Goal: Task Accomplishment & Management: Manage account settings

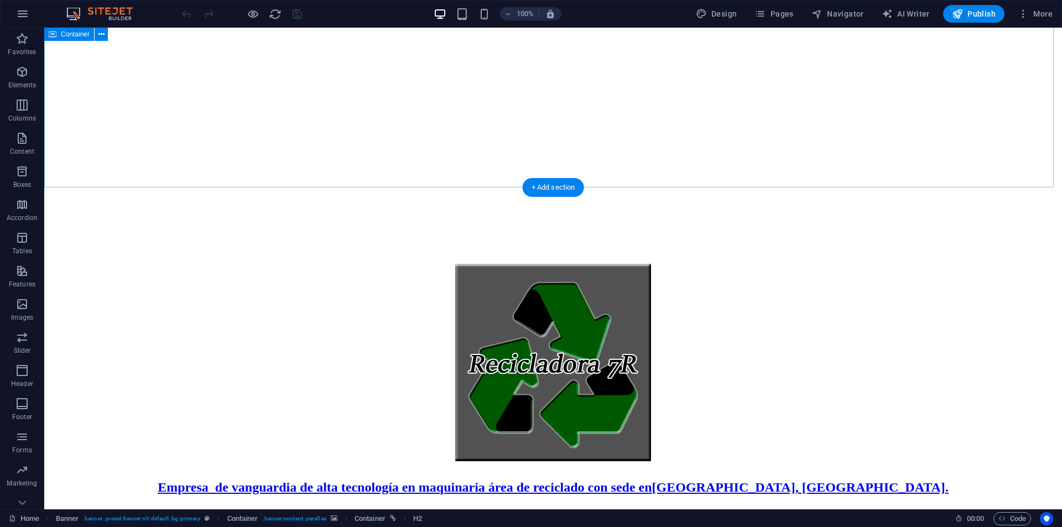
scroll to position [591, 0]
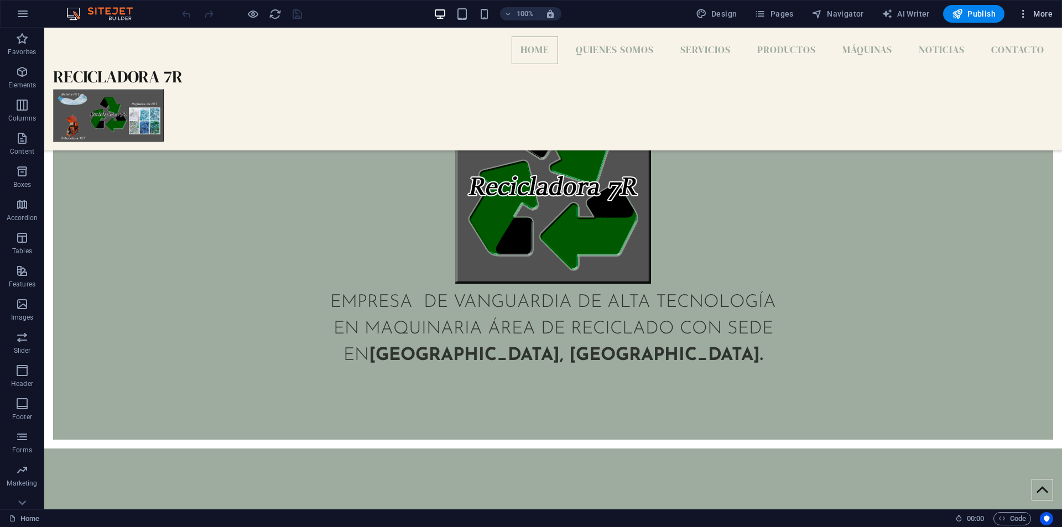
click at [1043, 12] on span "More" at bounding box center [1034, 13] width 35 height 11
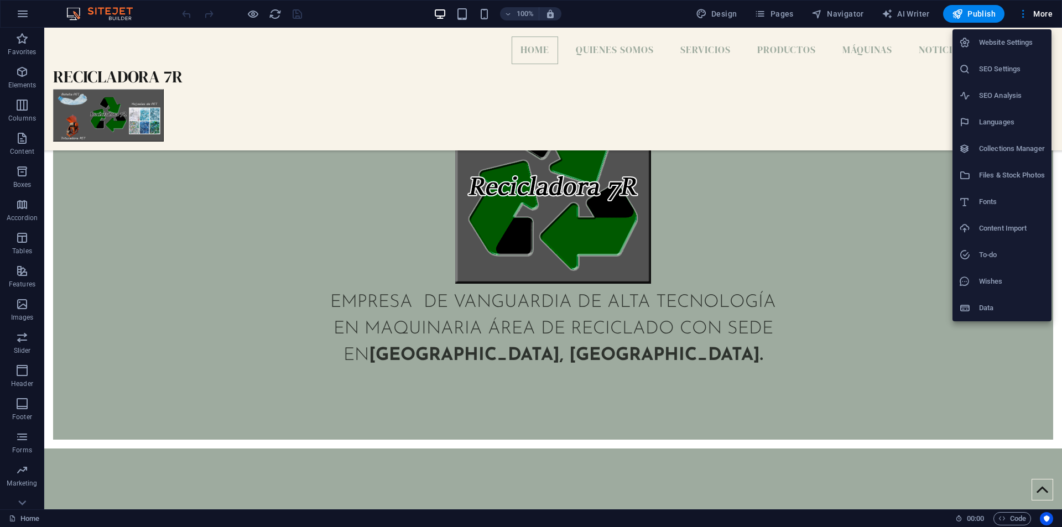
click at [1022, 312] on h6 "Data" at bounding box center [1012, 307] width 66 height 13
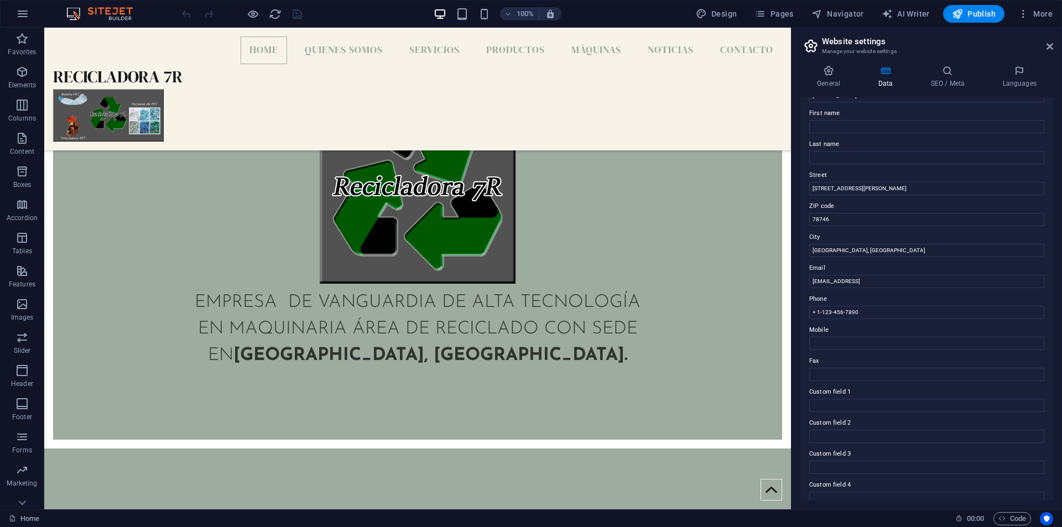
scroll to position [0, 0]
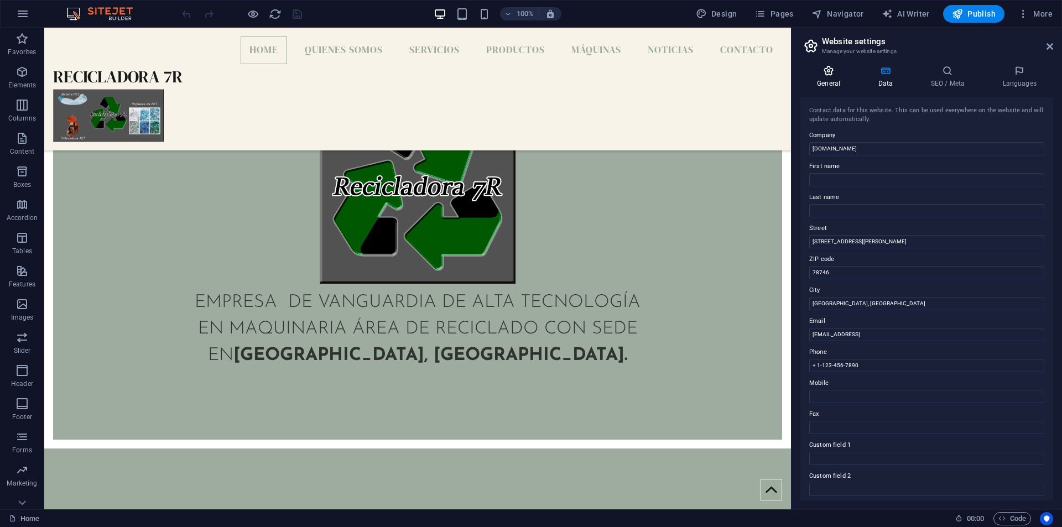
click at [844, 83] on h4 "General" at bounding box center [830, 76] width 61 height 23
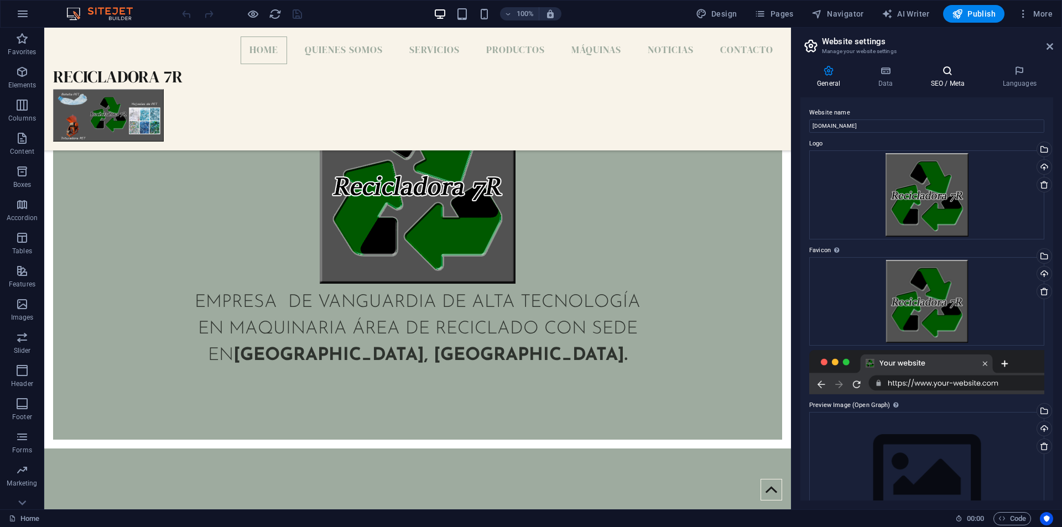
click at [962, 69] on icon at bounding box center [946, 70] width 67 height 11
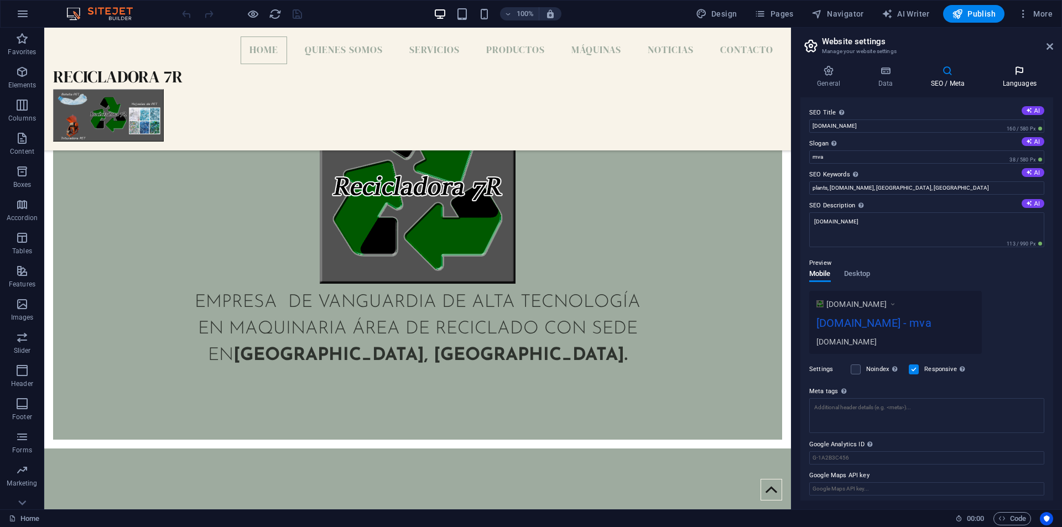
click at [1020, 76] on h4 "Languages" at bounding box center [1018, 76] width 67 height 23
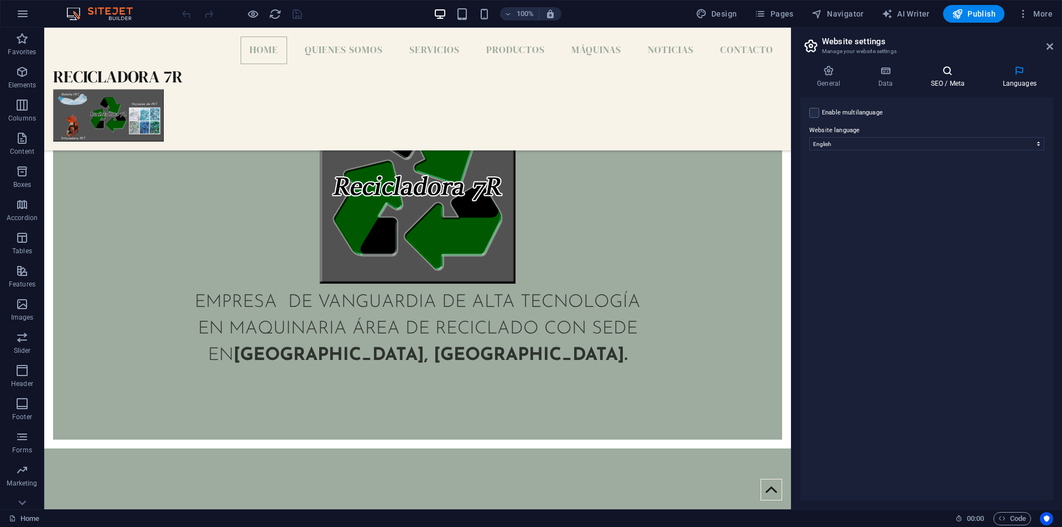
click at [963, 74] on icon at bounding box center [946, 70] width 67 height 11
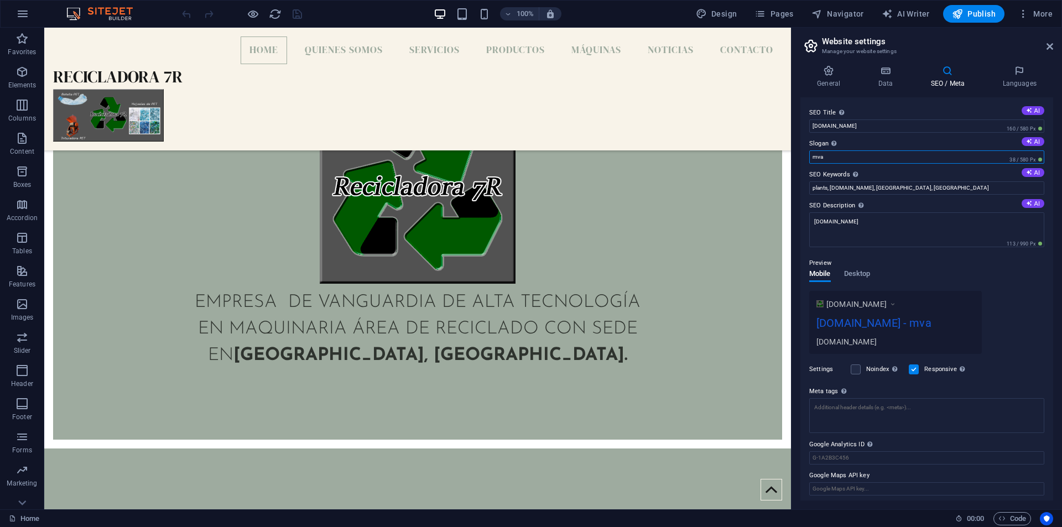
click at [829, 158] on input "mva" at bounding box center [926, 156] width 235 height 13
drag, startPoint x: 835, startPoint y: 195, endPoint x: 770, endPoint y: 166, distance: 70.8
click at [845, 159] on input "mva" at bounding box center [926, 156] width 235 height 13
type input "m"
click at [891, 229] on textarea "[DOMAIN_NAME]" at bounding box center [926, 229] width 235 height 35
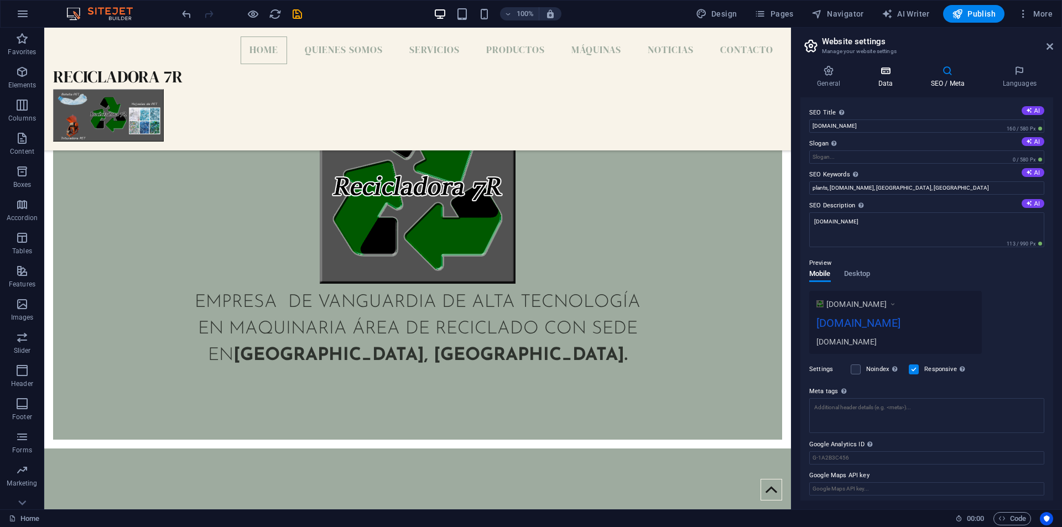
drag, startPoint x: 893, startPoint y: 68, endPoint x: 903, endPoint y: 66, distance: 10.1
click at [903, 66] on icon at bounding box center [885, 70] width 48 height 11
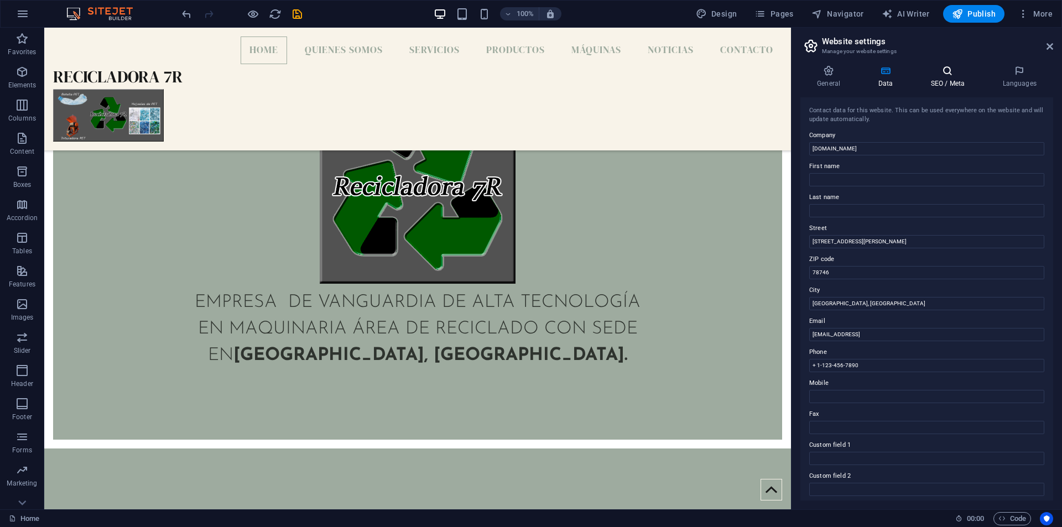
click at [962, 76] on icon at bounding box center [946, 70] width 67 height 11
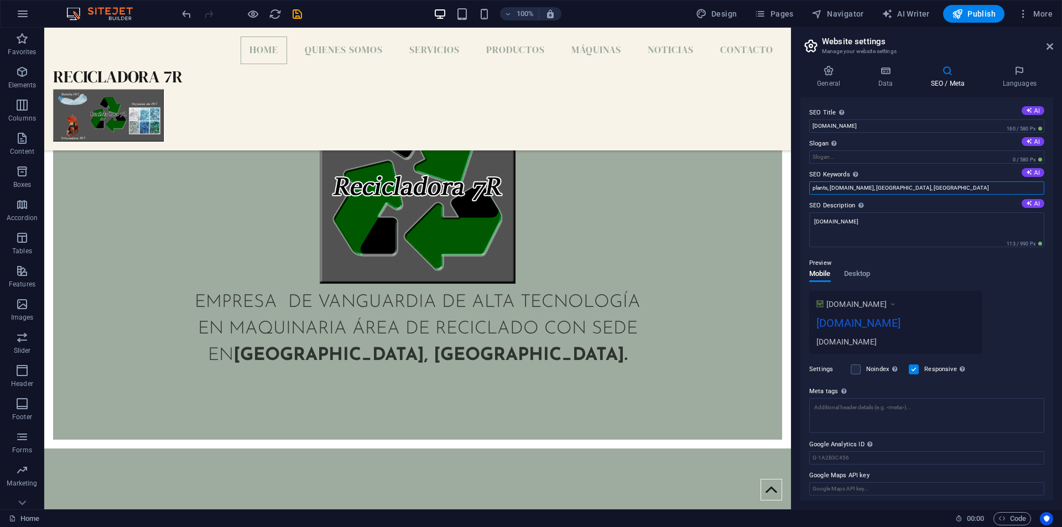
drag, startPoint x: 877, startPoint y: 188, endPoint x: 906, endPoint y: 186, distance: 29.4
click at [906, 186] on input "plants, [DOMAIN_NAME], [GEOGRAPHIC_DATA], [GEOGRAPHIC_DATA]" at bounding box center [926, 187] width 235 height 13
type input "plants, [DOMAIN_NAME], [GEOGRAPHIC_DATA], [GEOGRAPHIC_DATA], [GEOGRAPHIC_DATA]"
click at [943, 413] on textarea "Meta tags Enter HTML code here that will be placed inside the tags of your webs…" at bounding box center [926, 419] width 235 height 43
click at [1004, 71] on icon at bounding box center [1018, 70] width 67 height 11
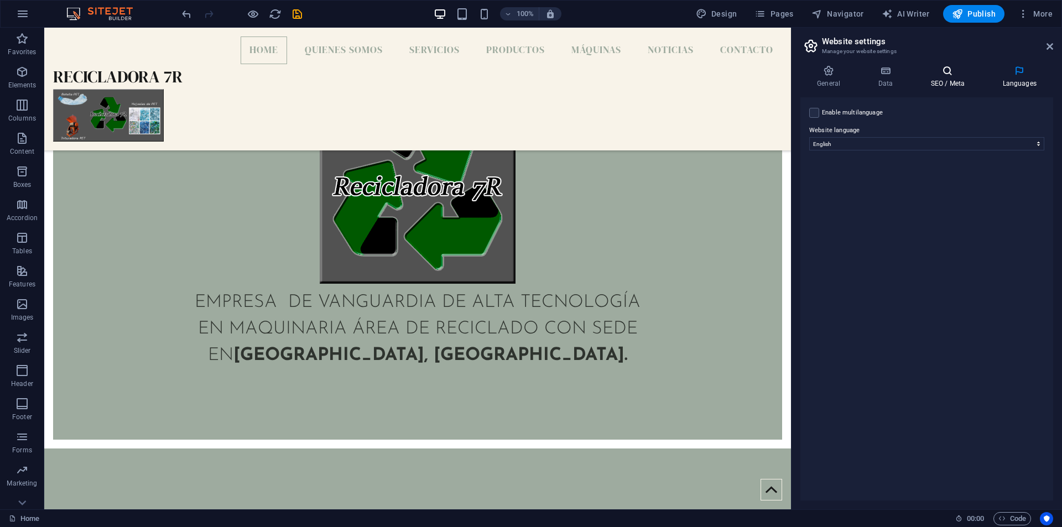
click at [959, 71] on icon at bounding box center [946, 70] width 67 height 11
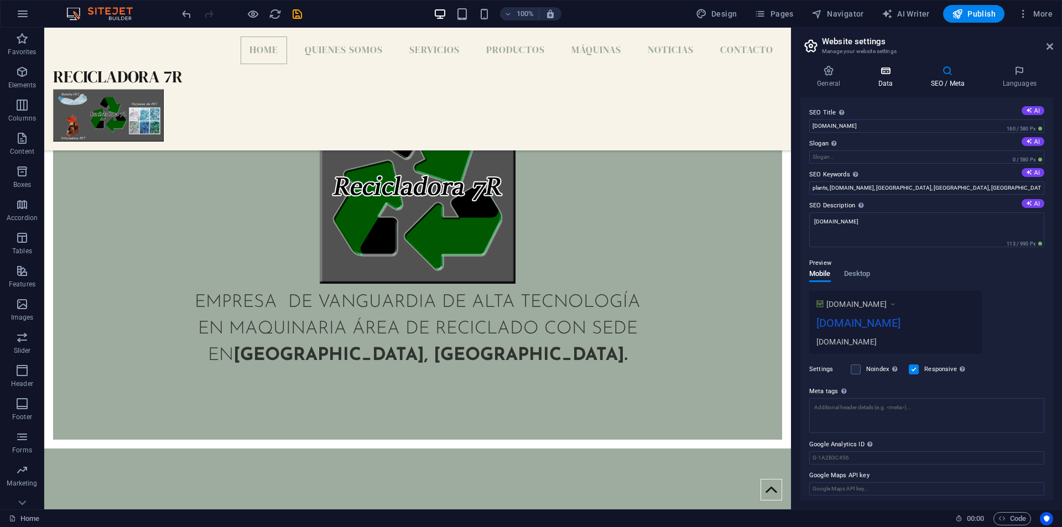
click at [893, 76] on icon at bounding box center [885, 70] width 48 height 11
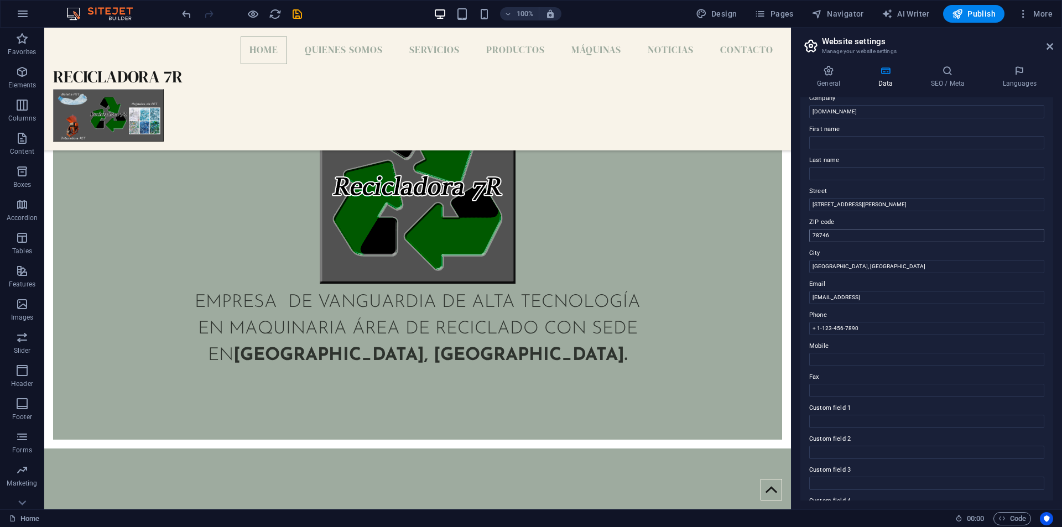
scroll to position [55, 0]
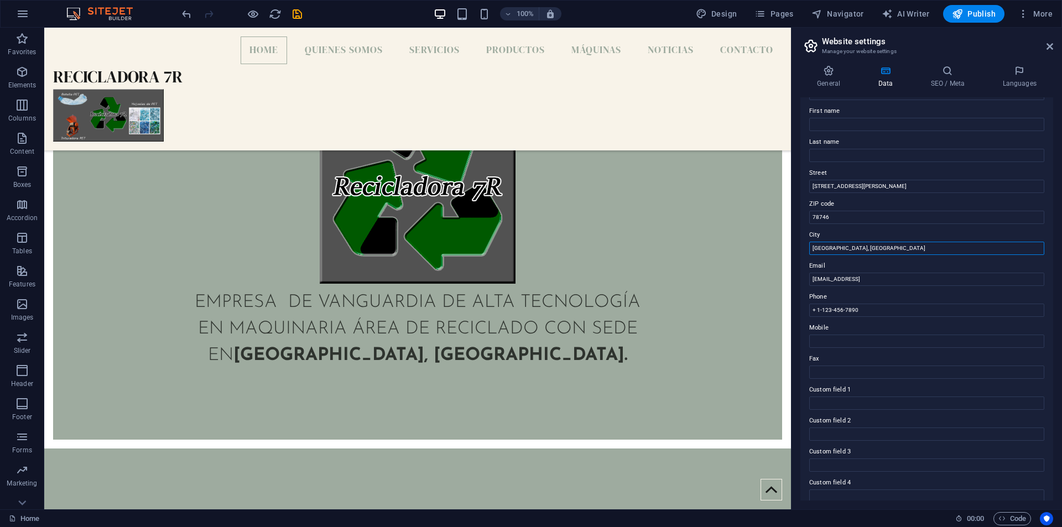
drag, startPoint x: 885, startPoint y: 276, endPoint x: 765, endPoint y: 257, distance: 121.5
type input "[GEOGRAPHIC_DATA], [GEOGRAPHIC_DATA]"
drag, startPoint x: 876, startPoint y: 244, endPoint x: 777, endPoint y: 216, distance: 102.5
type input "25700"
click at [898, 183] on input "[STREET_ADDRESS][PERSON_NAME]" at bounding box center [926, 186] width 235 height 13
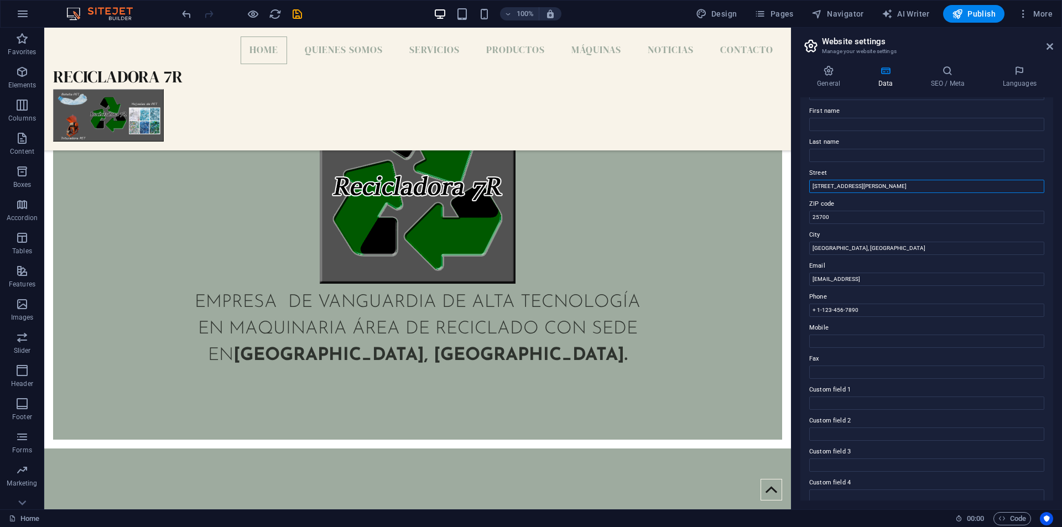
drag, startPoint x: 942, startPoint y: 211, endPoint x: 779, endPoint y: 171, distance: 168.4
click at [921, 216] on input "25700" at bounding box center [926, 217] width 235 height 13
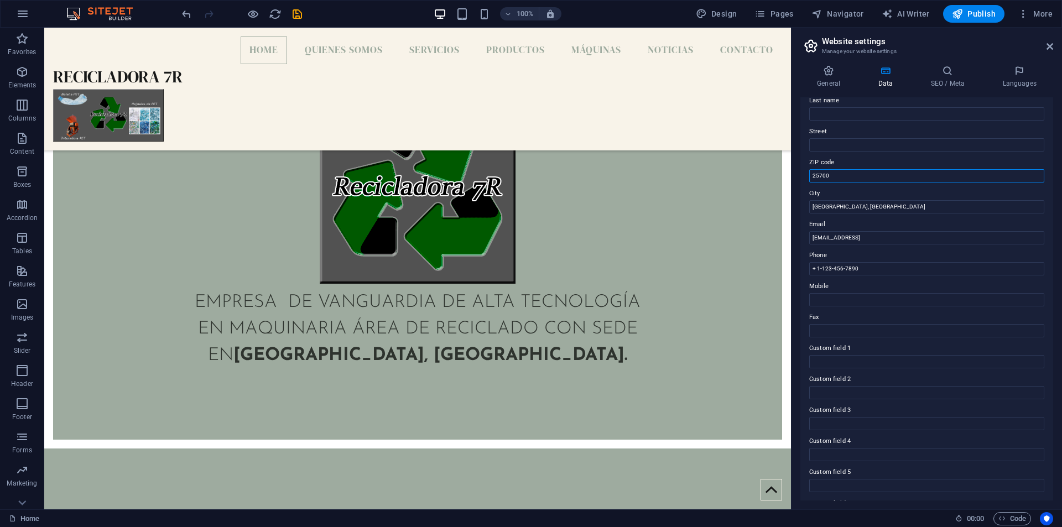
scroll to position [128, 0]
drag, startPoint x: 911, startPoint y: 263, endPoint x: 756, endPoint y: 237, distance: 157.0
click at [816, 238] on input "+ 1-123-456-7890" at bounding box center [926, 237] width 235 height 13
click at [818, 233] on input "+ 1-123-456-7890" at bounding box center [926, 237] width 235 height 13
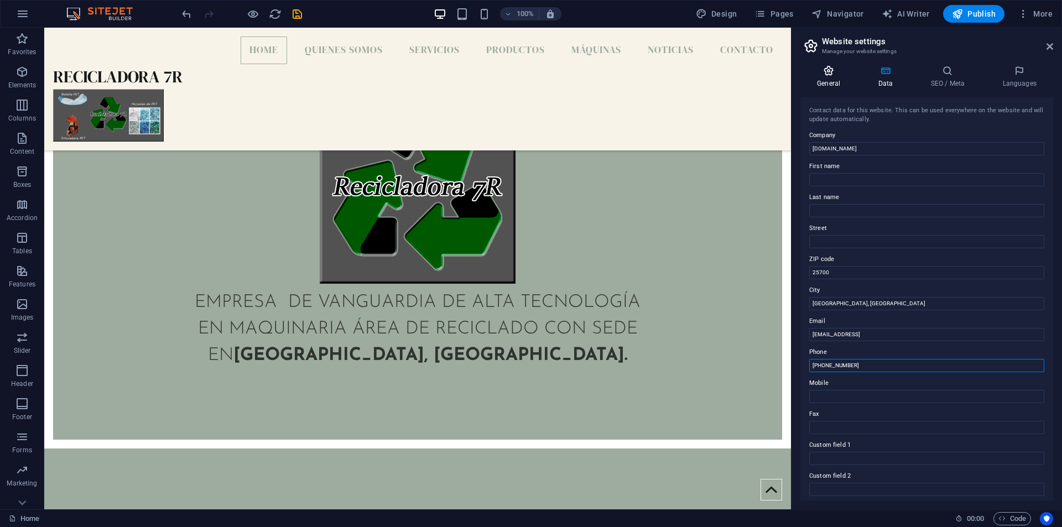
type input "[PHONE_NUMBER]"
click at [839, 70] on icon at bounding box center [828, 70] width 56 height 11
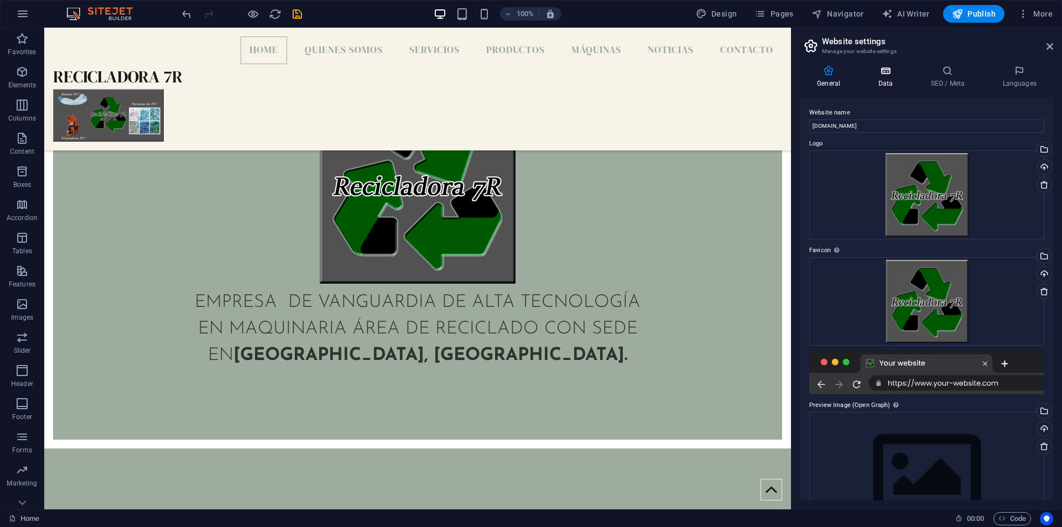
click at [881, 70] on icon at bounding box center [885, 70] width 48 height 11
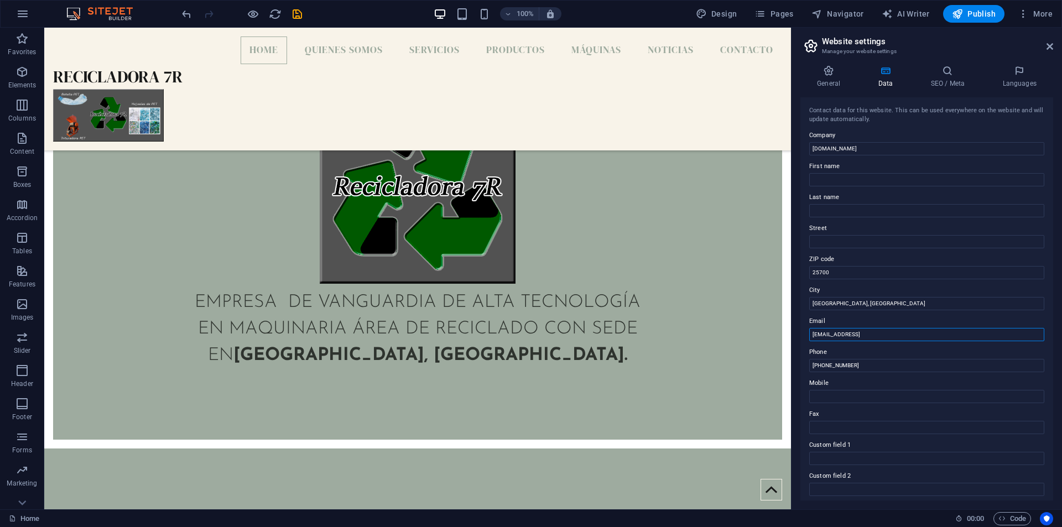
drag, startPoint x: 988, startPoint y: 360, endPoint x: 742, endPoint y: 337, distance: 247.1
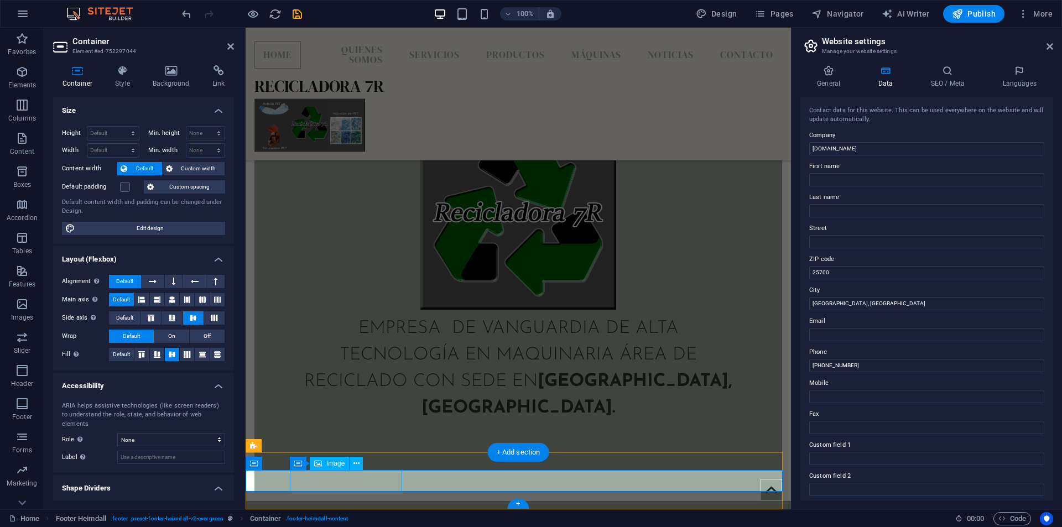
scroll to position [628, 0]
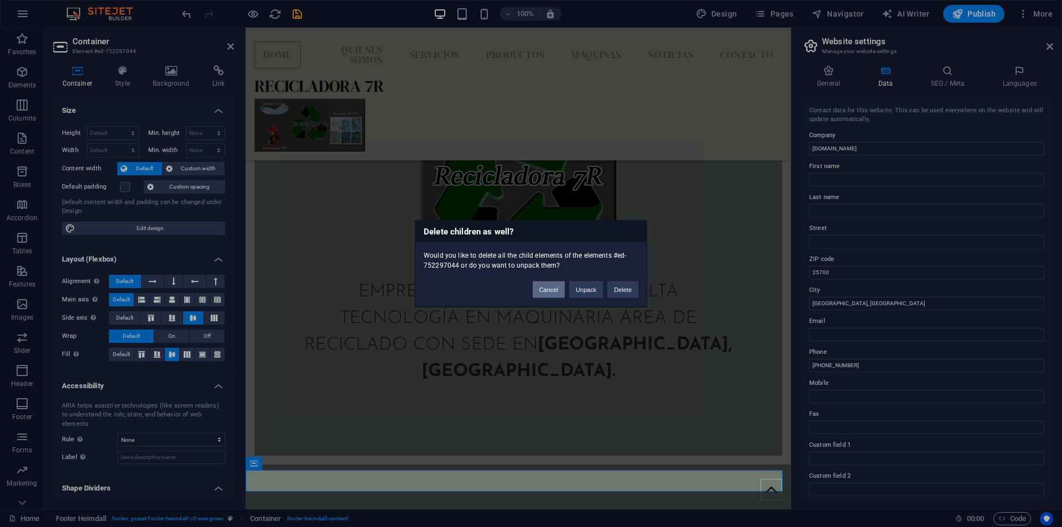
click at [562, 290] on button "Cancel" at bounding box center [548, 289] width 32 height 17
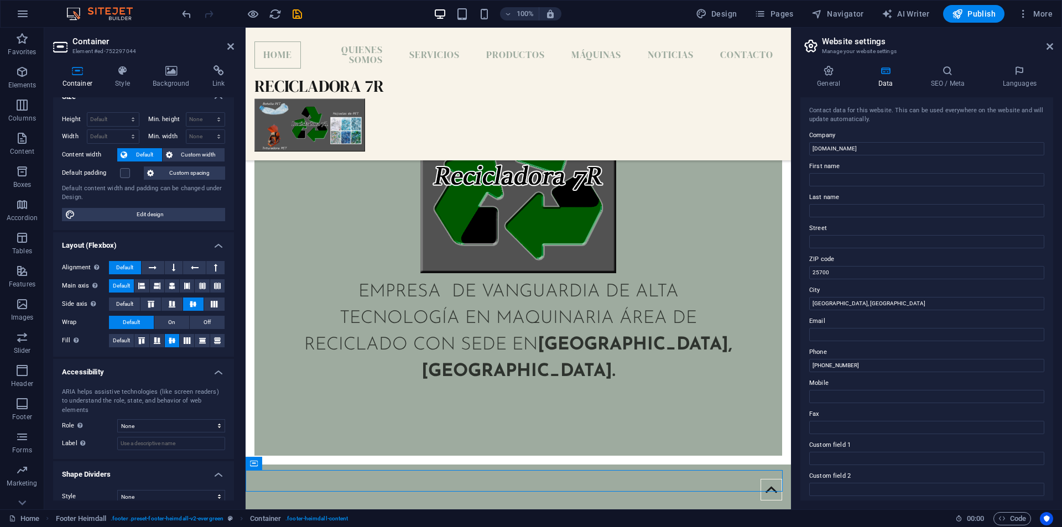
scroll to position [17, 0]
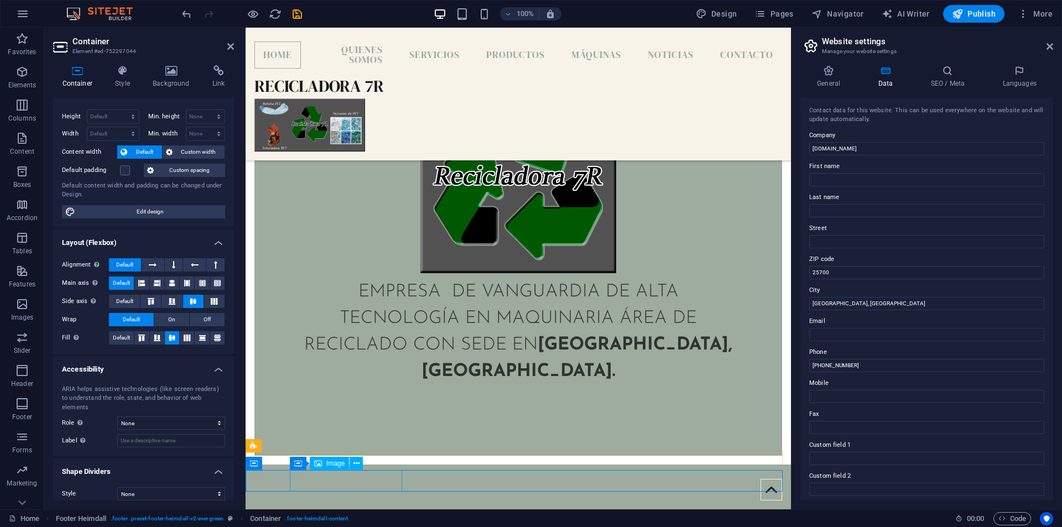
select select "px"
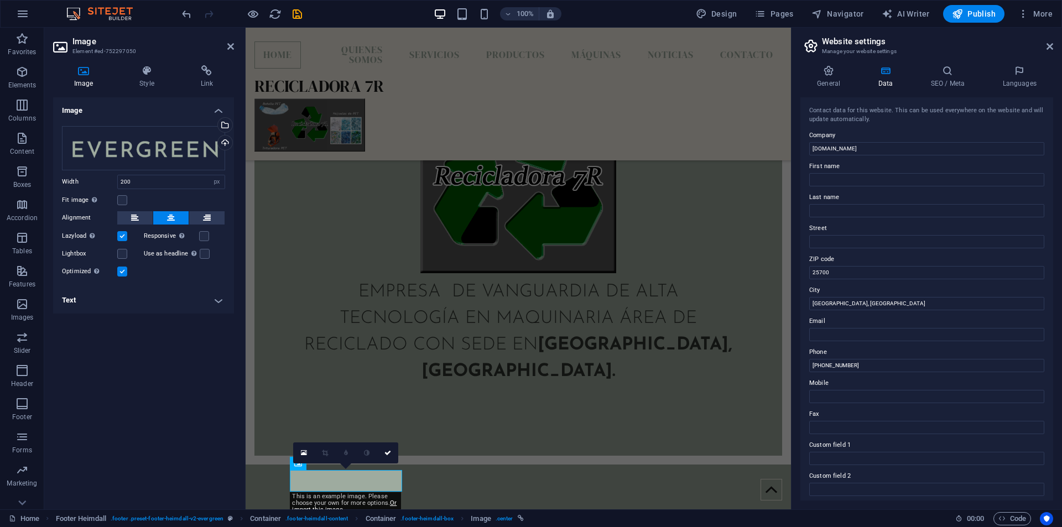
click at [300, 463] on div "0" at bounding box center [345, 452] width 105 height 21
click at [357, 463] on div "0" at bounding box center [345, 452] width 105 height 21
drag, startPoint x: 603, startPoint y: 494, endPoint x: 358, endPoint y: 478, distance: 245.5
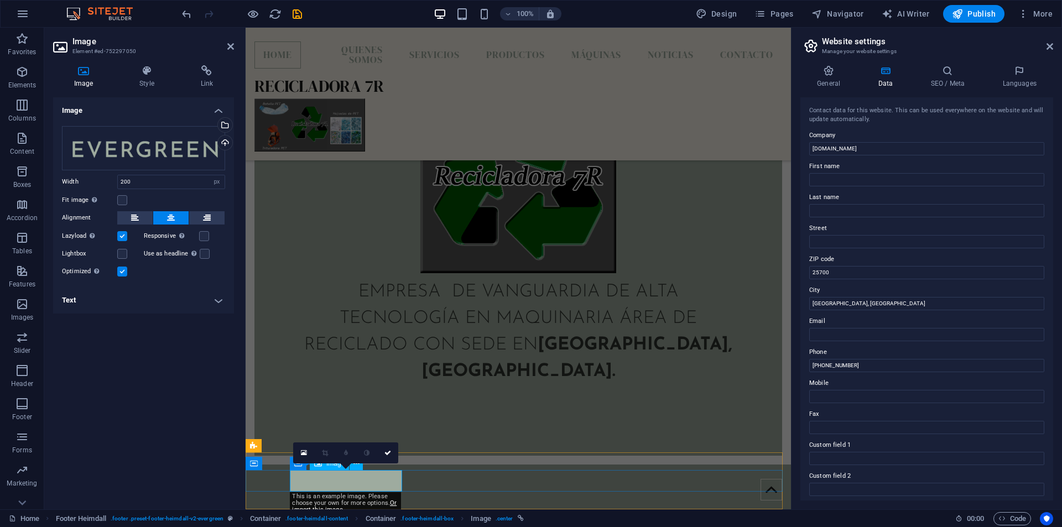
click at [357, 463] on div "0" at bounding box center [345, 452] width 105 height 21
click at [359, 494] on div "This is an example image. Please choose your own for more options. Or import th…" at bounding box center [345, 503] width 111 height 22
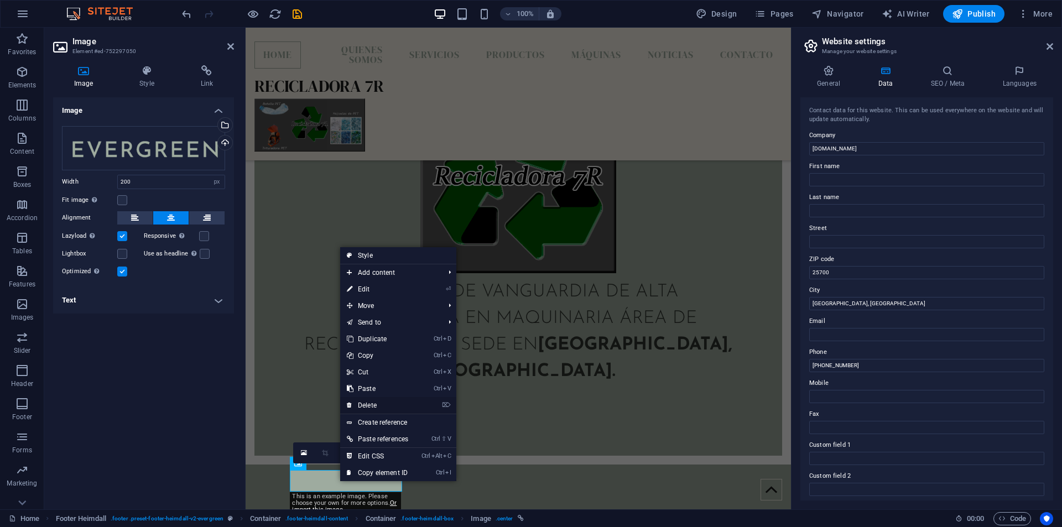
click at [388, 408] on link "⌦ Delete" at bounding box center [377, 405] width 75 height 17
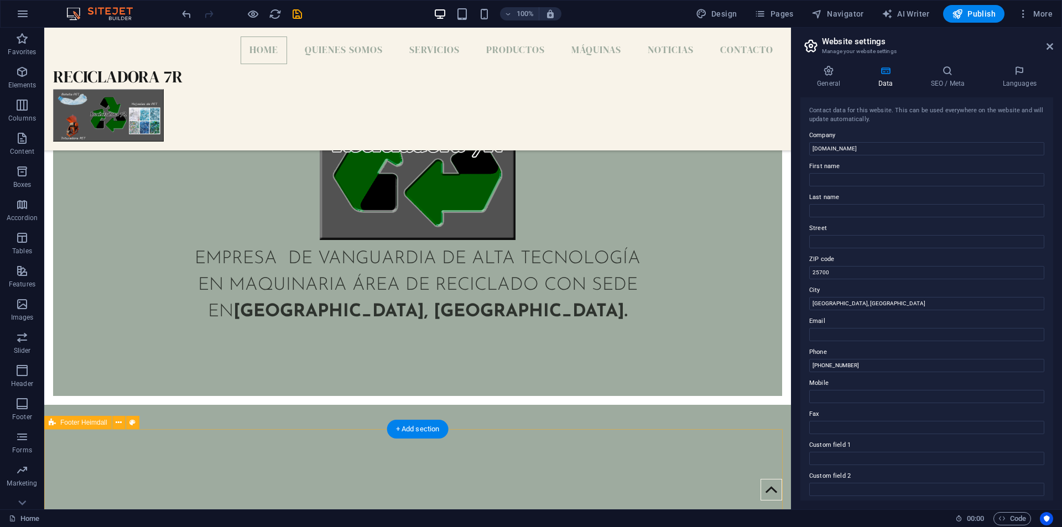
scroll to position [668, 0]
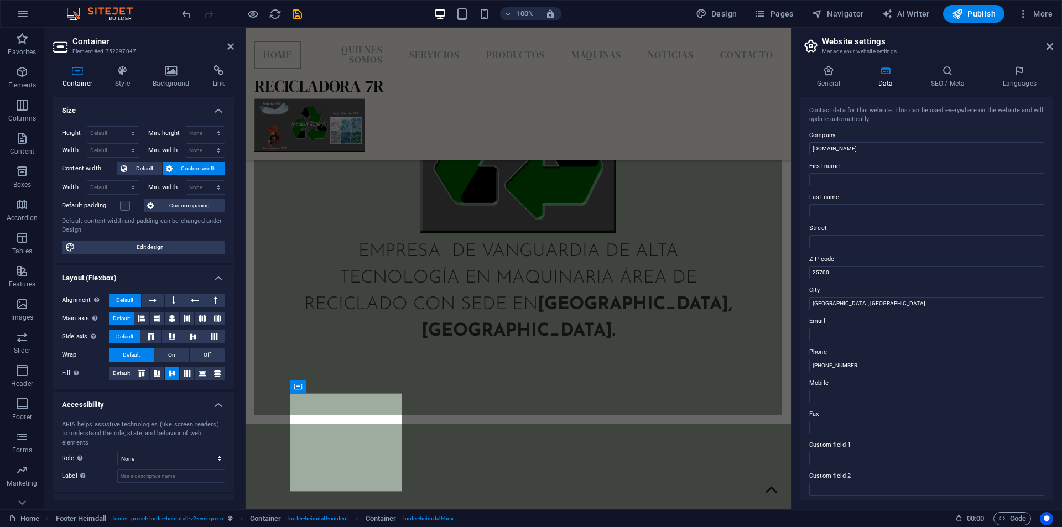
scroll to position [704, 0]
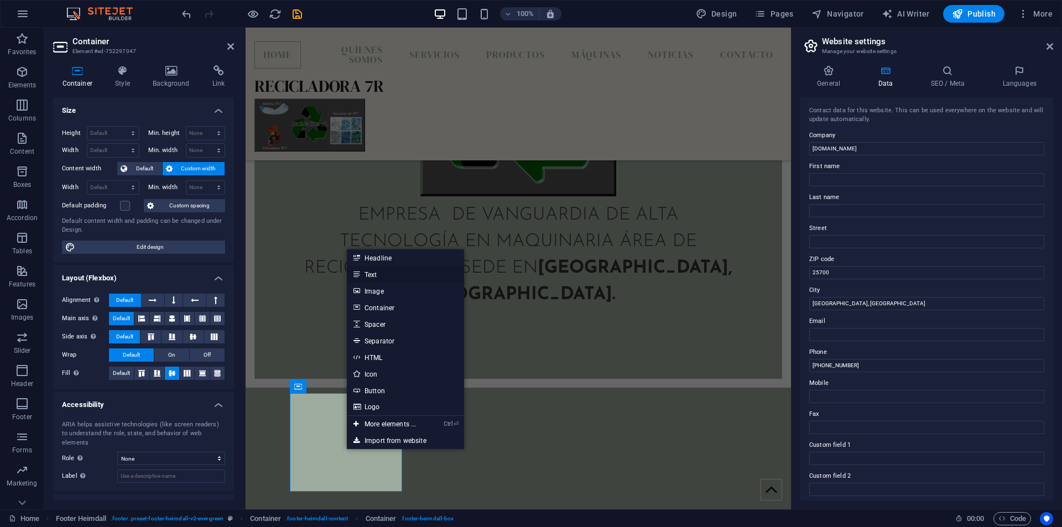
click at [374, 278] on link "Text" at bounding box center [405, 274] width 117 height 17
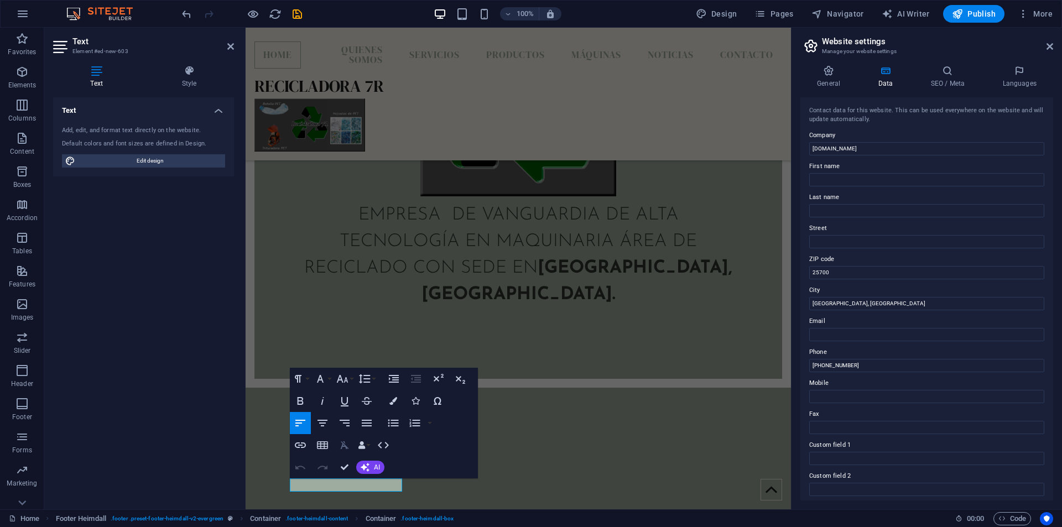
scroll to position [624, 0]
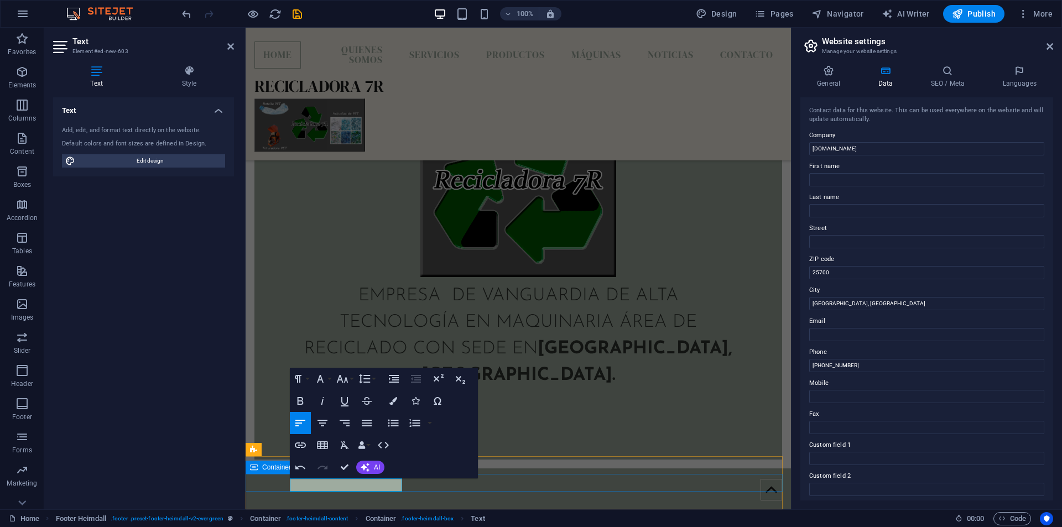
drag, startPoint x: 359, startPoint y: 483, endPoint x: 436, endPoint y: 491, distance: 77.2
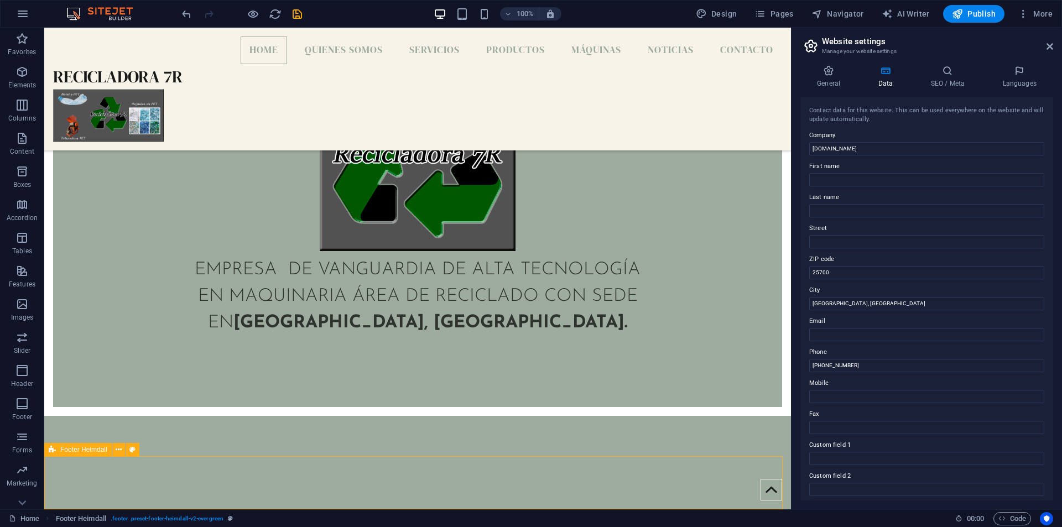
scroll to position [587, 0]
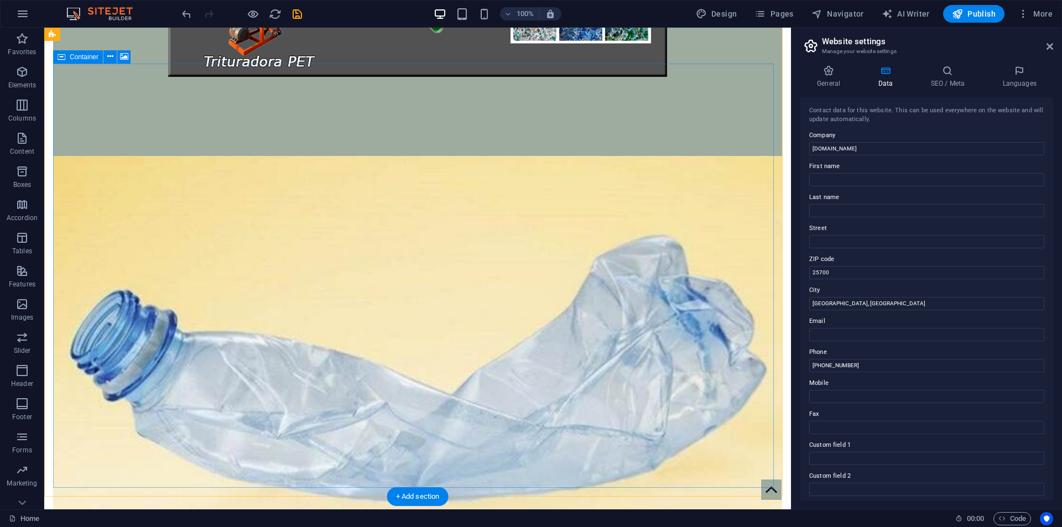
scroll to position [145, 0]
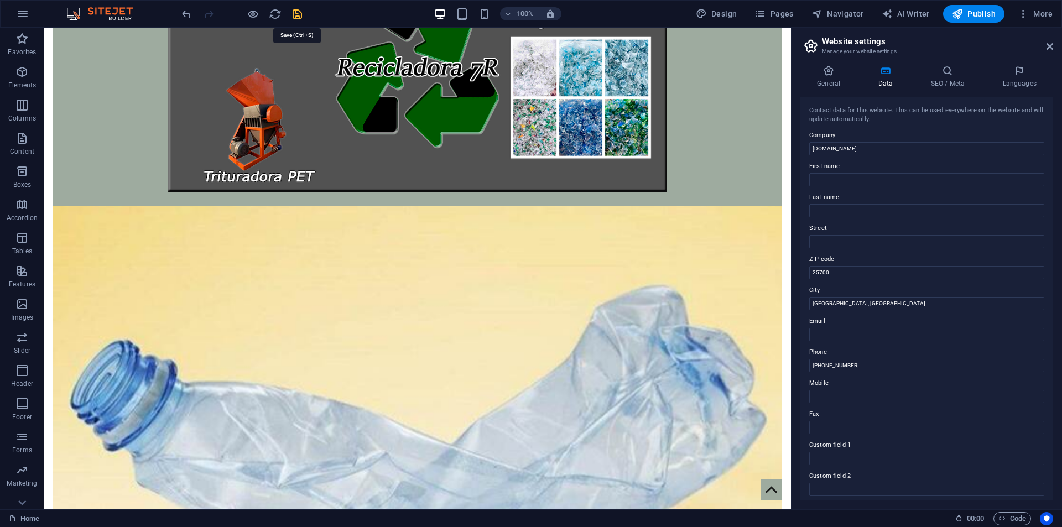
click at [297, 14] on icon "save" at bounding box center [297, 14] width 13 height 13
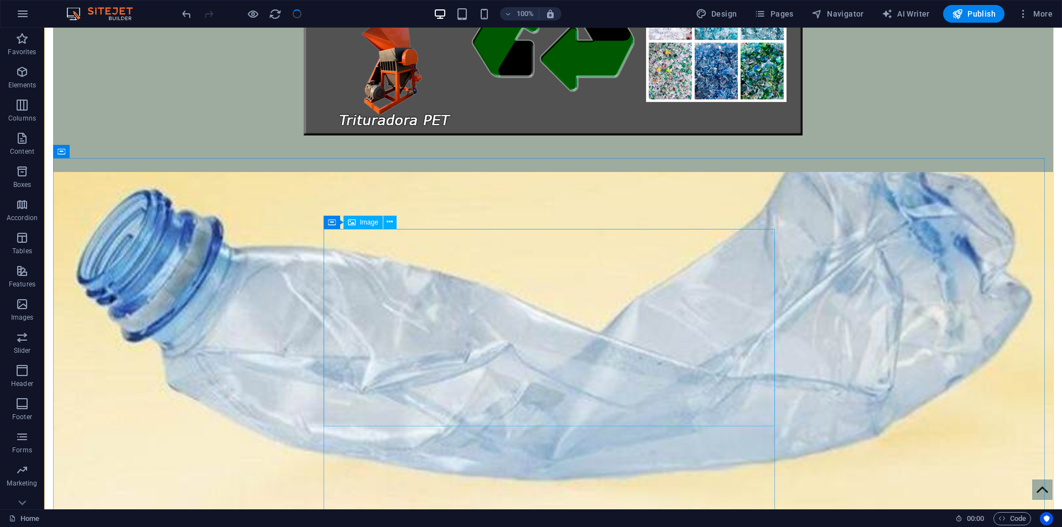
scroll to position [0, 0]
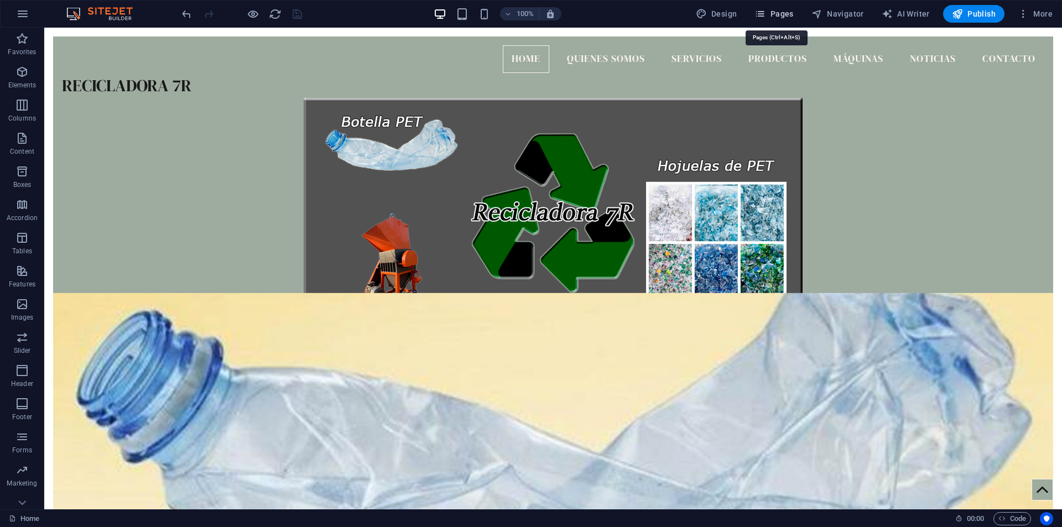
click at [780, 7] on button "Pages" at bounding box center [774, 14] width 48 height 18
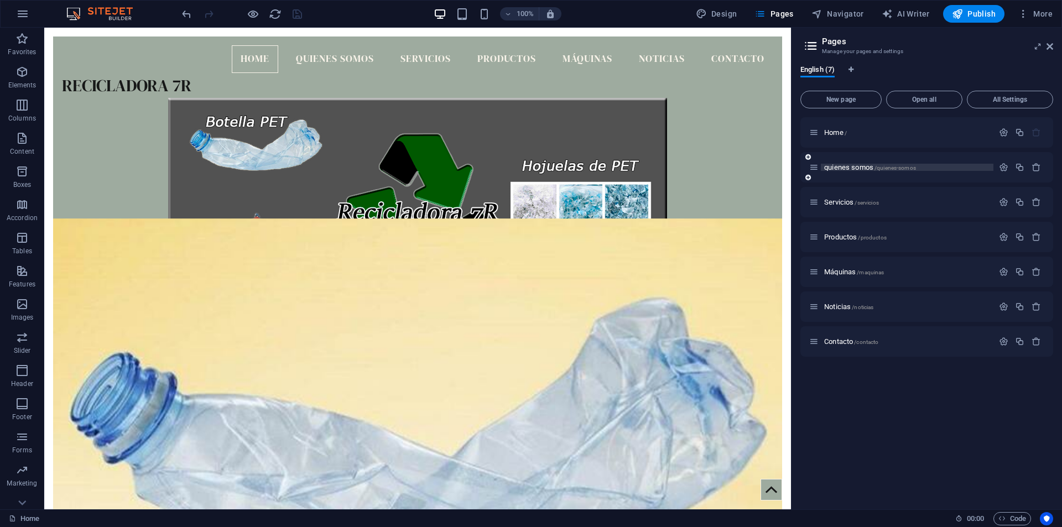
click at [850, 165] on span "quienes somos /quienes-somos" at bounding box center [870, 167] width 92 height 8
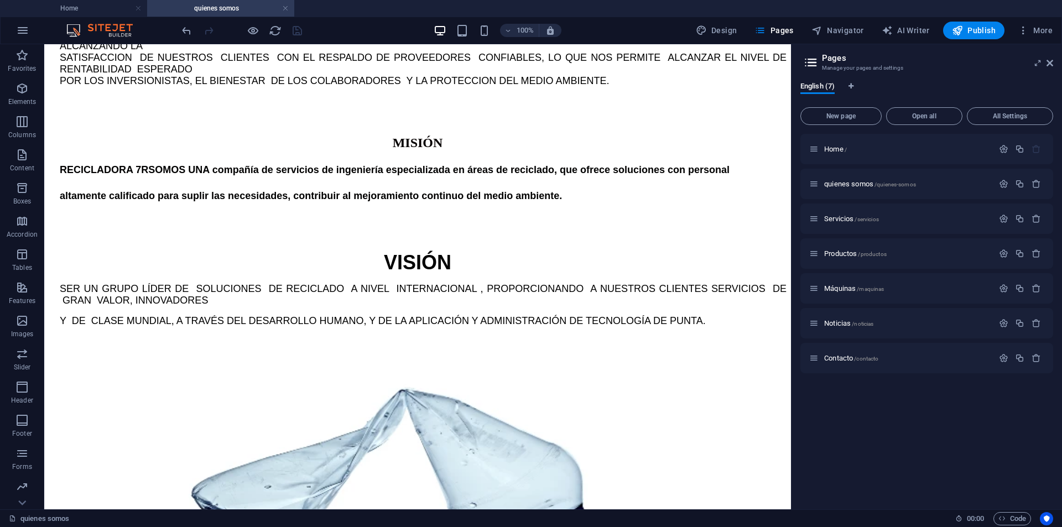
scroll to position [931, 0]
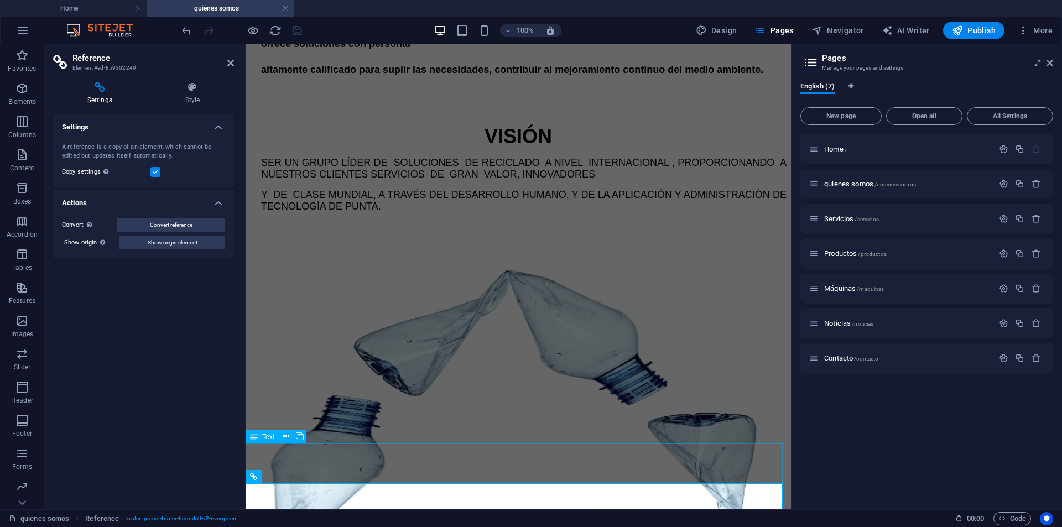
scroll to position [1009, 0]
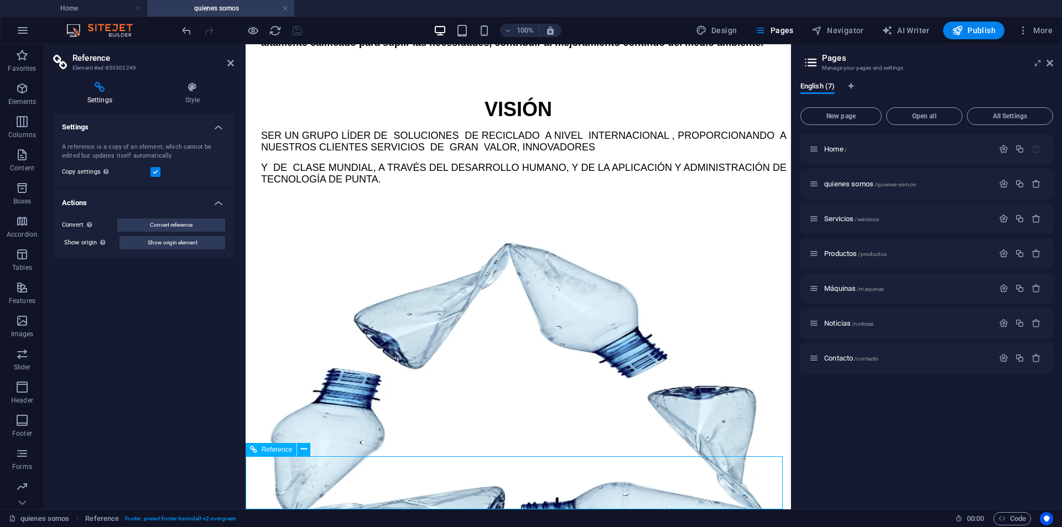
drag, startPoint x: 522, startPoint y: 476, endPoint x: 443, endPoint y: 489, distance: 80.2
drag, startPoint x: 433, startPoint y: 480, endPoint x: 427, endPoint y: 477, distance: 7.2
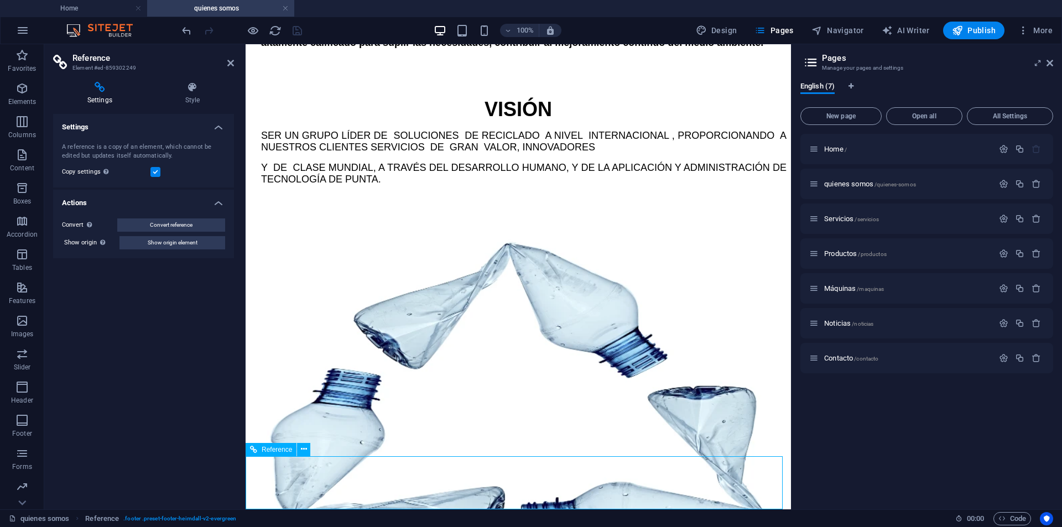
click at [307, 455] on button at bounding box center [303, 449] width 13 height 13
click at [301, 449] on icon at bounding box center [304, 449] width 6 height 12
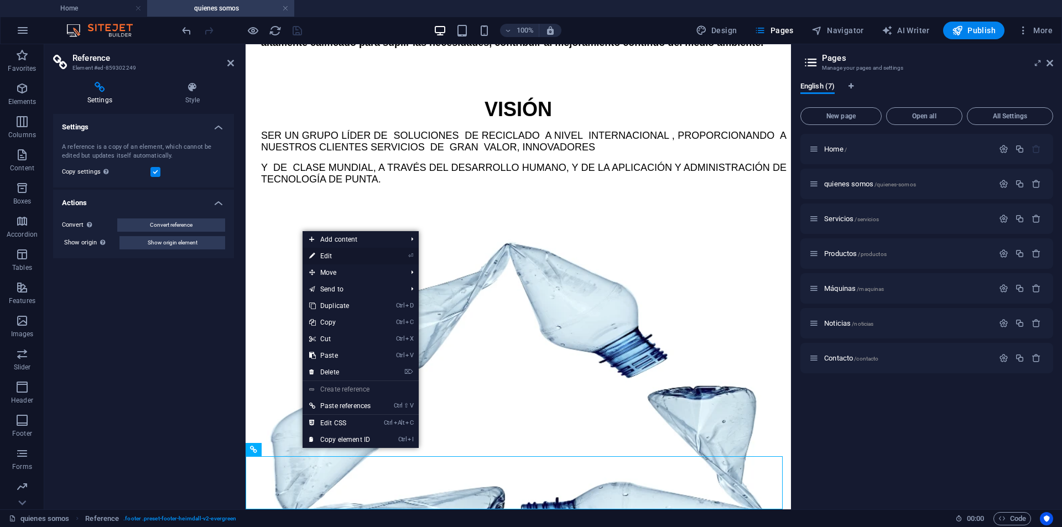
click at [343, 254] on link "⏎ Edit" at bounding box center [339, 256] width 75 height 17
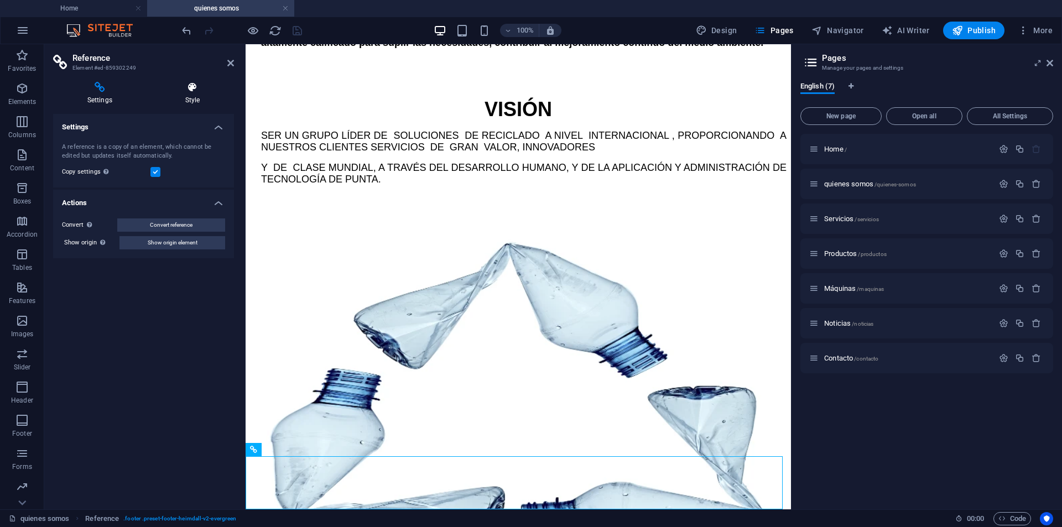
click at [200, 86] on icon at bounding box center [192, 87] width 83 height 11
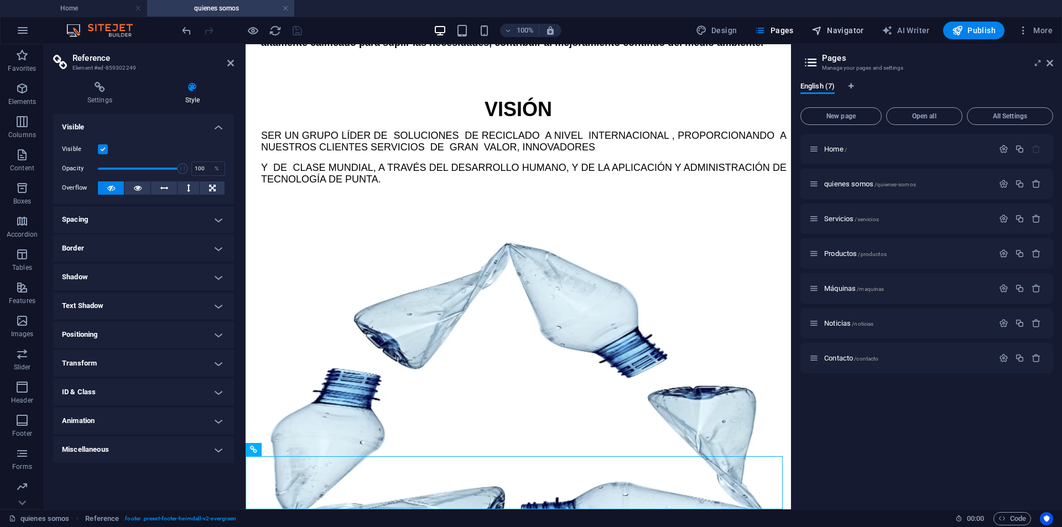
click at [846, 33] on span "Navigator" at bounding box center [837, 30] width 53 height 11
select select "16418508-en"
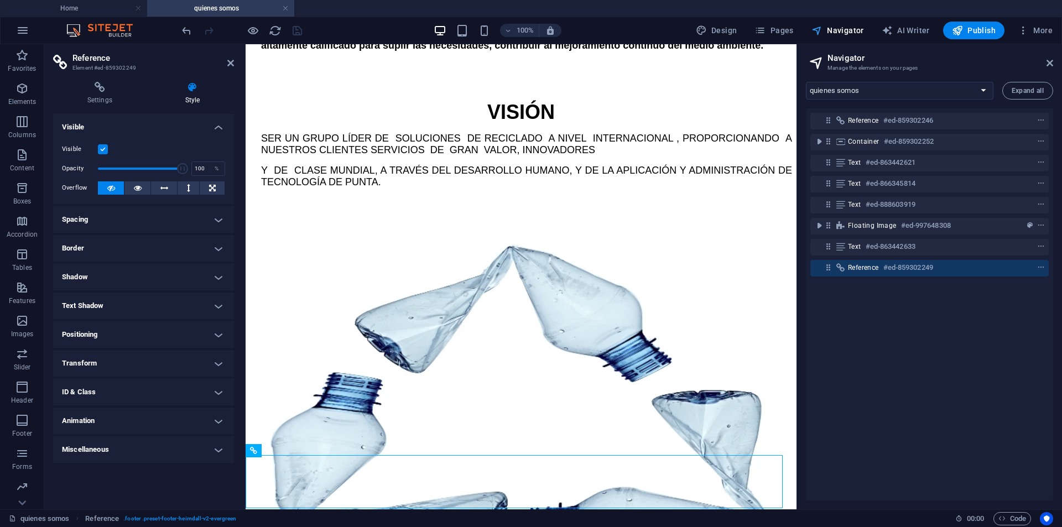
scroll to position [1010, 0]
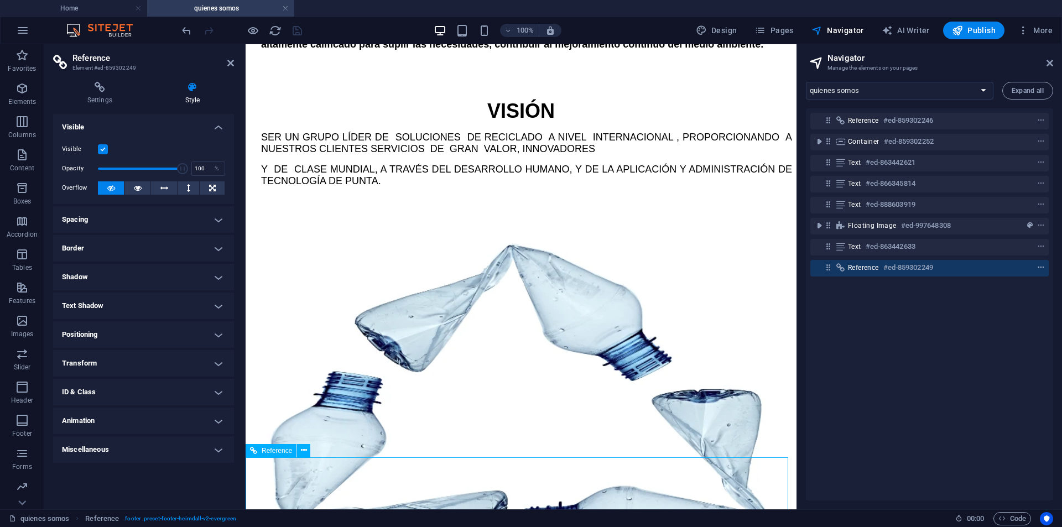
click at [1042, 267] on span "context-menu" at bounding box center [1040, 268] width 11 height 8
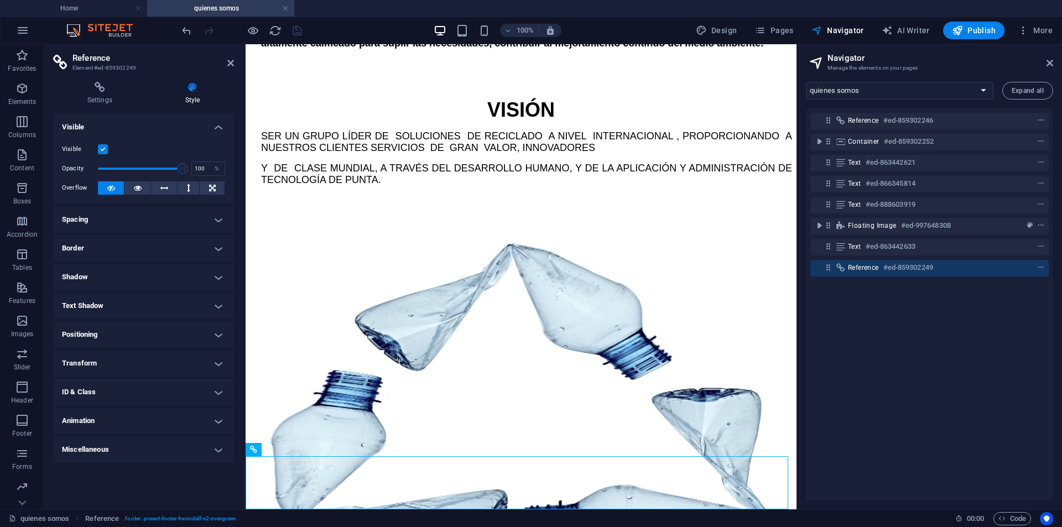
click at [837, 452] on div "Reference #ed-859302246 Container #ed-859302252 Text #ed-863442621 Text #ed-866…" at bounding box center [929, 304] width 247 height 392
click at [830, 269] on icon at bounding box center [827, 267] width 9 height 9
click at [828, 269] on icon at bounding box center [827, 267] width 9 height 9
click at [828, 273] on div "Reference #ed-859302249" at bounding box center [929, 268] width 238 height 17
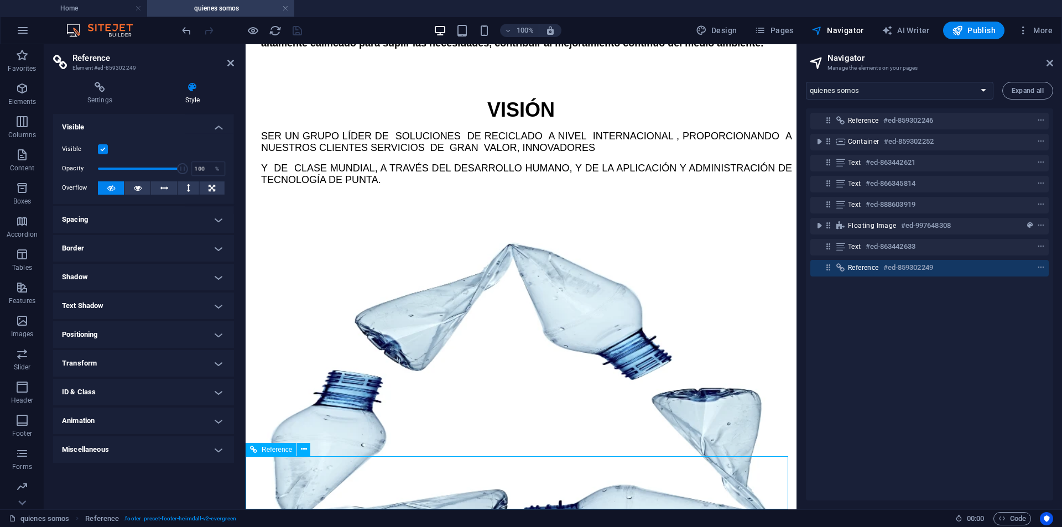
click at [828, 273] on div "Reference #ed-859302249" at bounding box center [929, 268] width 238 height 17
click at [939, 269] on div "Reference #ed-859302249" at bounding box center [920, 267] width 145 height 13
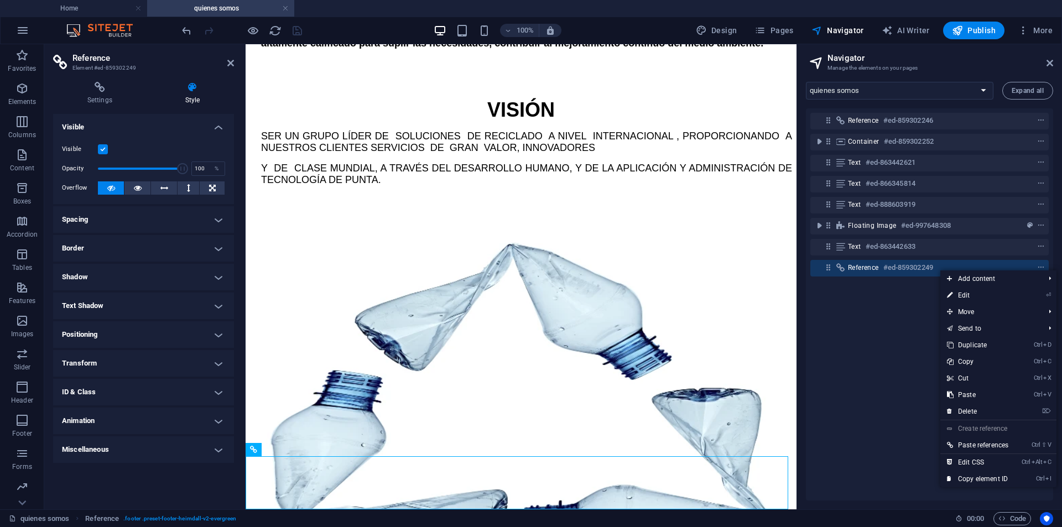
click at [912, 317] on div "Reference #ed-859302246 Container #ed-859302252 Text #ed-863442621 Text #ed-866…" at bounding box center [929, 304] width 247 height 392
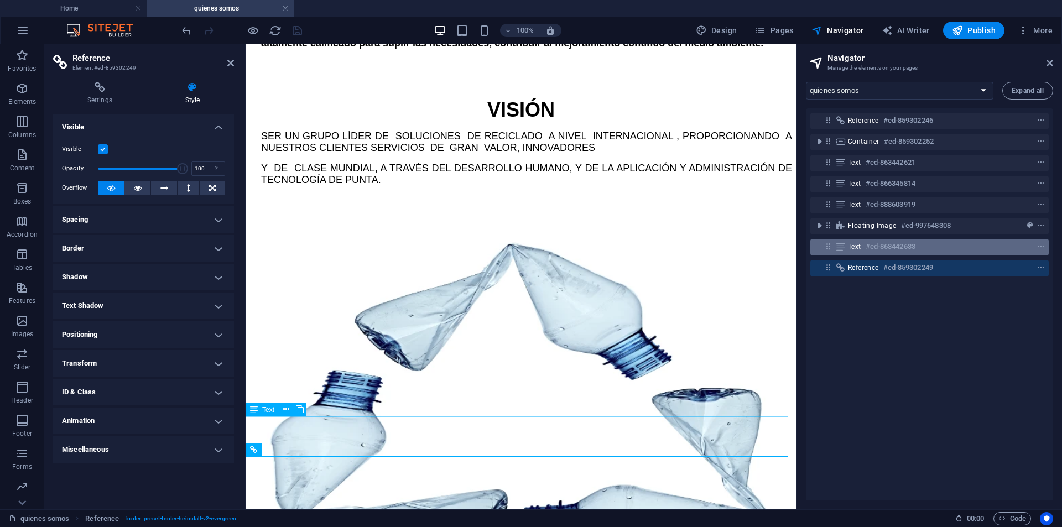
click at [886, 246] on h6 "#ed-863442633" at bounding box center [890, 246] width 50 height 13
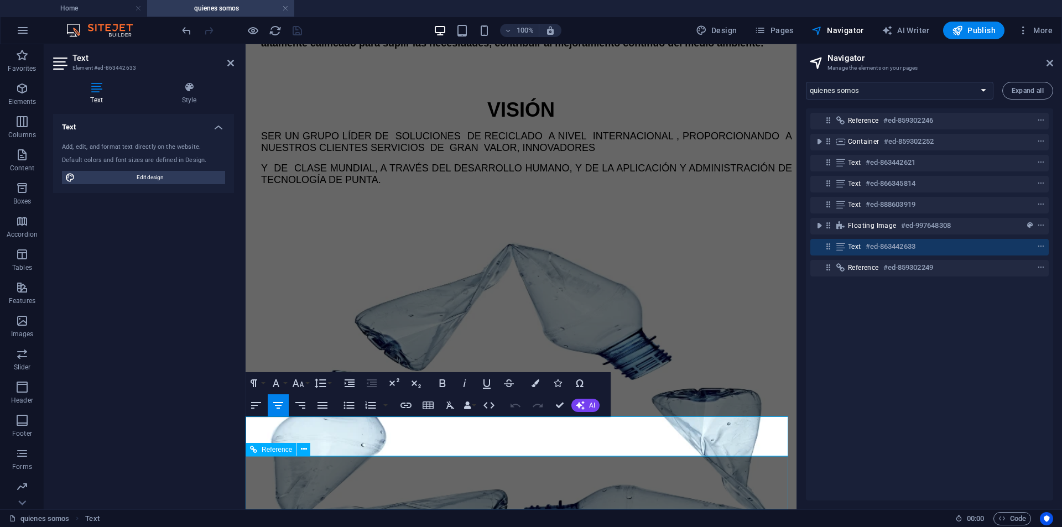
drag, startPoint x: 249, startPoint y: 426, endPoint x: 780, endPoint y: 466, distance: 532.3
click at [957, 323] on div "Reference #ed-859302246 Container #ed-859302252 Text #ed-863442621 Text #ed-866…" at bounding box center [929, 304] width 247 height 392
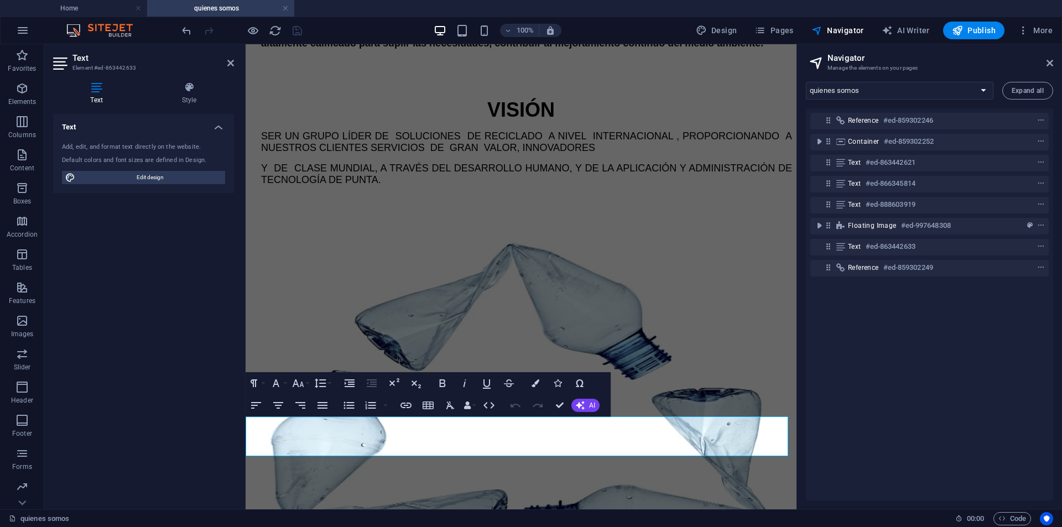
click at [1043, 243] on span "context-menu" at bounding box center [1040, 247] width 11 height 8
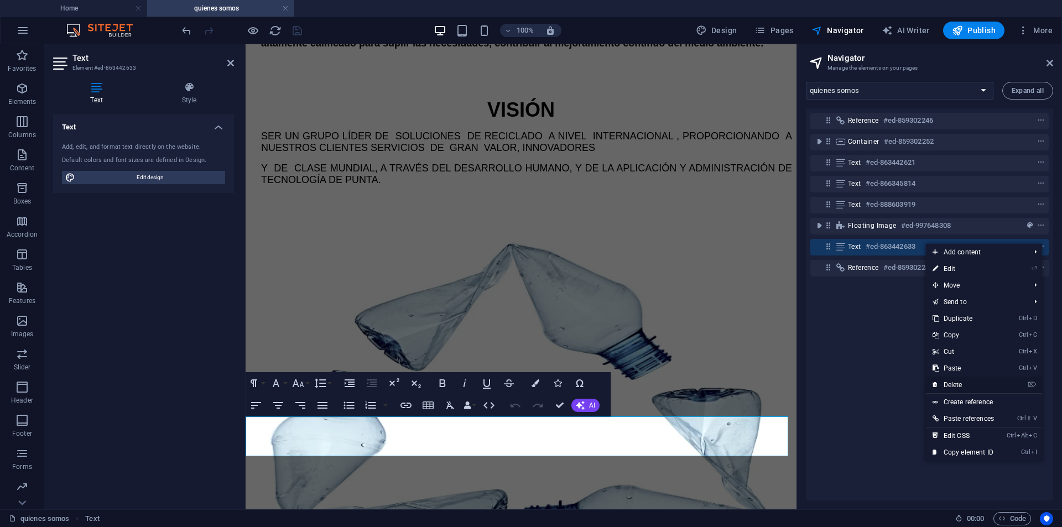
click at [974, 383] on link "⌦ Delete" at bounding box center [963, 385] width 75 height 17
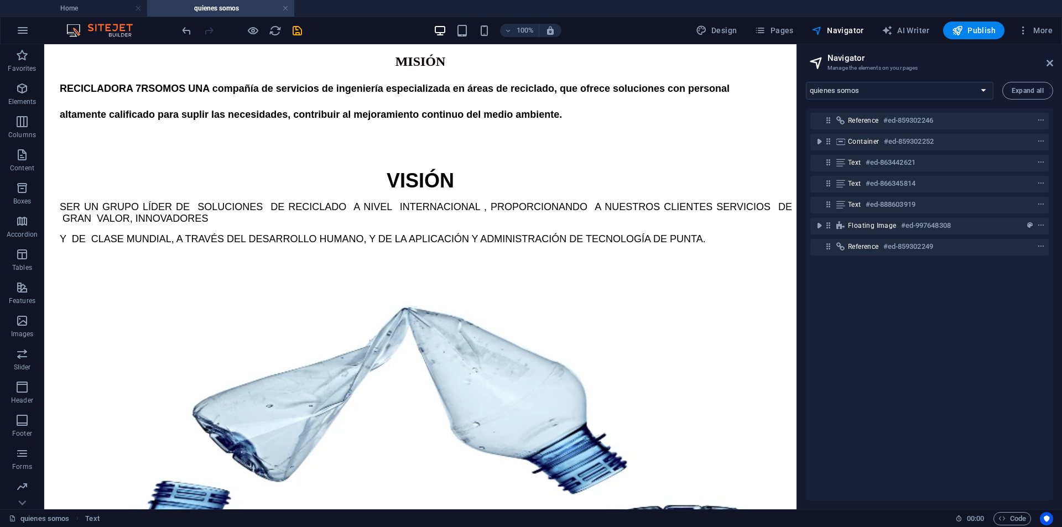
scroll to position [905, 0]
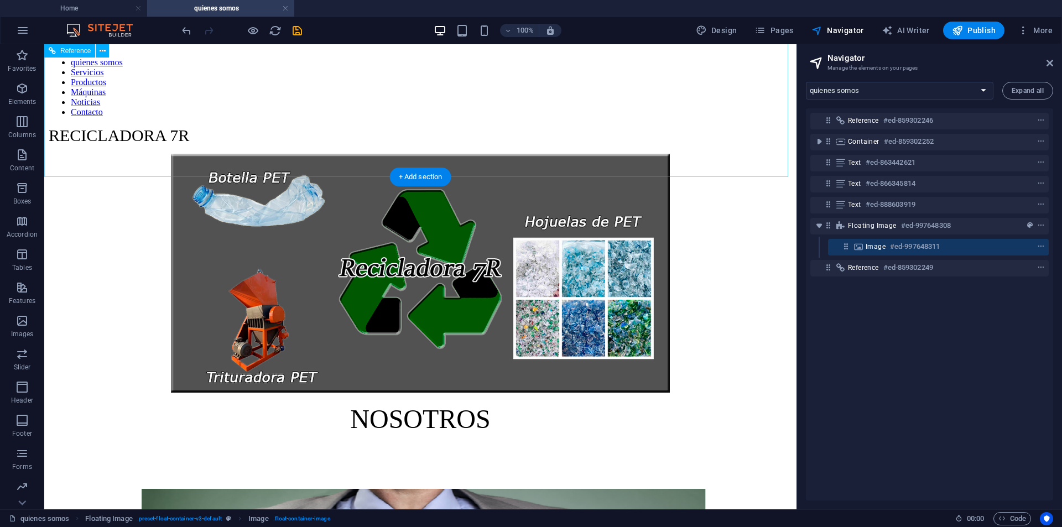
scroll to position [0, 0]
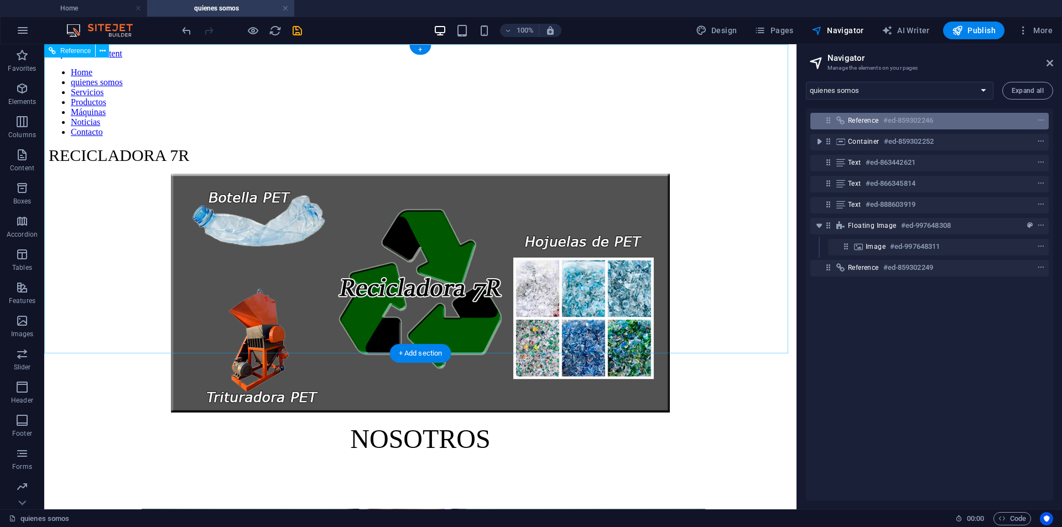
click at [868, 121] on span "Reference" at bounding box center [863, 120] width 31 height 9
click at [867, 121] on span "Reference" at bounding box center [863, 120] width 31 height 9
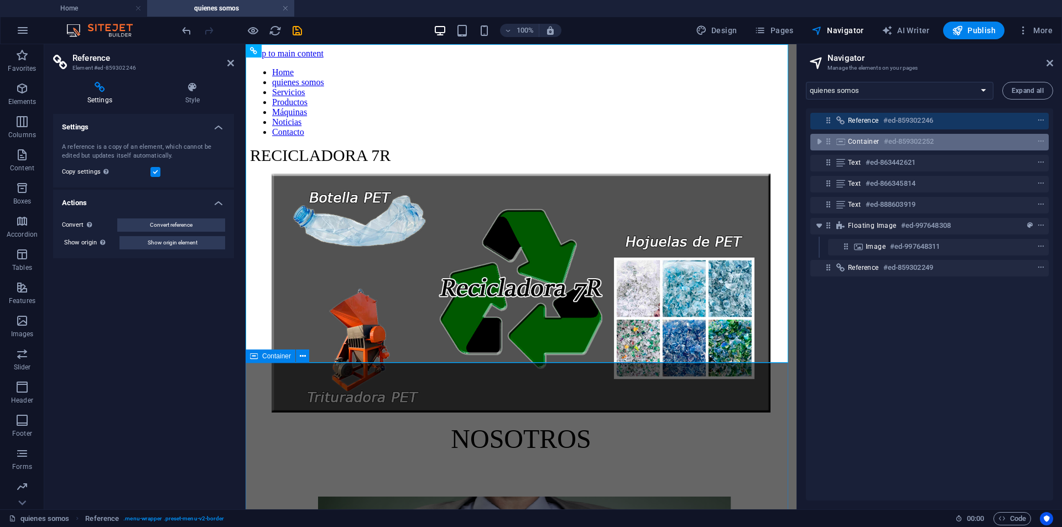
click at [863, 143] on span "Container" at bounding box center [864, 141] width 32 height 9
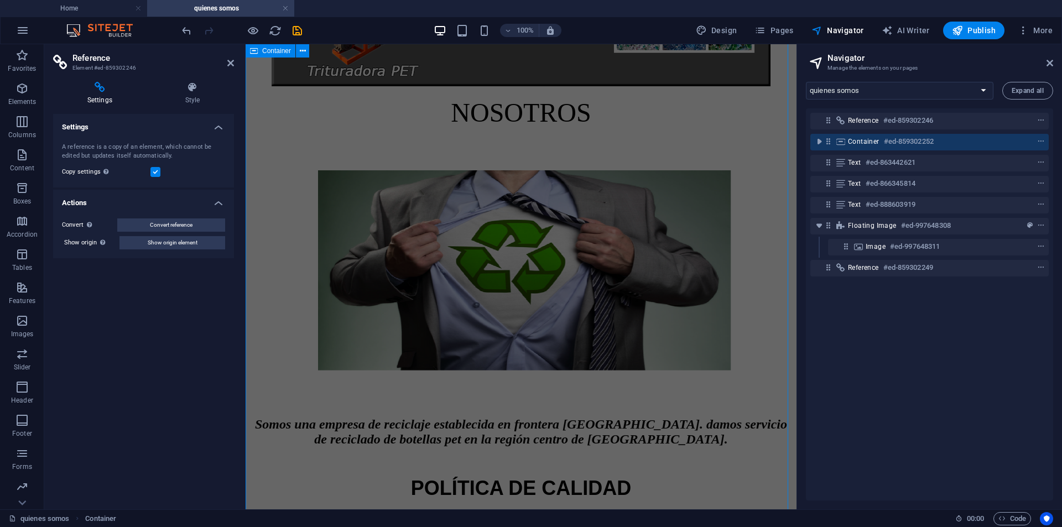
click at [863, 143] on span "Container" at bounding box center [864, 141] width 32 height 9
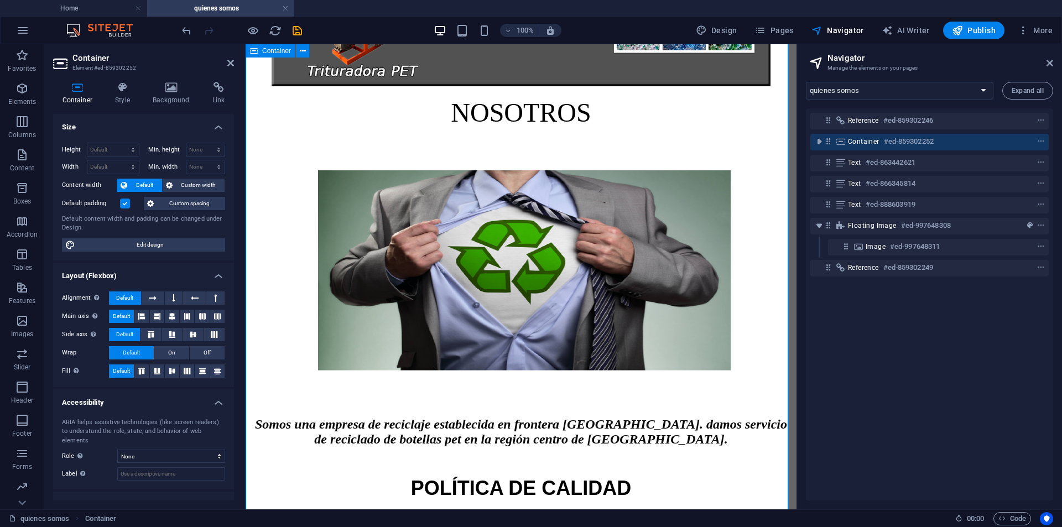
scroll to position [140, 0]
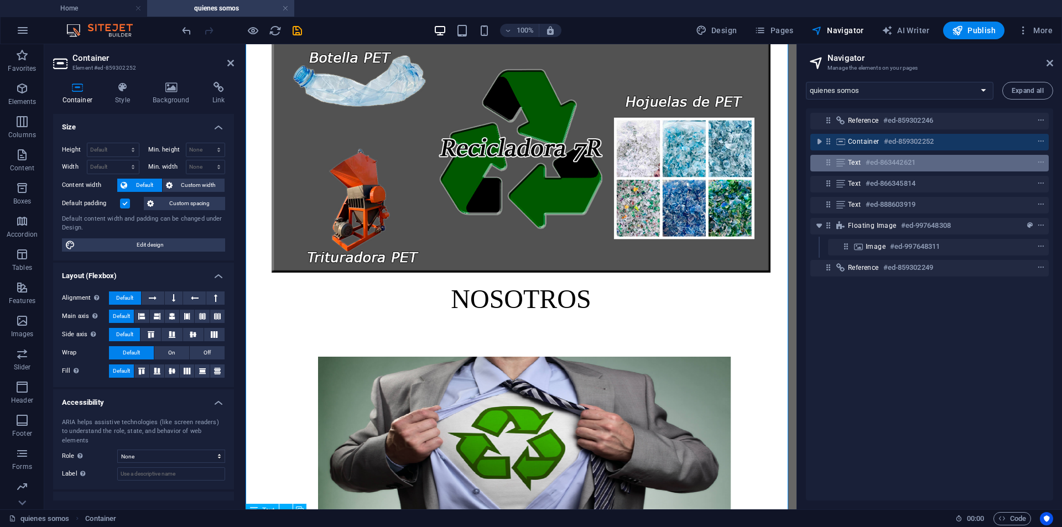
click at [861, 165] on span "Text" at bounding box center [854, 162] width 13 height 9
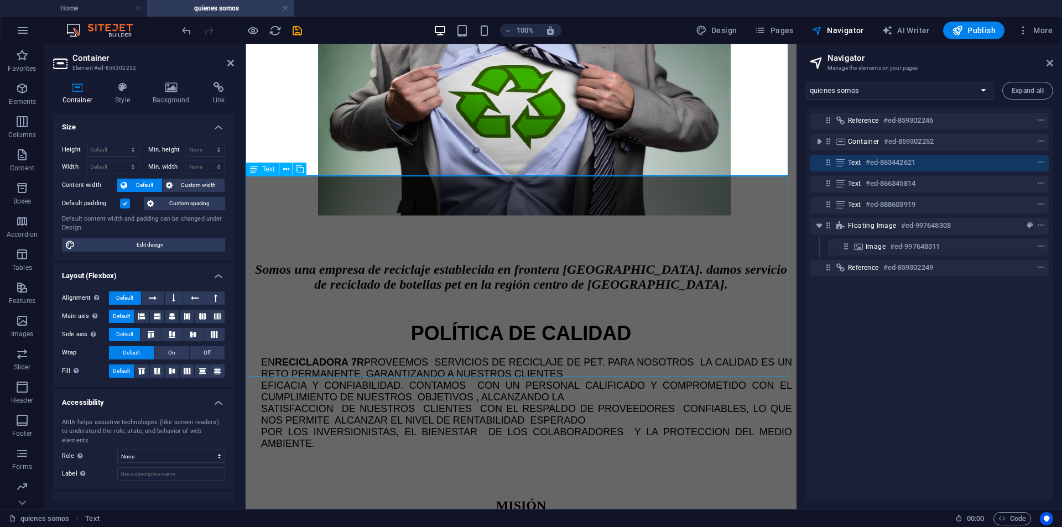
click at [861, 165] on span "Text" at bounding box center [854, 162] width 13 height 9
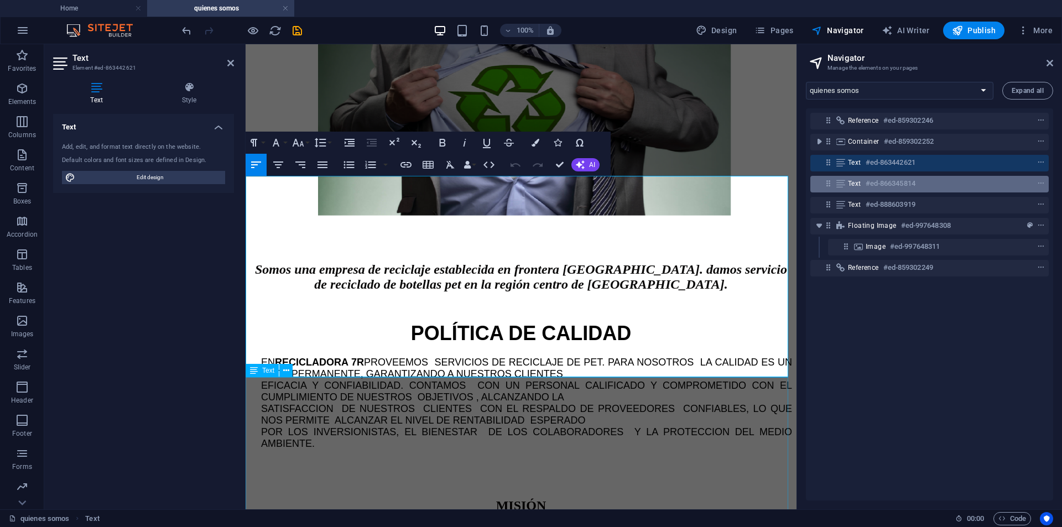
click at [864, 181] on div "Text #ed-866345814" at bounding box center [920, 183] width 145 height 13
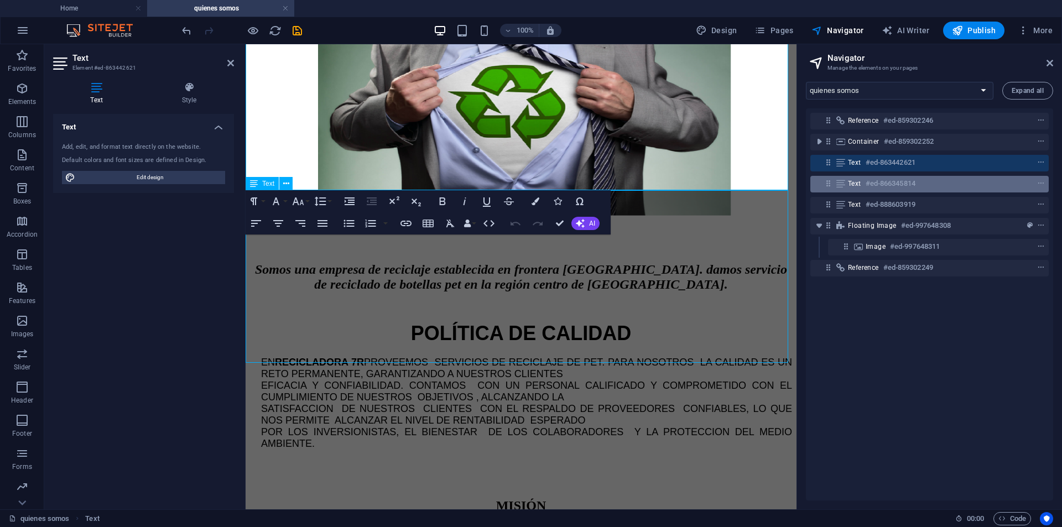
scroll to position [668, 0]
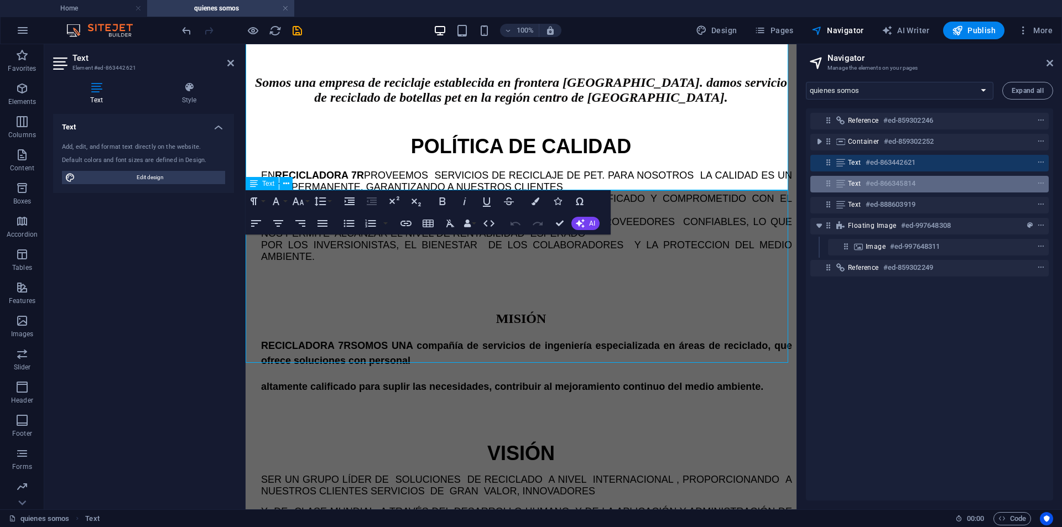
click at [864, 181] on div "Text #ed-866345814" at bounding box center [920, 183] width 145 height 13
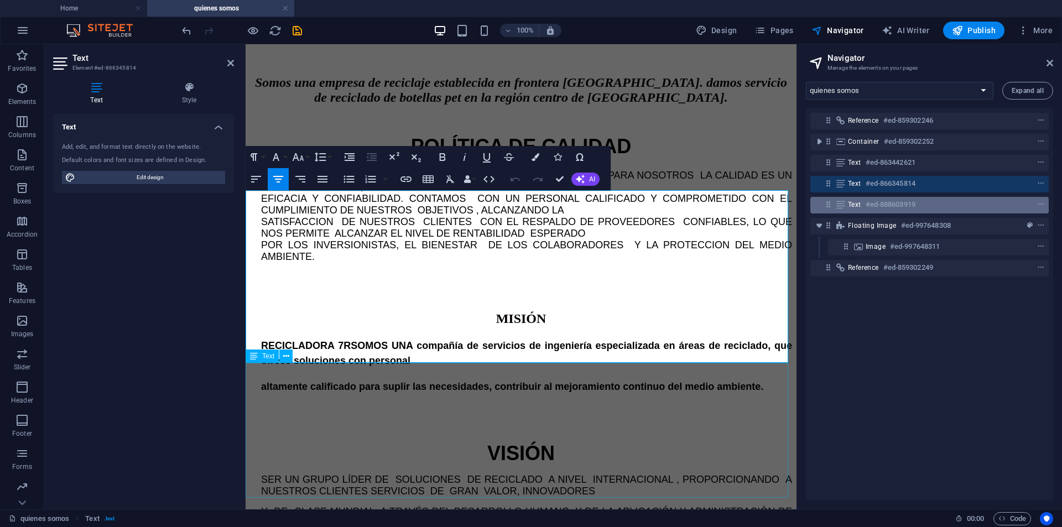
click at [882, 207] on h6 "#ed-888603919" at bounding box center [890, 204] width 50 height 13
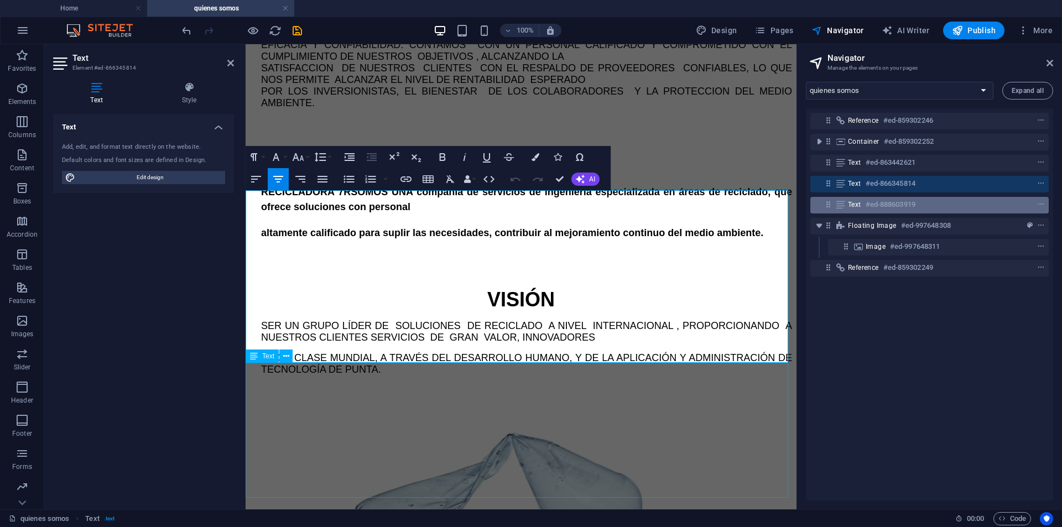
click at [882, 207] on h6 "#ed-888603919" at bounding box center [890, 204] width 50 height 13
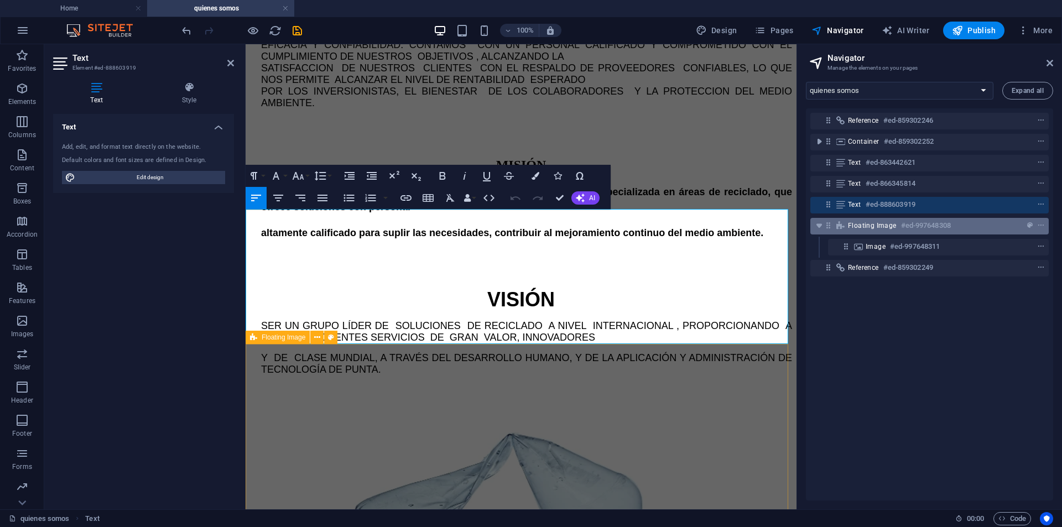
click at [888, 226] on span "Floating Image" at bounding box center [872, 225] width 49 height 9
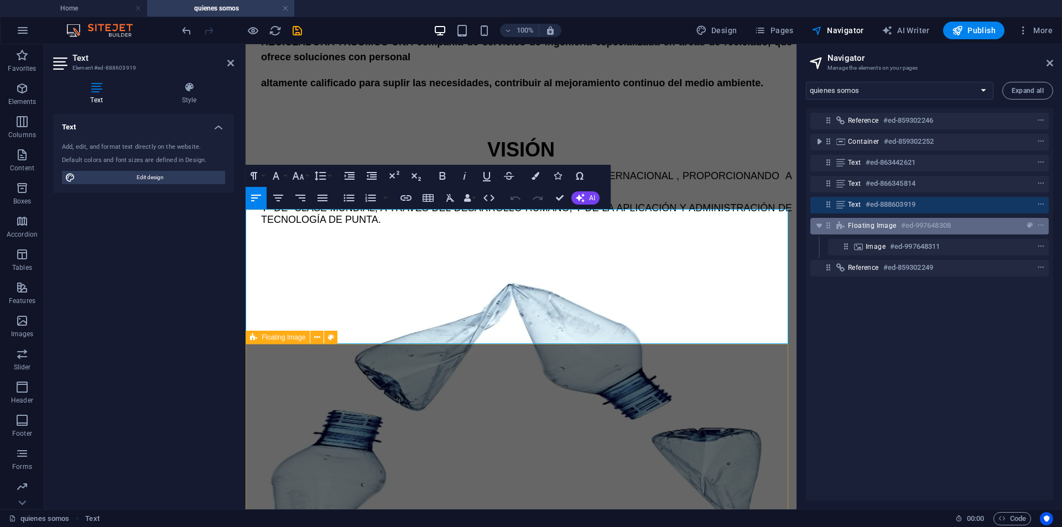
click at [888, 226] on span "Floating Image" at bounding box center [872, 225] width 49 height 9
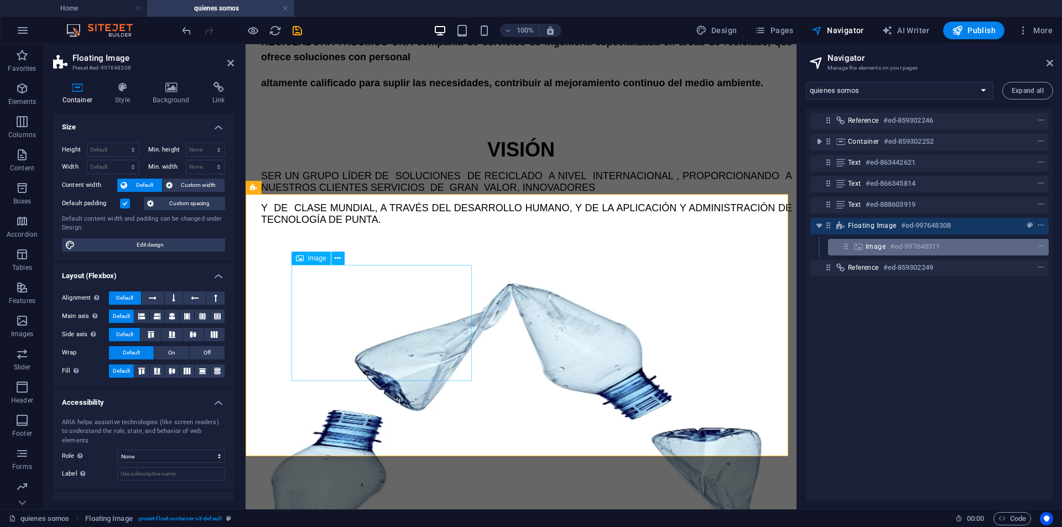
click at [885, 248] on div "Image #ed-997648311" at bounding box center [929, 246] width 128 height 13
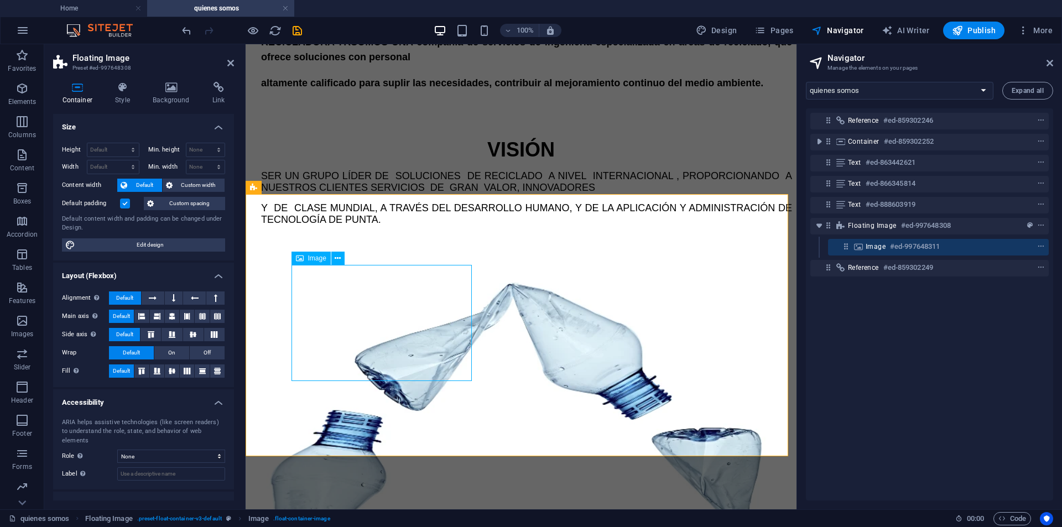
click at [885, 248] on div "Image #ed-997648311" at bounding box center [929, 246] width 128 height 13
select select "%"
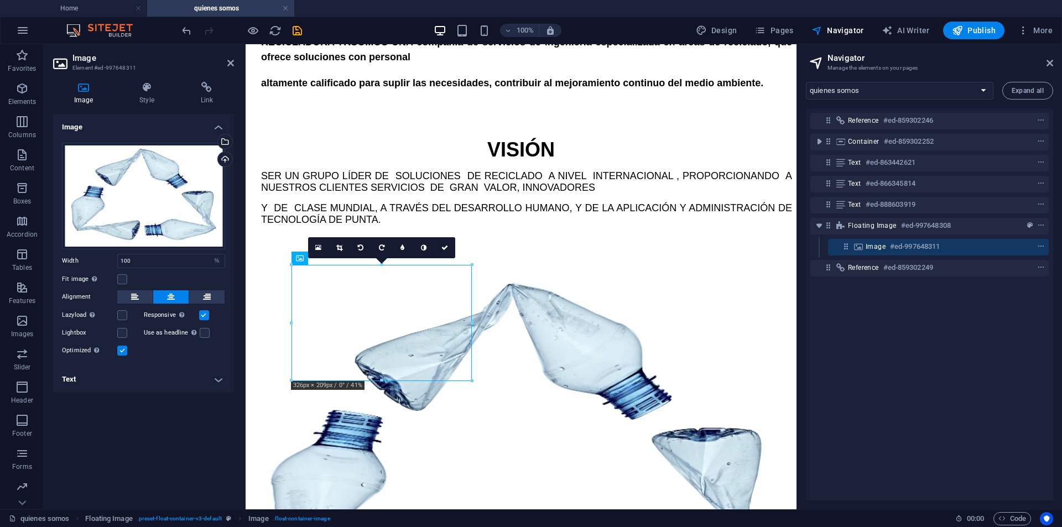
drag, startPoint x: 438, startPoint y: 269, endPoint x: 581, endPoint y: 248, distance: 144.8
click at [581, 272] on div at bounding box center [521, 446] width 542 height 349
click at [200, 294] on button at bounding box center [206, 296] width 35 height 13
click at [714, 279] on div at bounding box center [521, 446] width 542 height 349
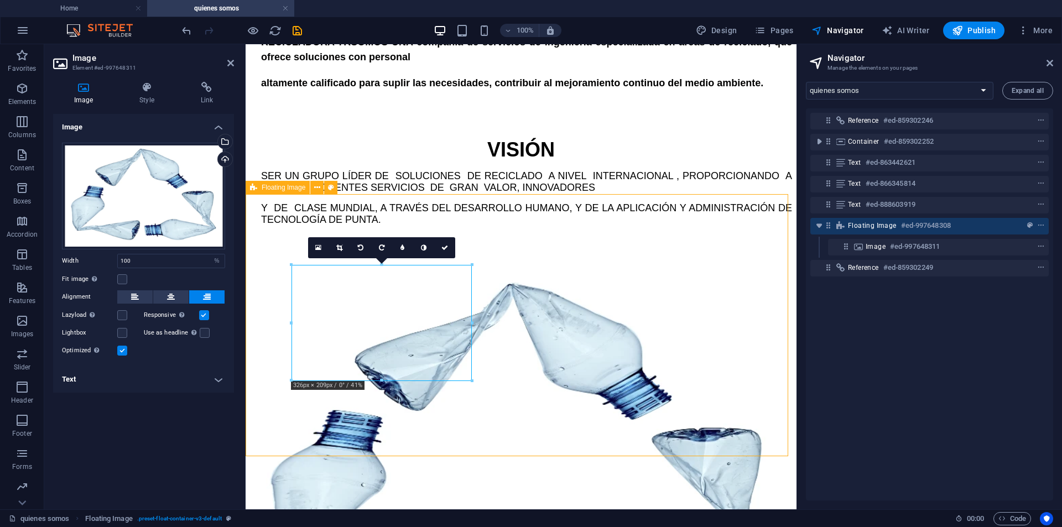
scroll to position [905, 0]
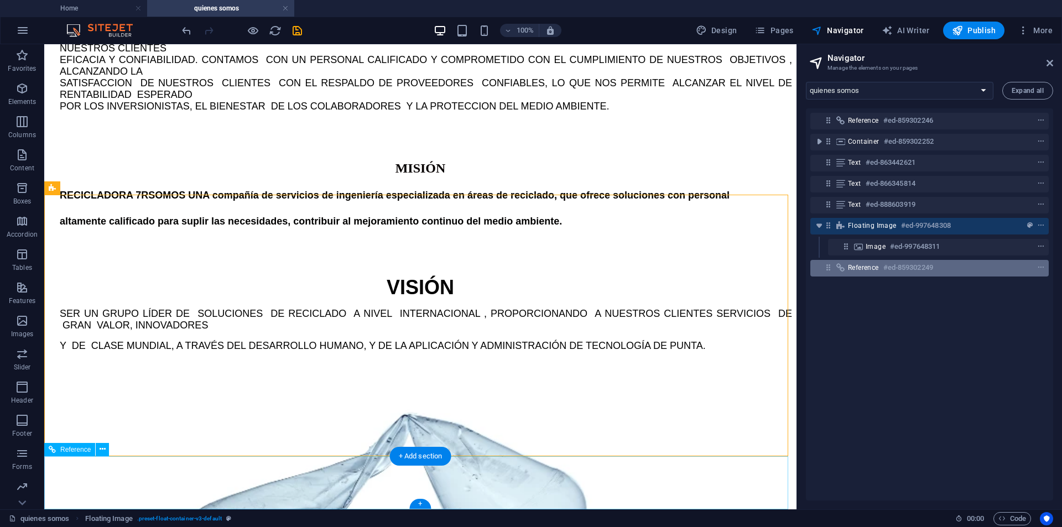
click at [844, 264] on icon at bounding box center [840, 267] width 12 height 9
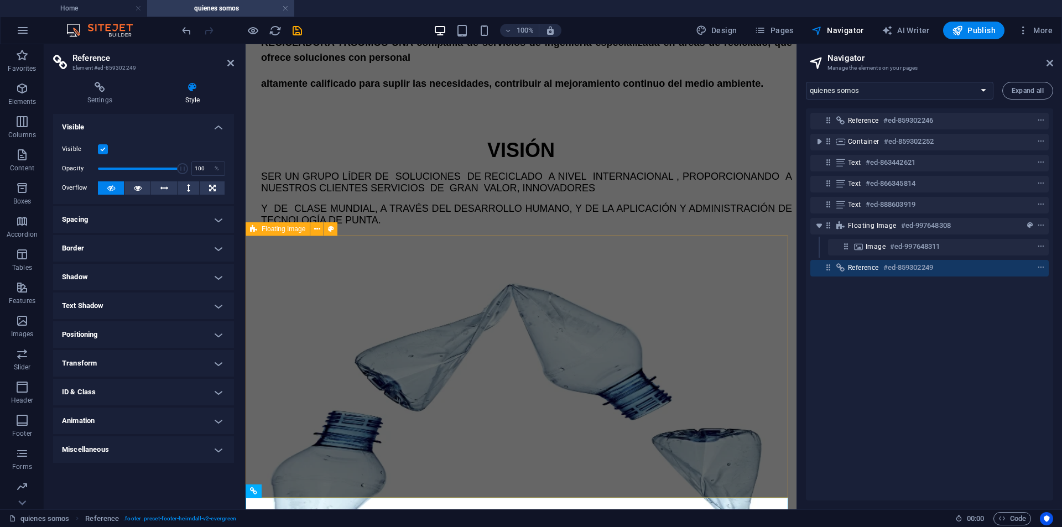
scroll to position [972, 0]
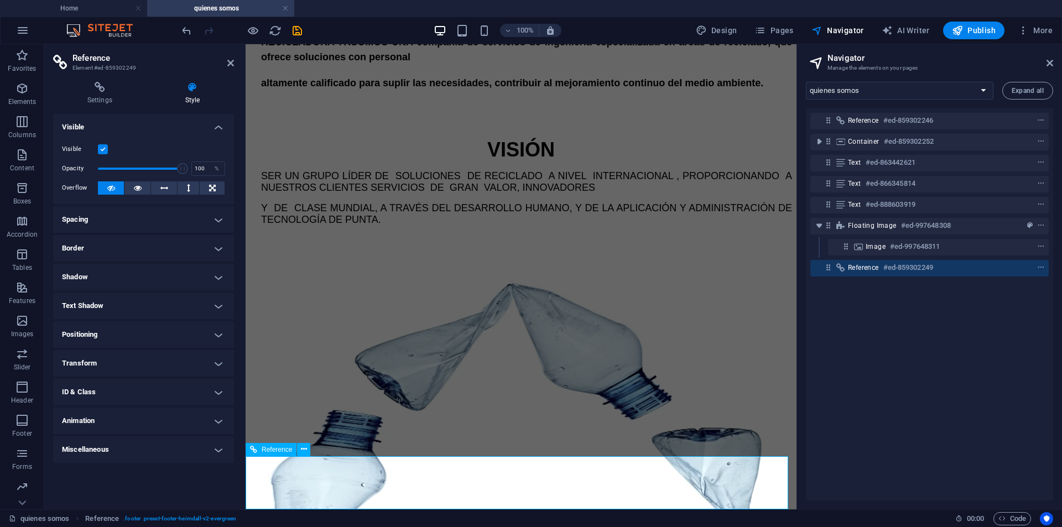
click at [712, 35] on span "Design" at bounding box center [716, 30] width 41 height 11
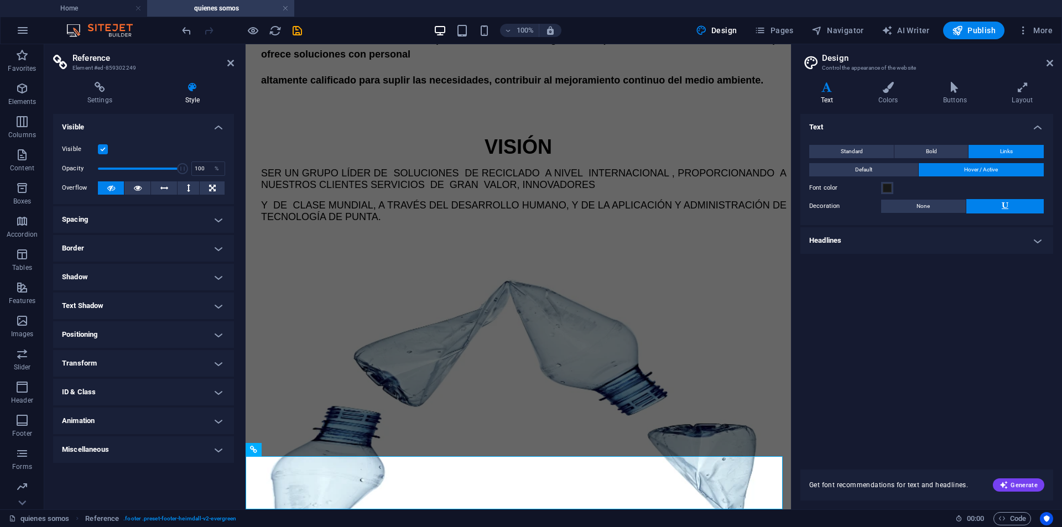
scroll to position [969, 0]
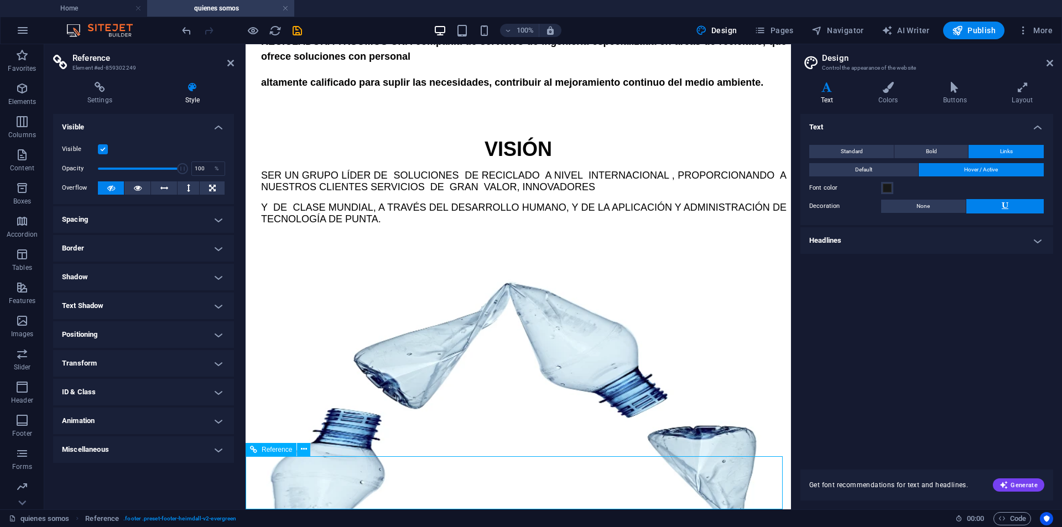
drag, startPoint x: 394, startPoint y: 474, endPoint x: 529, endPoint y: 483, distance: 135.2
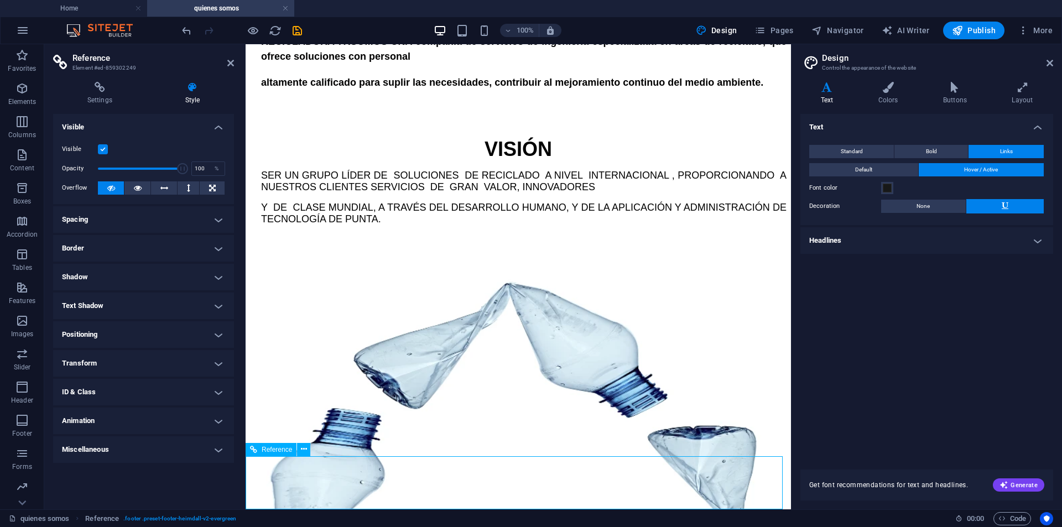
drag, startPoint x: 503, startPoint y: 477, endPoint x: 472, endPoint y: 478, distance: 31.0
click at [870, 25] on div "Design Pages Navigator AI Writer Publish More" at bounding box center [873, 31] width 365 height 18
click at [856, 28] on span "Navigator" at bounding box center [837, 30] width 53 height 11
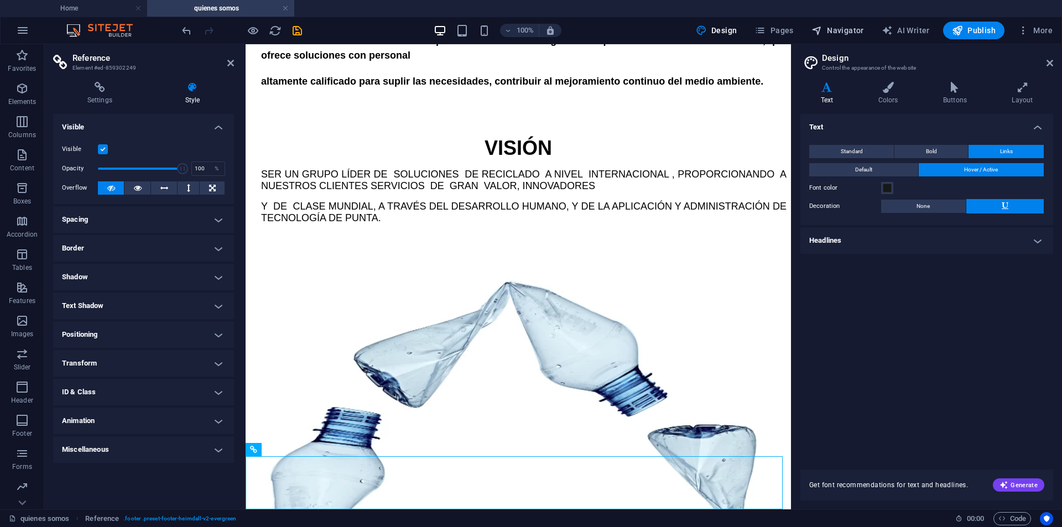
select select "16418508-en"
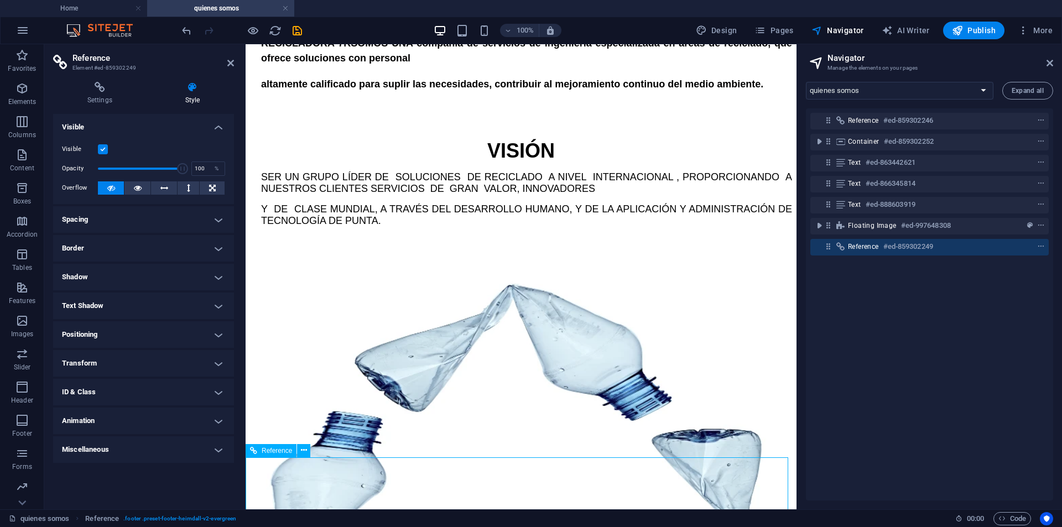
click at [829, 248] on icon at bounding box center [827, 246] width 9 height 9
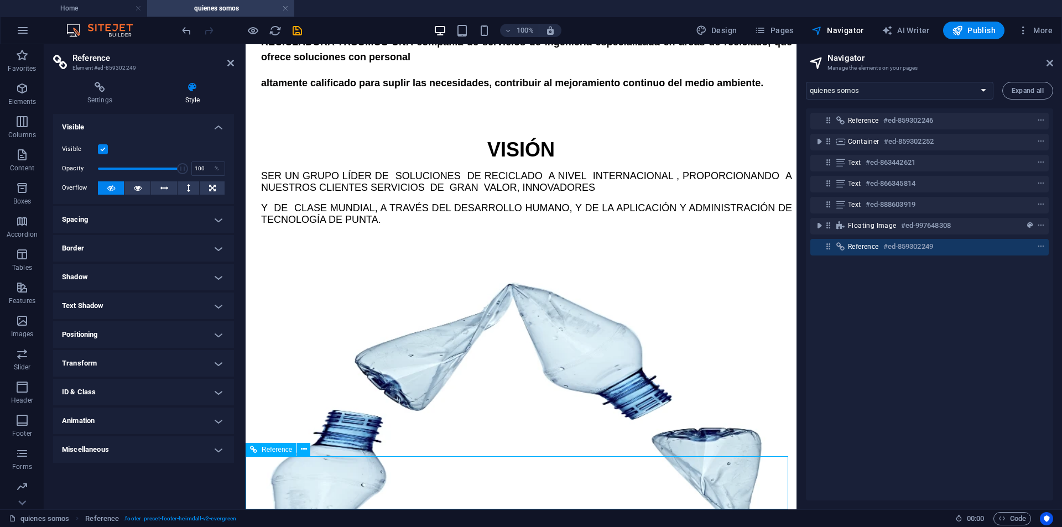
click at [828, 249] on icon at bounding box center [827, 246] width 9 height 9
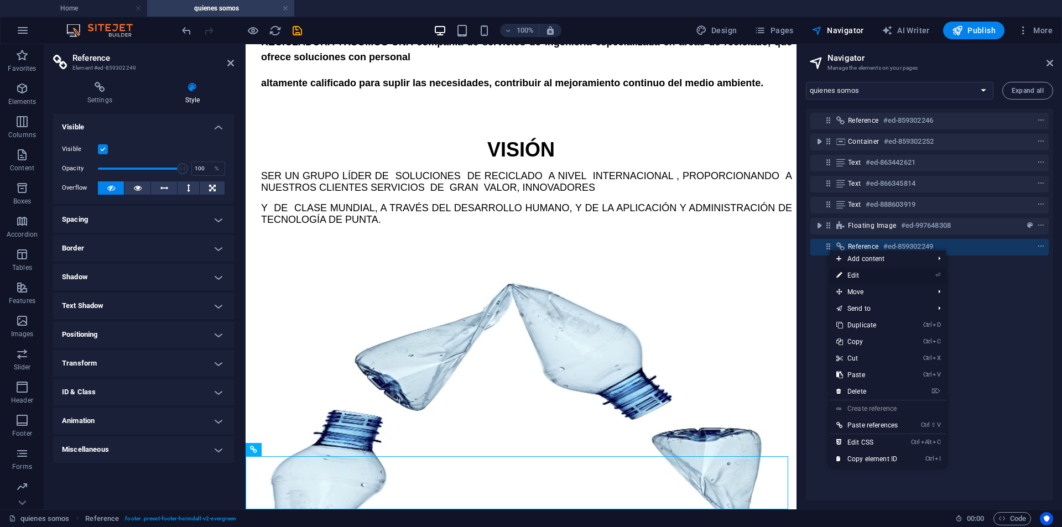
click at [859, 278] on link "⏎ Edit" at bounding box center [866, 275] width 75 height 17
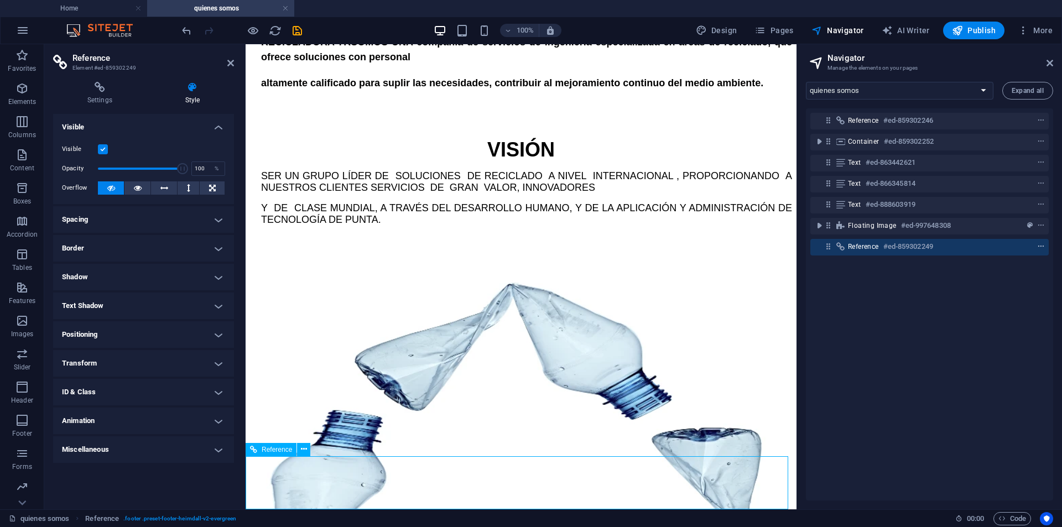
click at [1042, 248] on icon "context-menu" at bounding box center [1041, 247] width 8 height 8
click at [301, 451] on icon at bounding box center [304, 449] width 6 height 12
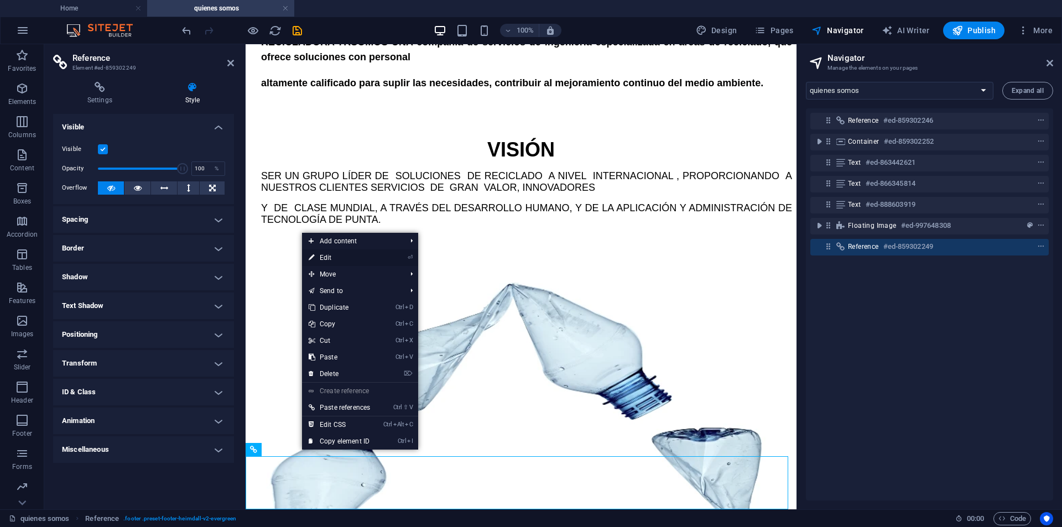
click at [389, 258] on li "⏎ Edit" at bounding box center [360, 257] width 116 height 17
click at [337, 255] on link "⏎ Edit" at bounding box center [339, 257] width 75 height 17
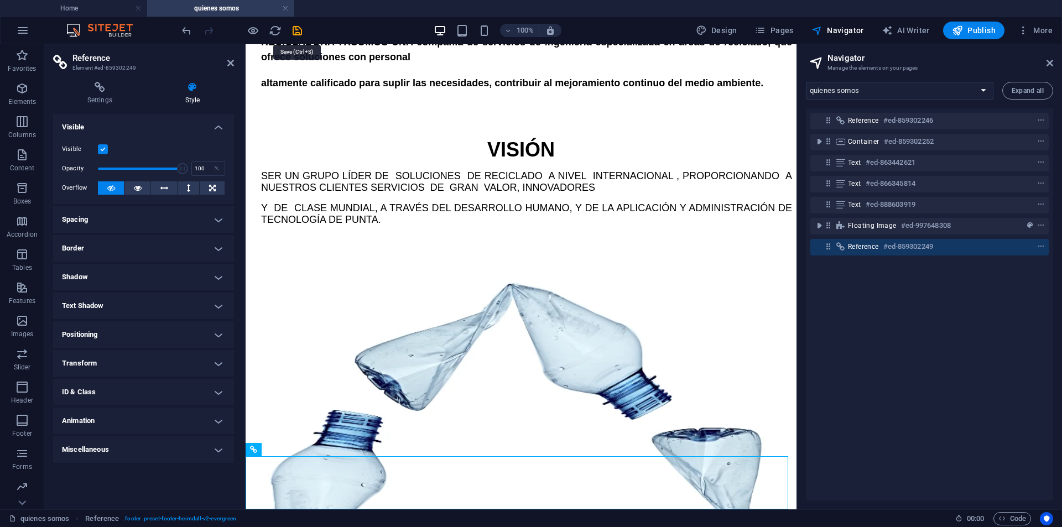
click at [300, 30] on icon "save" at bounding box center [297, 30] width 13 height 13
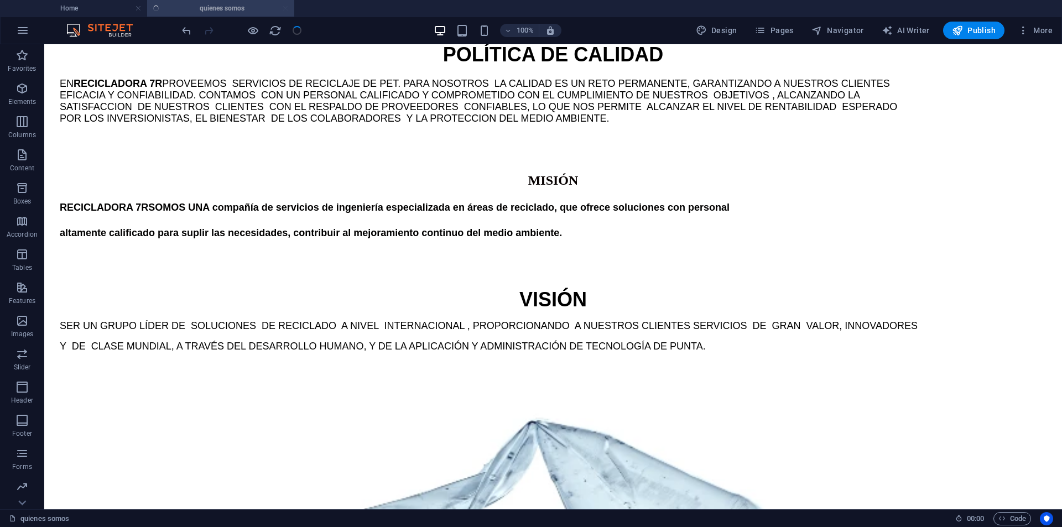
scroll to position [817, 0]
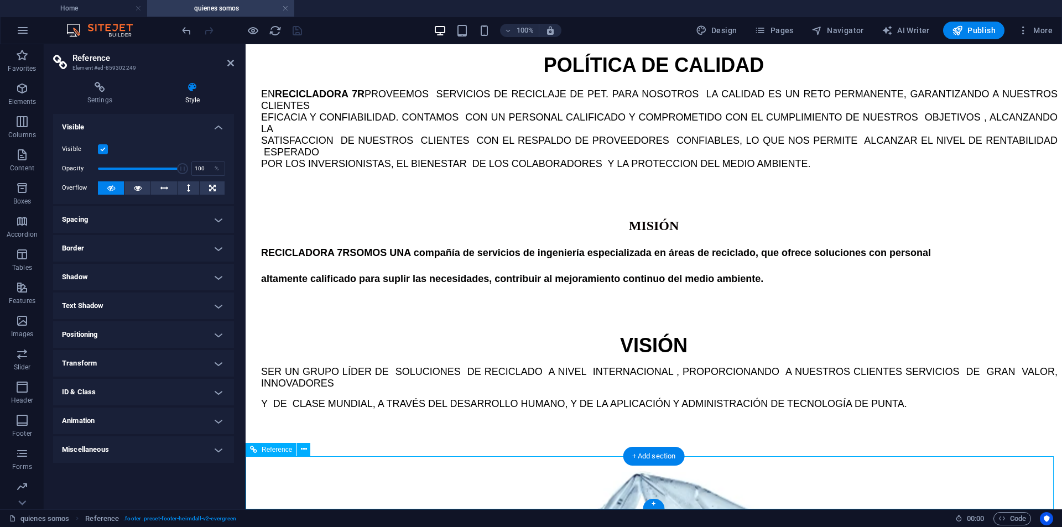
drag, startPoint x: 526, startPoint y: 478, endPoint x: 674, endPoint y: 493, distance: 148.4
drag, startPoint x: 545, startPoint y: 480, endPoint x: 550, endPoint y: 508, distance: 28.1
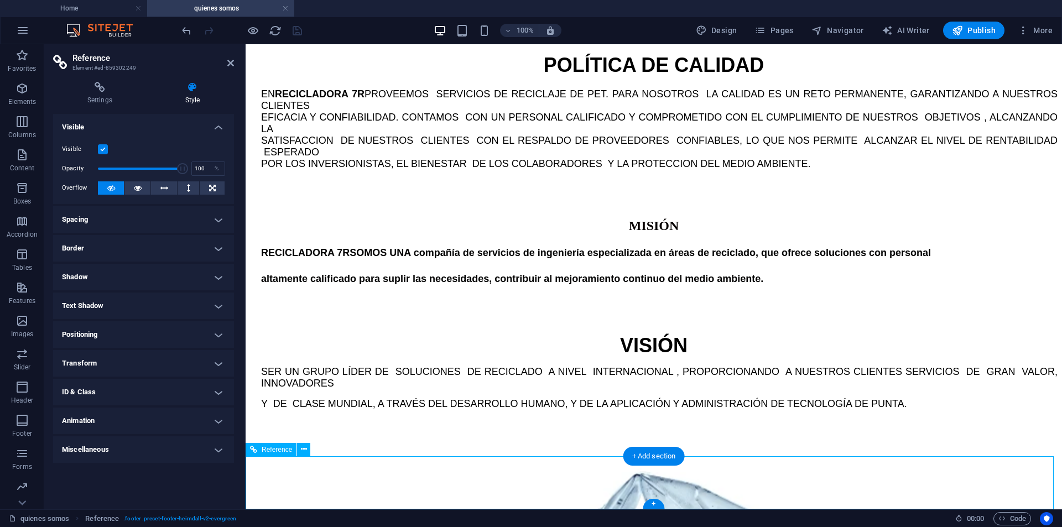
click at [150, 11] on h4 "quienes somos" at bounding box center [220, 8] width 147 height 12
click at [109, 4] on h4 "Home" at bounding box center [73, 8] width 147 height 12
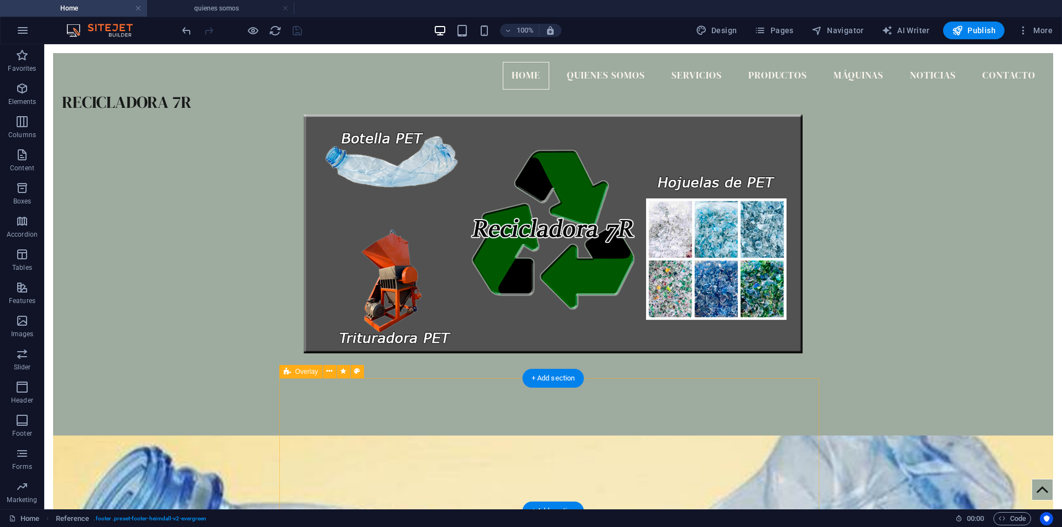
scroll to position [604, 0]
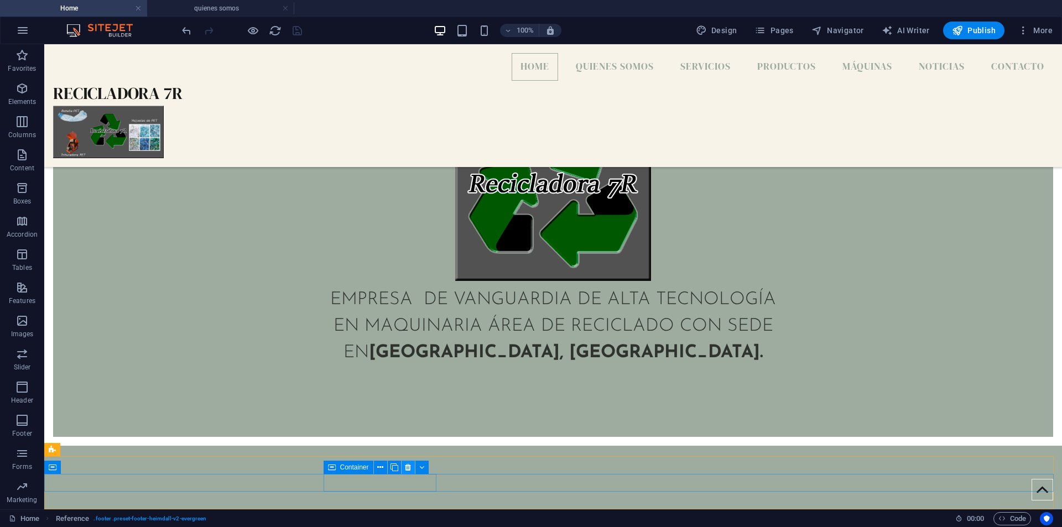
click at [411, 468] on button at bounding box center [407, 467] width 13 height 13
click at [497, 473] on icon at bounding box center [496, 470] width 6 height 12
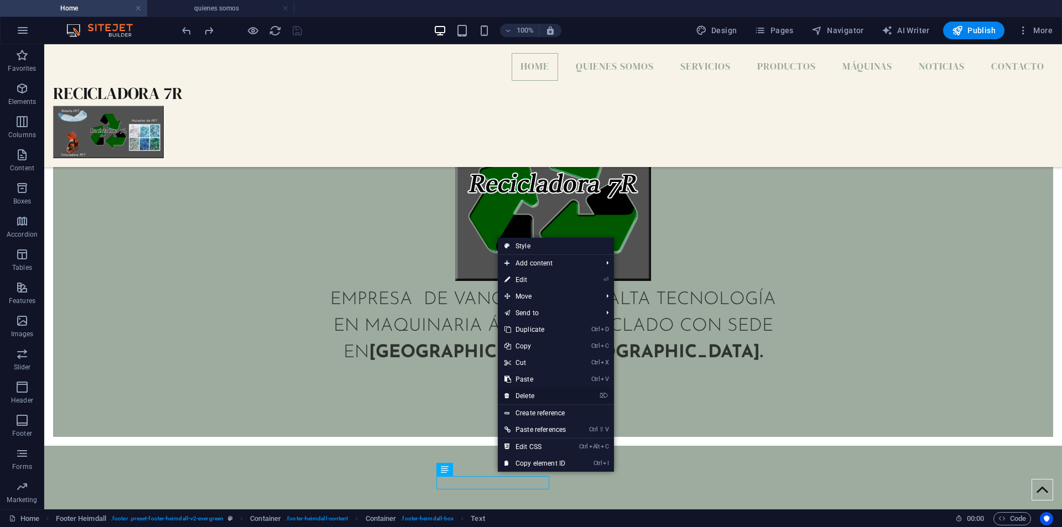
click at [534, 397] on link "⌦ Delete" at bounding box center [535, 396] width 75 height 17
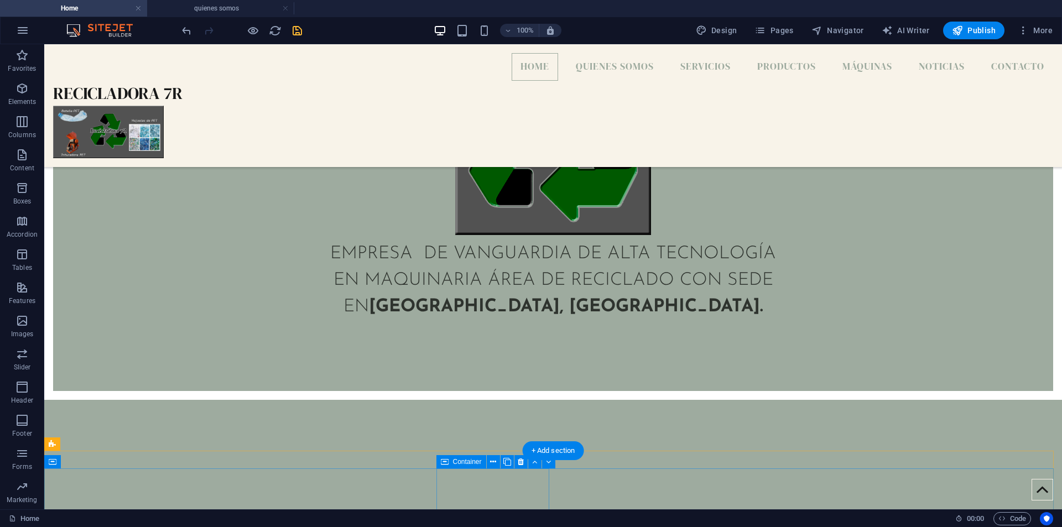
scroll to position [685, 0]
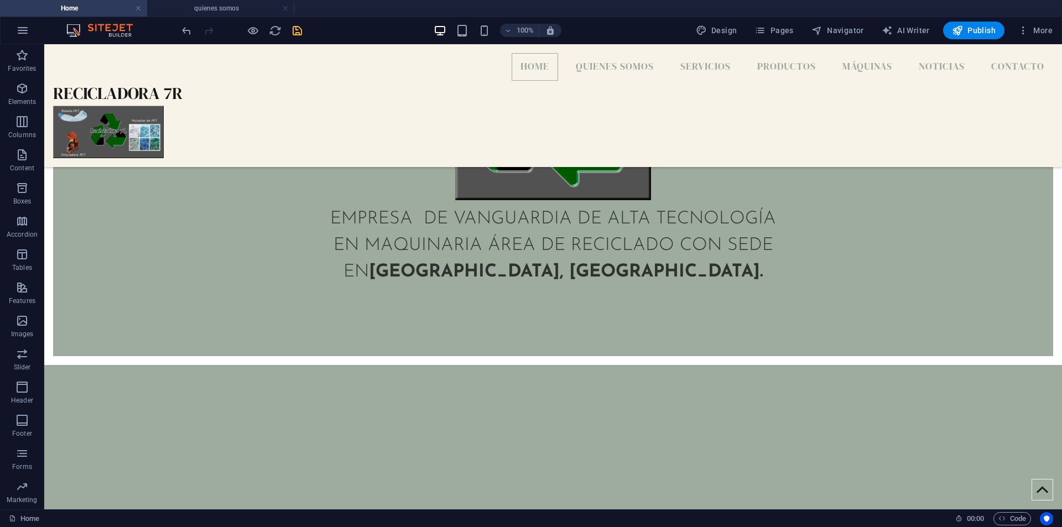
click at [297, 30] on icon "save" at bounding box center [297, 30] width 13 height 13
click at [210, 4] on h4 "quienes somos" at bounding box center [220, 8] width 147 height 12
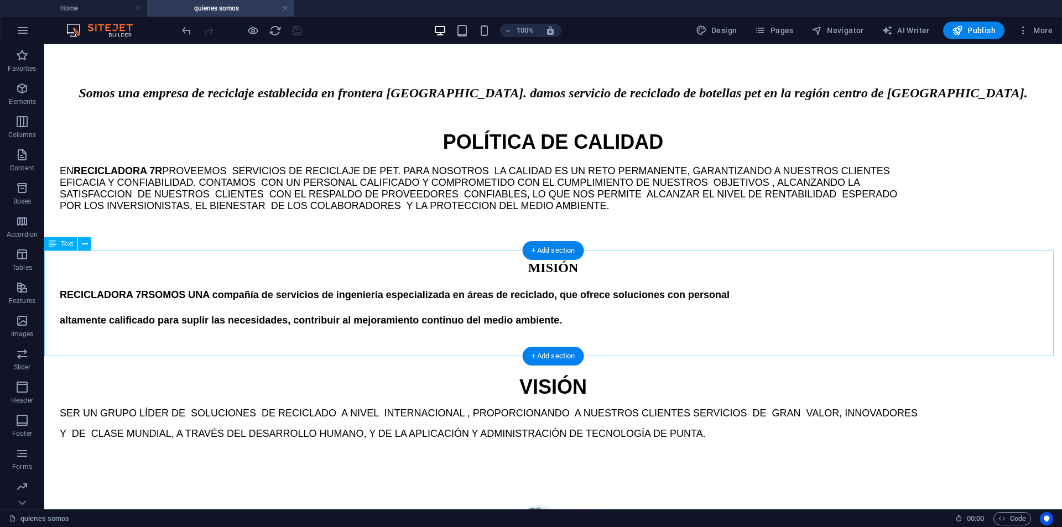
scroll to position [897, 0]
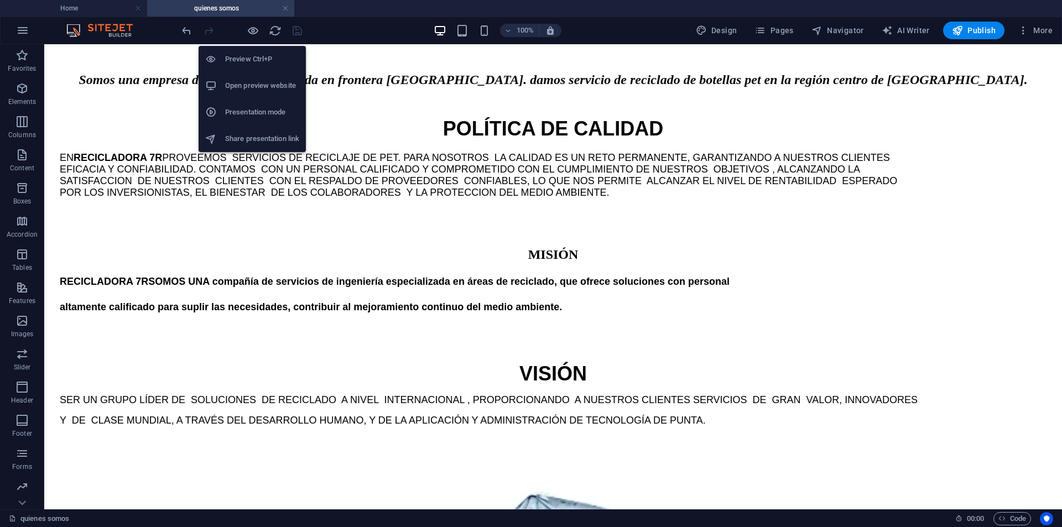
click at [251, 81] on h6 "Open preview website" at bounding box center [262, 85] width 74 height 13
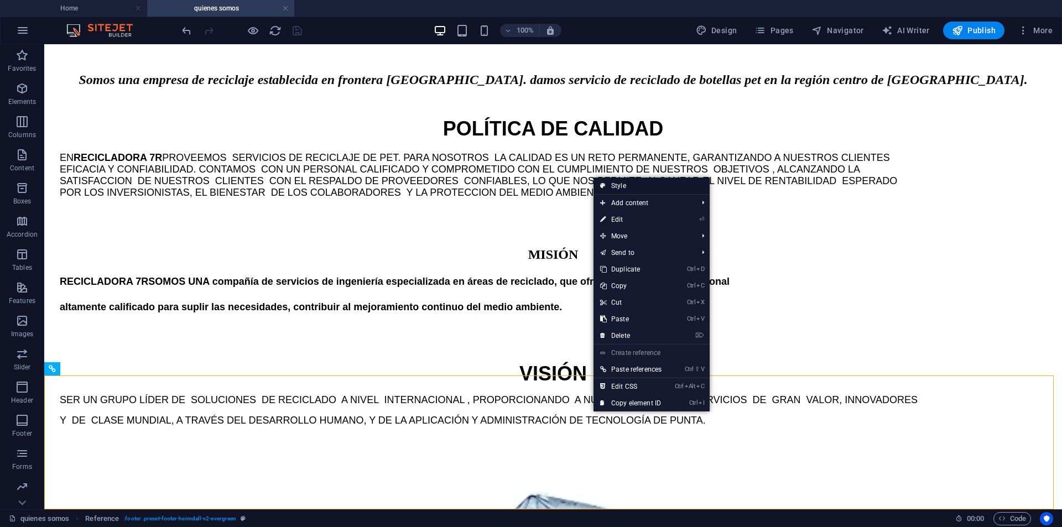
click at [644, 186] on link "Style" at bounding box center [651, 185] width 116 height 17
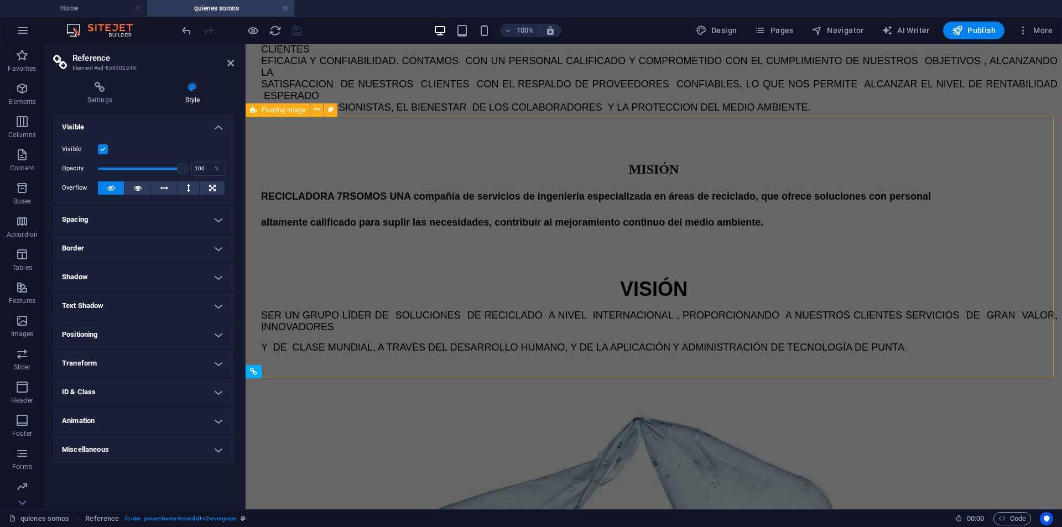
scroll to position [959, 0]
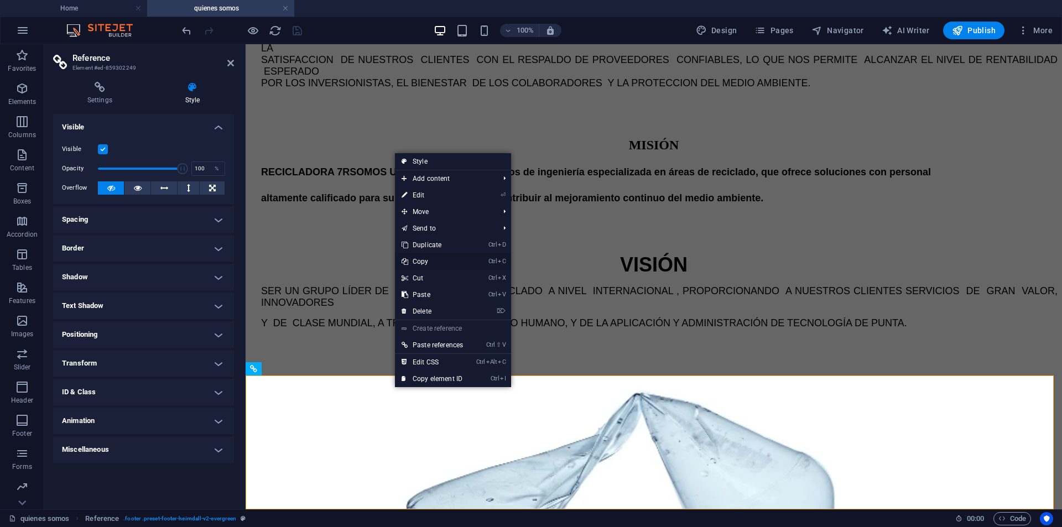
drag, startPoint x: 456, startPoint y: 259, endPoint x: 210, endPoint y: 216, distance: 249.9
click at [456, 259] on link "Ctrl C Copy" at bounding box center [432, 261] width 75 height 17
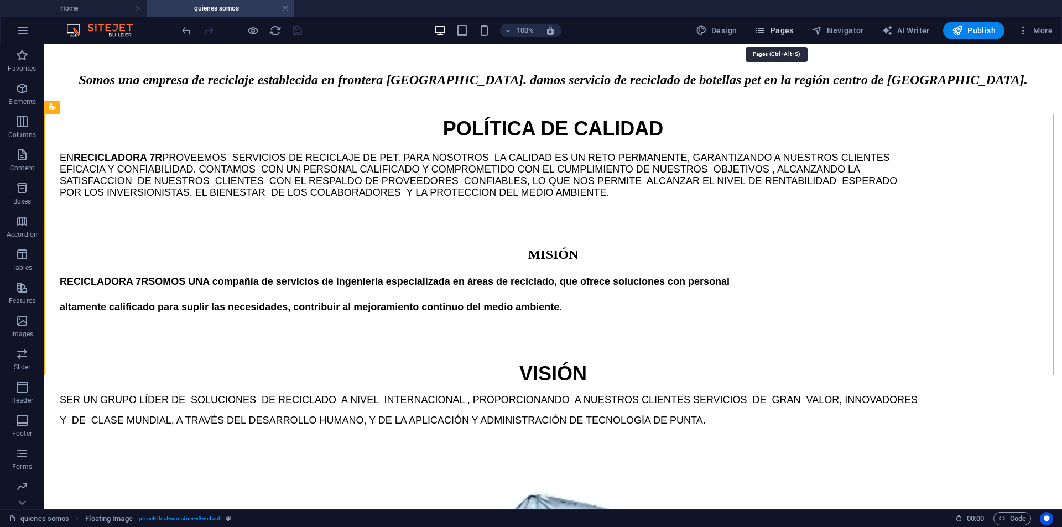
click at [767, 24] on button "Pages" at bounding box center [774, 31] width 48 height 18
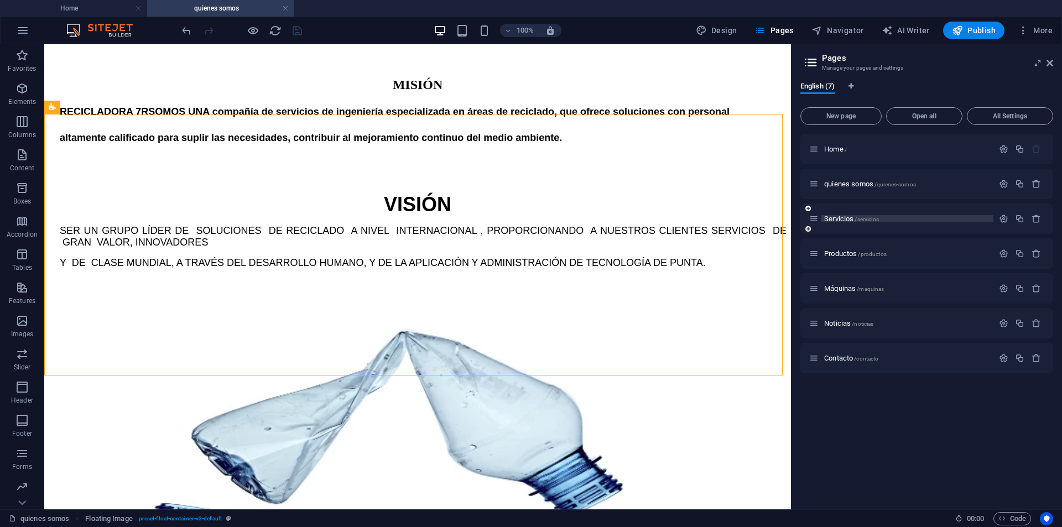
click at [839, 218] on span "Servicios /servicios" at bounding box center [851, 219] width 55 height 8
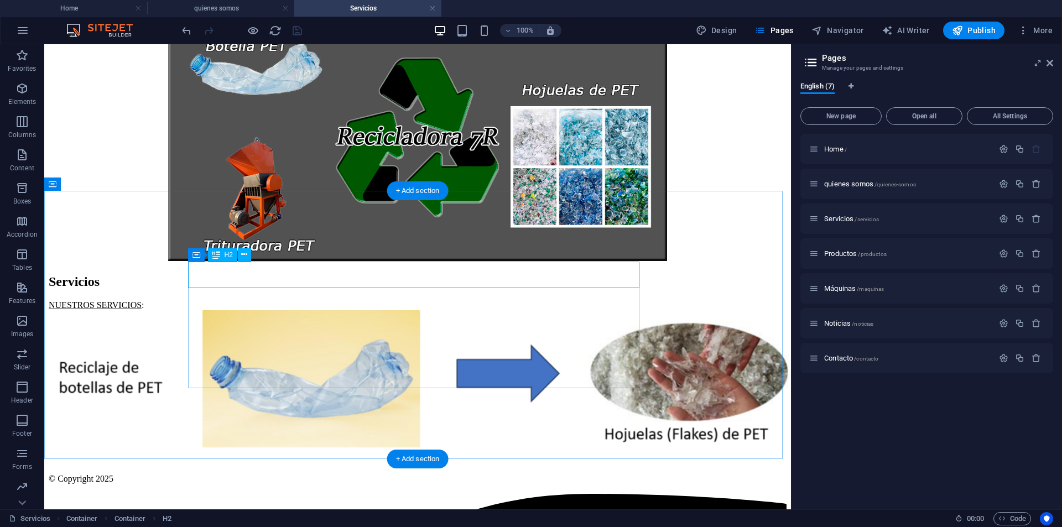
scroll to position [165, 0]
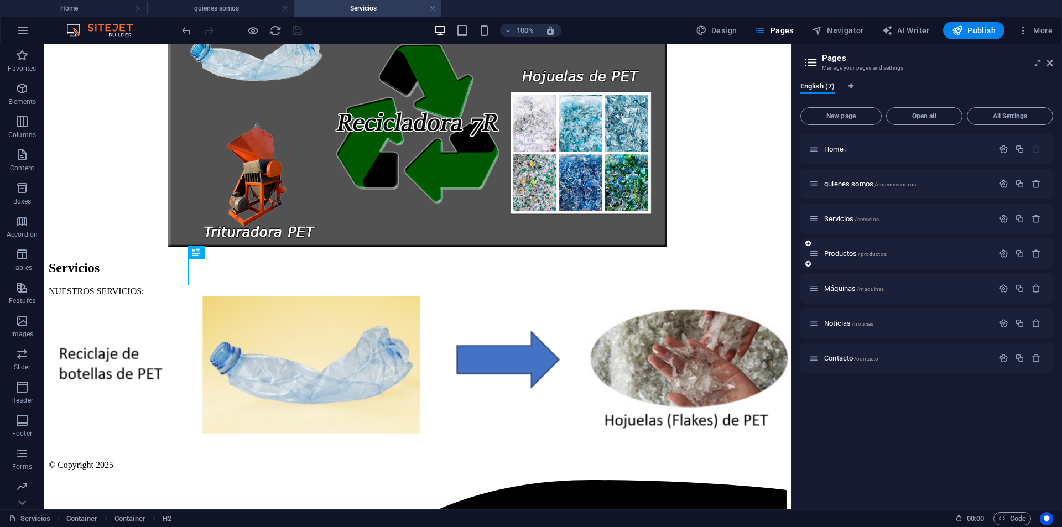
click at [838, 249] on div "Productos /productos" at bounding box center [901, 253] width 184 height 13
click at [838, 253] on span "Productos /productos" at bounding box center [855, 253] width 62 height 8
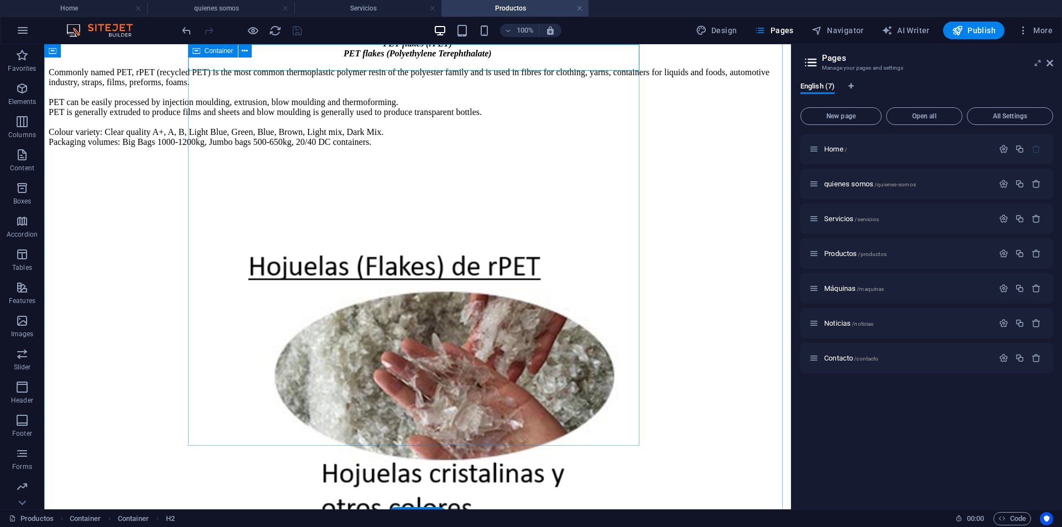
scroll to position [440, 0]
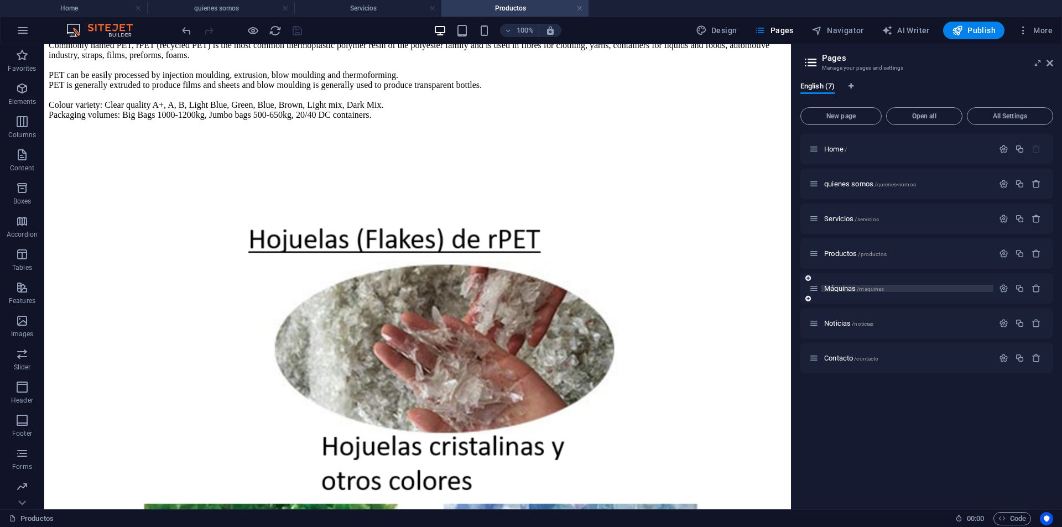
click at [891, 290] on p "Máquinas /maquinas" at bounding box center [907, 288] width 166 height 7
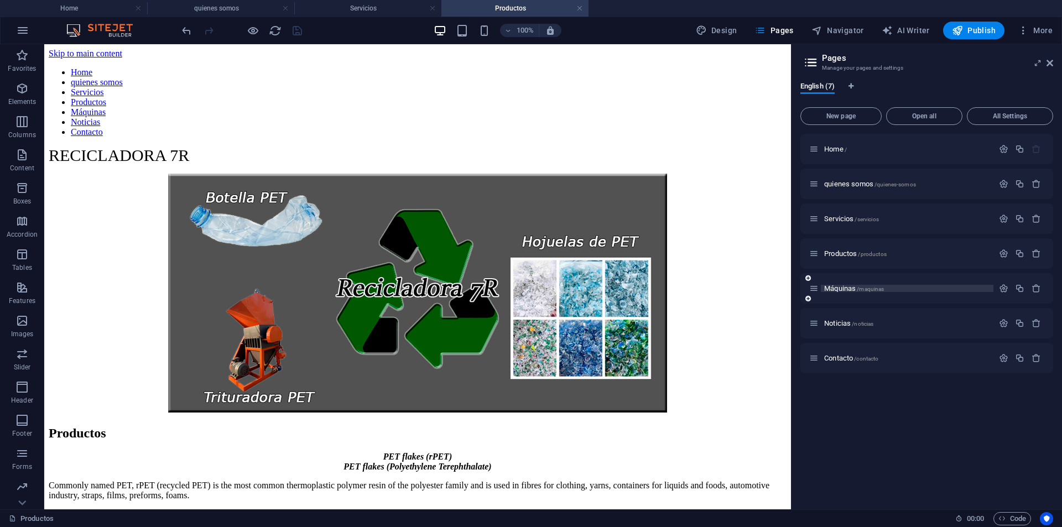
click at [891, 317] on div "Noticias /noticias" at bounding box center [901, 323] width 184 height 13
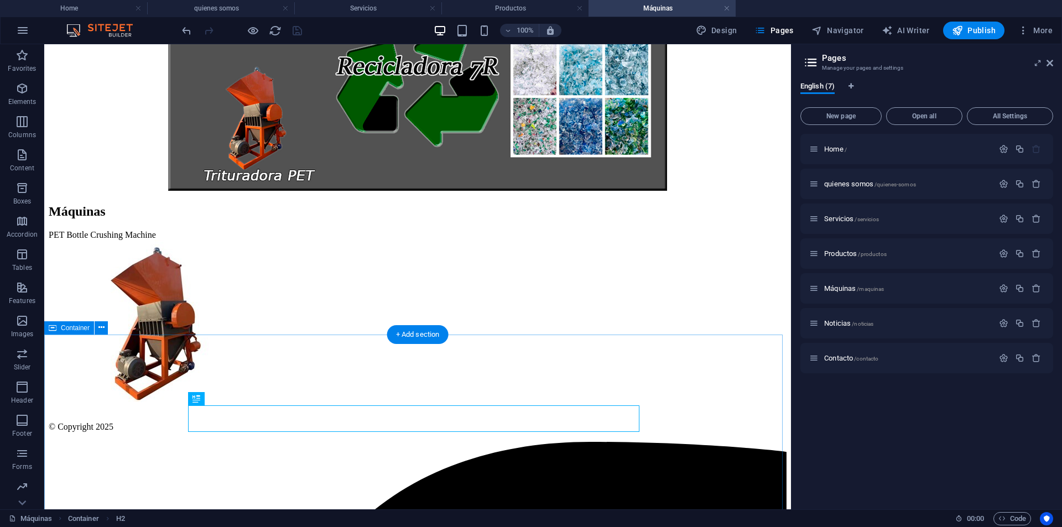
scroll to position [241, 0]
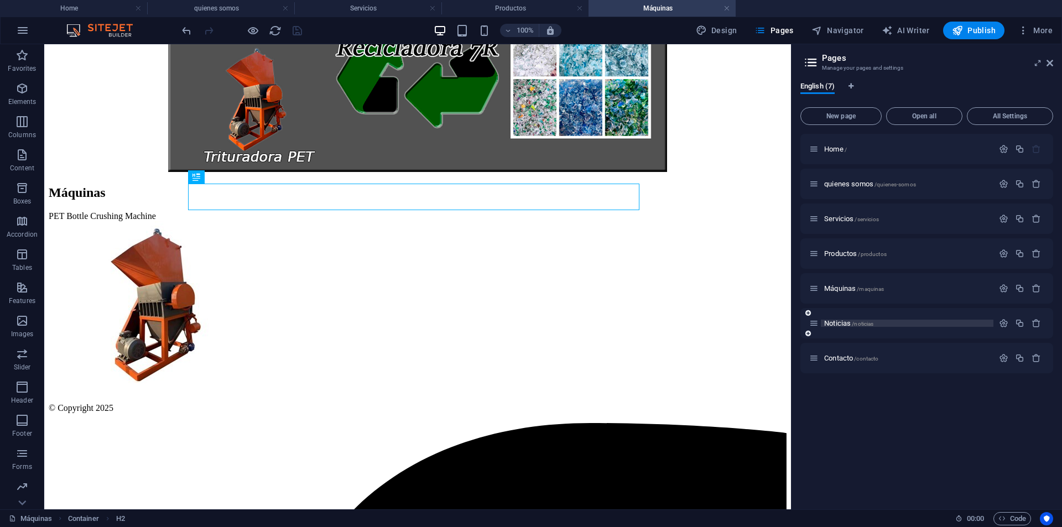
click at [873, 320] on span "Noticias /noticias" at bounding box center [848, 323] width 49 height 8
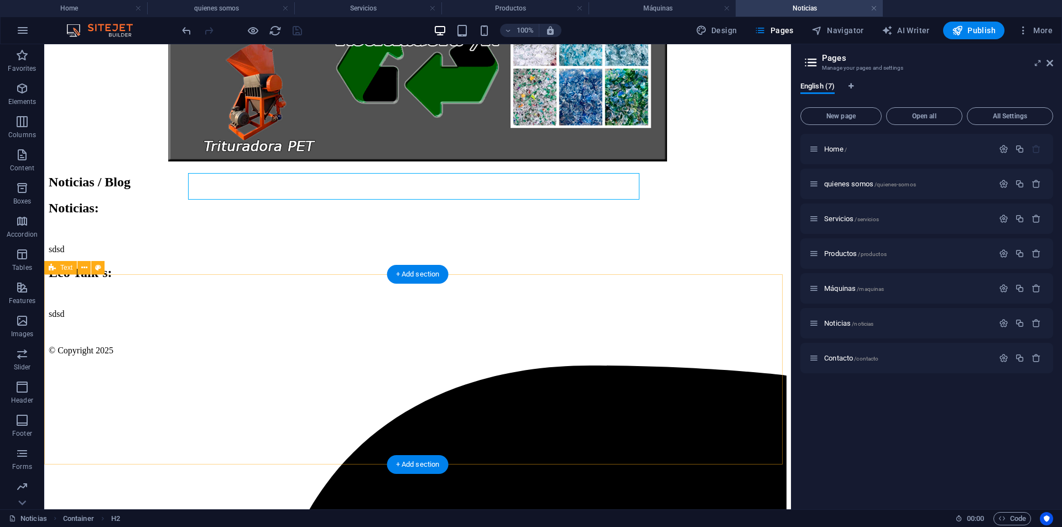
scroll to position [259, 0]
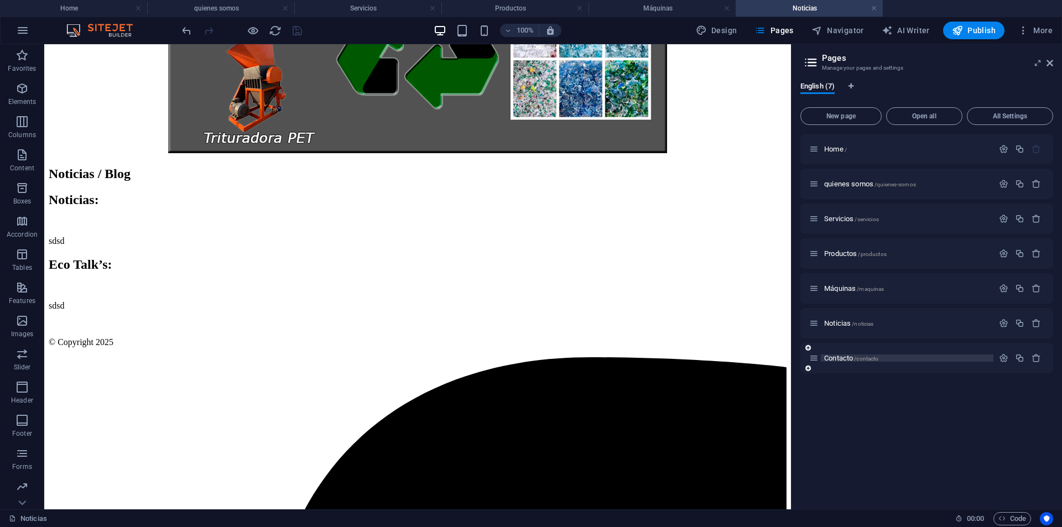
click at [899, 357] on p "Contacto /contacto" at bounding box center [907, 357] width 166 height 7
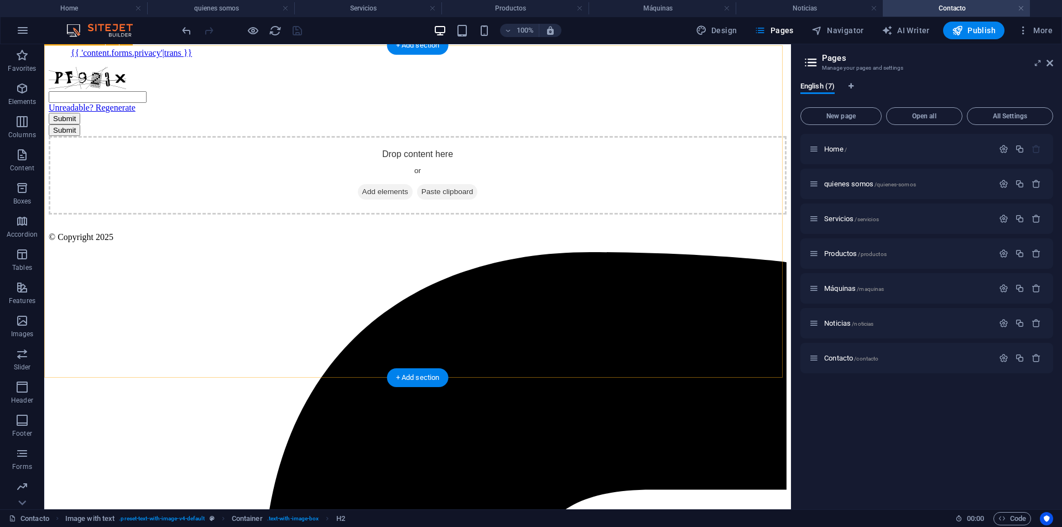
scroll to position [746, 0]
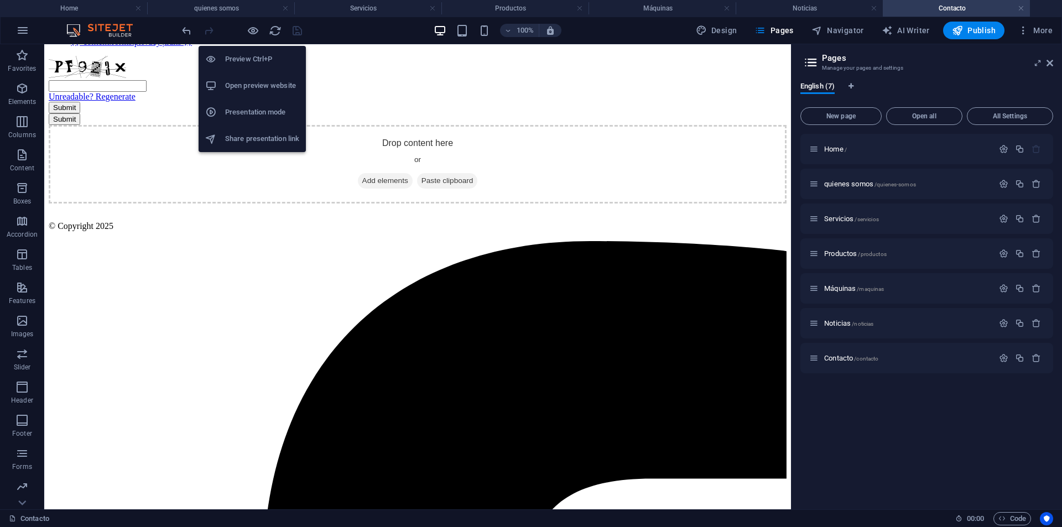
click at [254, 88] on h6 "Open preview website" at bounding box center [262, 85] width 74 height 13
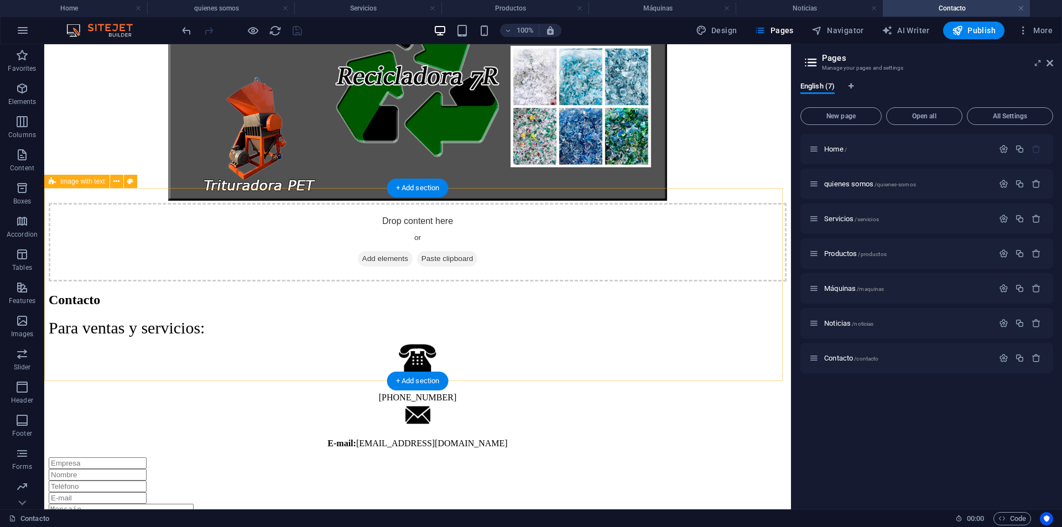
scroll to position [193, 0]
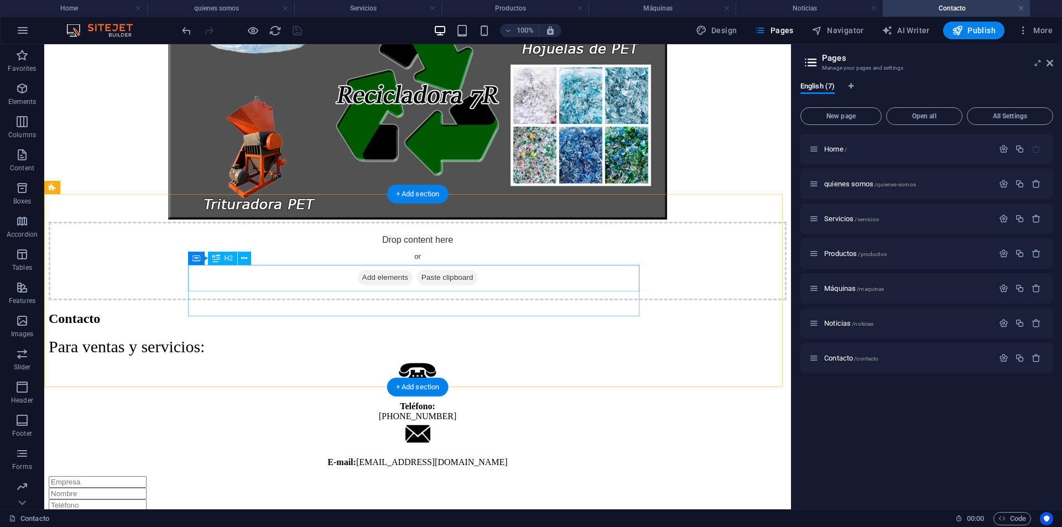
click at [194, 311] on div "Contacto" at bounding box center [418, 318] width 738 height 15
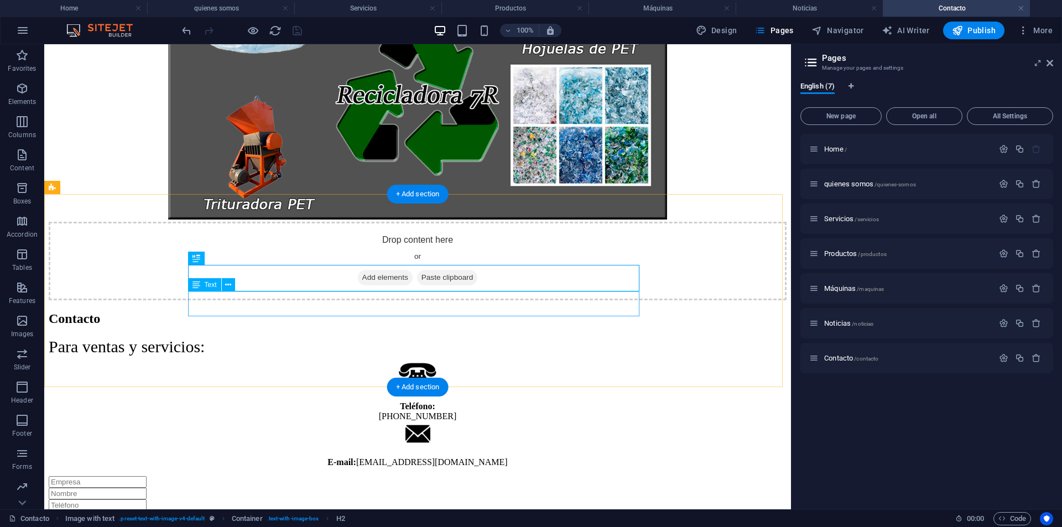
click at [214, 337] on div "Para ventas y servicios:" at bounding box center [418, 346] width 738 height 19
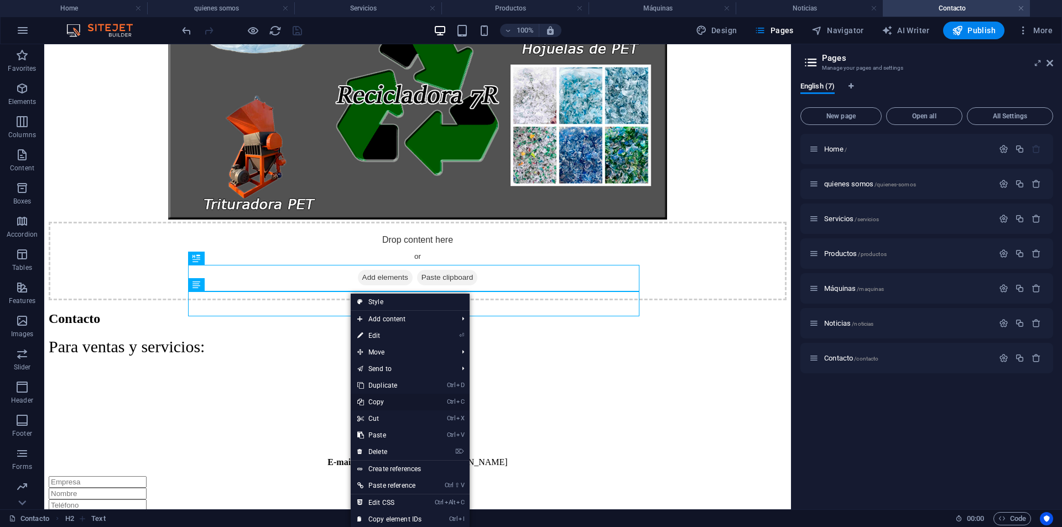
click at [378, 403] on link "Ctrl C Copy" at bounding box center [389, 402] width 77 height 17
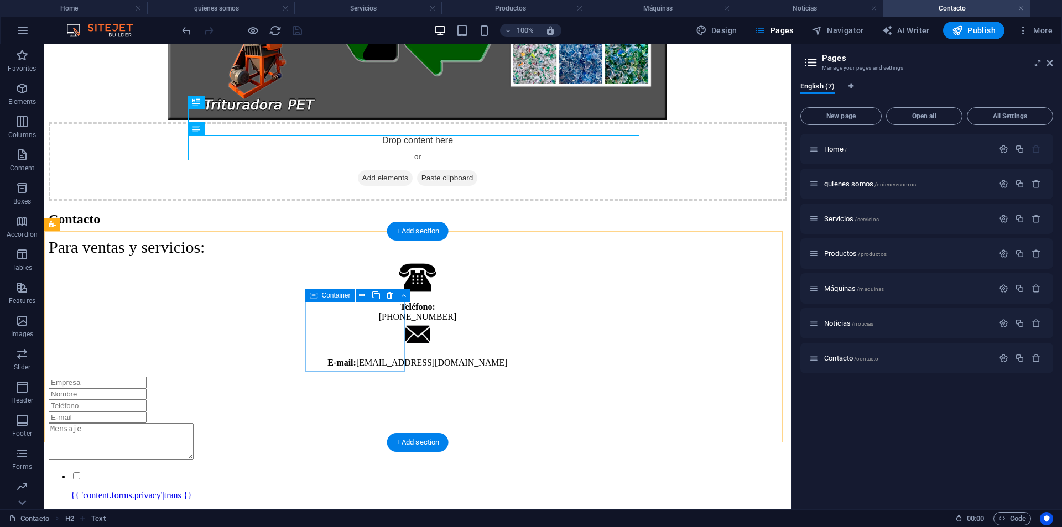
scroll to position [359, 0]
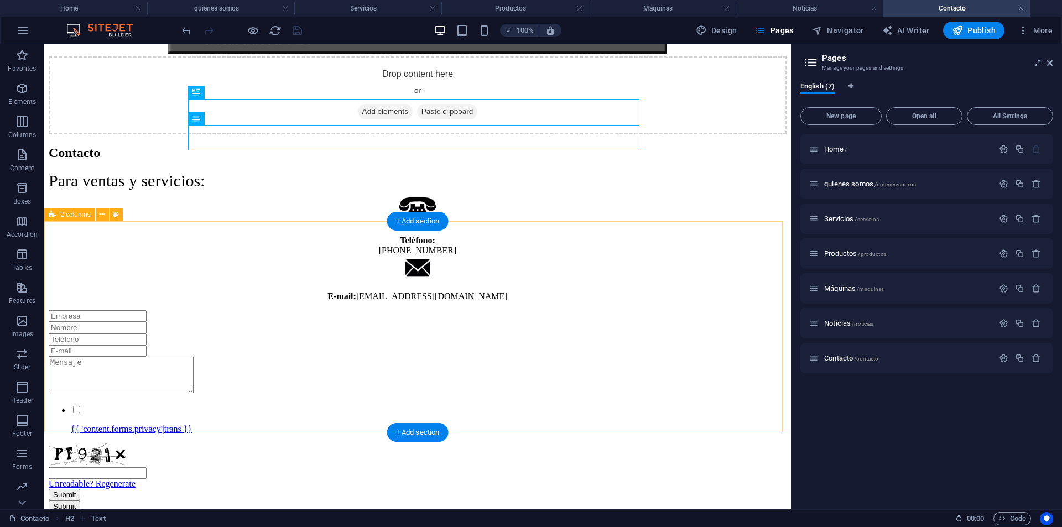
click at [285, 248] on div "Teléfono: [PHONE_NUMBER] E-mail: [EMAIL_ADDRESS][DOMAIN_NAME]" at bounding box center [418, 245] width 738 height 111
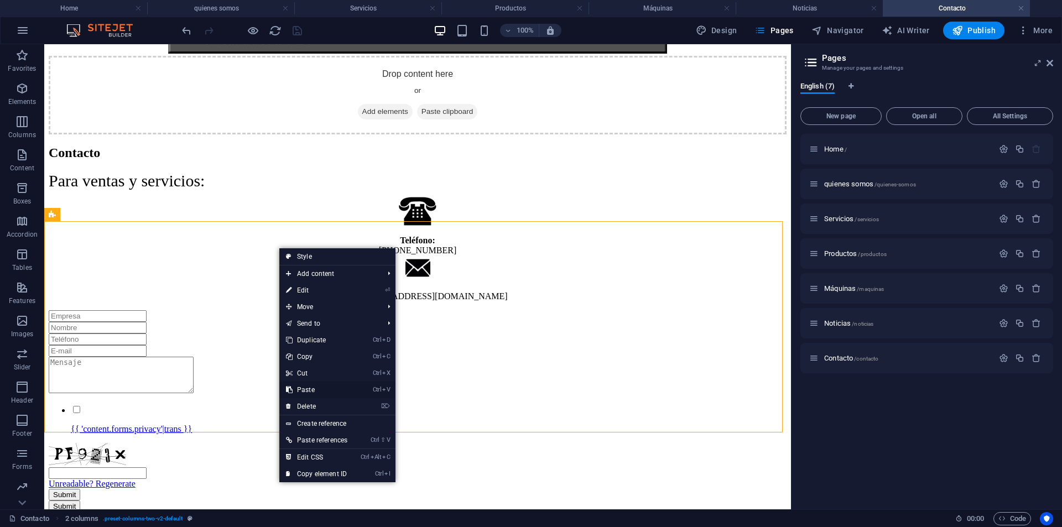
click at [329, 384] on link "Ctrl V Paste" at bounding box center [316, 390] width 75 height 17
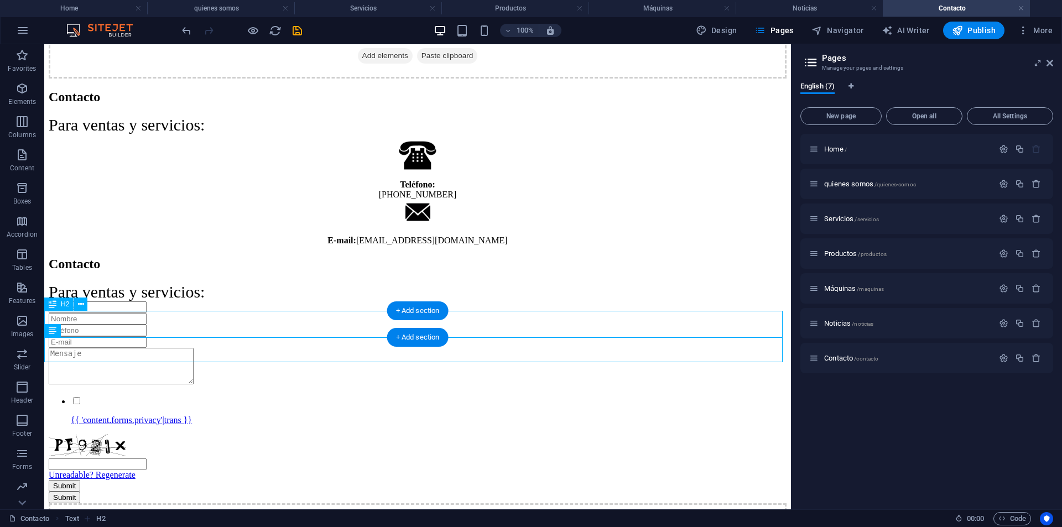
scroll to position [414, 0]
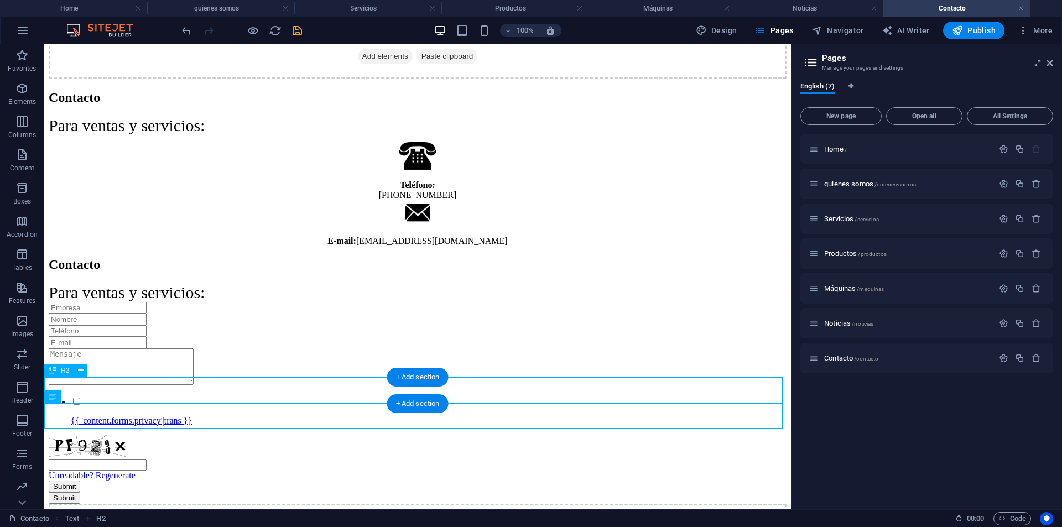
click at [171, 272] on div "Contacto" at bounding box center [418, 264] width 738 height 15
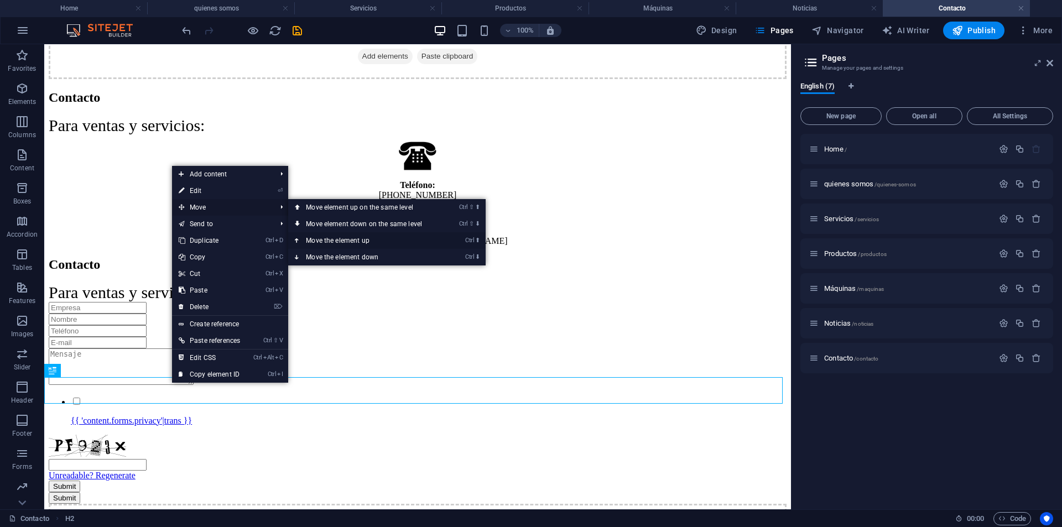
click at [373, 237] on link "Ctrl ⬆ Move the element up" at bounding box center [366, 240] width 156 height 17
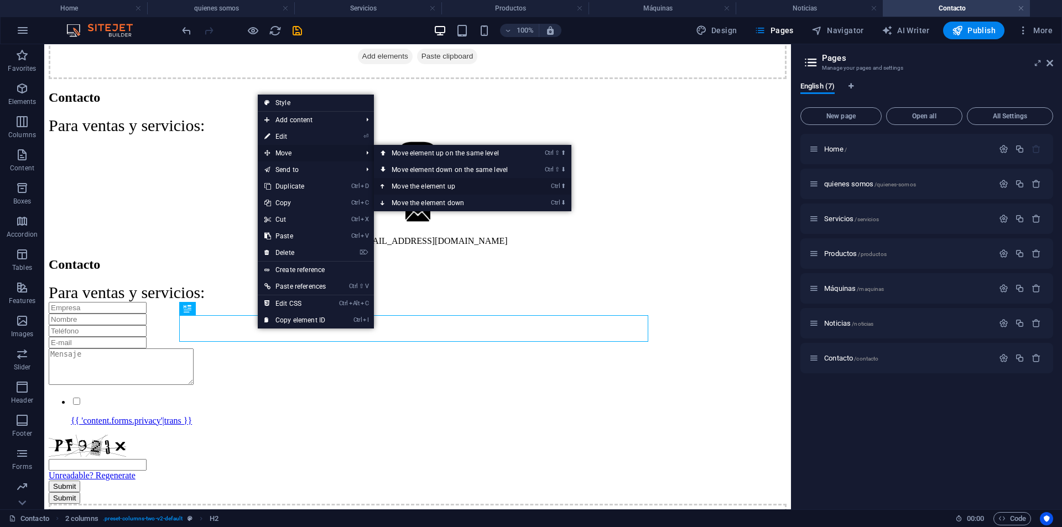
click at [432, 186] on link "Ctrl ⬆ Move the element up" at bounding box center [452, 186] width 156 height 17
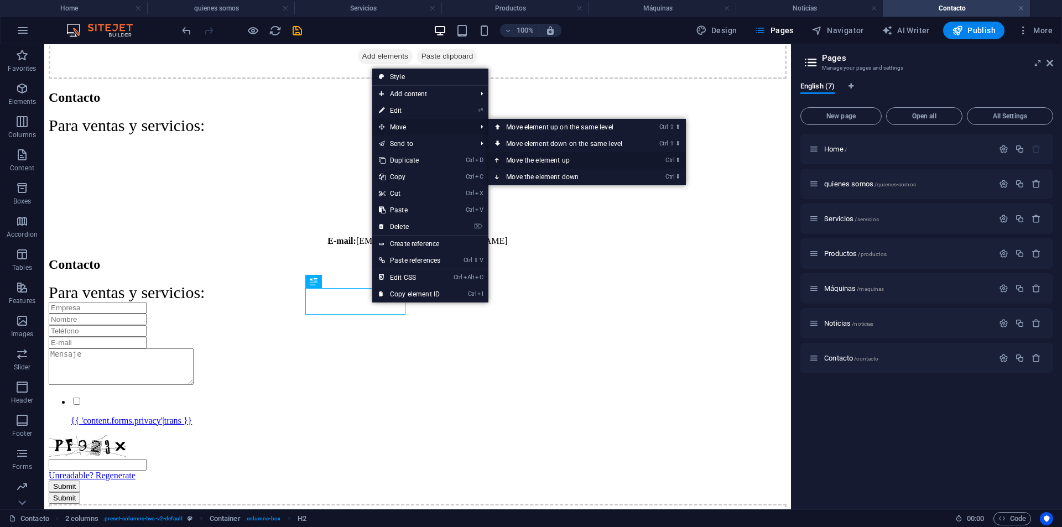
click at [540, 157] on link "Ctrl ⬆ Move the element up" at bounding box center [566, 160] width 156 height 17
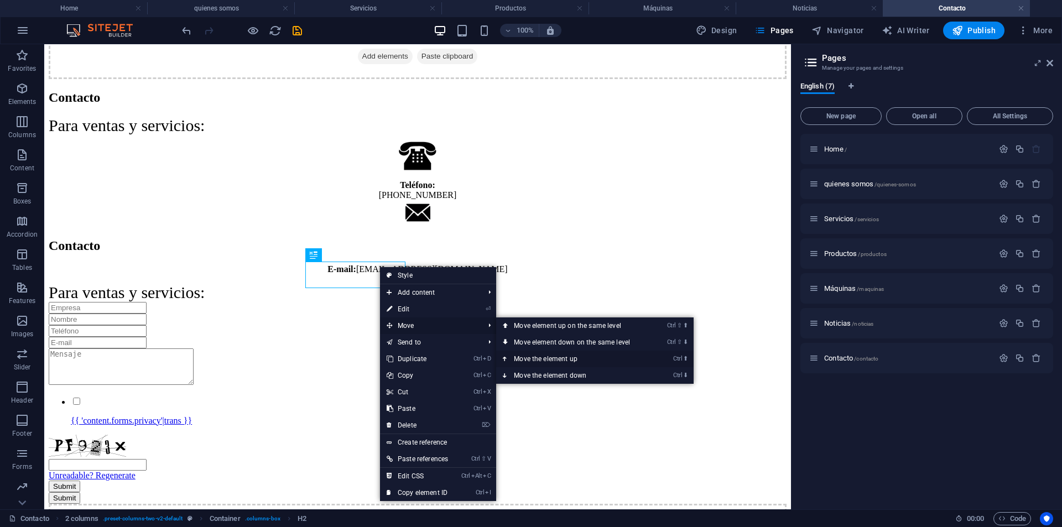
click at [566, 357] on link "Ctrl ⬆ Move the element up" at bounding box center [574, 359] width 156 height 17
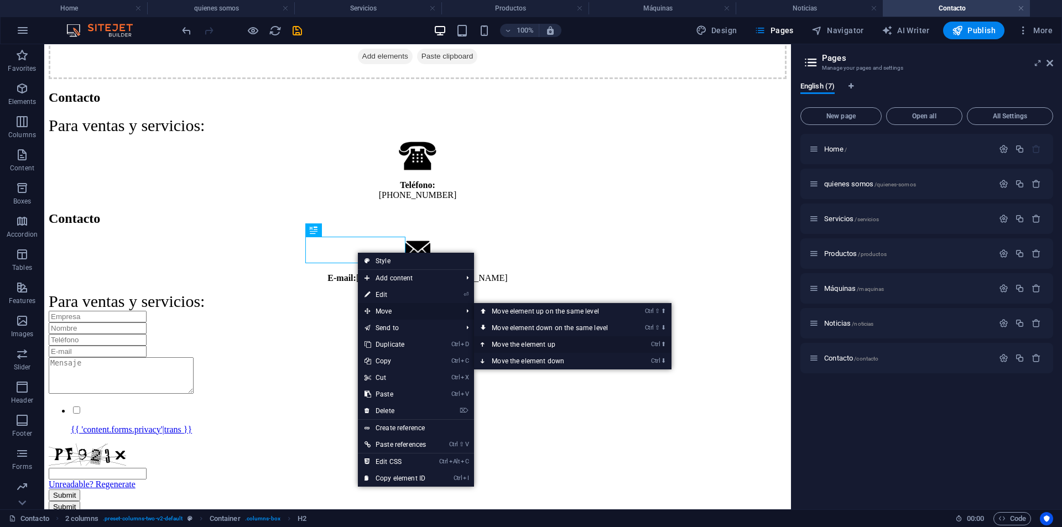
click at [526, 346] on link "Ctrl ⬆ Move the element up" at bounding box center [552, 344] width 156 height 17
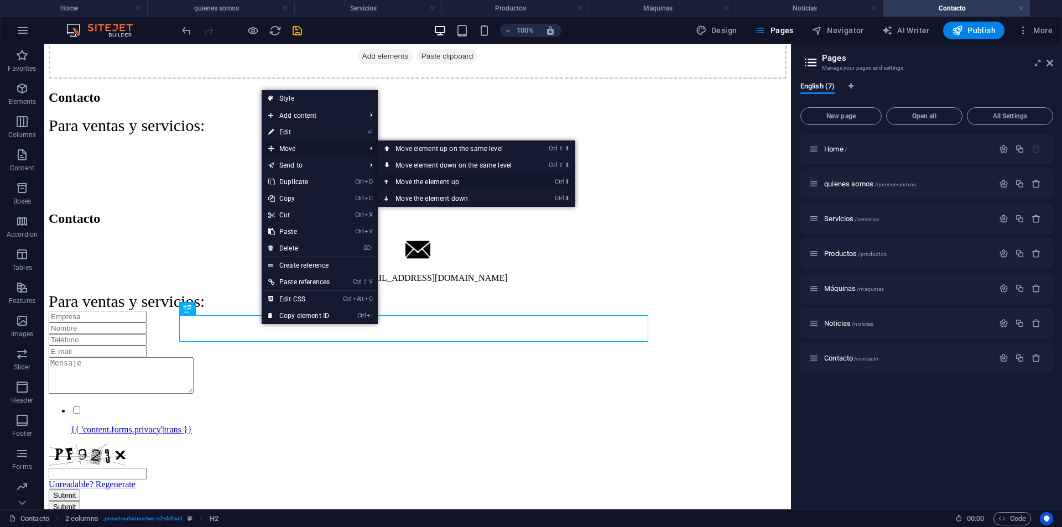
click at [418, 184] on link "Ctrl ⬆ Move the element up" at bounding box center [456, 182] width 156 height 17
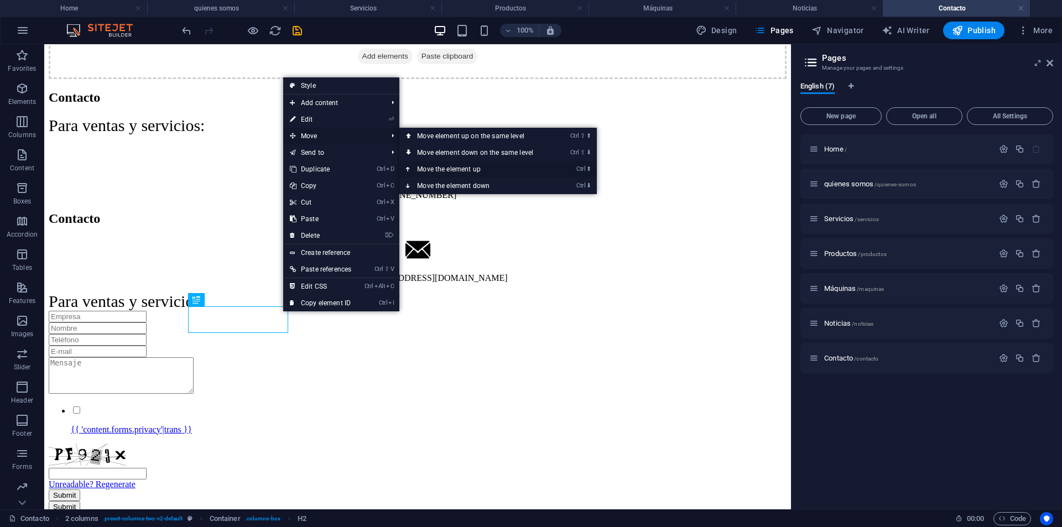
click at [450, 166] on link "Ctrl ⬆ Move the element up" at bounding box center [477, 169] width 156 height 17
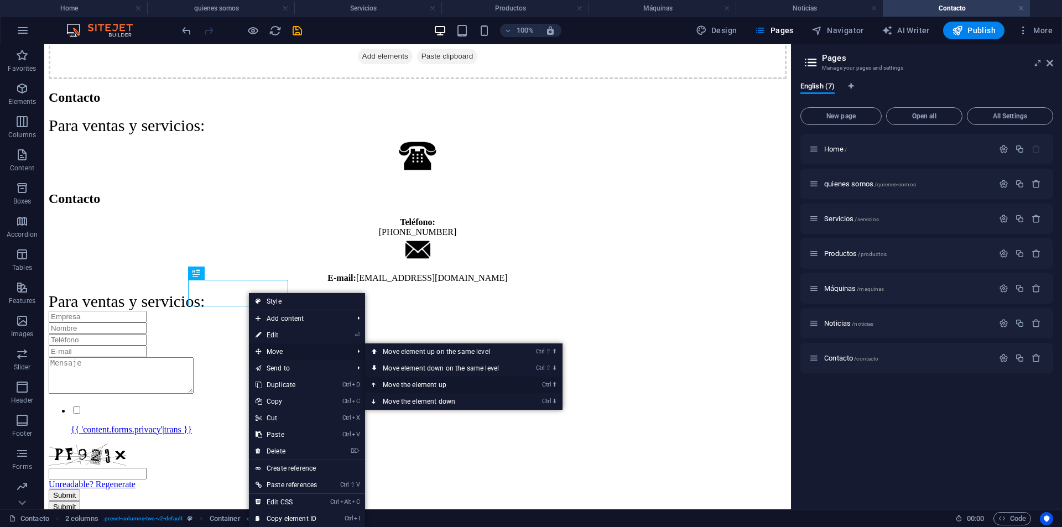
click at [388, 382] on link "Ctrl ⬆ Move the element up" at bounding box center [443, 385] width 156 height 17
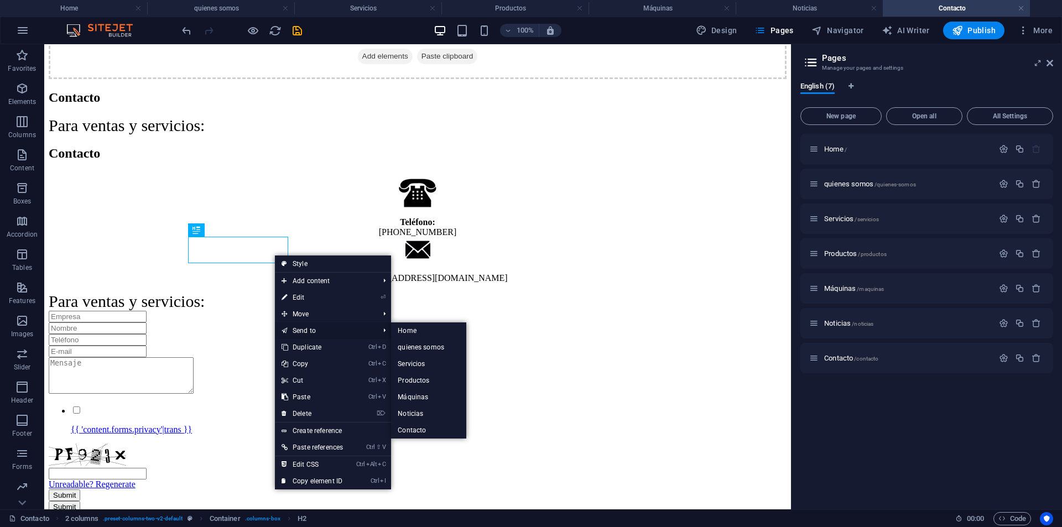
click at [295, 323] on link "Send to" at bounding box center [325, 330] width 100 height 17
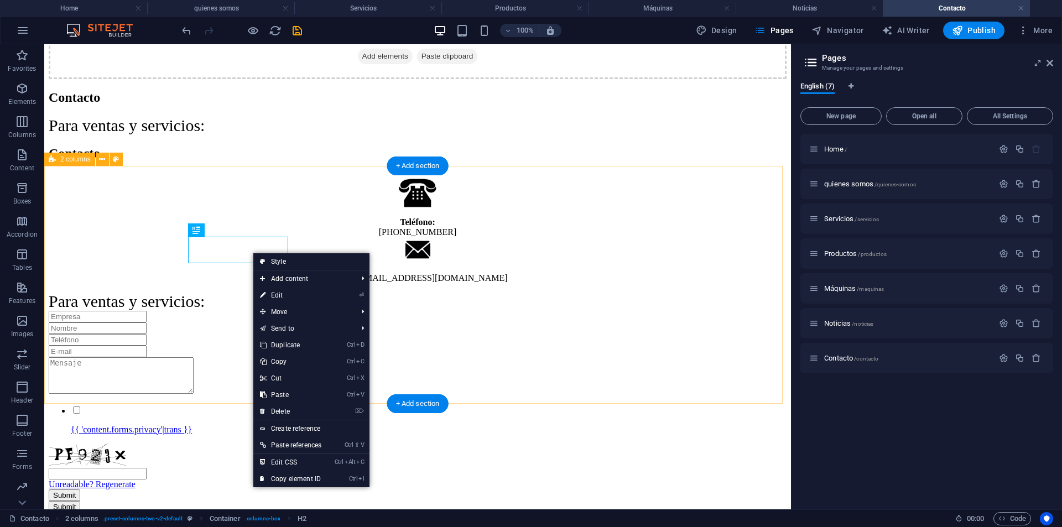
click at [76, 280] on div "Contacto Teléfono: [PHONE_NUMBER] E-mail: [EMAIL_ADDRESS][DOMAIN_NAME]" at bounding box center [418, 214] width 738 height 137
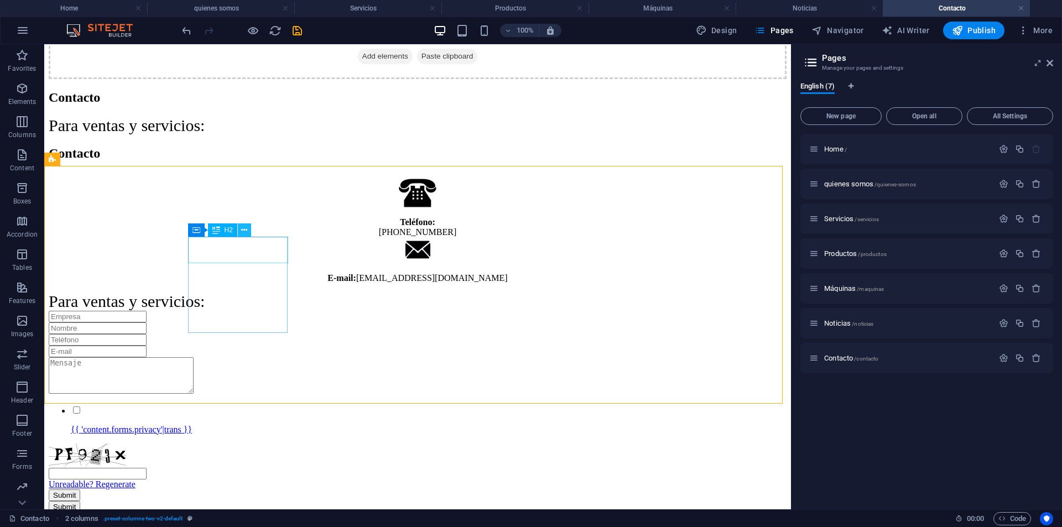
click at [240, 229] on button at bounding box center [244, 229] width 13 height 13
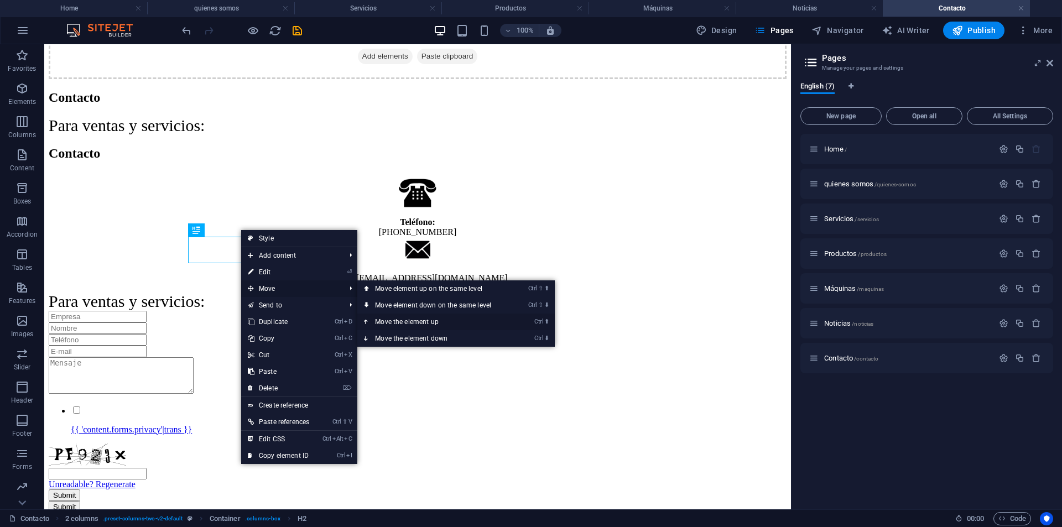
click at [458, 322] on link "Ctrl ⬆ Move the element up" at bounding box center [435, 322] width 156 height 17
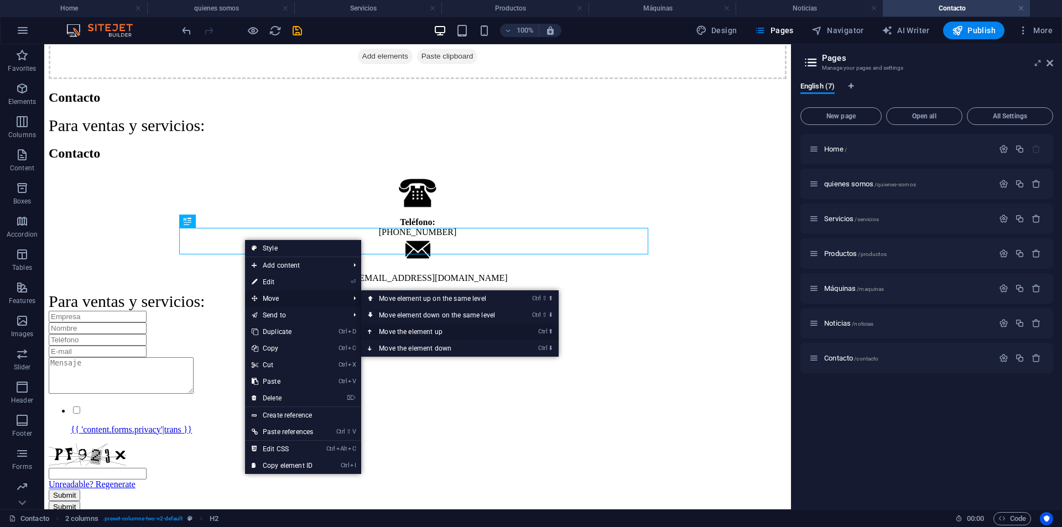
click at [408, 332] on link "Ctrl ⬆ Move the element up" at bounding box center [439, 331] width 156 height 17
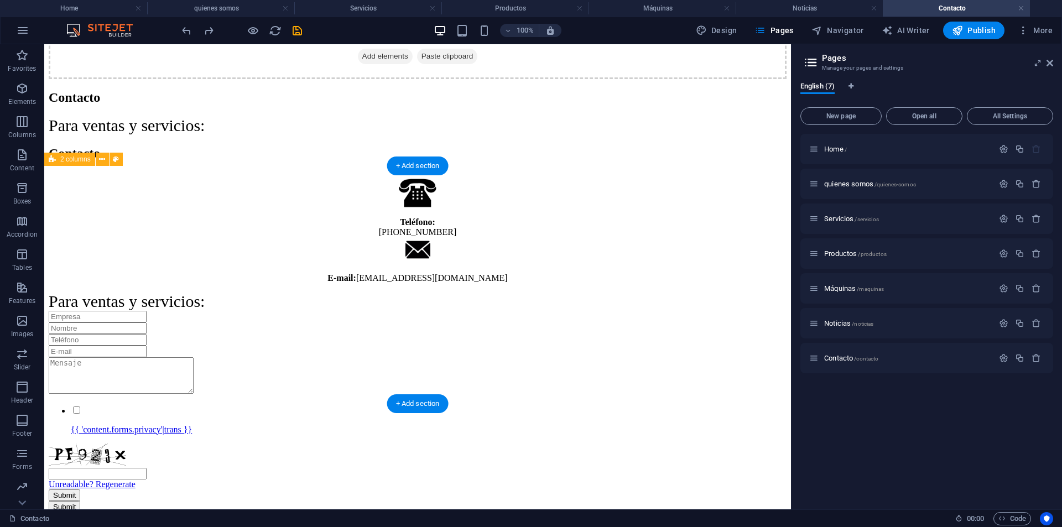
click at [258, 262] on div "Contacto Teléfono: [PHONE_NUMBER] E-mail: [EMAIL_ADDRESS][DOMAIN_NAME]" at bounding box center [418, 214] width 738 height 137
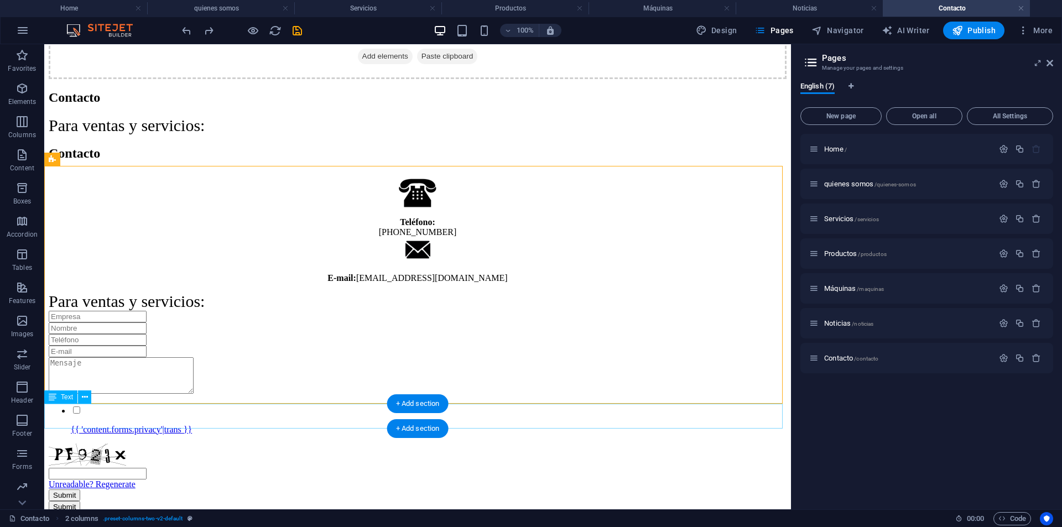
click at [161, 311] on div "Para ventas y servicios:" at bounding box center [418, 301] width 738 height 19
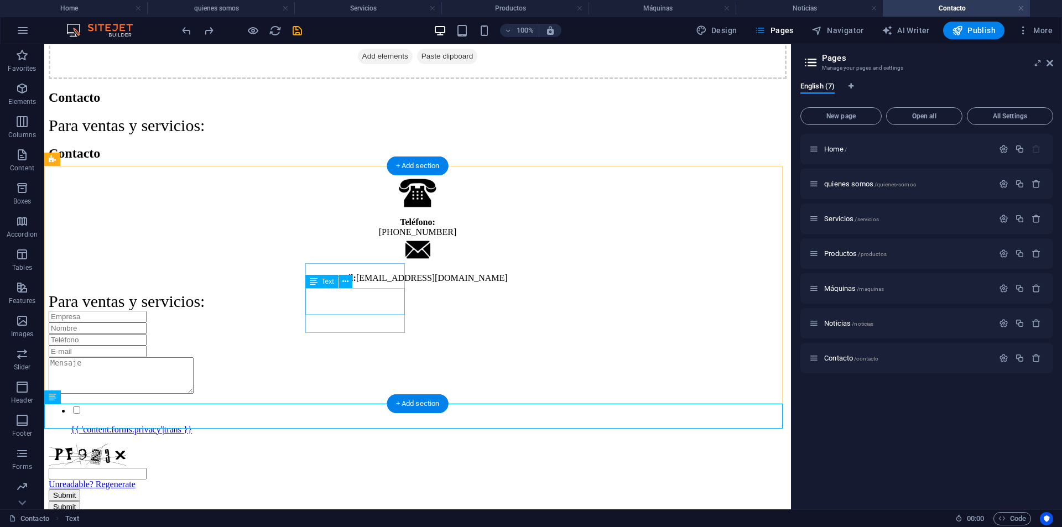
scroll to position [525, 0]
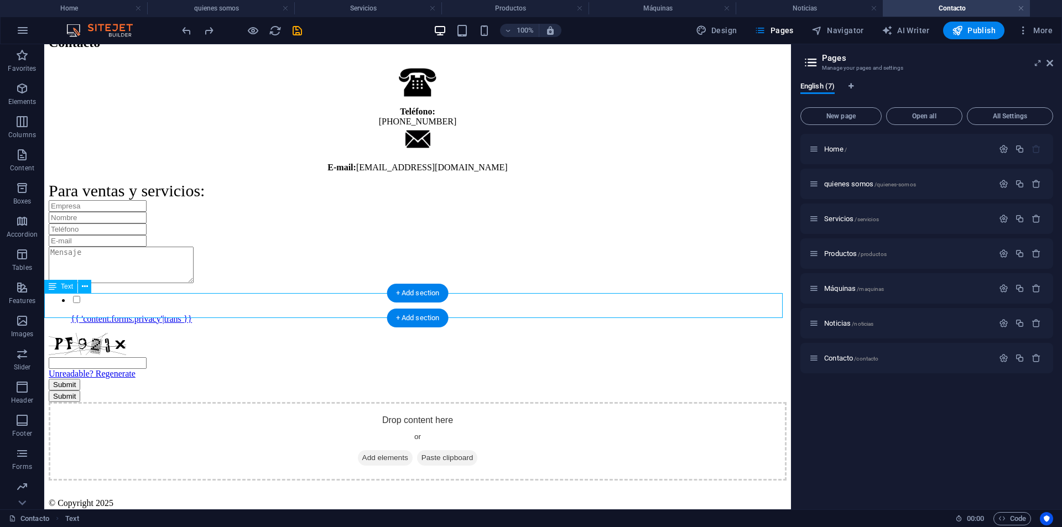
click at [190, 200] on div "Para ventas y servicios:" at bounding box center [418, 190] width 738 height 19
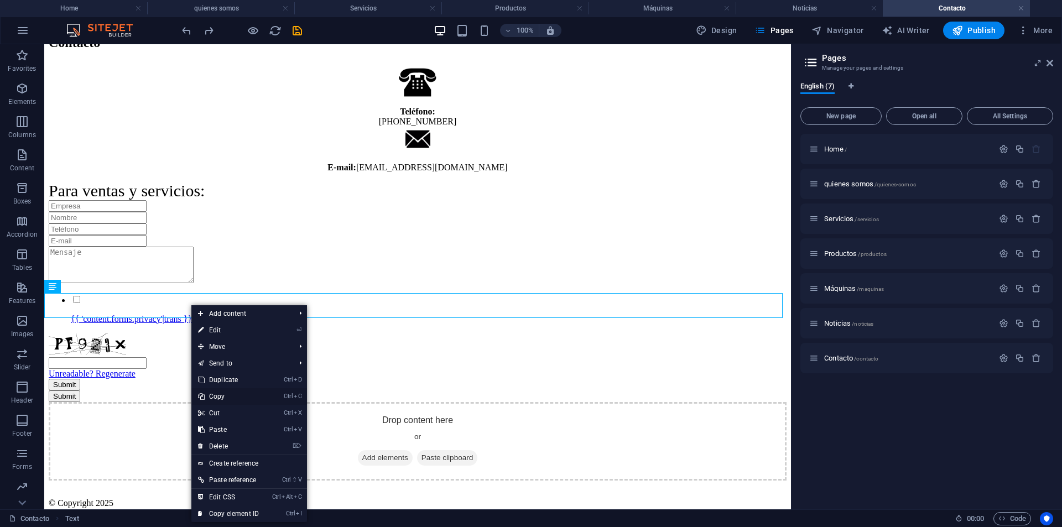
drag, startPoint x: 226, startPoint y: 398, endPoint x: 185, endPoint y: 350, distance: 63.5
click at [226, 398] on link "Ctrl C Copy" at bounding box center [228, 396] width 74 height 17
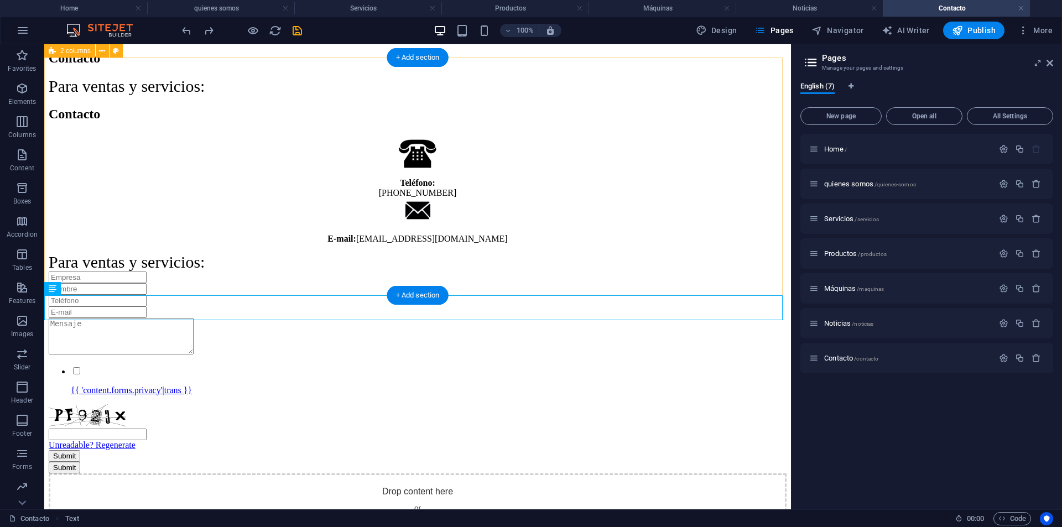
scroll to position [414, 0]
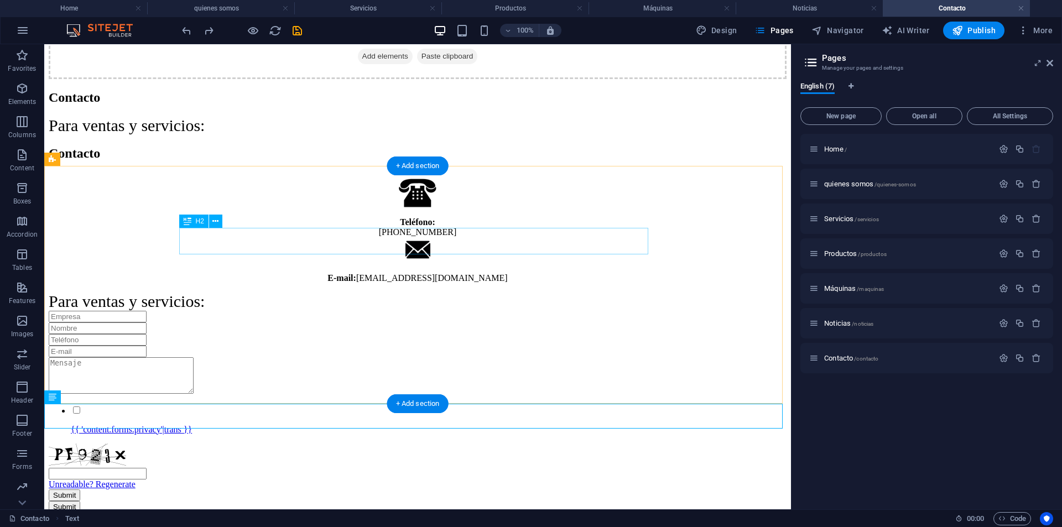
click at [261, 161] on div "Contacto" at bounding box center [418, 153] width 738 height 15
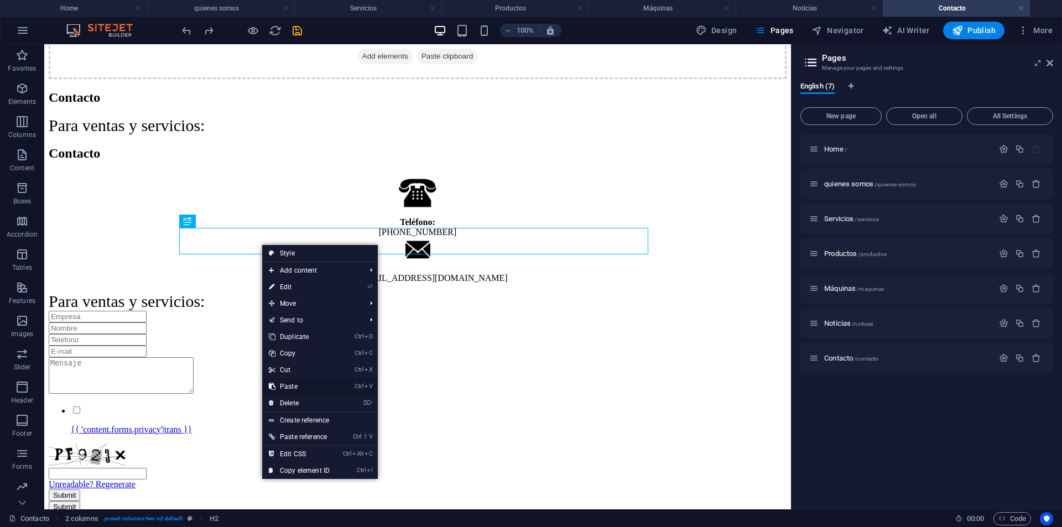
drag, startPoint x: 307, startPoint y: 389, endPoint x: 263, endPoint y: 344, distance: 62.2
click at [307, 389] on link "Ctrl V Paste" at bounding box center [299, 386] width 74 height 17
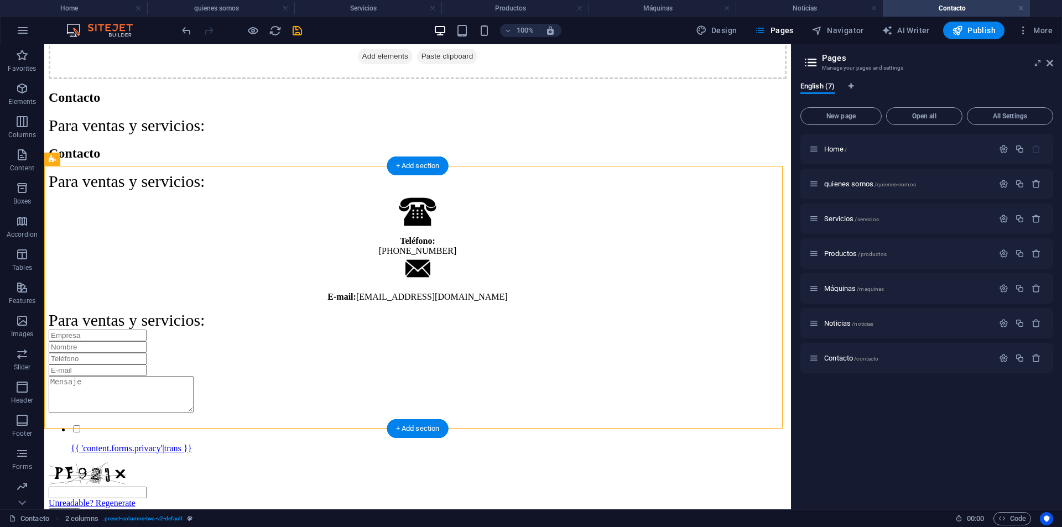
drag, startPoint x: 317, startPoint y: 373, endPoint x: 411, endPoint y: 306, distance: 114.9
click at [411, 302] on div "Contacto Para ventas y servicios: Teléfono: [PHONE_NUMBER] E-mail: [EMAIL_ADDRE…" at bounding box center [418, 224] width 738 height 156
click at [374, 283] on figure at bounding box center [418, 269] width 738 height 27
click at [362, 302] on div "E-mail: [EMAIL_ADDRESS][DOMAIN_NAME]" at bounding box center [418, 297] width 738 height 10
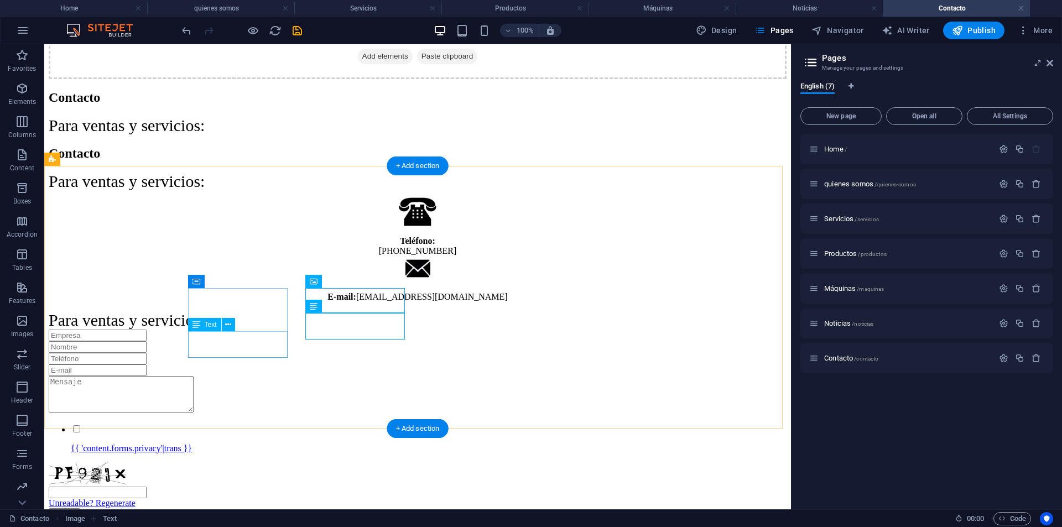
click at [238, 256] on div "Teléfono: [PHONE_NUMBER]" at bounding box center [418, 246] width 738 height 20
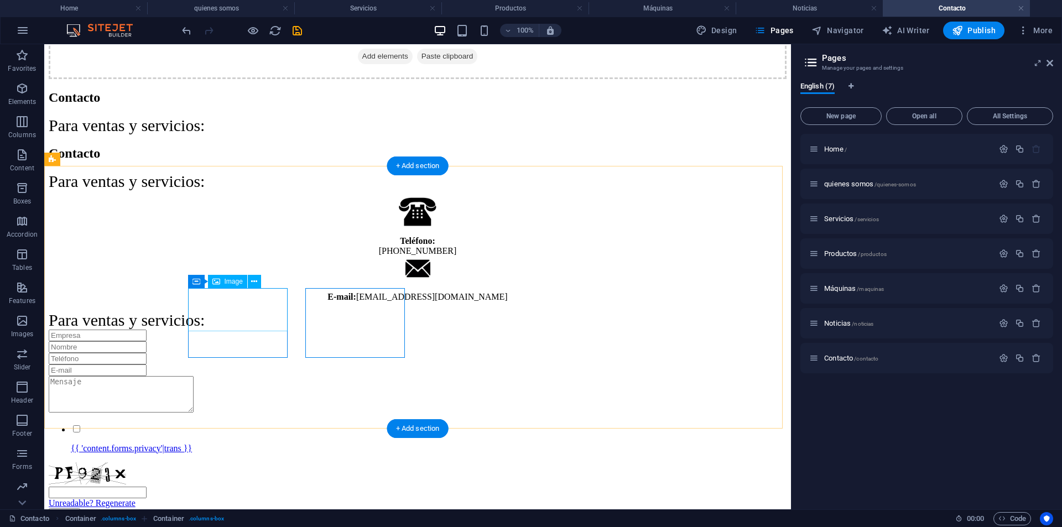
click at [247, 236] on figure at bounding box center [418, 213] width 738 height 45
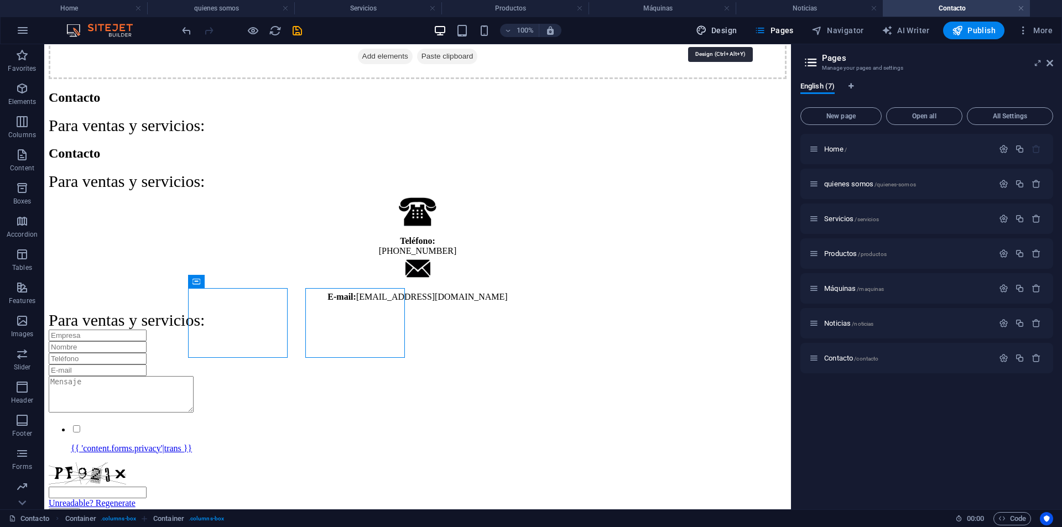
click at [737, 28] on span "Design" at bounding box center [716, 30] width 41 height 11
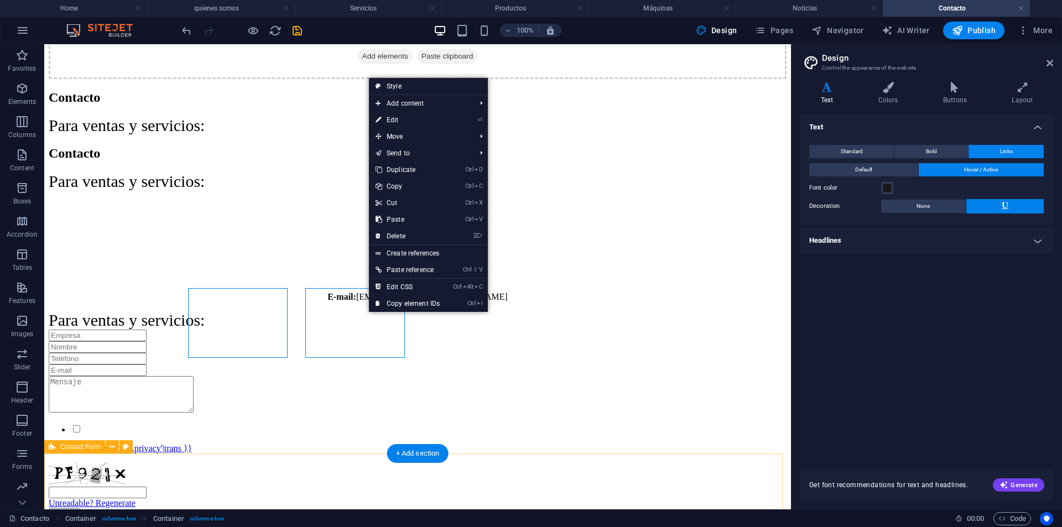
click at [384, 330] on div "Para ventas y servicios:" at bounding box center [418, 320] width 738 height 19
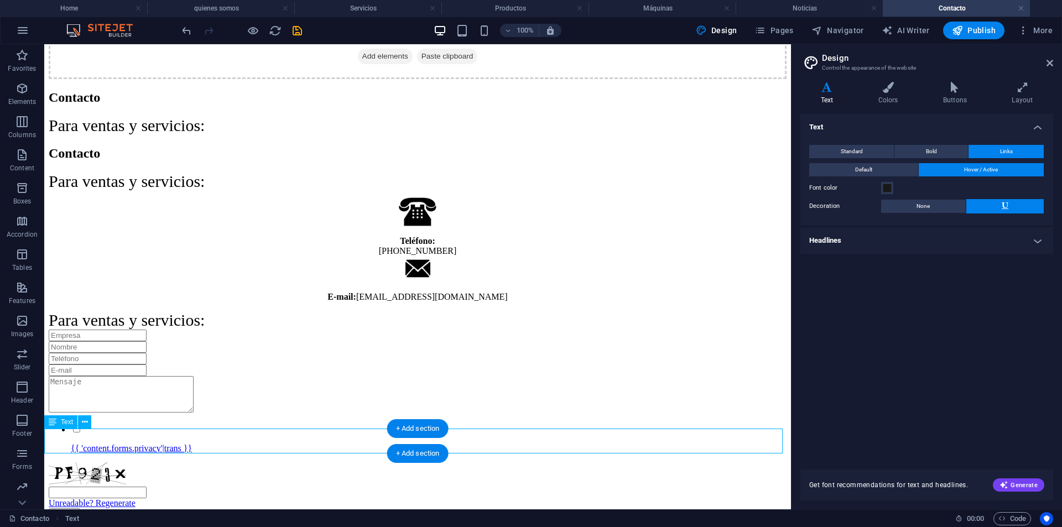
scroll to position [580, 0]
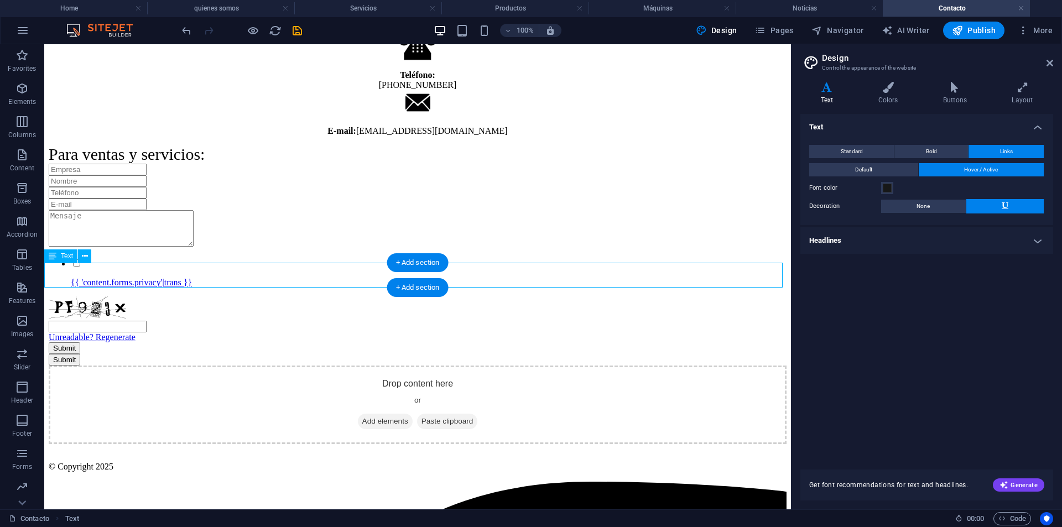
click at [207, 164] on div "Para ventas y servicios:" at bounding box center [418, 154] width 738 height 19
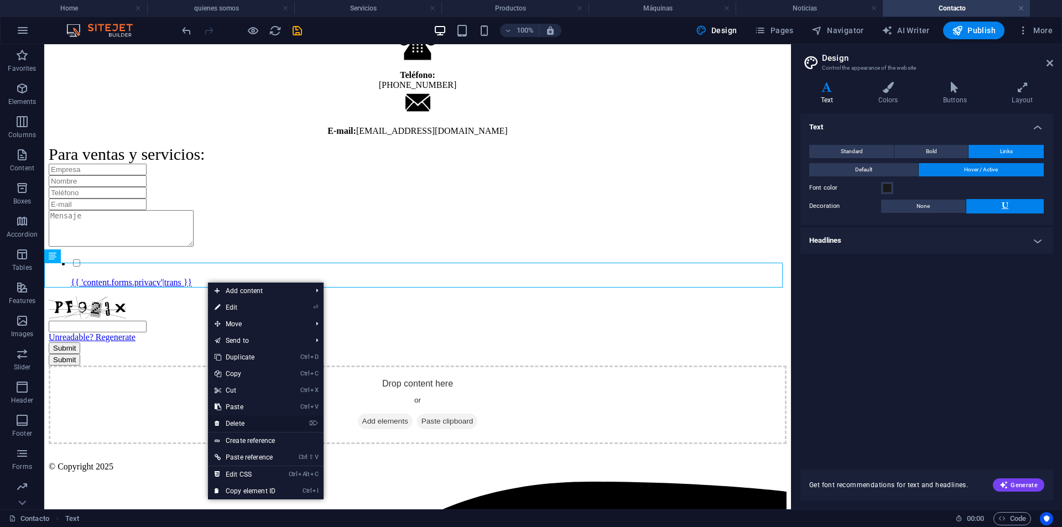
click at [240, 417] on link "⌦ Delete" at bounding box center [245, 423] width 74 height 17
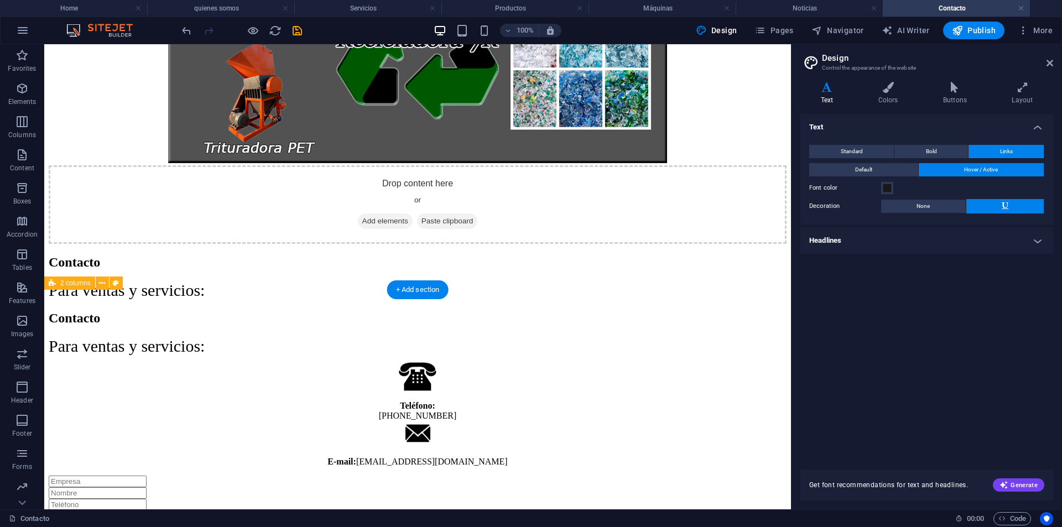
scroll to position [248, 0]
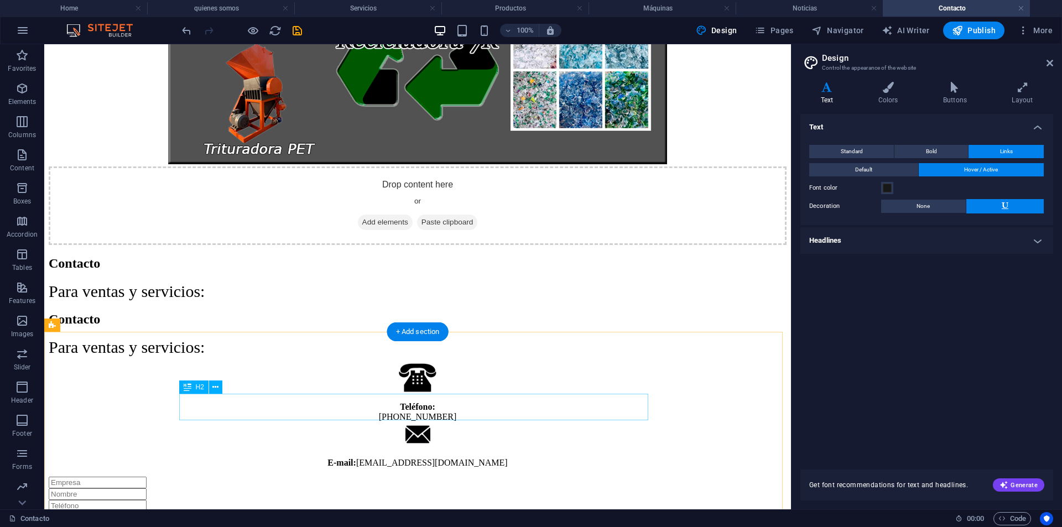
click at [219, 327] on div "Contacto" at bounding box center [418, 319] width 738 height 15
click at [1036, 244] on h4 "Headlines" at bounding box center [926, 240] width 253 height 27
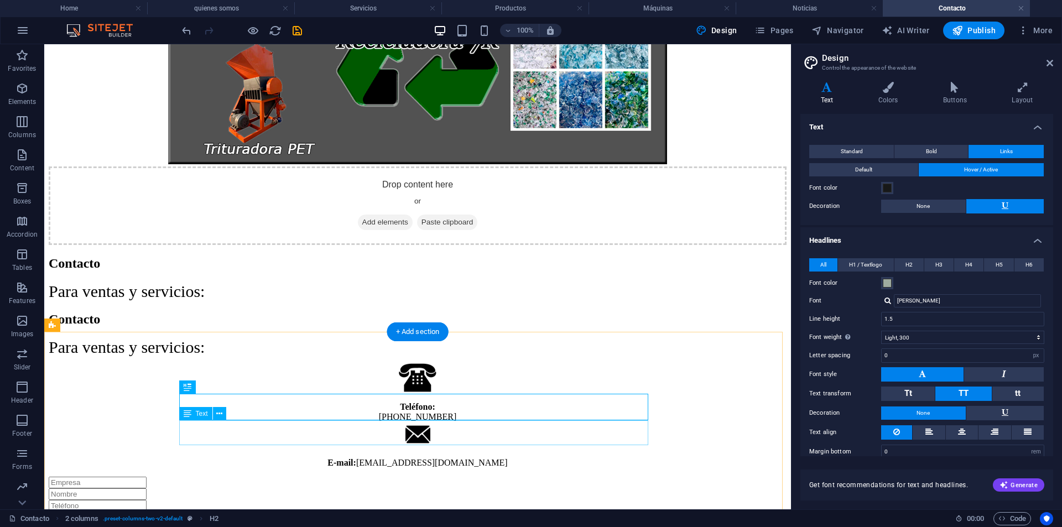
scroll to position [304, 0]
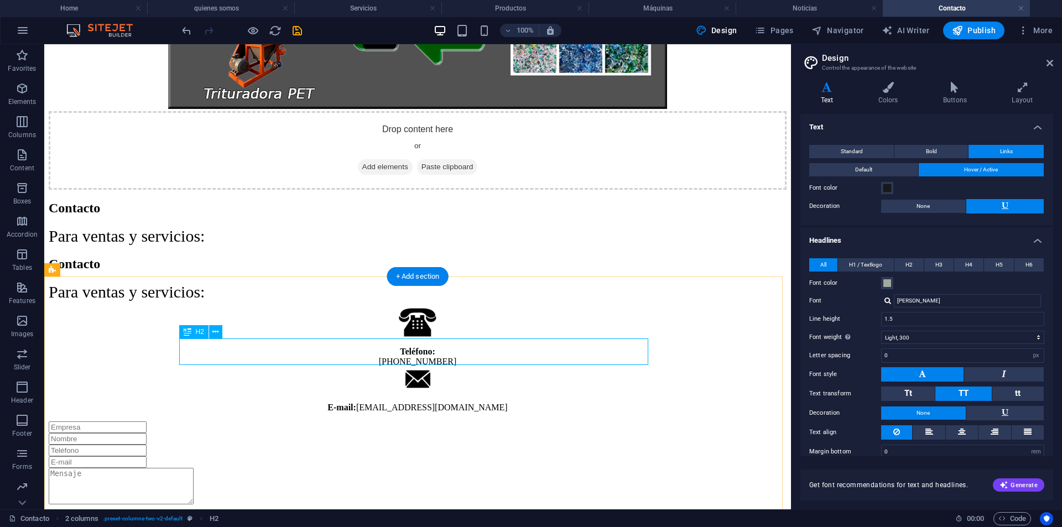
click at [268, 271] on div "Contacto" at bounding box center [418, 264] width 738 height 15
click at [961, 431] on icon at bounding box center [962, 431] width 8 height 13
click at [889, 393] on button "Tt" at bounding box center [908, 393] width 54 height 14
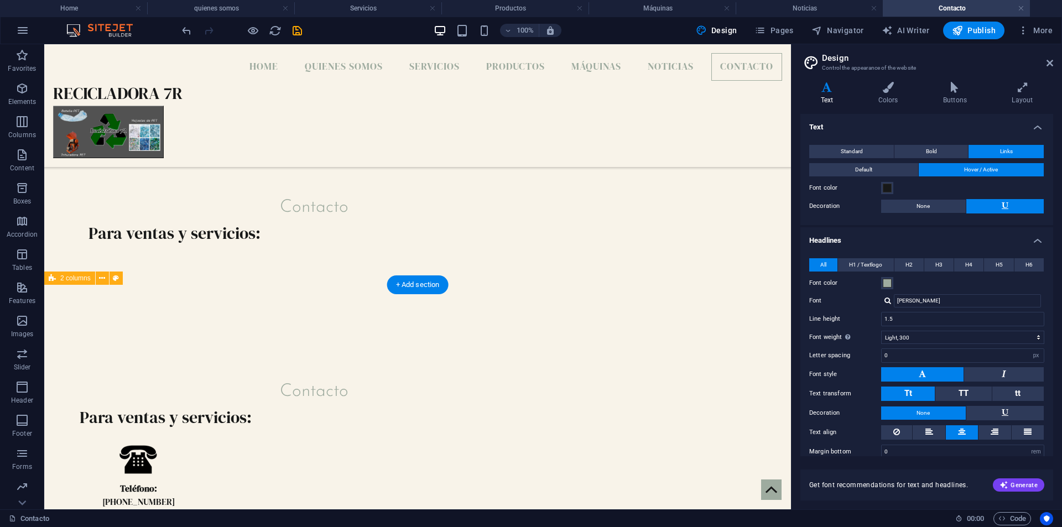
scroll to position [138, 0]
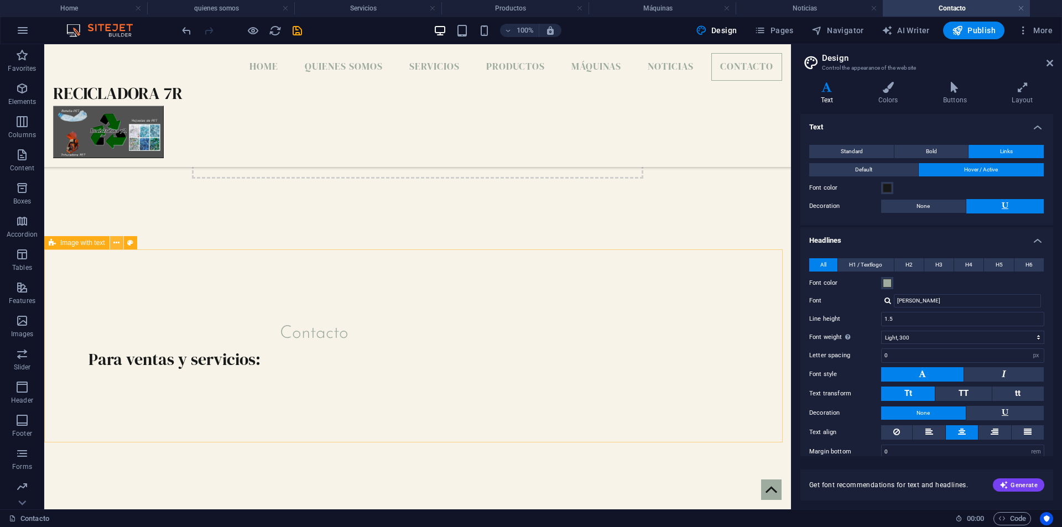
click at [119, 247] on icon at bounding box center [116, 243] width 6 height 12
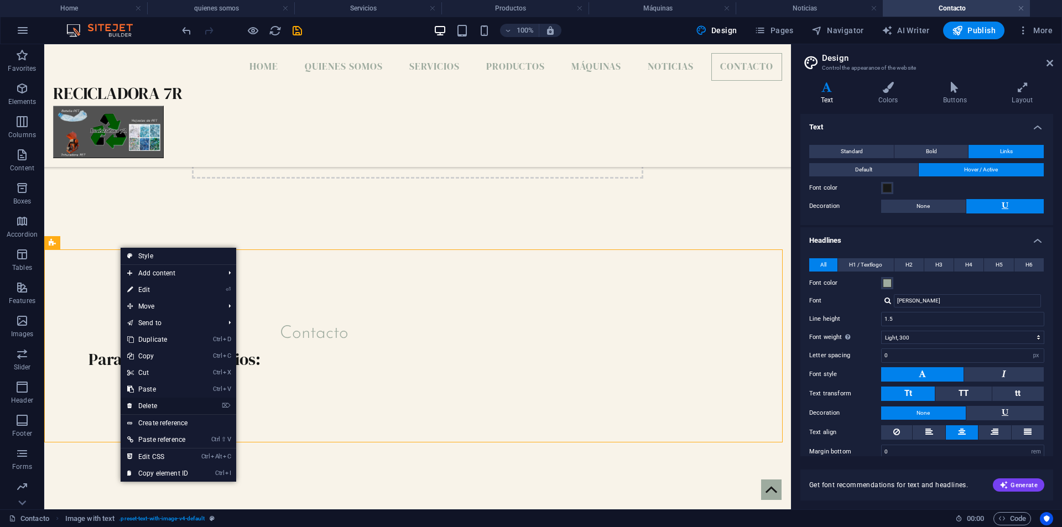
click at [159, 401] on link "⌦ Delete" at bounding box center [158, 406] width 74 height 17
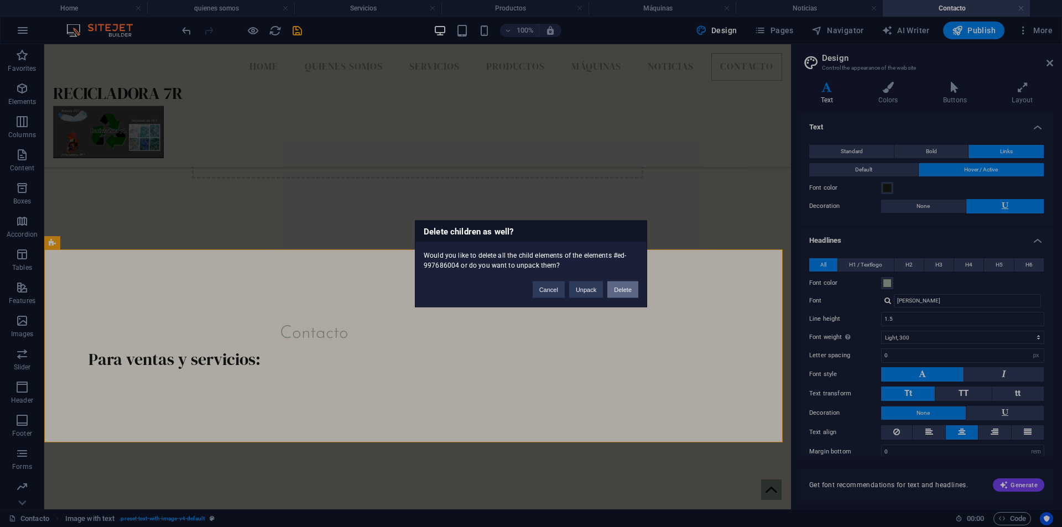
click at [628, 286] on button "Delete" at bounding box center [622, 289] width 31 height 17
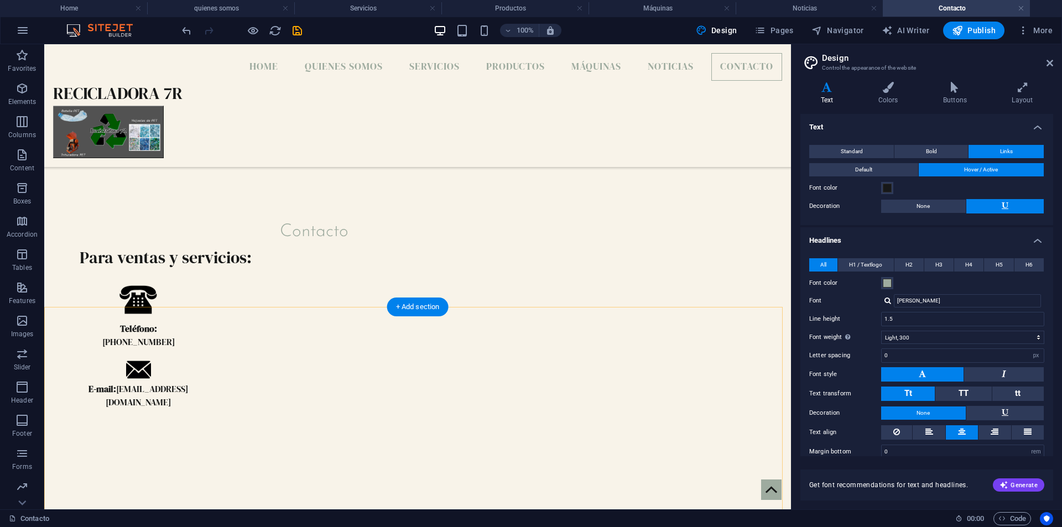
scroll to position [221, 0]
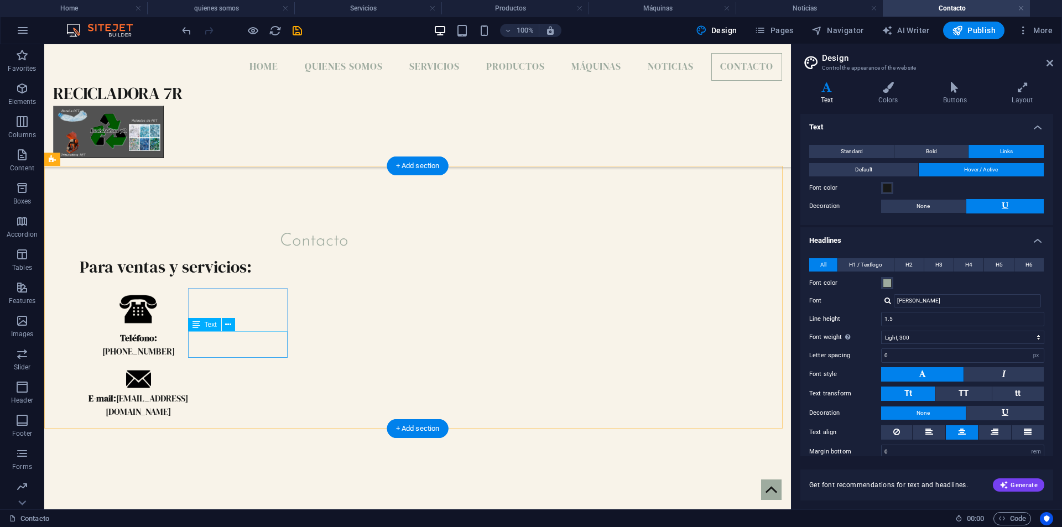
click at [188, 353] on div "Teléfono: [PHONE_NUMBER]" at bounding box center [138, 344] width 100 height 27
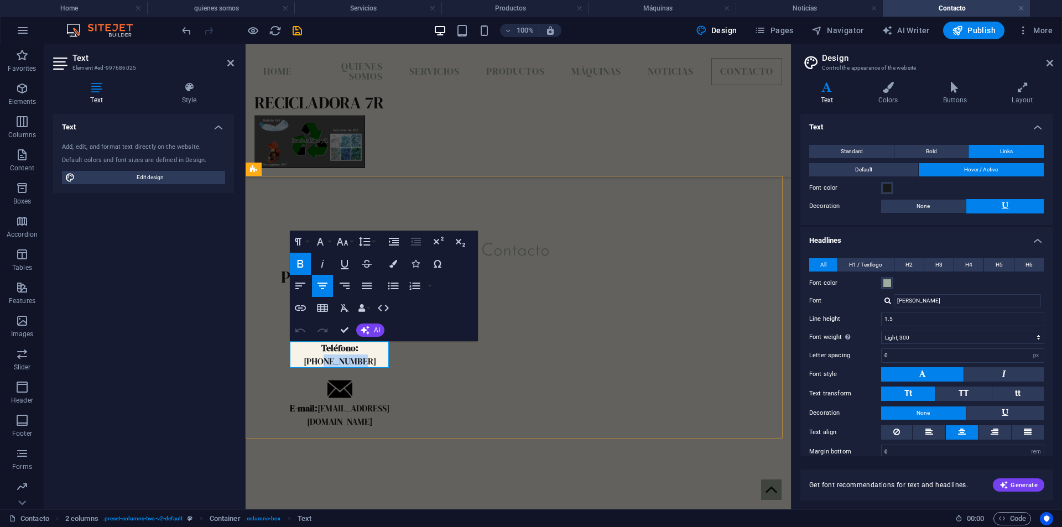
drag, startPoint x: 330, startPoint y: 361, endPoint x: 364, endPoint y: 359, distance: 34.3
click at [364, 359] on p "[PHONE_NUMBER]" at bounding box center [340, 360] width 100 height 13
click at [613, 377] on div "Contacto Para ventas y servicios: Teléfono: [PHONE_NUMBER] E-mail: [EMAIL_ADDRE…" at bounding box center [518, 337] width 545 height 323
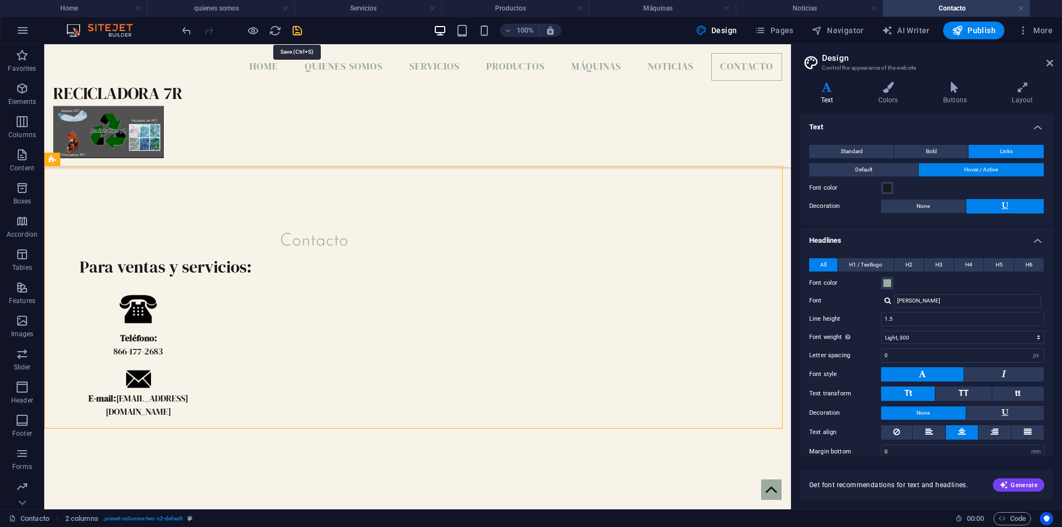
click at [294, 33] on icon "save" at bounding box center [297, 30] width 13 height 13
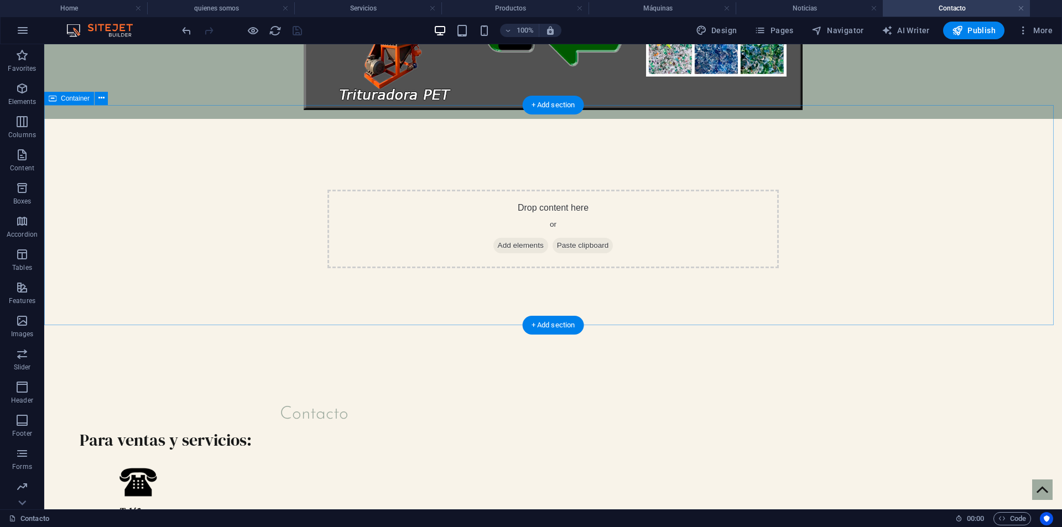
scroll to position [166, 0]
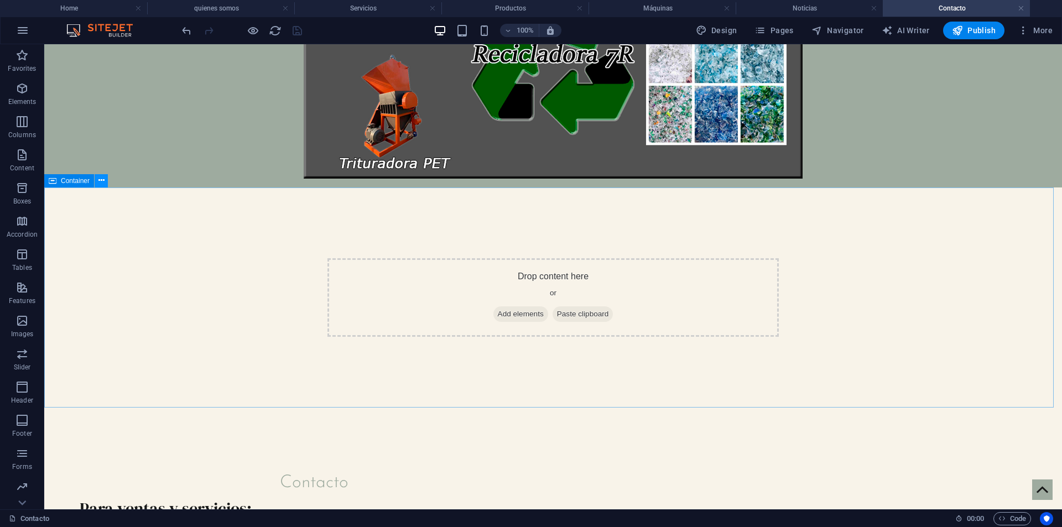
click at [99, 180] on icon at bounding box center [101, 181] width 6 height 12
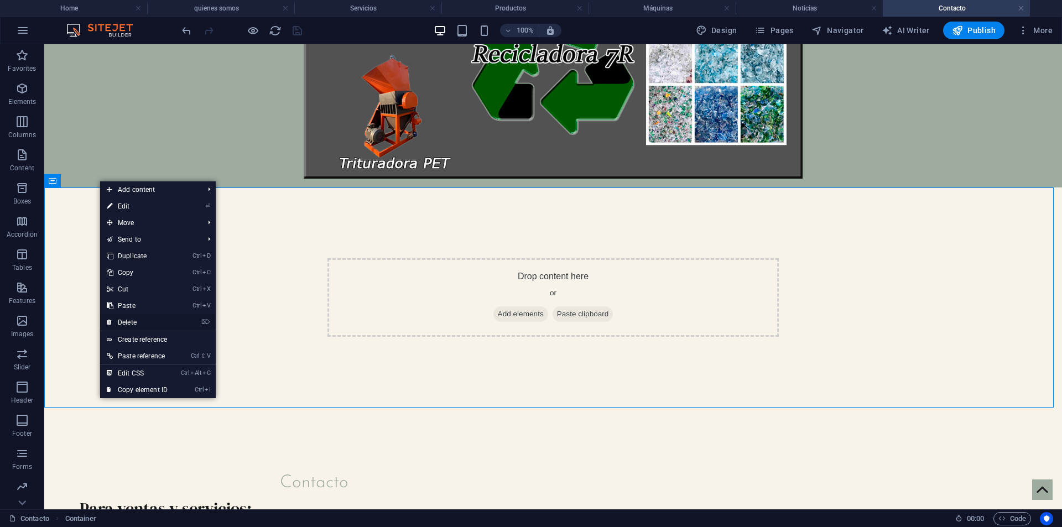
drag, startPoint x: 147, startPoint y: 317, endPoint x: 127, endPoint y: 273, distance: 49.2
click at [147, 317] on link "⌦ Delete" at bounding box center [137, 322] width 74 height 17
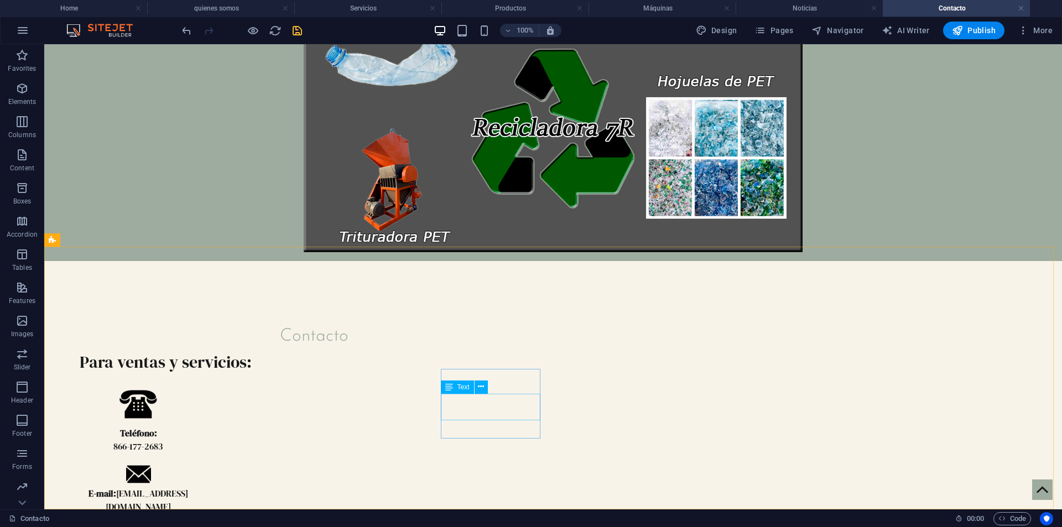
scroll to position [108, 0]
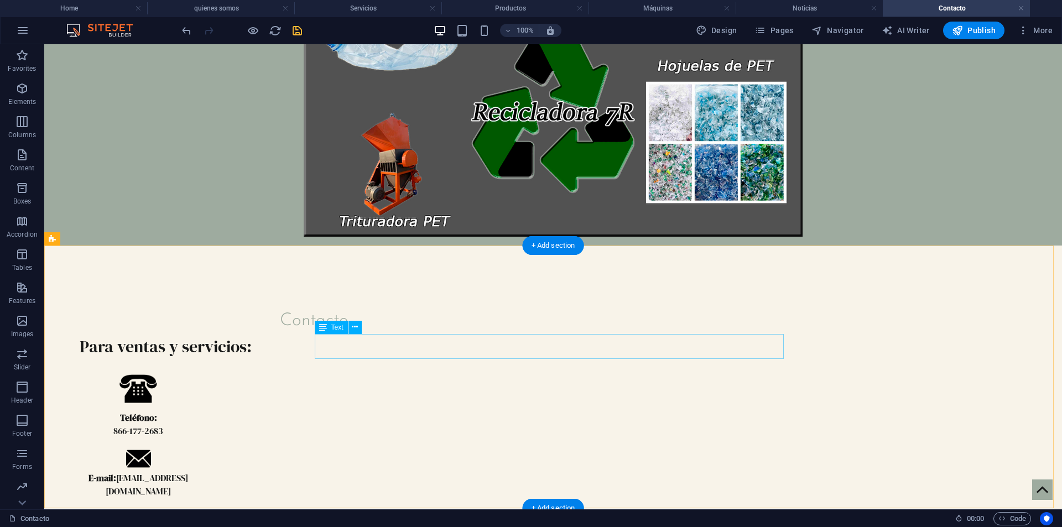
click at [429, 347] on div "Para ventas y servicios:" at bounding box center [314, 346] width 469 height 25
click at [349, 326] on button at bounding box center [354, 327] width 13 height 13
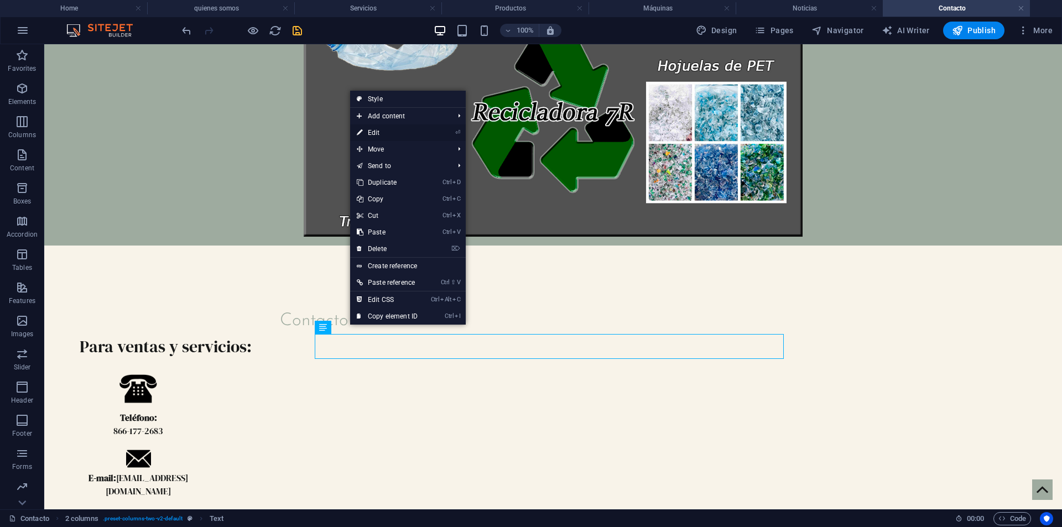
click at [395, 133] on link "⏎ Edit" at bounding box center [387, 132] width 74 height 17
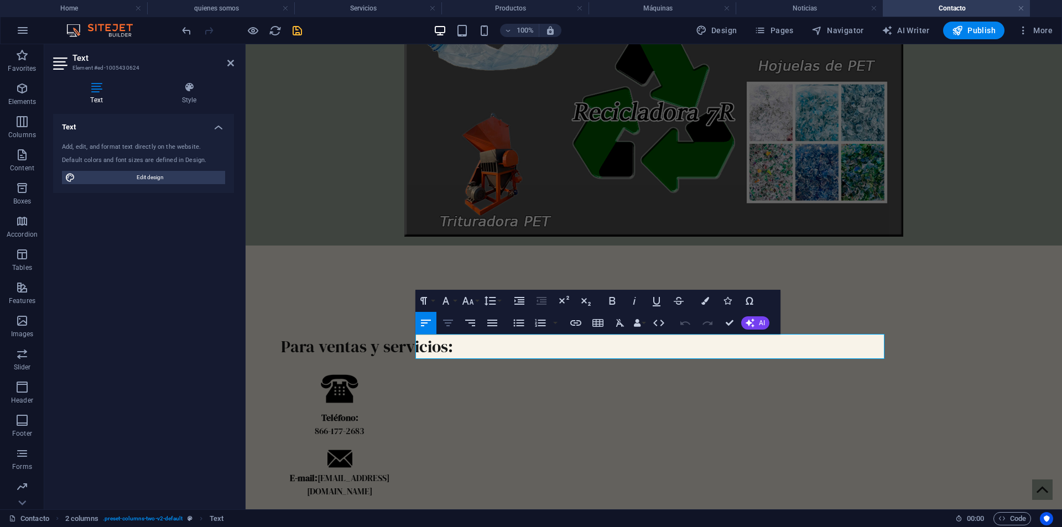
click at [451, 322] on icon "button" at bounding box center [447, 322] width 13 height 13
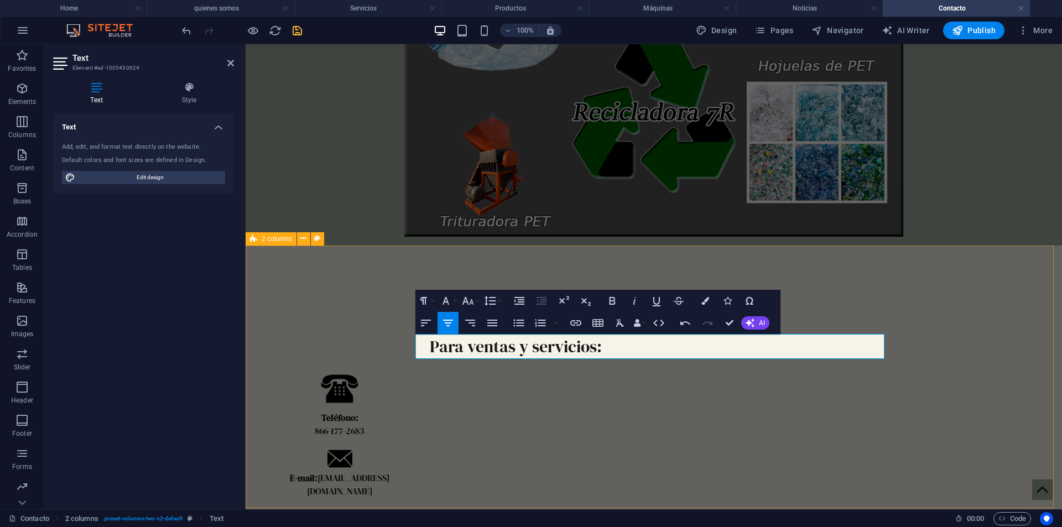
click at [348, 398] on div "Contacto Para ventas y servicios: Teléfono: [PHONE_NUMBER] E-mail: [EMAIL_ADDRE…" at bounding box center [654, 407] width 816 height 323
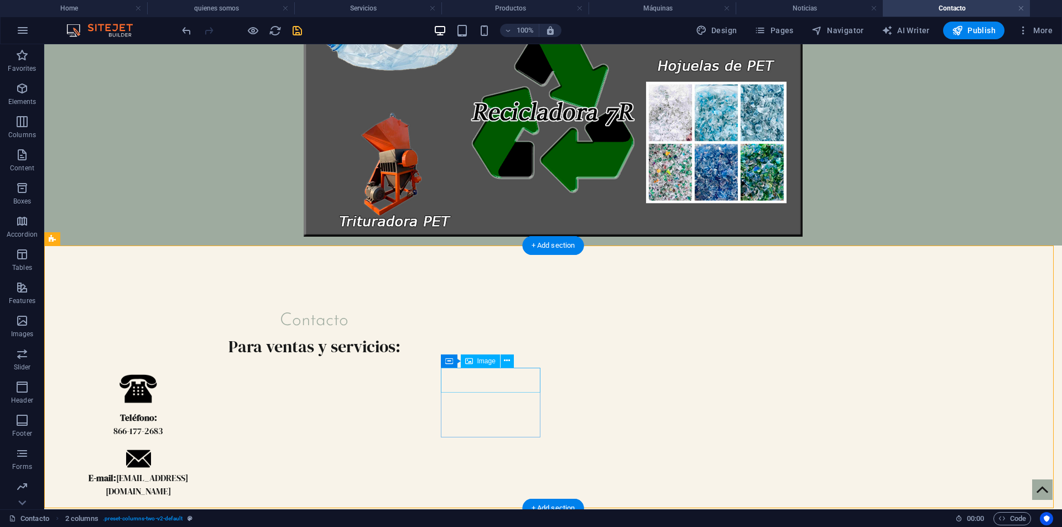
click at [188, 446] on figure at bounding box center [138, 458] width 100 height 25
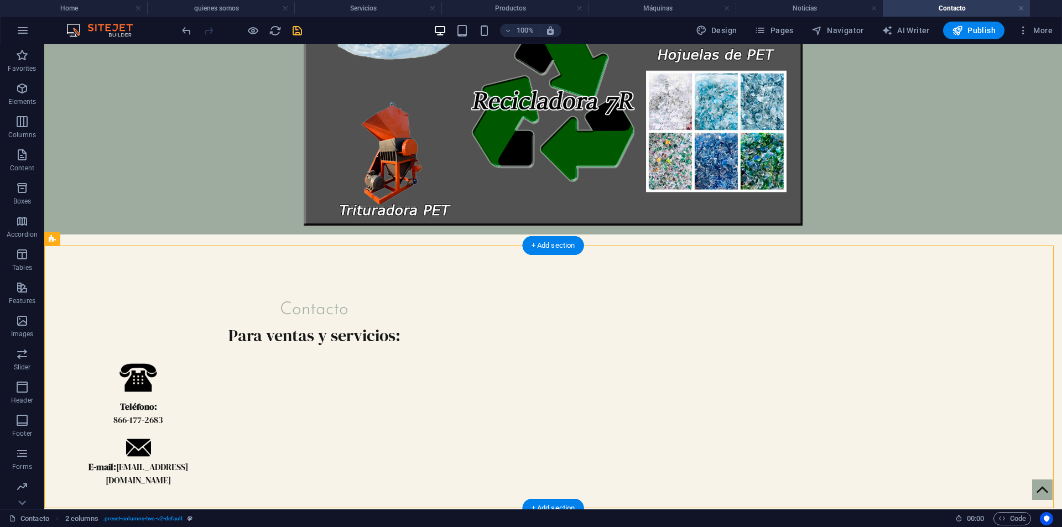
scroll to position [160, 0]
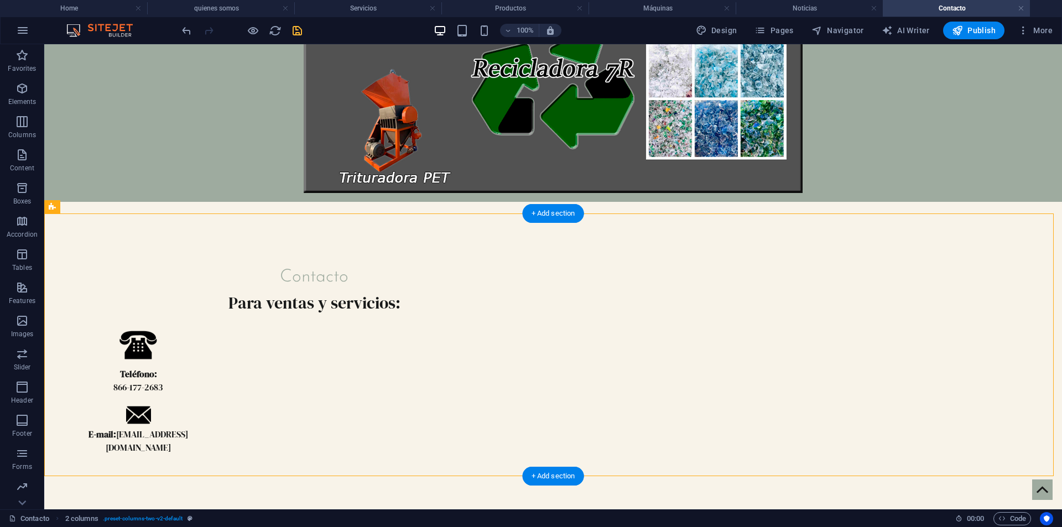
drag, startPoint x: 305, startPoint y: 365, endPoint x: 526, endPoint y: 452, distance: 237.6
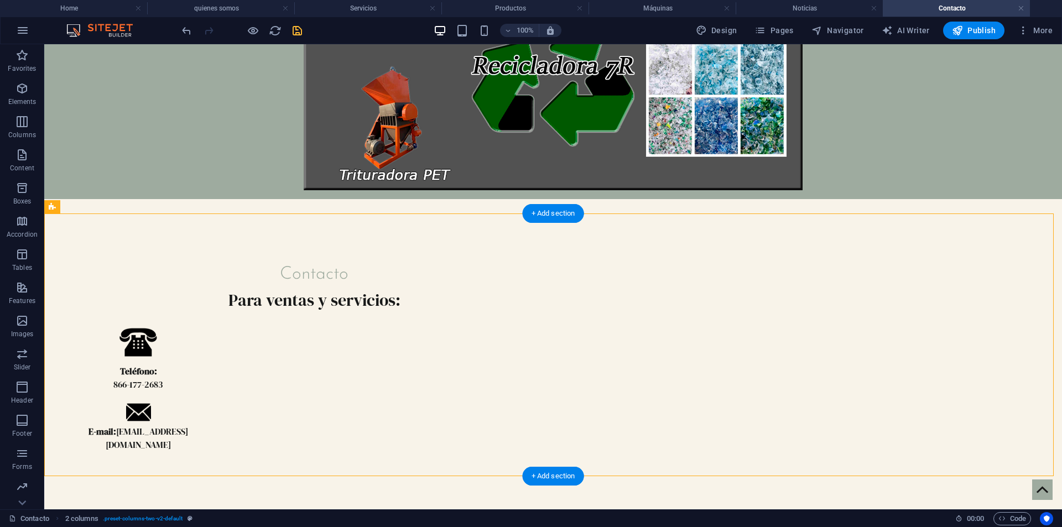
click at [526, 452] on div "Contacto Para ventas y servicios: Teléfono: [PHONE_NUMBER] E-mail: [EMAIL_ADDRE…" at bounding box center [552, 360] width 1017 height 323
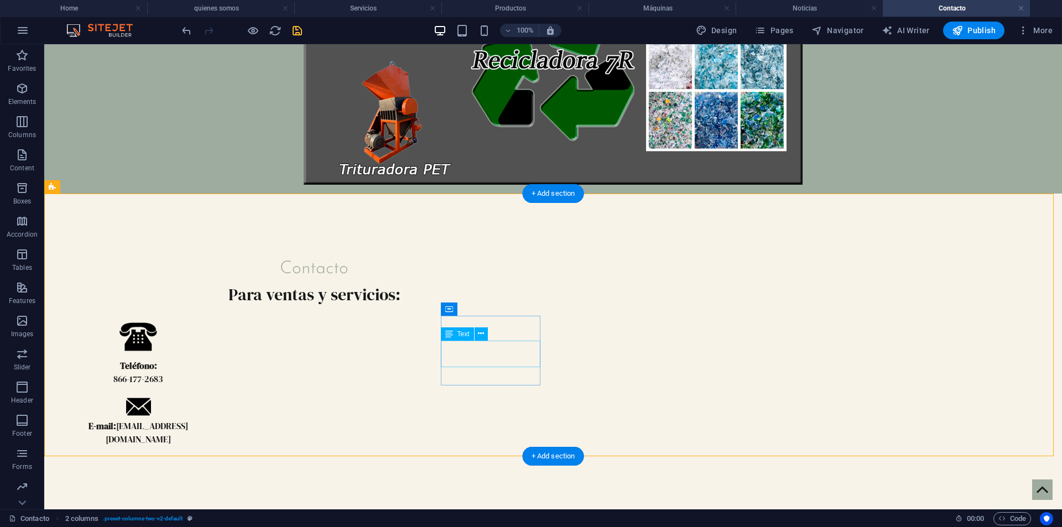
click at [188, 419] on div "E-mail: [EMAIL_ADDRESS][DOMAIN_NAME]" at bounding box center [138, 432] width 100 height 27
click at [188, 340] on figure at bounding box center [138, 337] width 100 height 43
click at [188, 394] on figure at bounding box center [138, 406] width 100 height 25
click at [188, 368] on div "Teléfono: [PHONE_NUMBER]" at bounding box center [138, 372] width 100 height 27
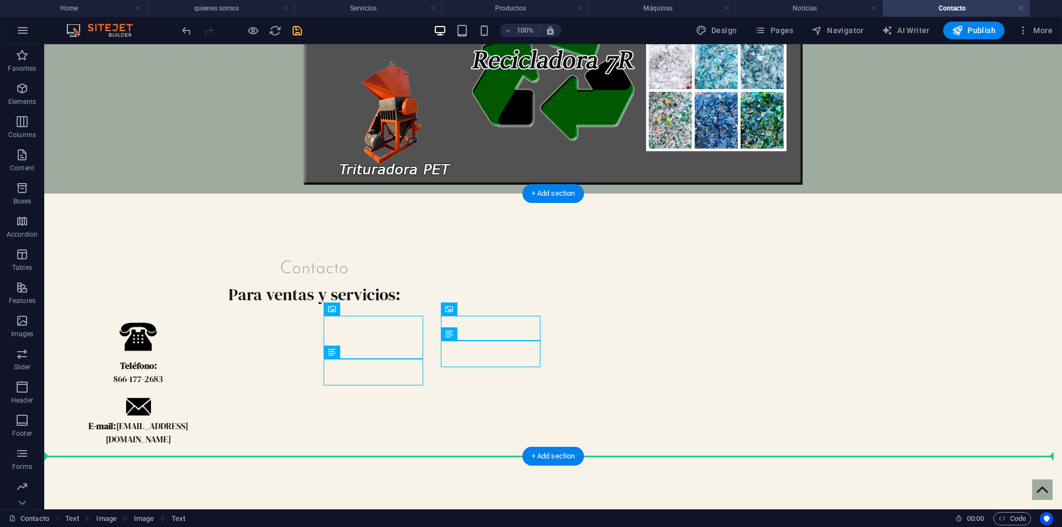
drag, startPoint x: 498, startPoint y: 325, endPoint x: 641, endPoint y: 336, distance: 143.6
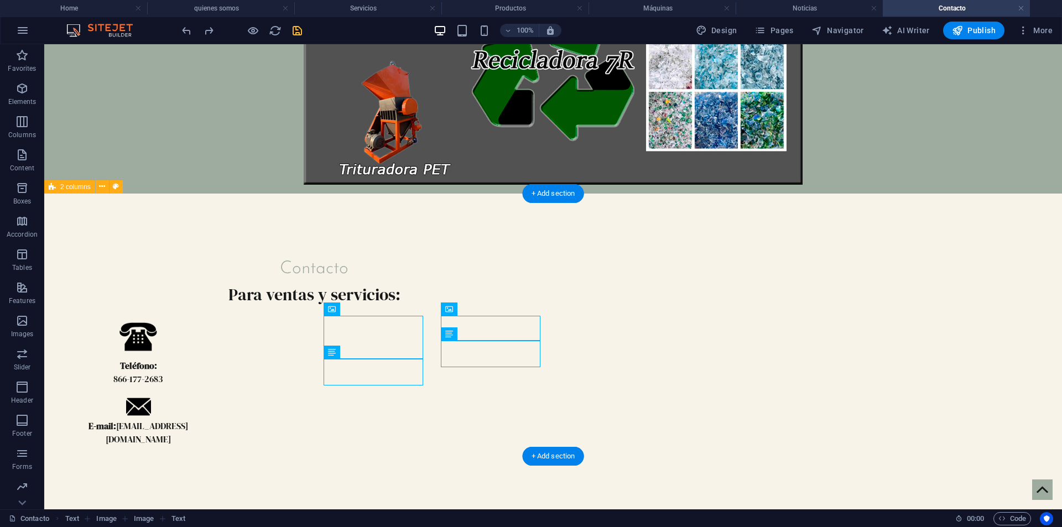
click at [223, 311] on div "Contacto Para ventas y servicios: Teléfono: [PHONE_NUMBER] E-mail: [EMAIL_ADDRE…" at bounding box center [552, 355] width 1017 height 323
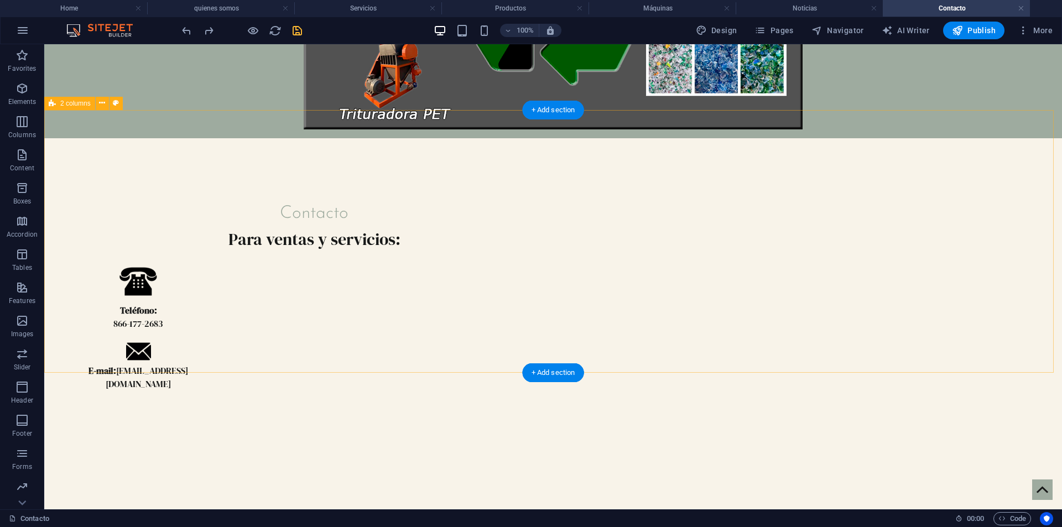
scroll to position [270, 0]
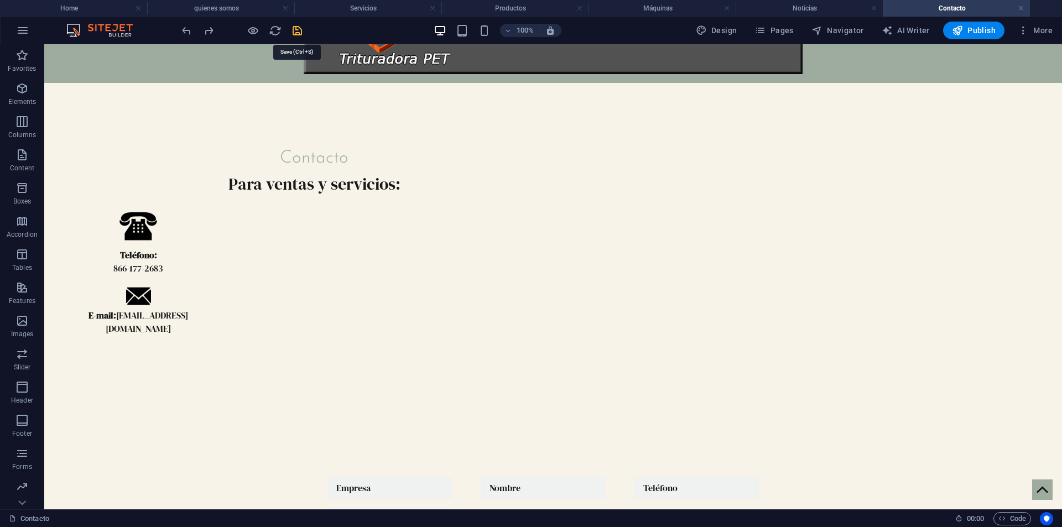
click at [295, 32] on icon "save" at bounding box center [297, 30] width 13 height 13
checkbox input "false"
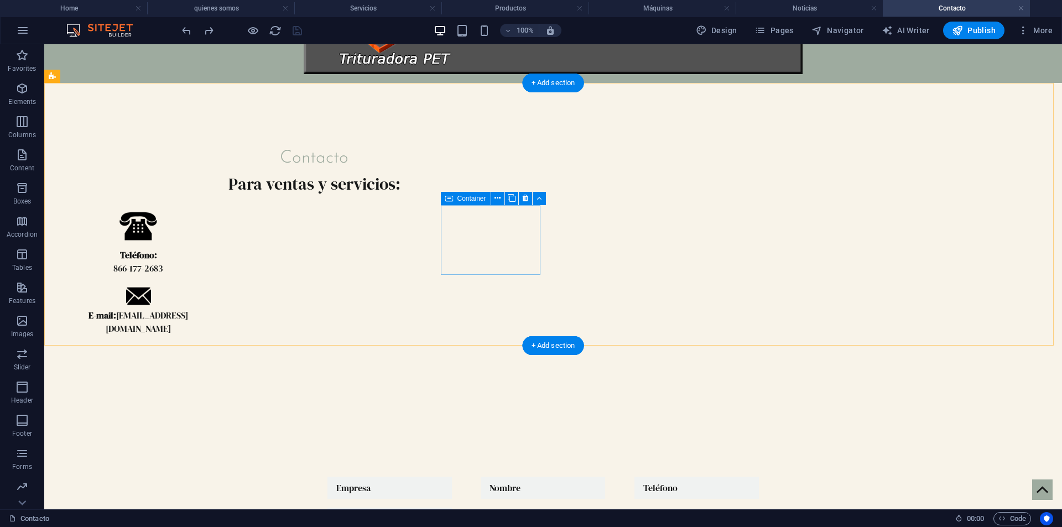
scroll to position [384, 0]
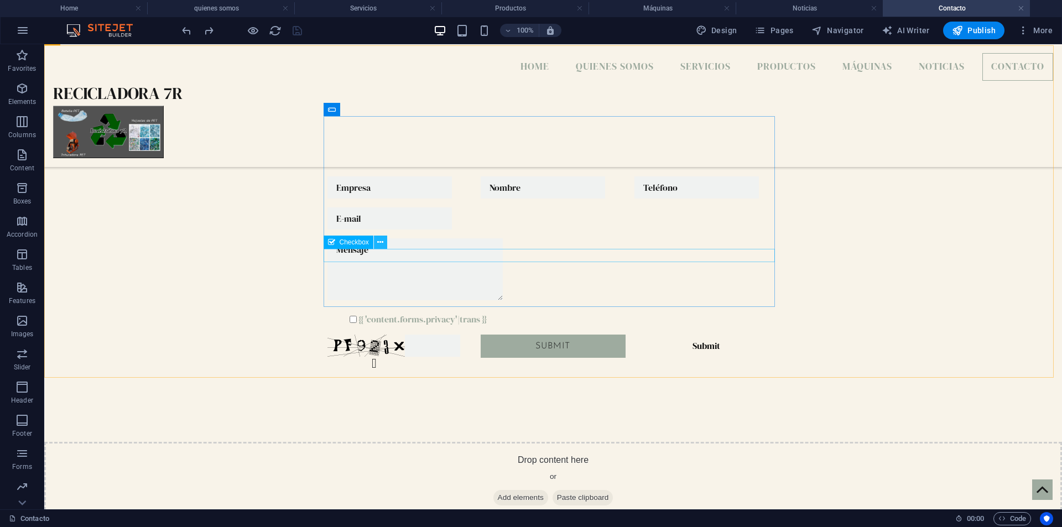
click at [383, 242] on icon at bounding box center [380, 243] width 6 height 12
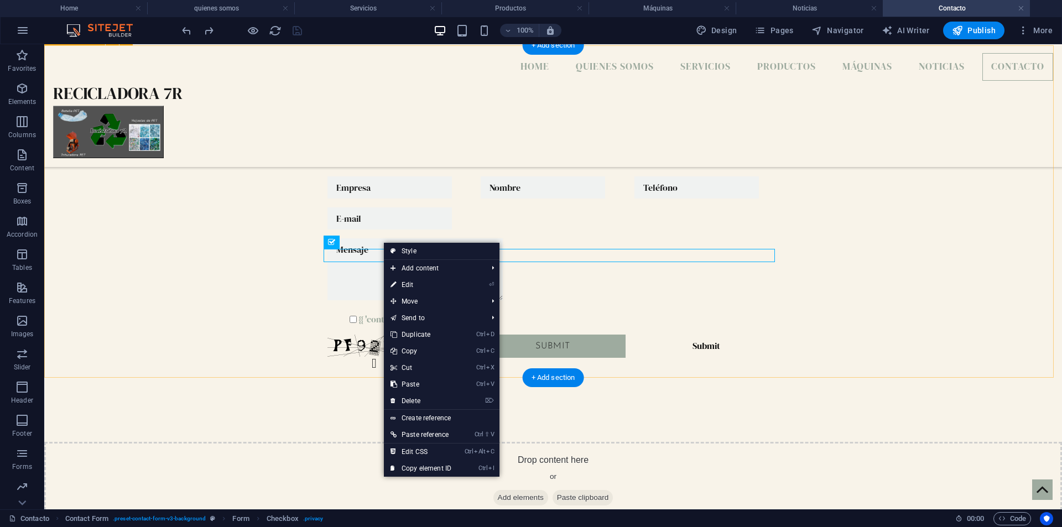
click at [175, 299] on div "{{ 'content.forms.privacy'|trans }} Unreadable? Regenerate Submit Submit" at bounding box center [552, 274] width 1017 height 336
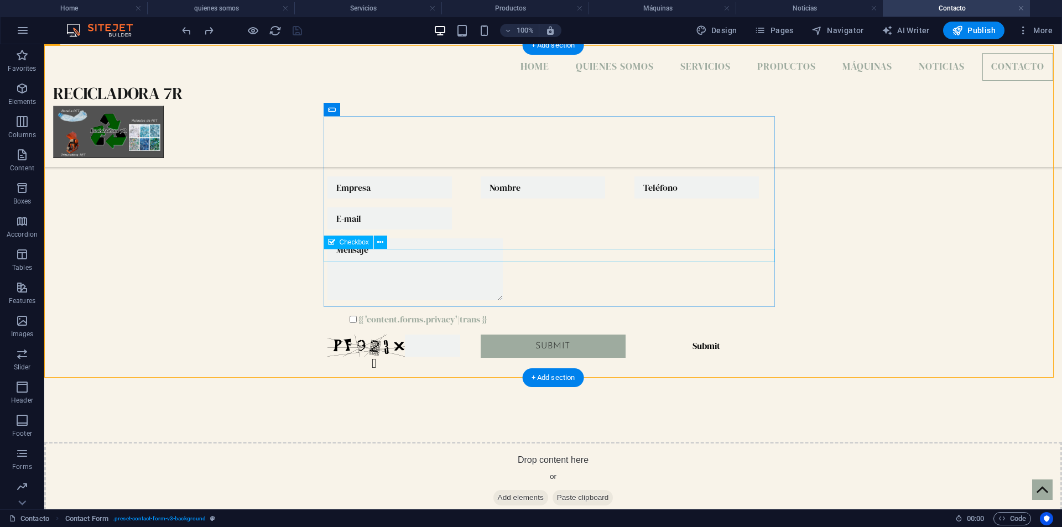
click at [428, 312] on div "{{ 'content.forms.privacy'|trans }}" at bounding box center [552, 318] width 451 height 13
click at [384, 244] on button at bounding box center [380, 242] width 13 height 13
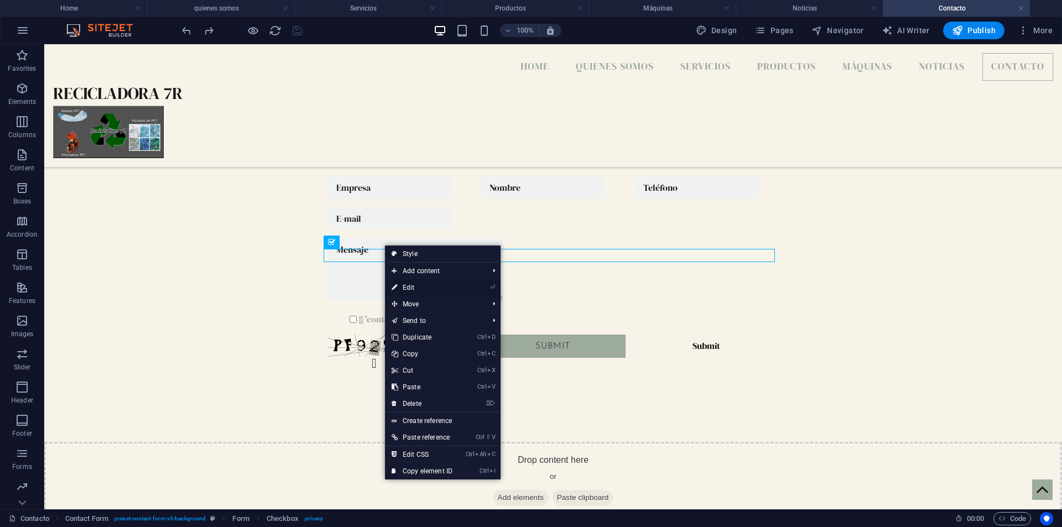
click at [401, 283] on link "⏎ Edit" at bounding box center [422, 287] width 74 height 17
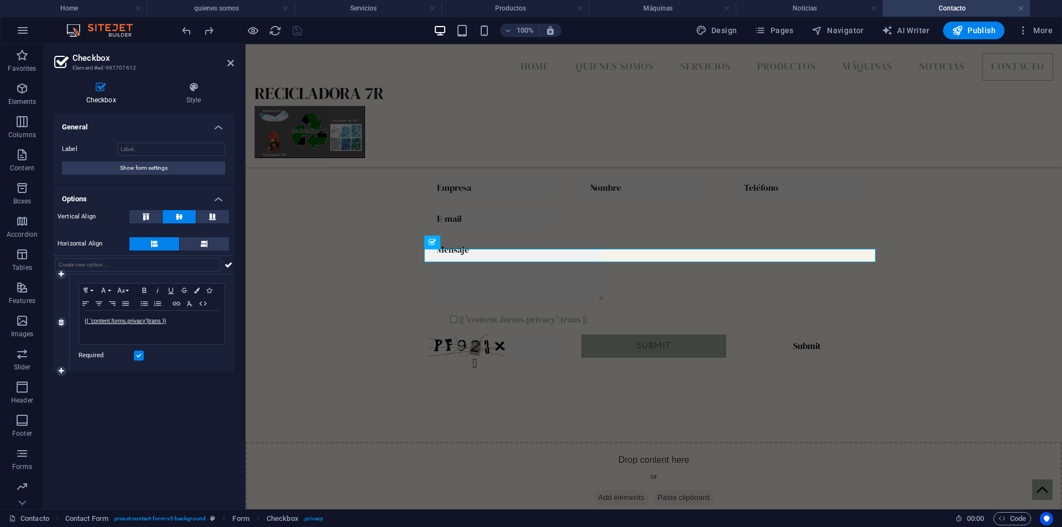
click at [139, 353] on label at bounding box center [139, 356] width 10 height 10
click at [0, 0] on input "Required" at bounding box center [0, 0] width 0 height 0
drag, startPoint x: 182, startPoint y: 318, endPoint x: 63, endPoint y: 321, distance: 118.9
click at [63, 321] on div "1 Paragraph Format Normal Heading 1 Heading 2 Heading 3 Heading 4 Heading 5 Hea…" at bounding box center [143, 322] width 181 height 97
click at [295, 222] on div "Unreadable? Regenerate Submit Submit" at bounding box center [654, 274] width 816 height 336
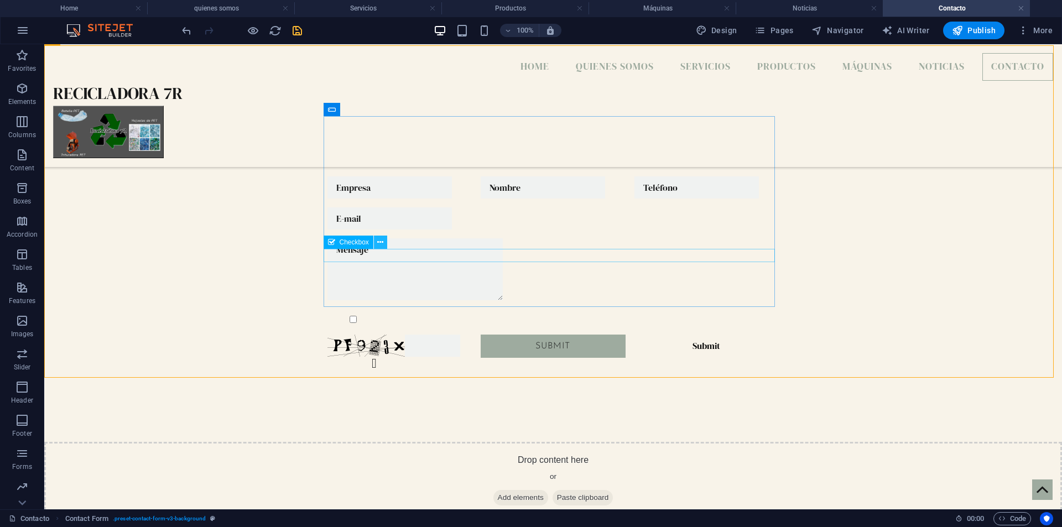
click at [379, 242] on icon at bounding box center [380, 243] width 6 height 12
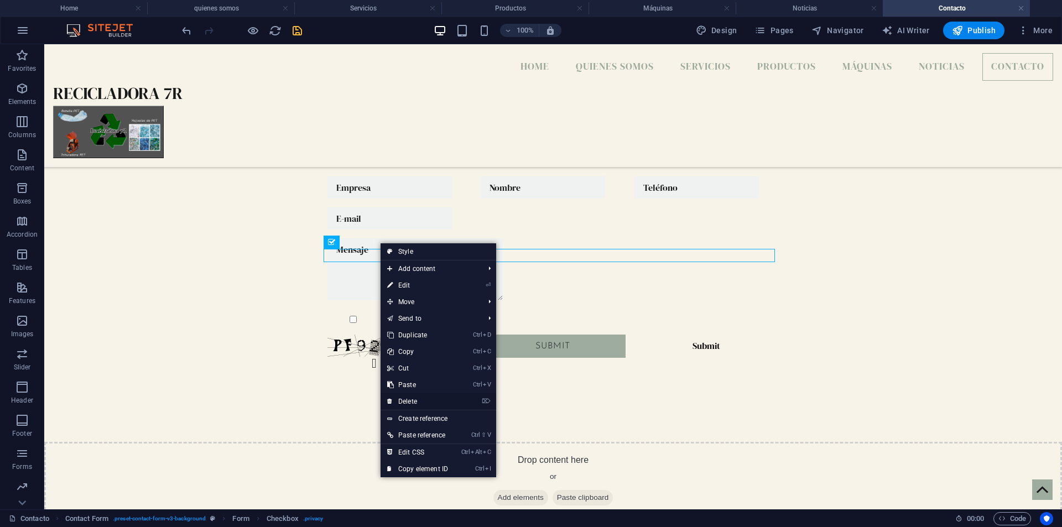
click at [409, 403] on link "⌦ Delete" at bounding box center [417, 401] width 74 height 17
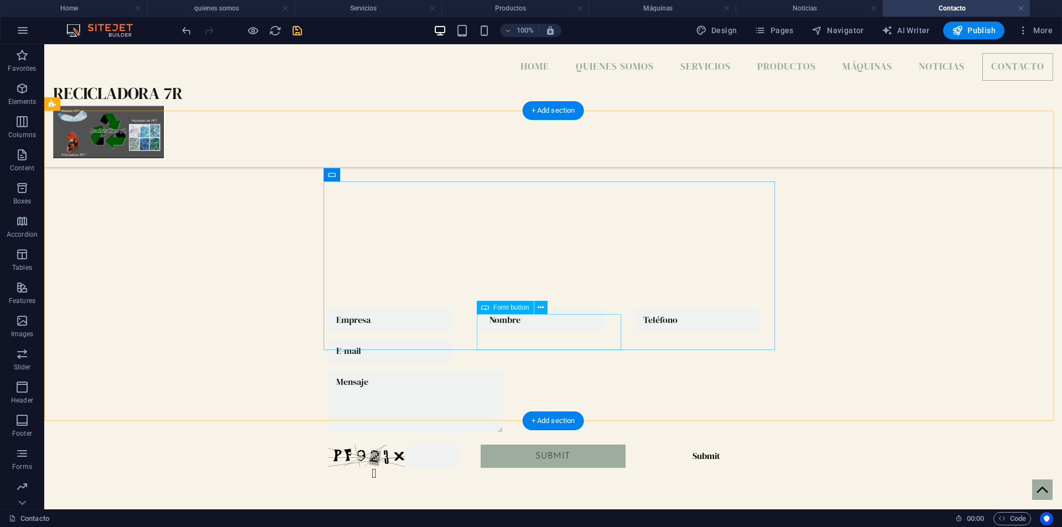
scroll to position [252, 0]
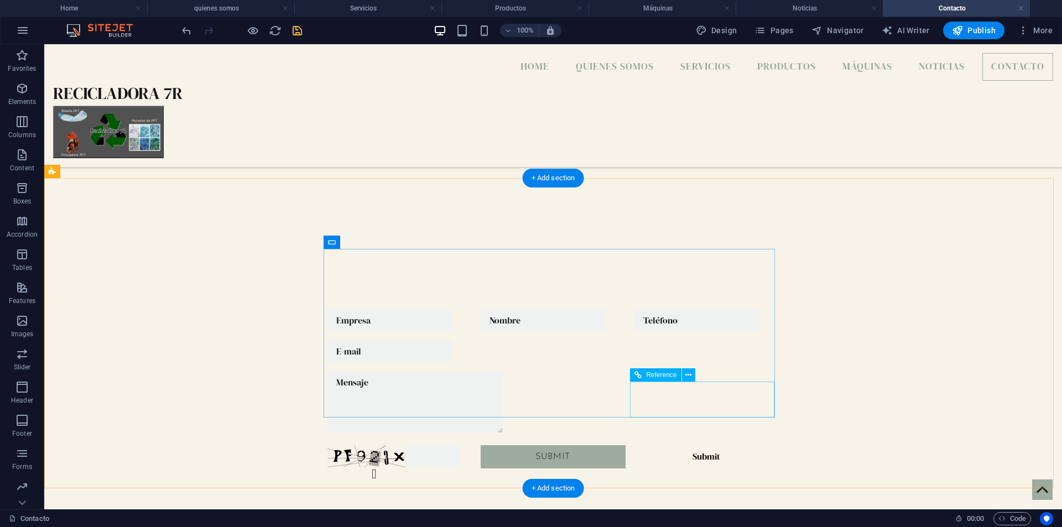
click at [686, 445] on div "Submit" at bounding box center [706, 463] width 144 height 36
click at [691, 375] on icon at bounding box center [688, 375] width 6 height 12
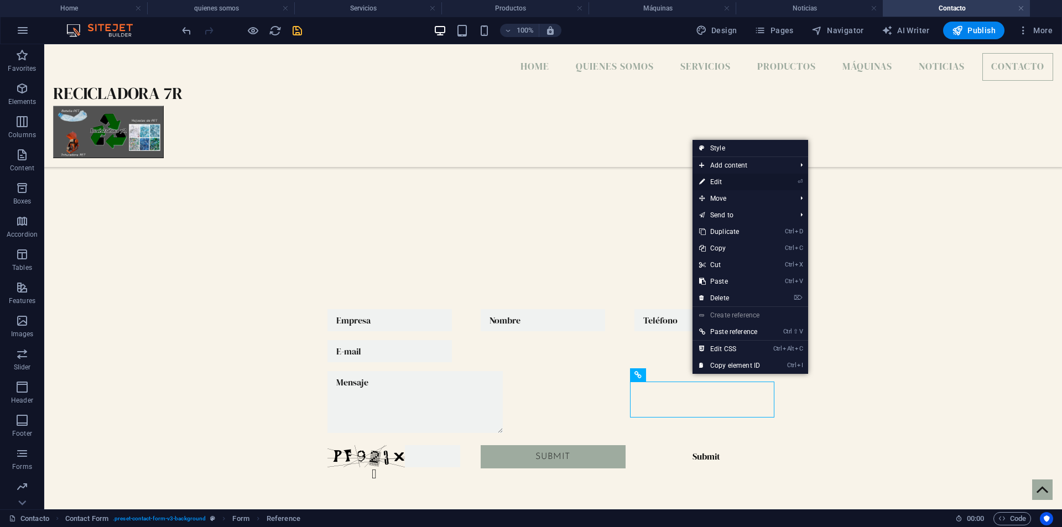
drag, startPoint x: 734, startPoint y: 180, endPoint x: 488, endPoint y: 137, distance: 249.7
click at [734, 180] on link "⏎ Edit" at bounding box center [729, 182] width 74 height 17
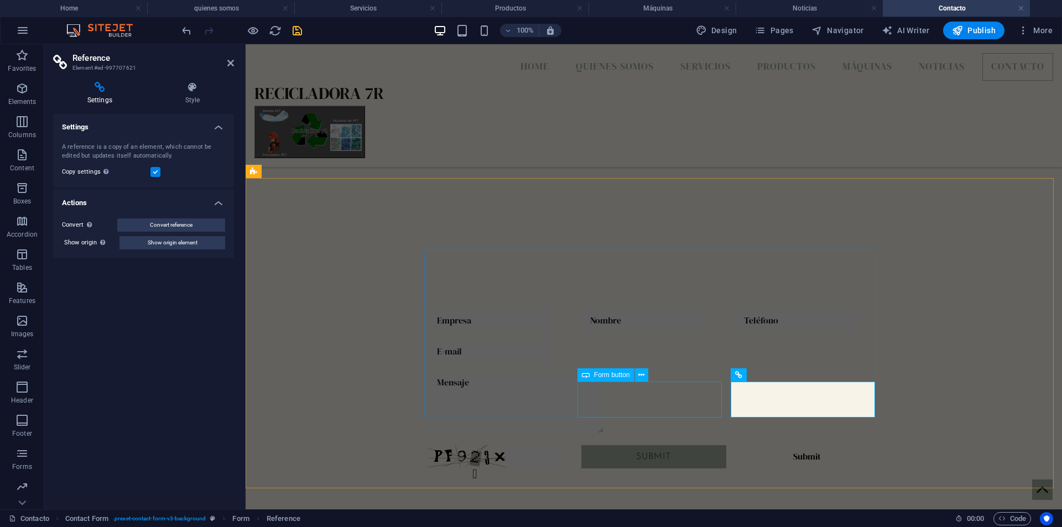
click at [652, 445] on div "Submit" at bounding box center [653, 463] width 144 height 36
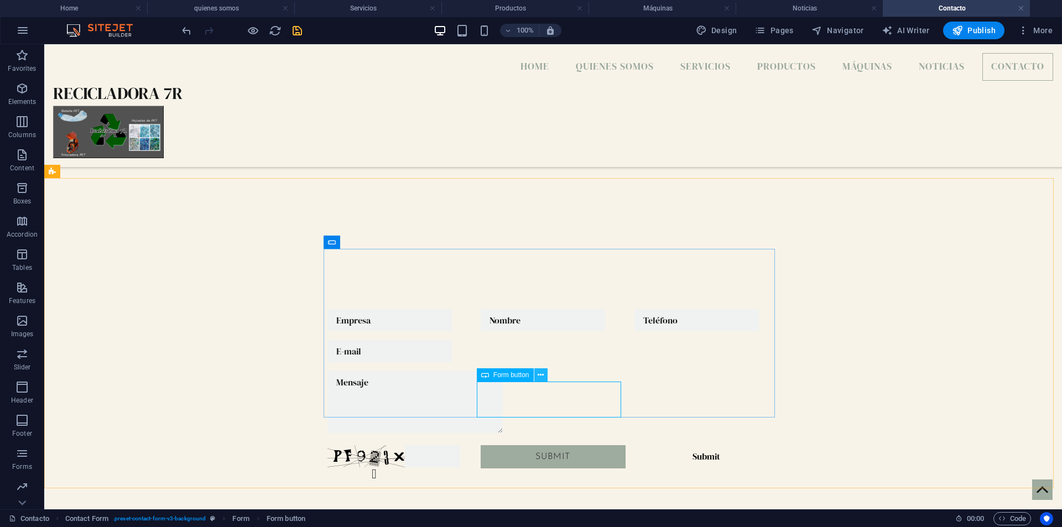
click at [540, 374] on icon at bounding box center [540, 375] width 6 height 12
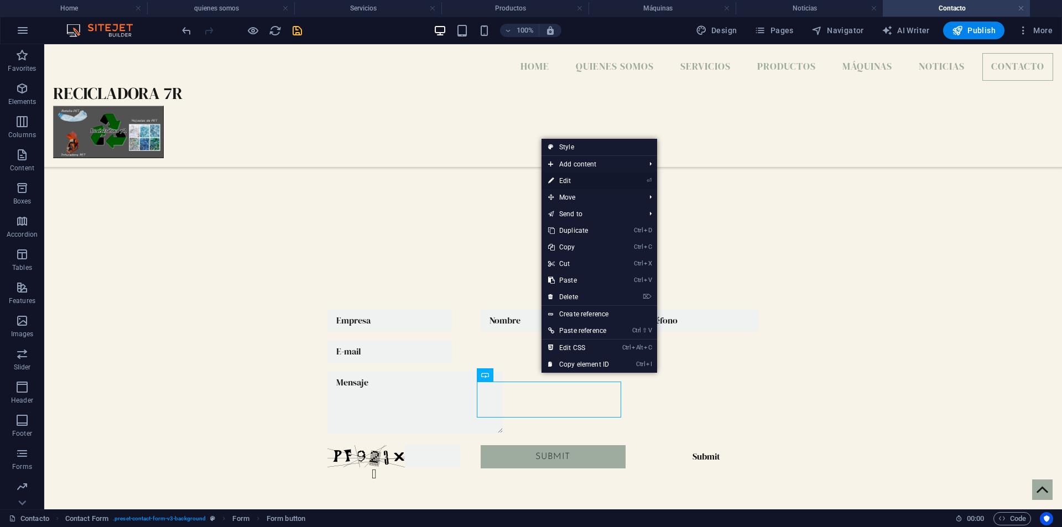
click at [582, 181] on link "⏎ Edit" at bounding box center [578, 181] width 74 height 17
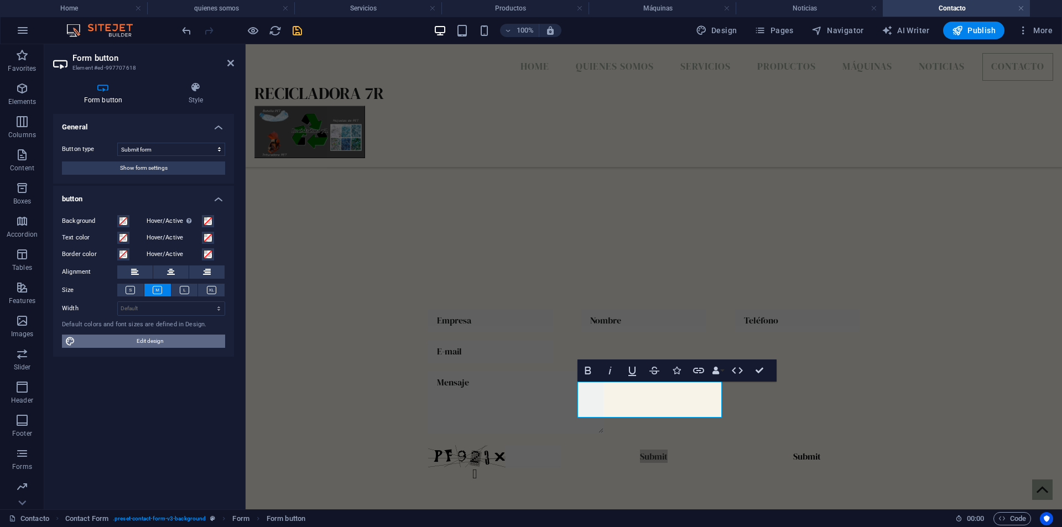
click at [151, 336] on span "Edit design" at bounding box center [150, 341] width 143 height 13
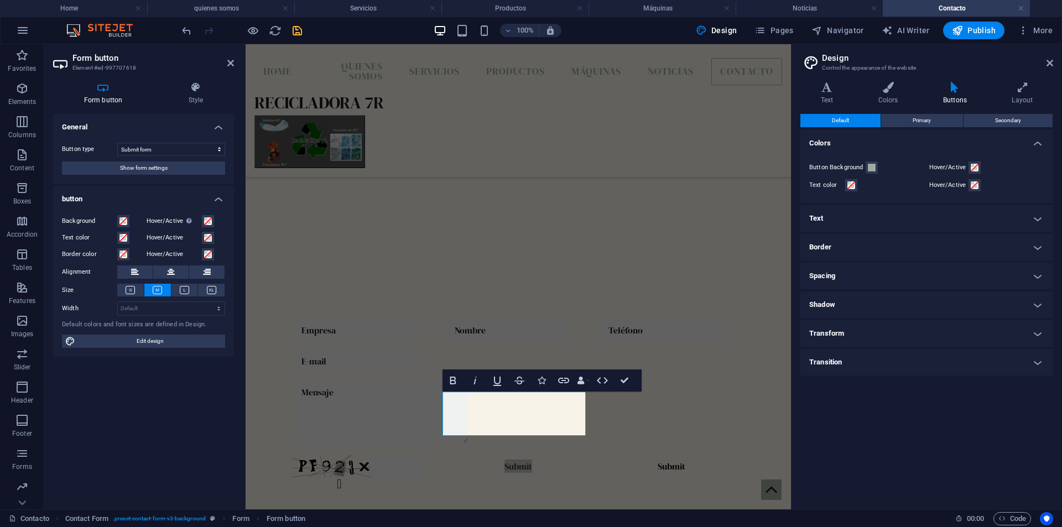
click at [1036, 218] on h4 "Text" at bounding box center [926, 218] width 253 height 27
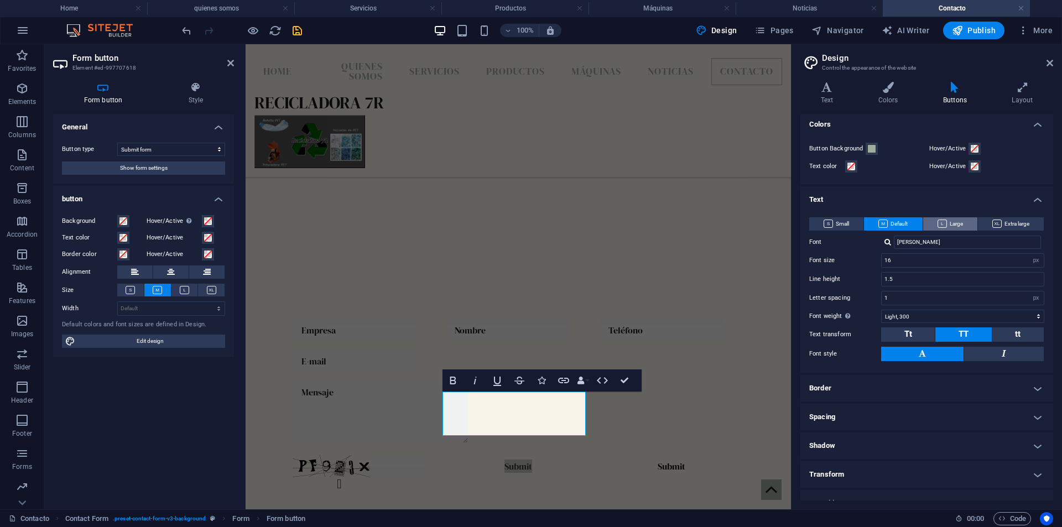
scroll to position [35, 0]
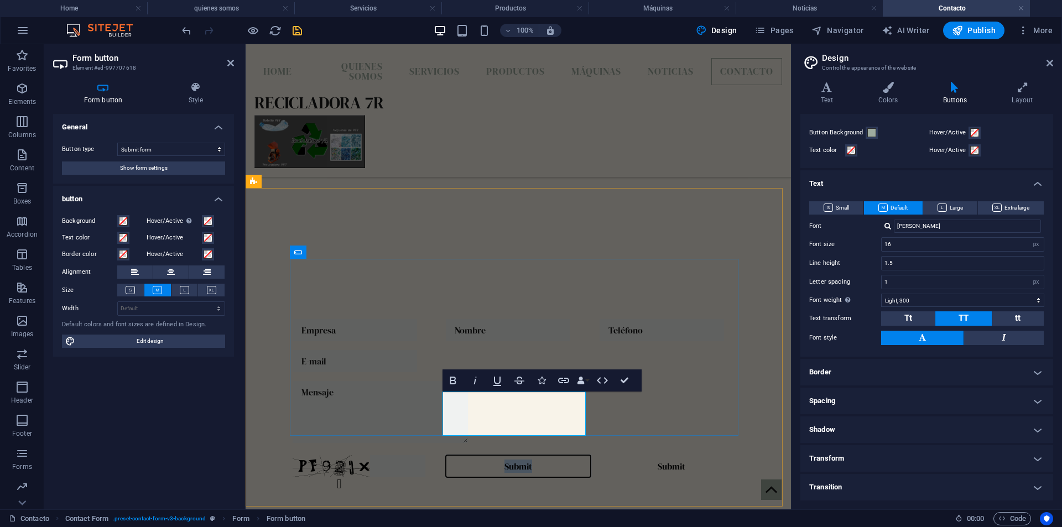
click at [526, 455] on button "Submit" at bounding box center [518, 466] width 144 height 22
click at [535, 455] on button "Submit" at bounding box center [518, 466] width 144 height 22
click at [526, 455] on button "Submit" at bounding box center [518, 466] width 144 height 22
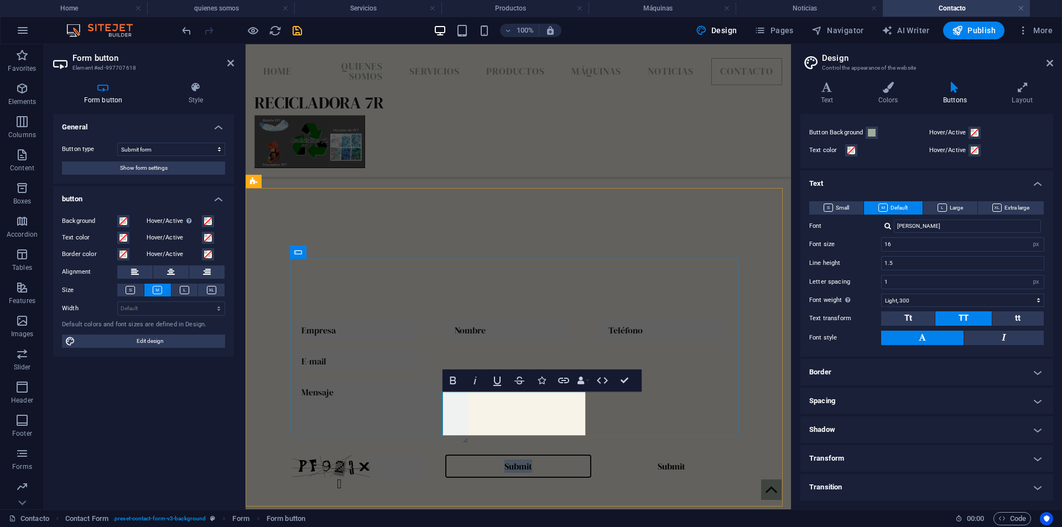
type button "Submit"
click at [591, 383] on div "Bold Italic Underline Strikethrough Icons Link Data Bindings Company First name…" at bounding box center [538, 380] width 192 height 22
click at [587, 379] on button "Data Bindings" at bounding box center [582, 380] width 15 height 22
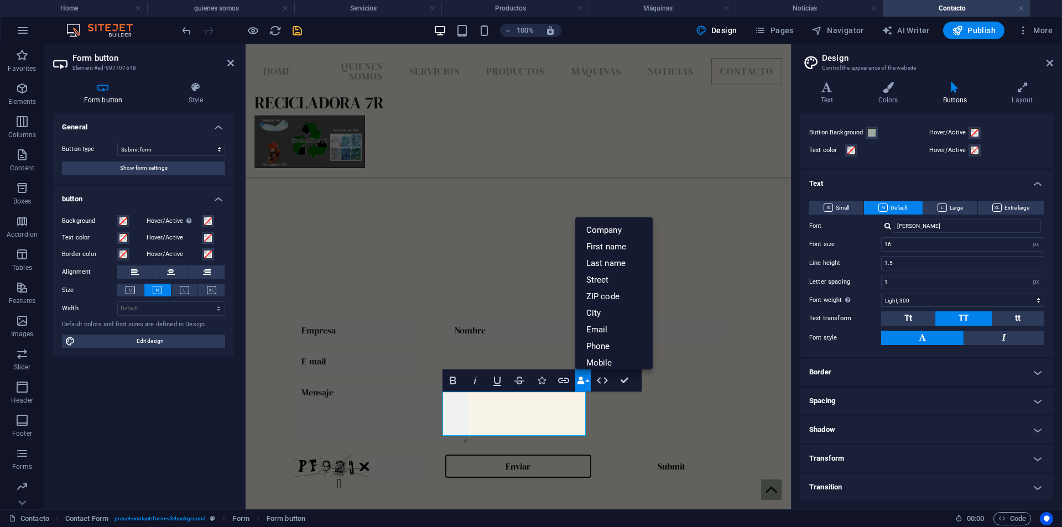
click at [587, 379] on button "Data Bindings" at bounding box center [582, 380] width 15 height 22
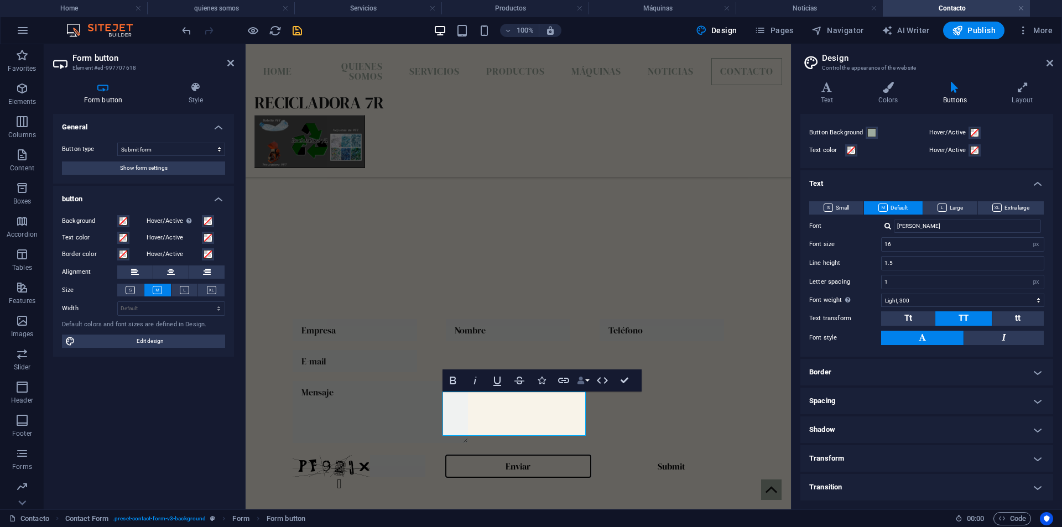
click at [587, 379] on button "Data Bindings" at bounding box center [582, 380] width 15 height 22
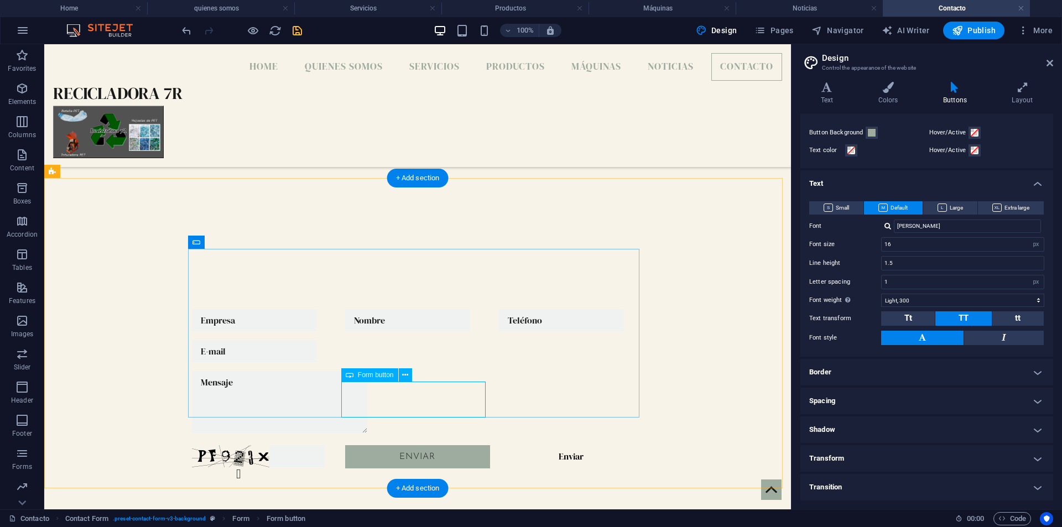
click at [397, 445] on div "Enviar" at bounding box center [417, 463] width 144 height 36
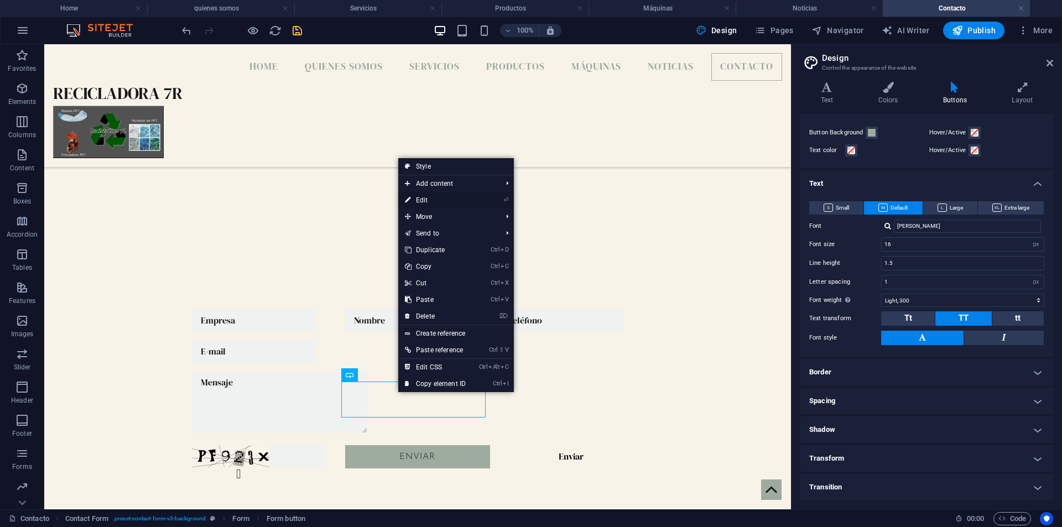
click at [437, 200] on link "⏎ Edit" at bounding box center [435, 200] width 74 height 17
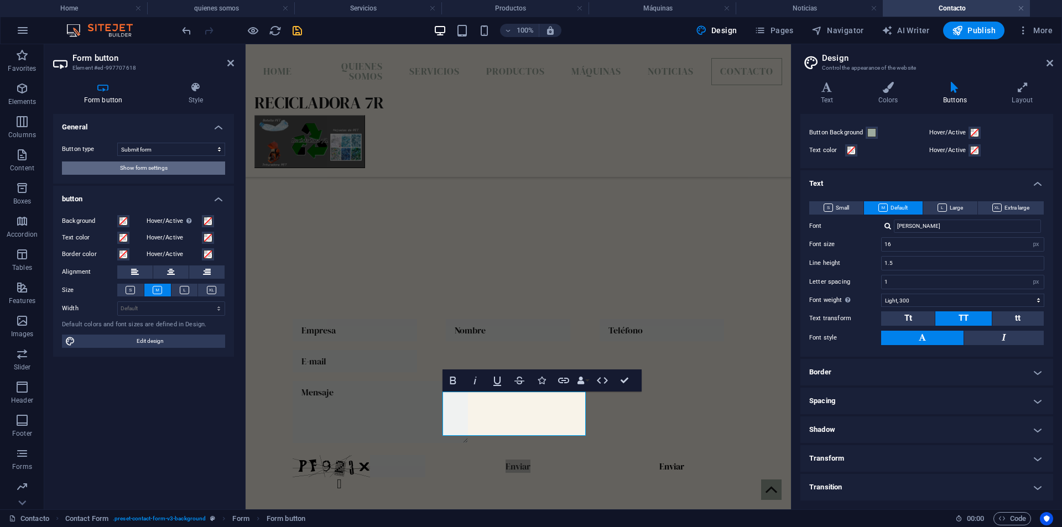
click at [145, 173] on span "Show form settings" at bounding box center [144, 167] width 48 height 13
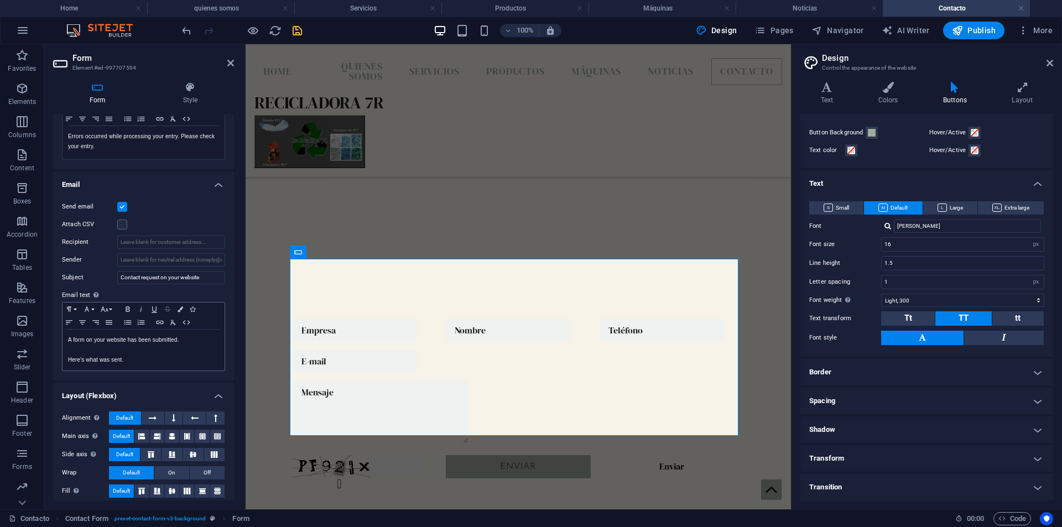
scroll to position [232, 0]
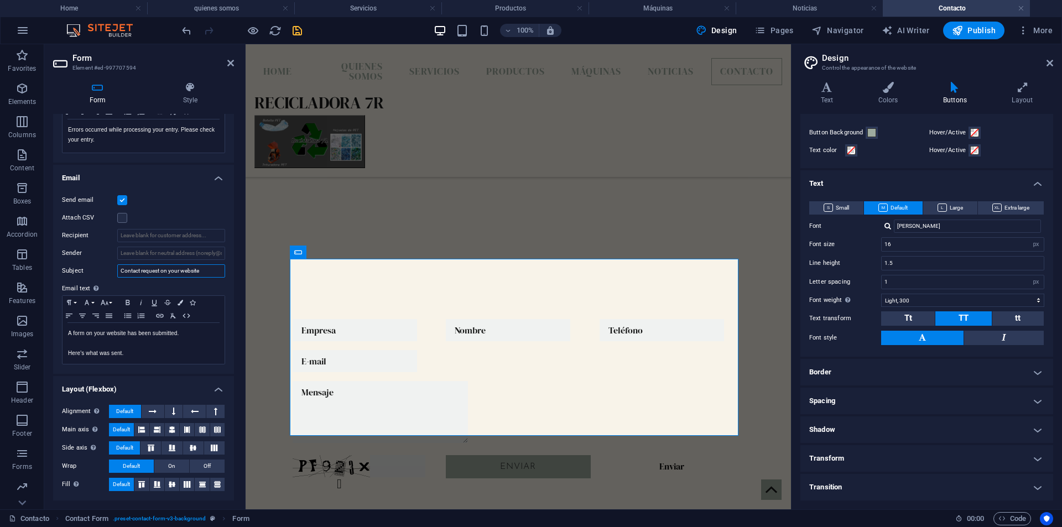
click at [203, 269] on input "Contact request on your website" at bounding box center [171, 270] width 108 height 13
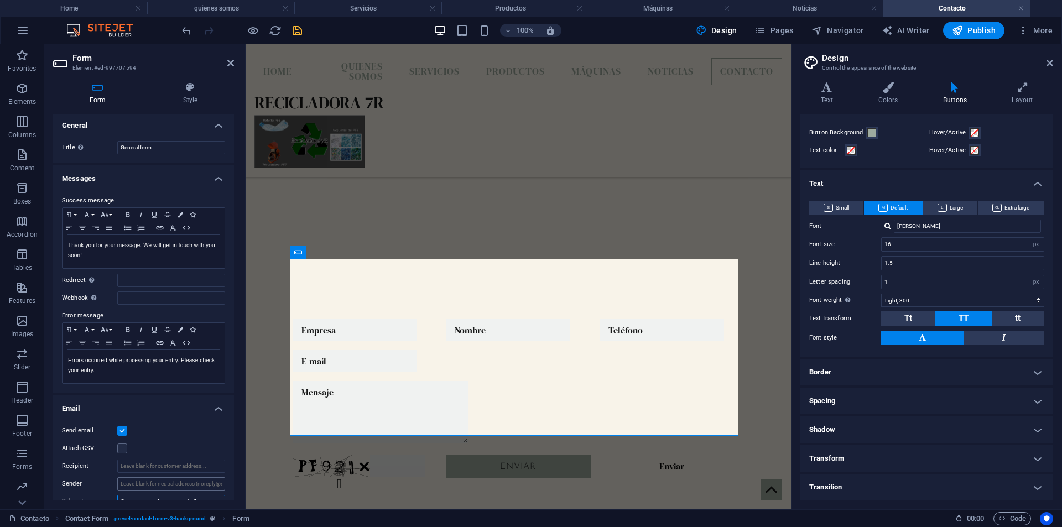
scroll to position [0, 0]
click at [100, 254] on p "Thank you for your message. We will get in touch with you soon!" at bounding box center [143, 252] width 151 height 20
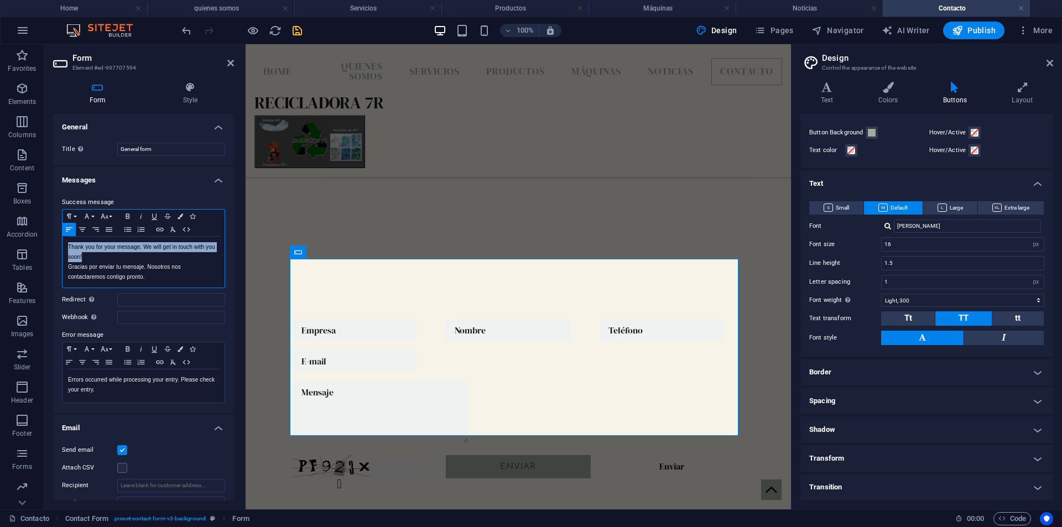
drag, startPoint x: 83, startPoint y: 255, endPoint x: 64, endPoint y: 245, distance: 21.5
click at [64, 245] on div "Thank you for your message. We will get in touch with you soon! Gracias por env…" at bounding box center [143, 262] width 162 height 51
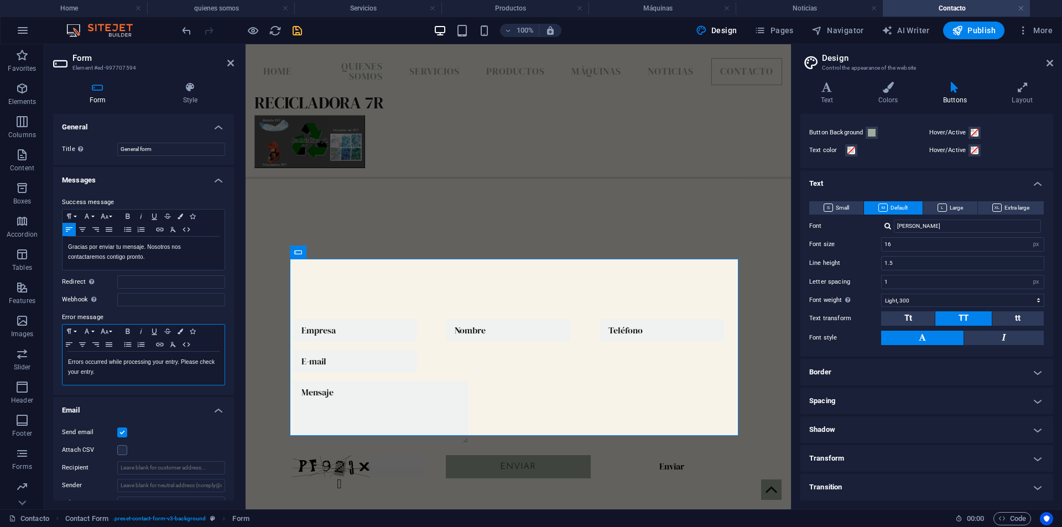
click at [101, 372] on p "Errors occurred while processing your entry. Please check your entry." at bounding box center [143, 367] width 151 height 20
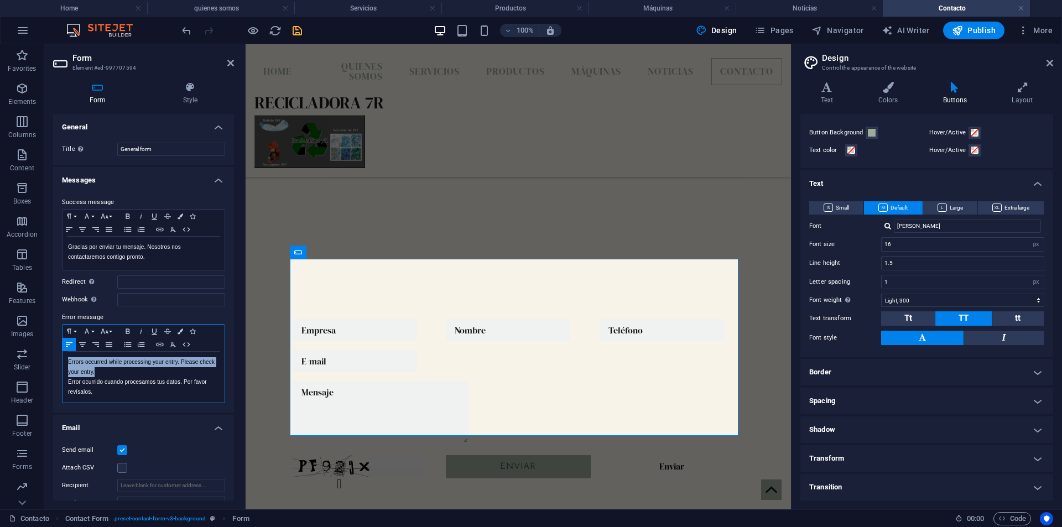
drag, startPoint x: 97, startPoint y: 370, endPoint x: 56, endPoint y: 350, distance: 45.5
click at [56, 350] on div "Success message Paragraph Format Normal Heading 1 Heading 2 Heading 3 Heading 4…" at bounding box center [143, 300] width 181 height 226
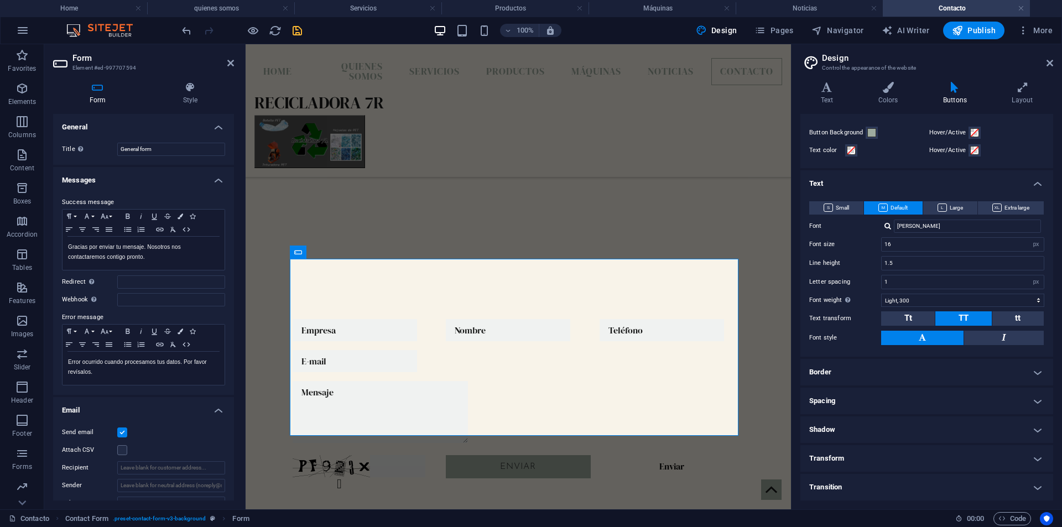
click at [152, 410] on h4 "Email" at bounding box center [143, 407] width 181 height 20
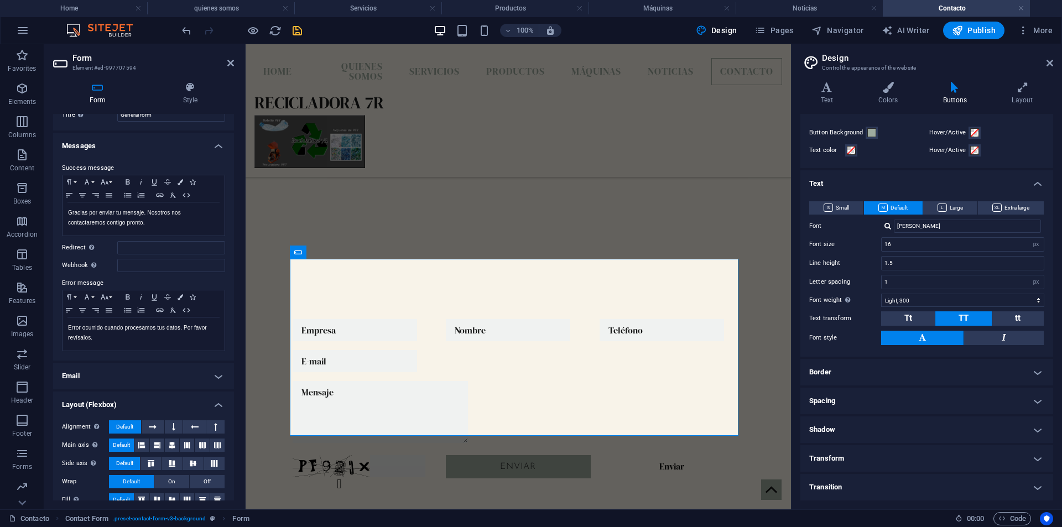
scroll to position [50, 0]
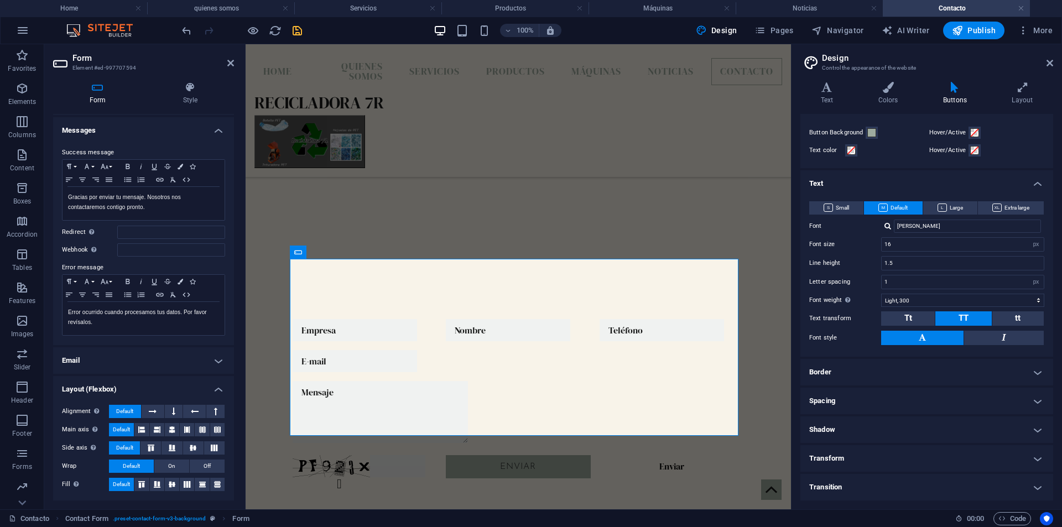
click at [216, 361] on h4 "Email" at bounding box center [143, 360] width 181 height 27
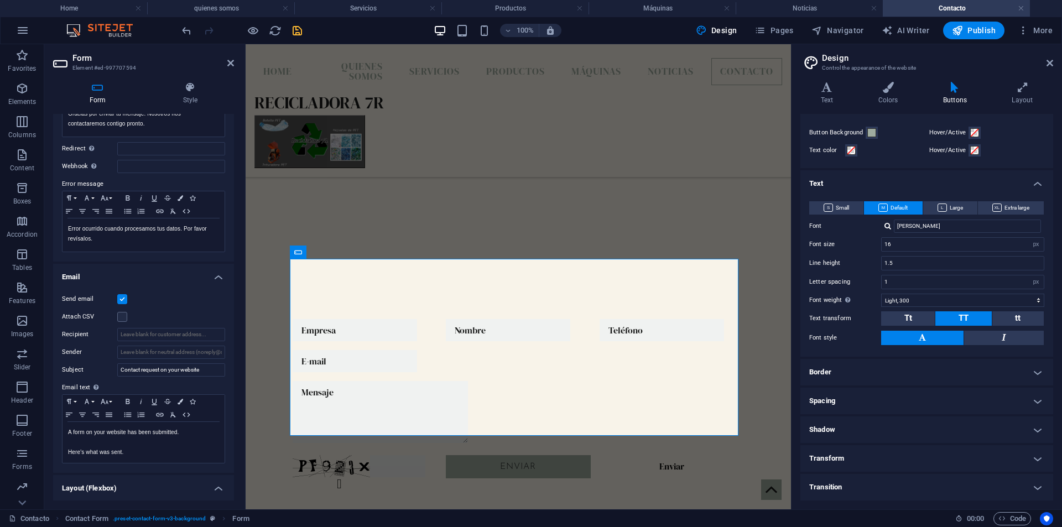
scroll to position [216, 0]
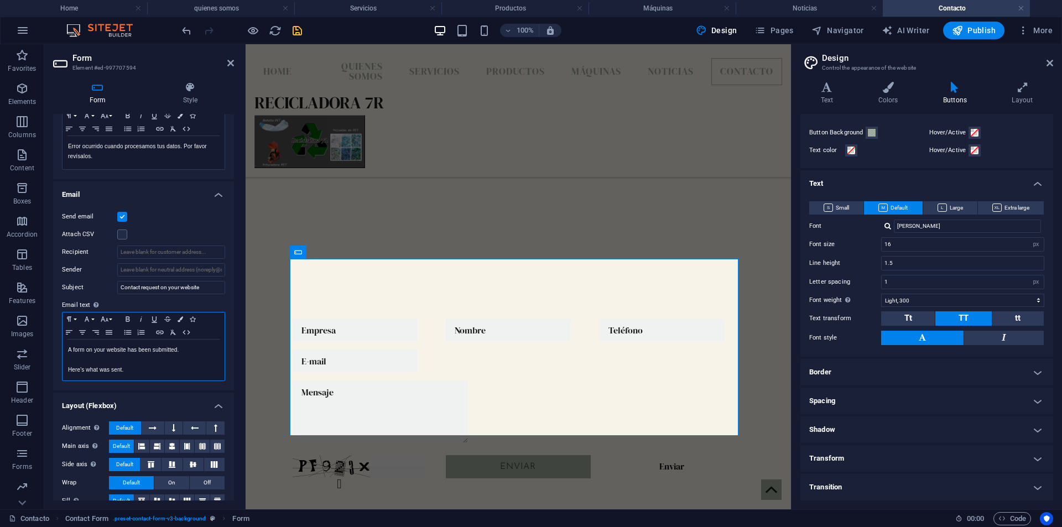
click at [130, 372] on p "Here's what was sent." at bounding box center [143, 370] width 151 height 10
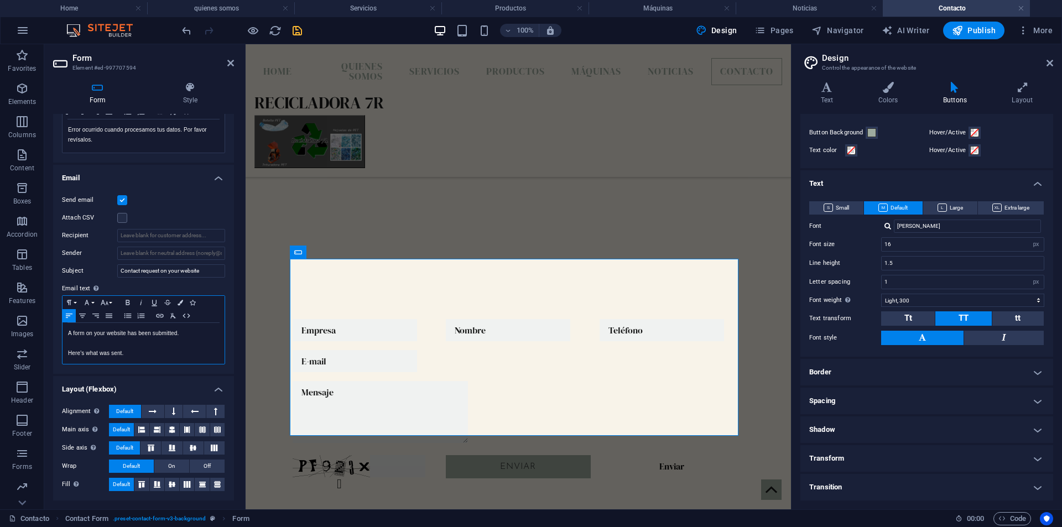
scroll to position [0, 0]
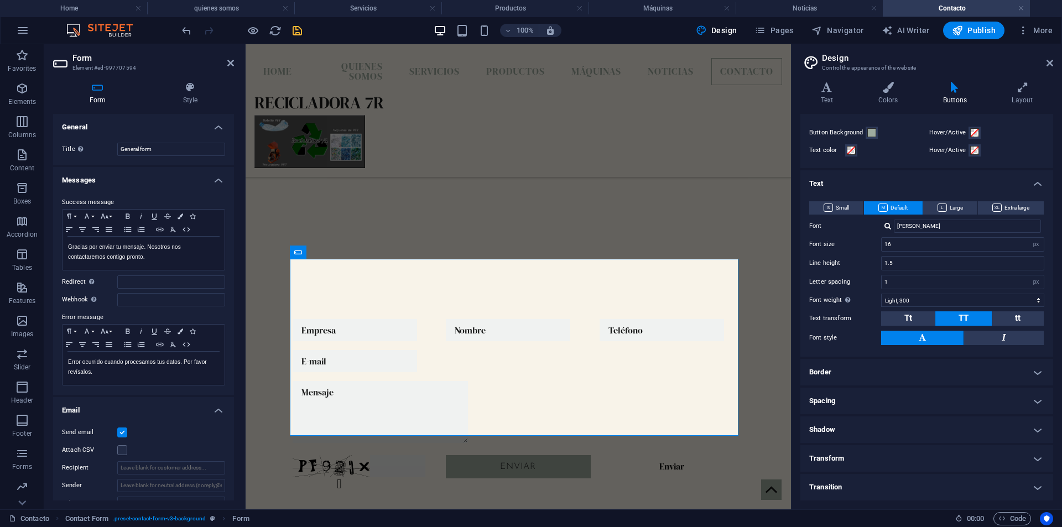
click at [218, 180] on h4 "Messages" at bounding box center [143, 177] width 181 height 20
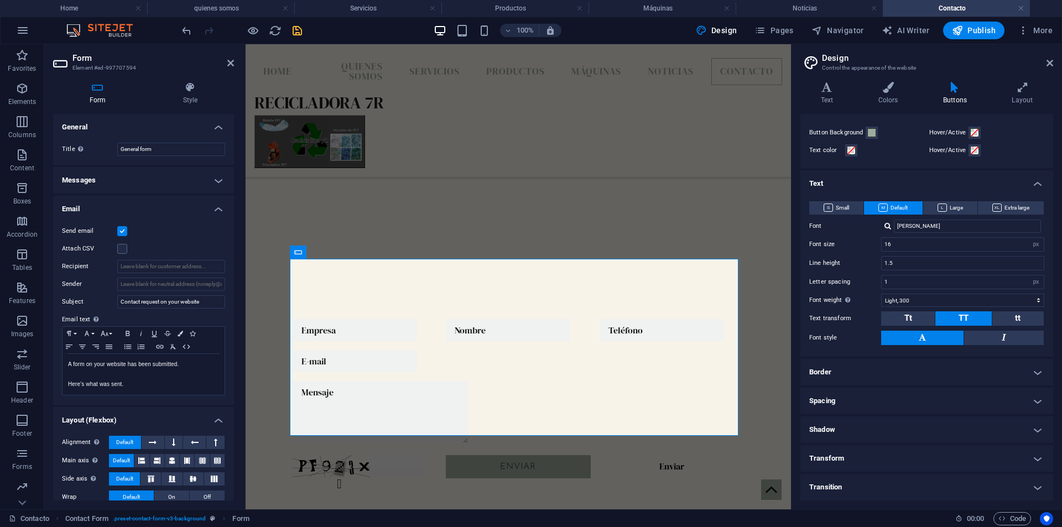
click at [218, 180] on h4 "Messages" at bounding box center [143, 180] width 181 height 27
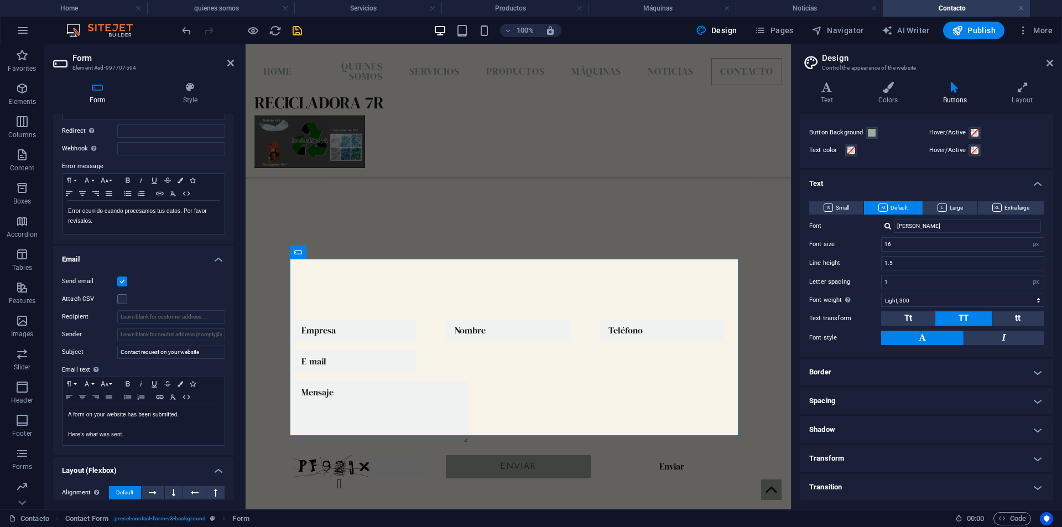
scroll to position [166, 0]
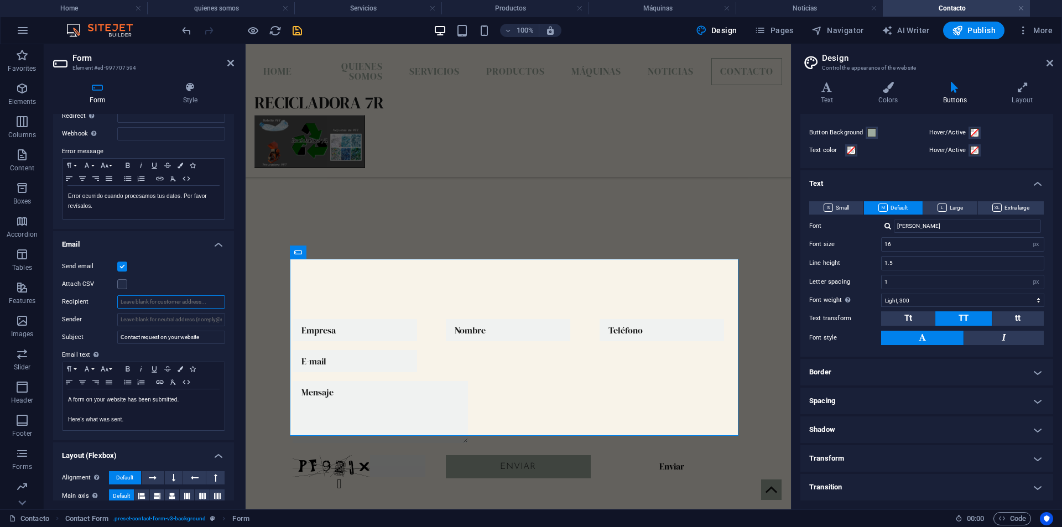
click at [133, 303] on input "Recipient" at bounding box center [171, 301] width 108 height 13
click at [137, 317] on input "Sender" at bounding box center [171, 319] width 108 height 13
click at [141, 301] on input "Recipient" at bounding box center [171, 301] width 108 height 13
paste input "@[DOMAIN_NAME]"
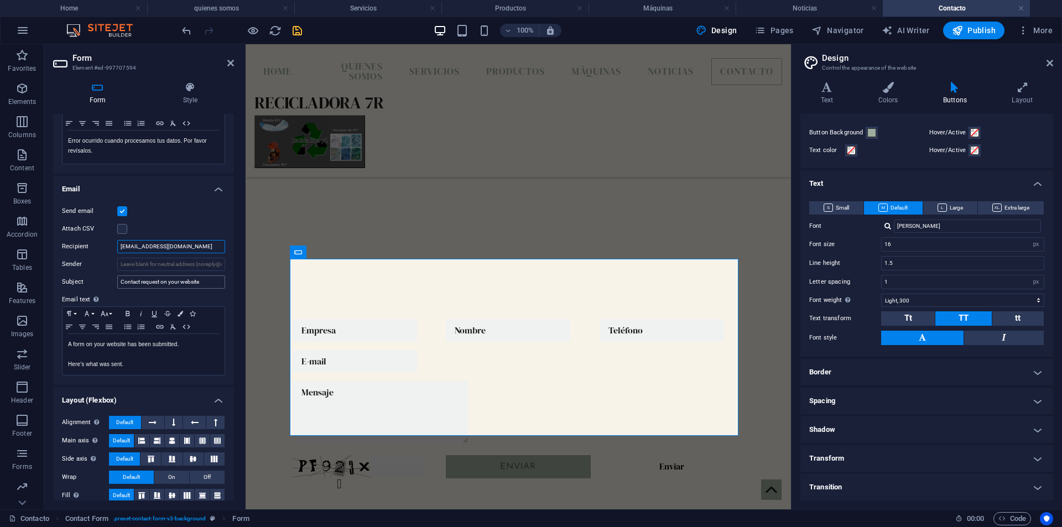
type input "[EMAIL_ADDRESS][DOMAIN_NAME]"
click at [206, 285] on input "Contact request on your website" at bounding box center [171, 281] width 108 height 13
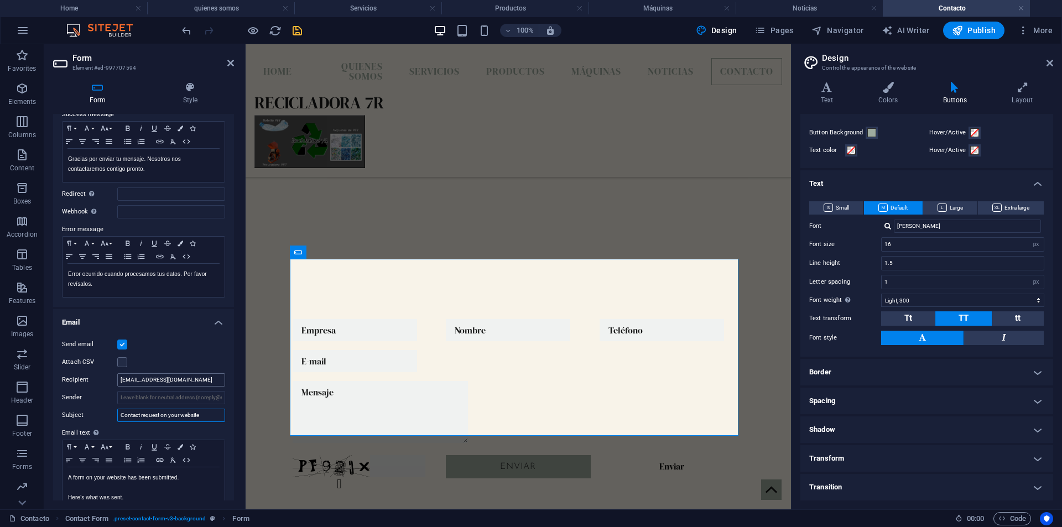
scroll to position [0, 0]
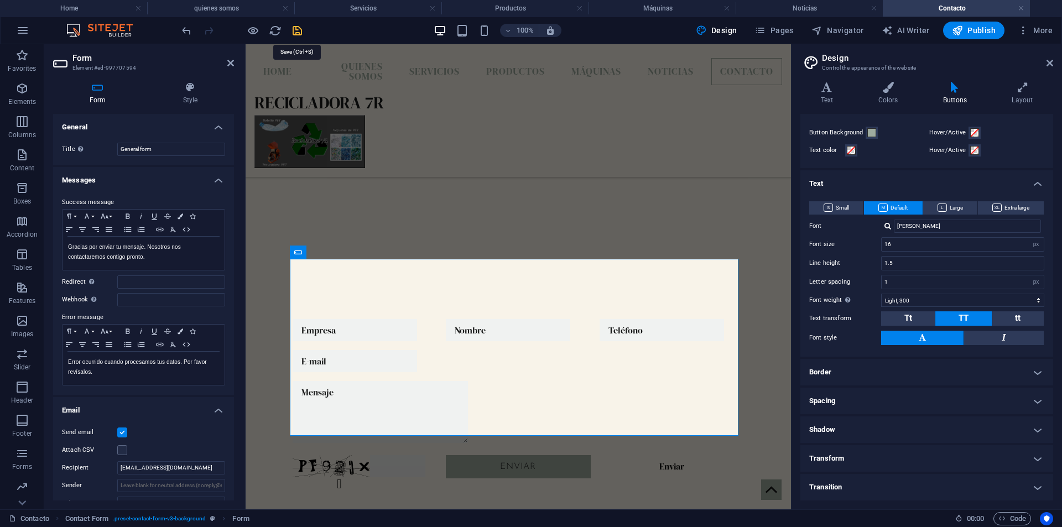
drag, startPoint x: 295, startPoint y: 35, endPoint x: 488, endPoint y: 230, distance: 274.9
click at [295, 35] on icon "save" at bounding box center [297, 30] width 13 height 13
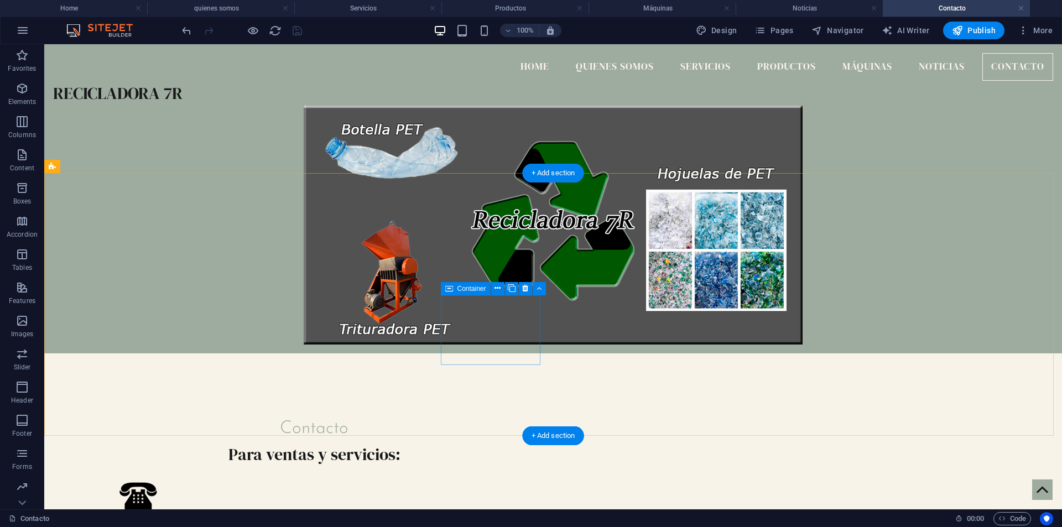
scroll to position [221, 0]
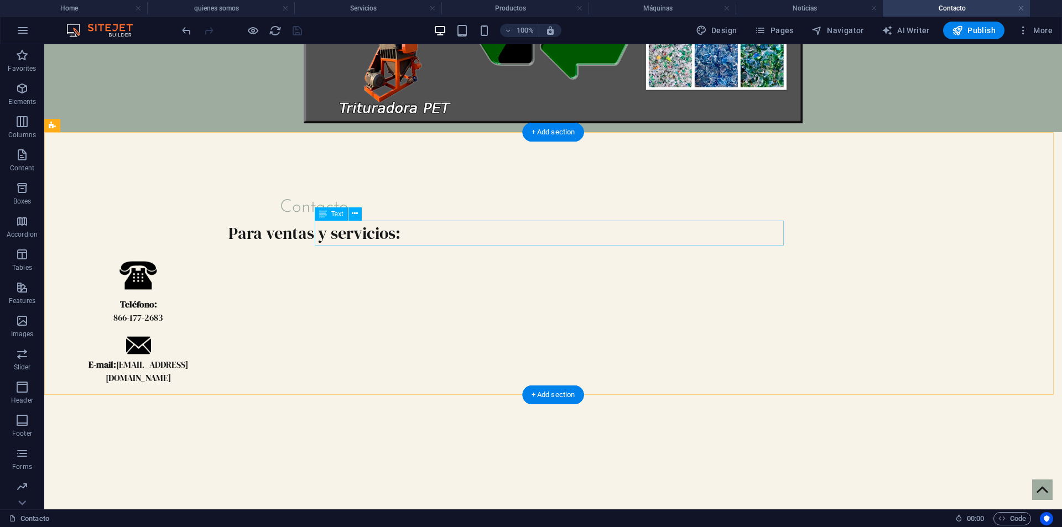
click at [536, 238] on div "Para ventas y servicios:" at bounding box center [314, 233] width 469 height 25
click at [354, 214] on icon at bounding box center [355, 214] width 6 height 12
click at [351, 211] on button at bounding box center [354, 213] width 13 height 13
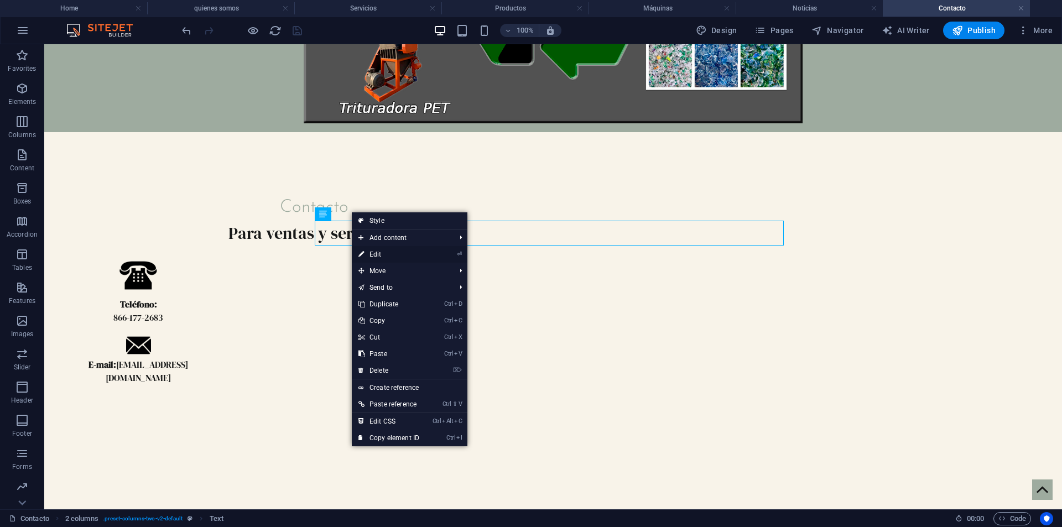
click at [385, 258] on link "⏎ Edit" at bounding box center [389, 254] width 74 height 17
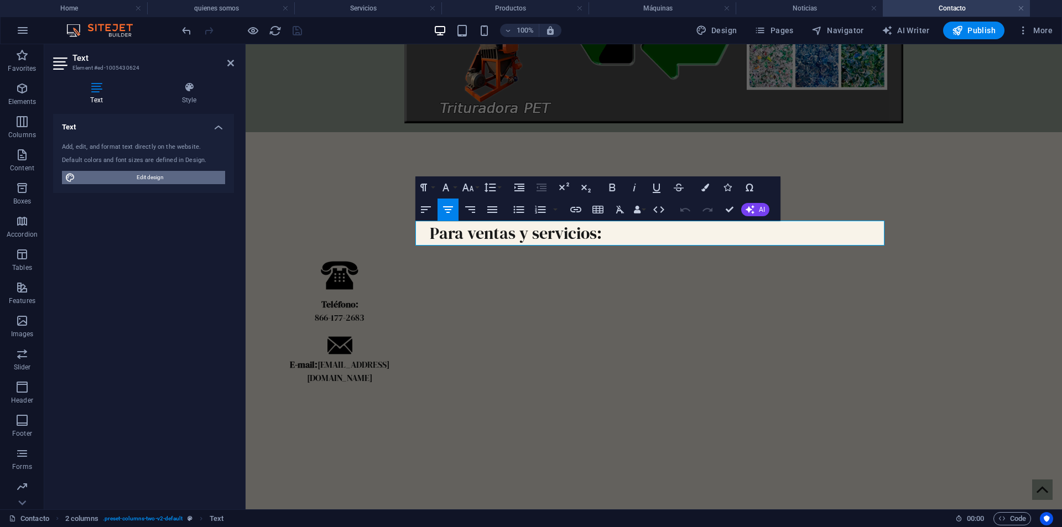
click at [184, 174] on span "Edit design" at bounding box center [150, 177] width 143 height 13
select select "300"
select select "px"
select select "rem"
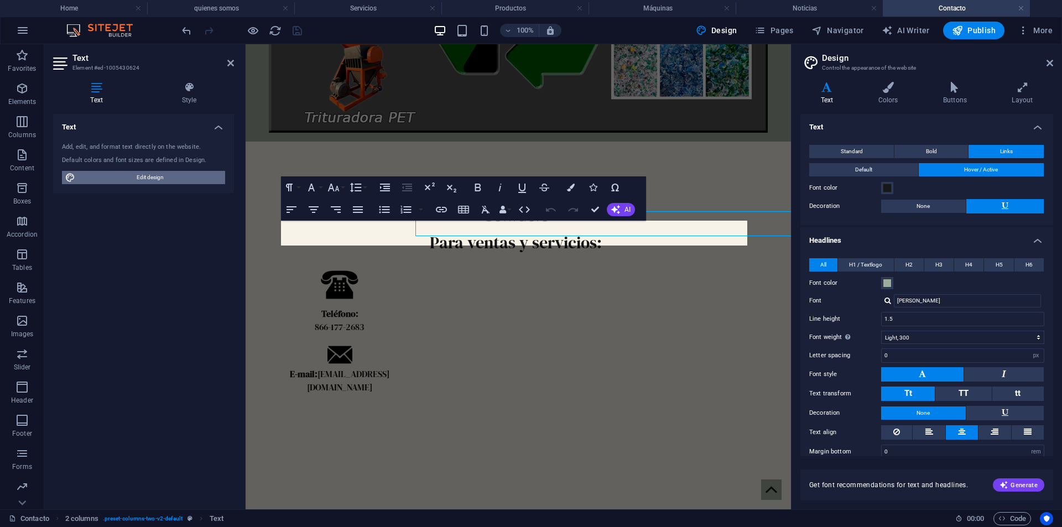
scroll to position [231, 0]
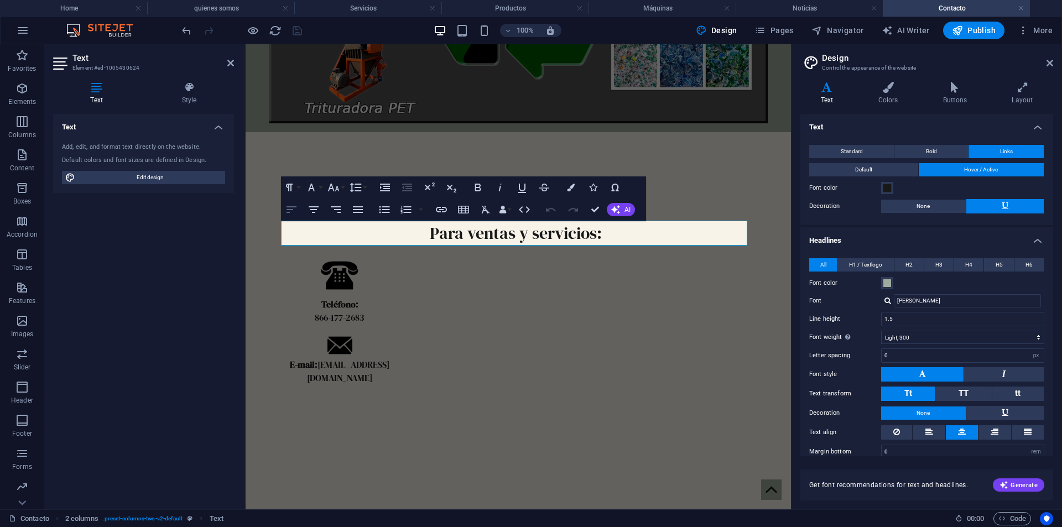
click at [284, 208] on button "Align Left" at bounding box center [291, 210] width 21 height 22
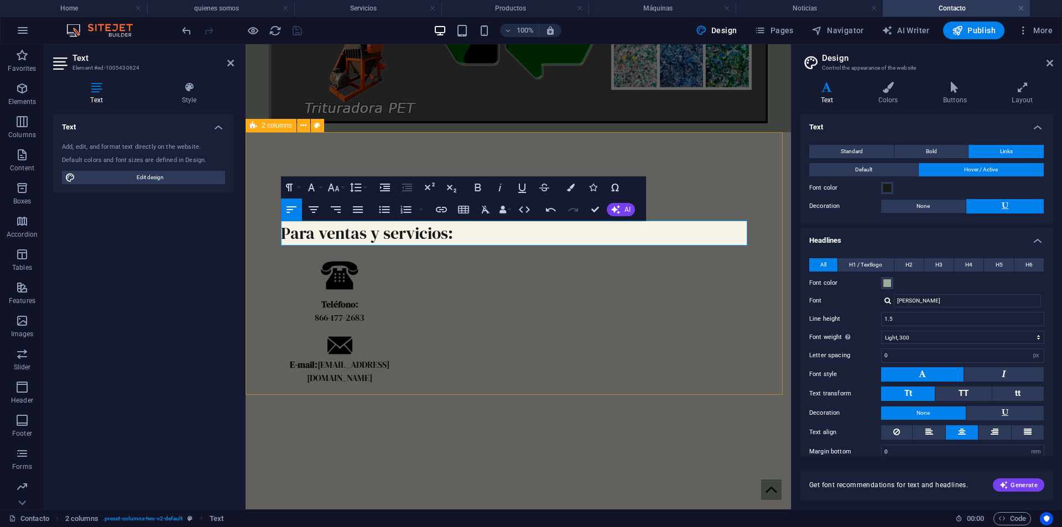
click at [446, 153] on div "Contacto Para ventas y servicios: Teléfono: [PHONE_NUMBER] E-mail: [EMAIL_ADDRE…" at bounding box center [518, 293] width 545 height 323
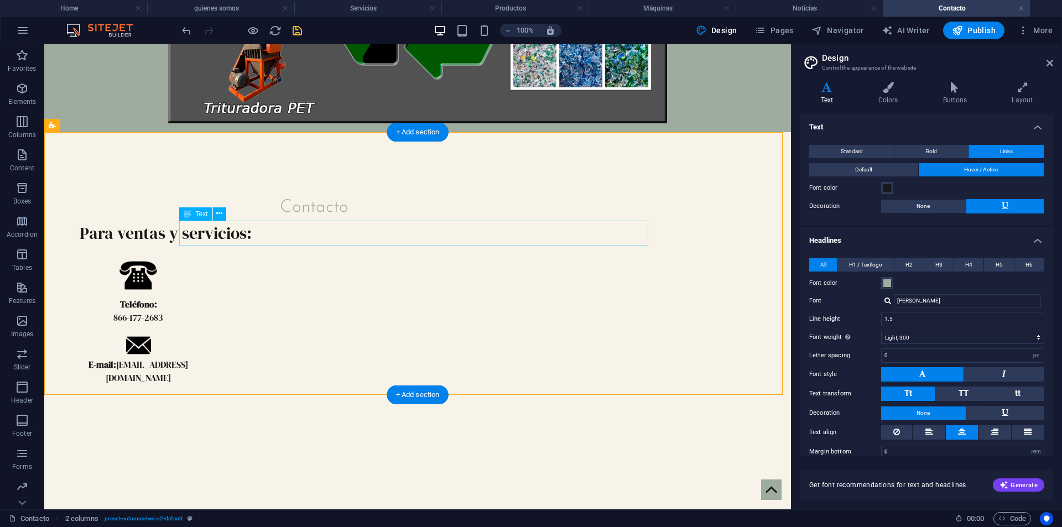
click at [314, 237] on div "Para ventas y servicios:" at bounding box center [314, 233] width 469 height 25
click at [217, 216] on icon at bounding box center [219, 214] width 6 height 12
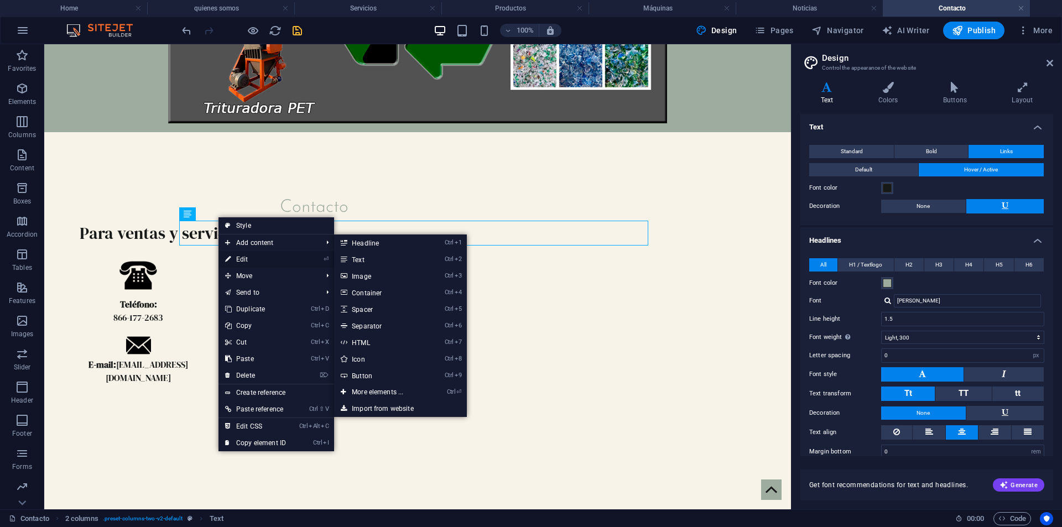
click at [248, 257] on link "⏎ Edit" at bounding box center [255, 259] width 74 height 17
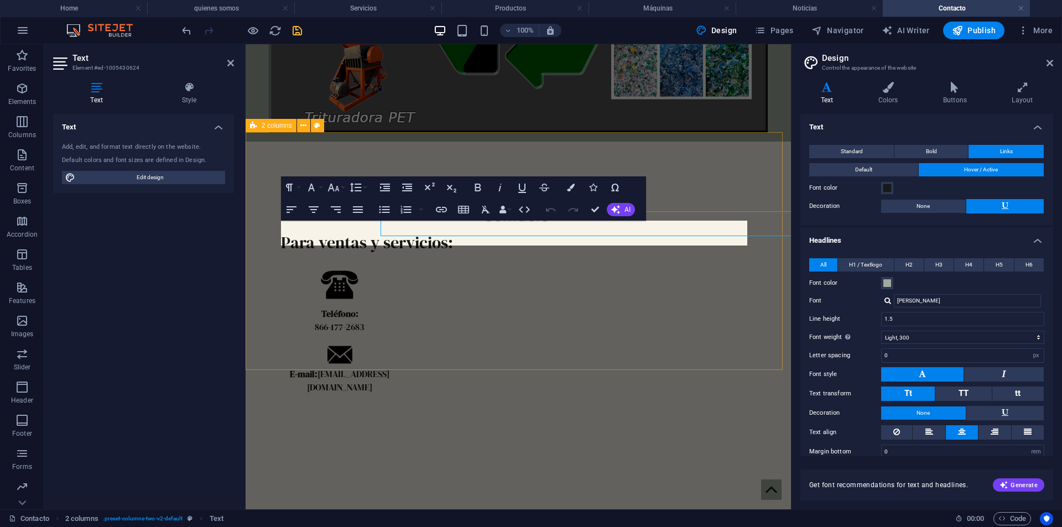
scroll to position [231, 0]
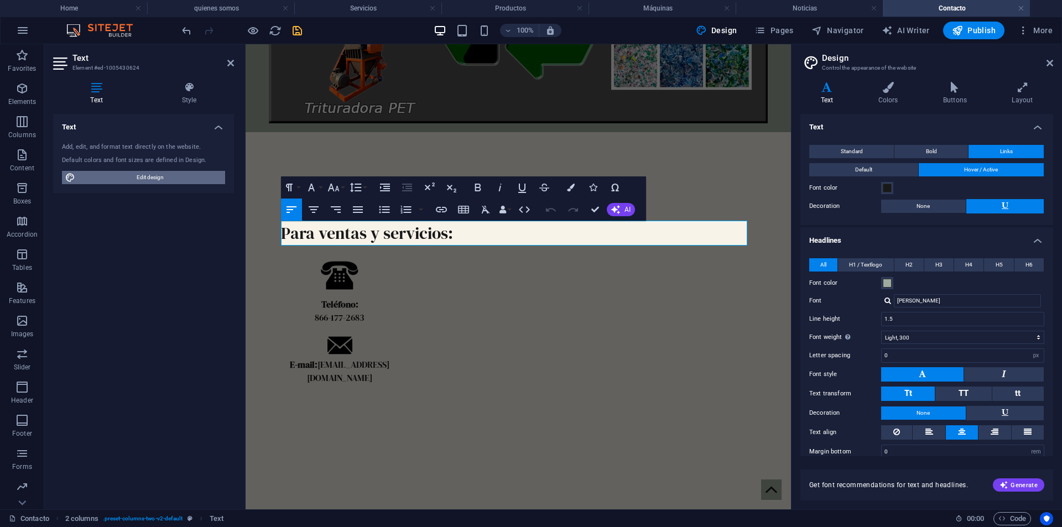
click at [168, 176] on span "Edit design" at bounding box center [150, 177] width 143 height 13
click at [344, 186] on button "Font Size" at bounding box center [335, 187] width 21 height 22
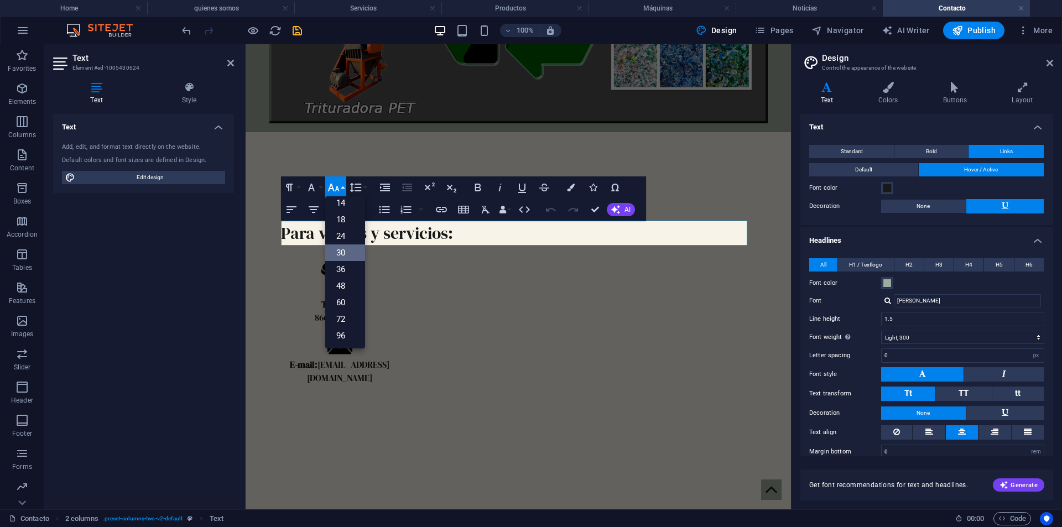
scroll to position [89, 0]
click at [347, 233] on link "24" at bounding box center [345, 236] width 40 height 17
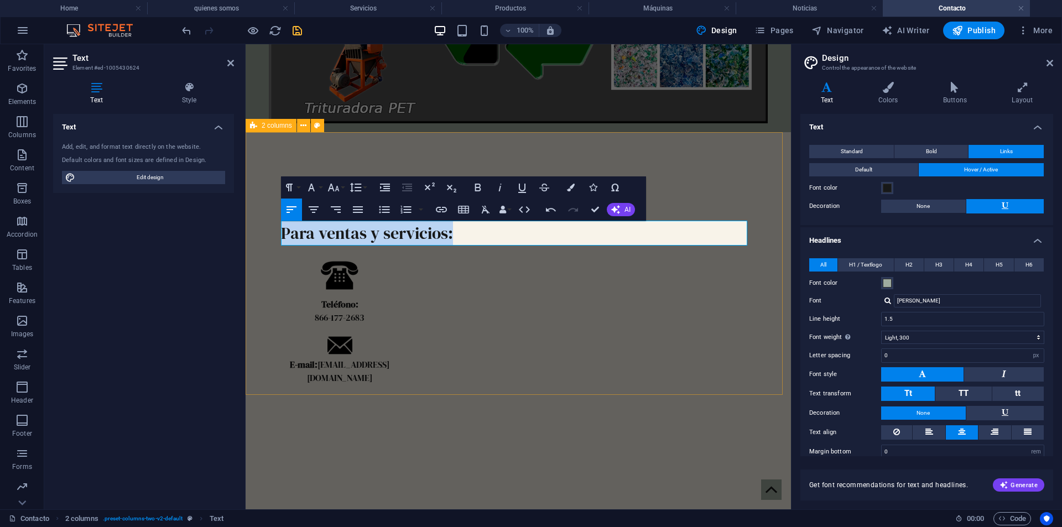
drag, startPoint x: 456, startPoint y: 234, endPoint x: 266, endPoint y: 238, distance: 189.7
click at [266, 238] on div "Contacto ​ Para ventas y servicios: Teléfono: [PHONE_NUMBER] E-mail: [EMAIL_ADD…" at bounding box center [518, 293] width 545 height 323
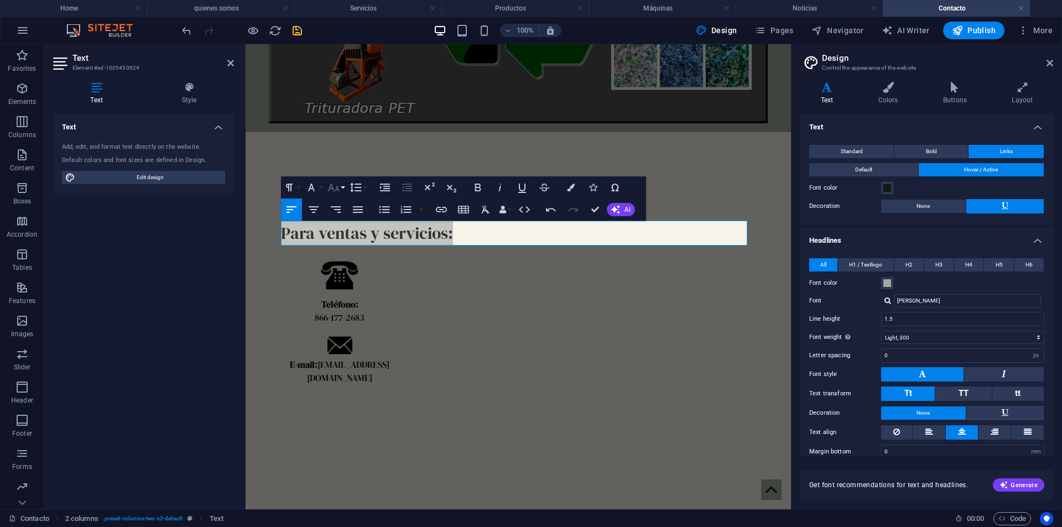
click at [339, 182] on icon "button" at bounding box center [333, 187] width 13 height 13
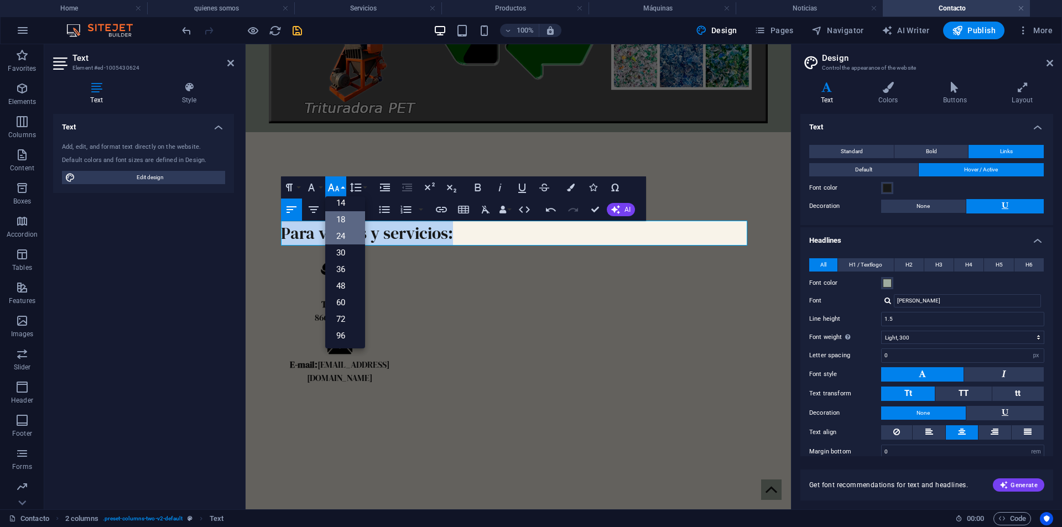
click at [344, 221] on link "18" at bounding box center [345, 219] width 40 height 17
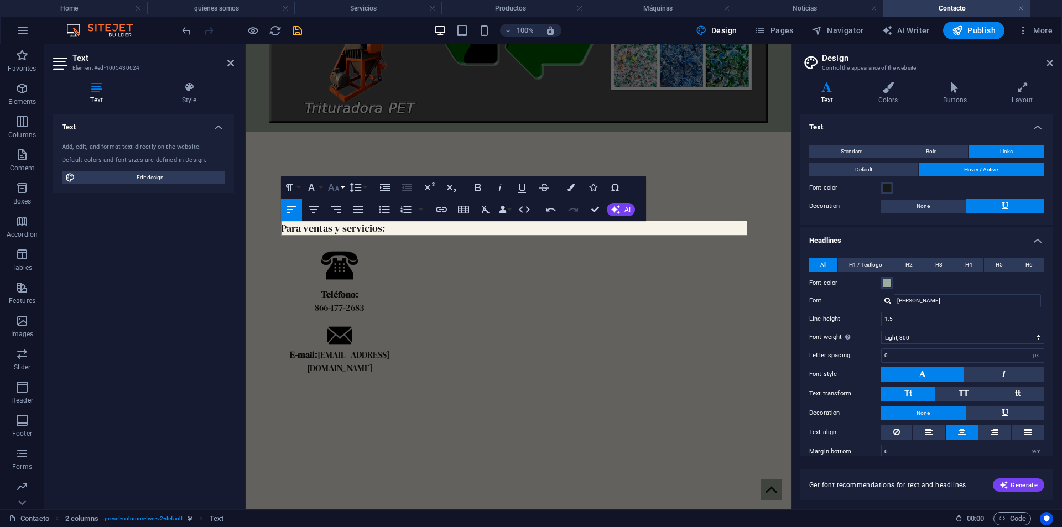
click at [337, 189] on icon "button" at bounding box center [333, 187] width 13 height 13
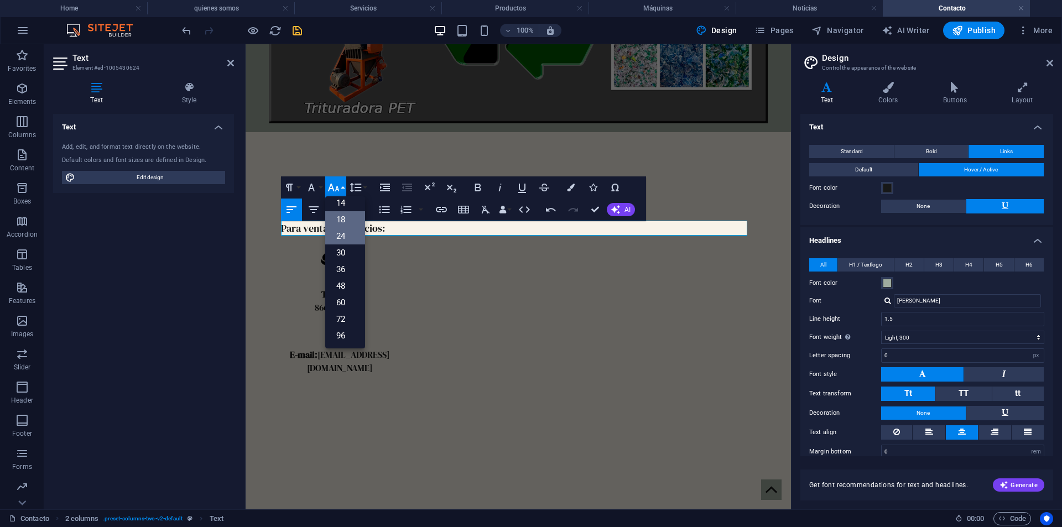
click at [351, 229] on link "24" at bounding box center [345, 236] width 40 height 17
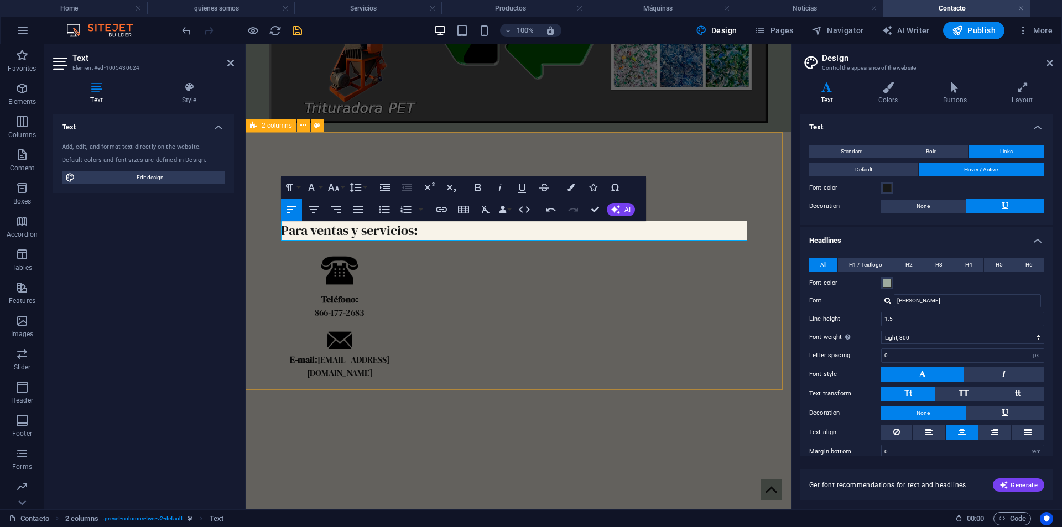
click at [412, 347] on div "Contacto ​Para ventas y servicios: Teléfono: [PHONE_NUMBER] E-mail: [EMAIL_ADDR…" at bounding box center [518, 291] width 545 height 318
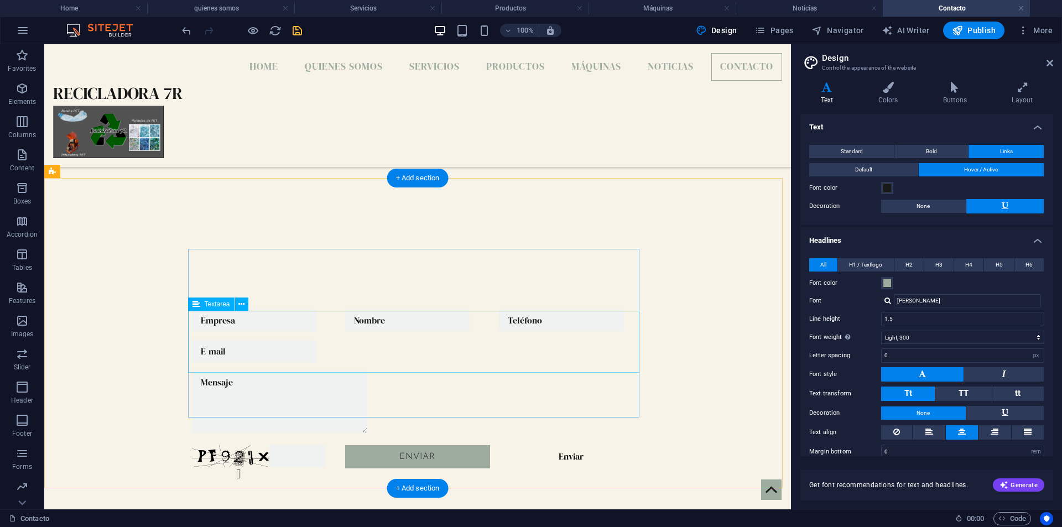
scroll to position [191, 0]
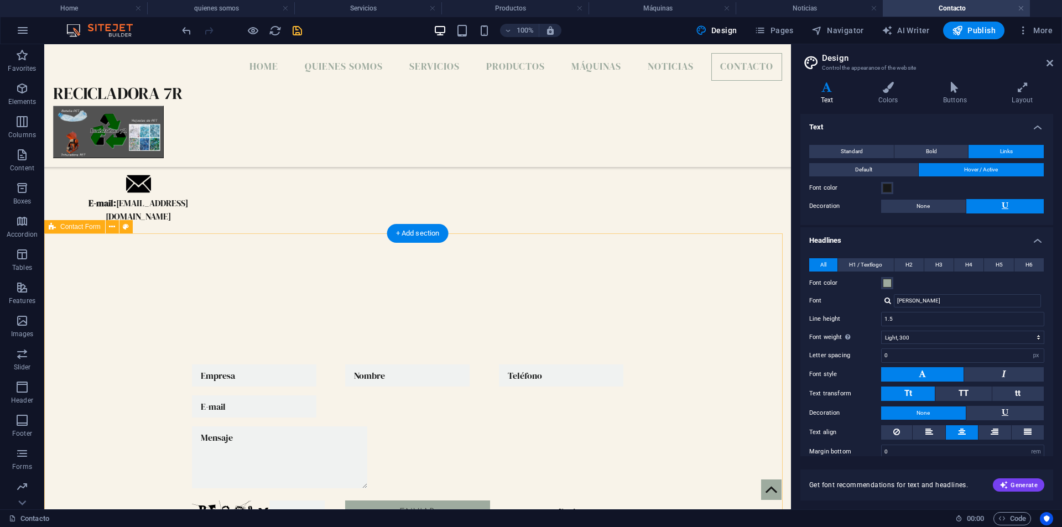
click at [265, 294] on div "Unreadable? Regenerate Enviar Enviar" at bounding box center [417, 451] width 746 height 314
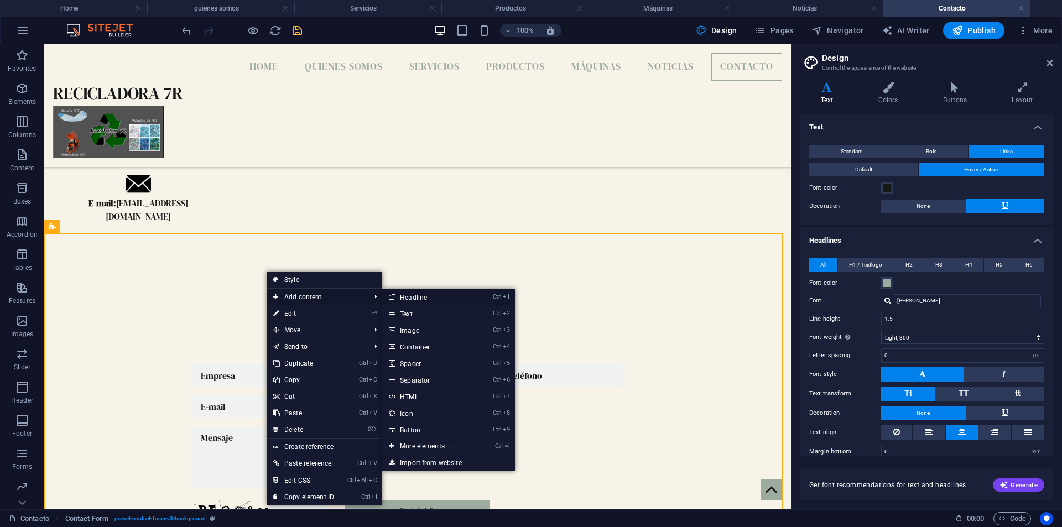
click at [423, 296] on link "Ctrl 1 Headline" at bounding box center [427, 297] width 91 height 17
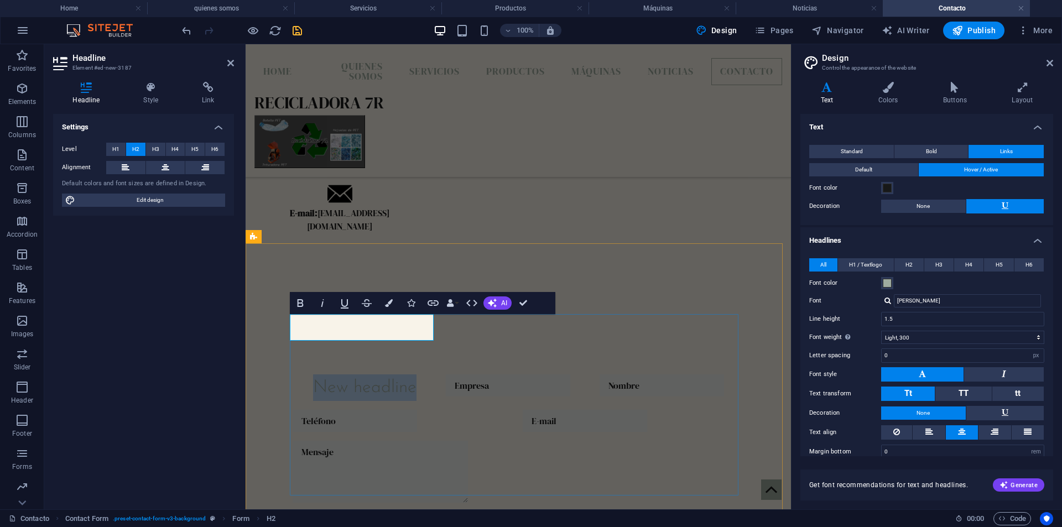
click at [412, 374] on h2 "New headline" at bounding box center [365, 387] width 144 height 27
click at [268, 328] on div "New headline Unreadable? Regenerate Enviar Enviar" at bounding box center [518, 463] width 545 height 318
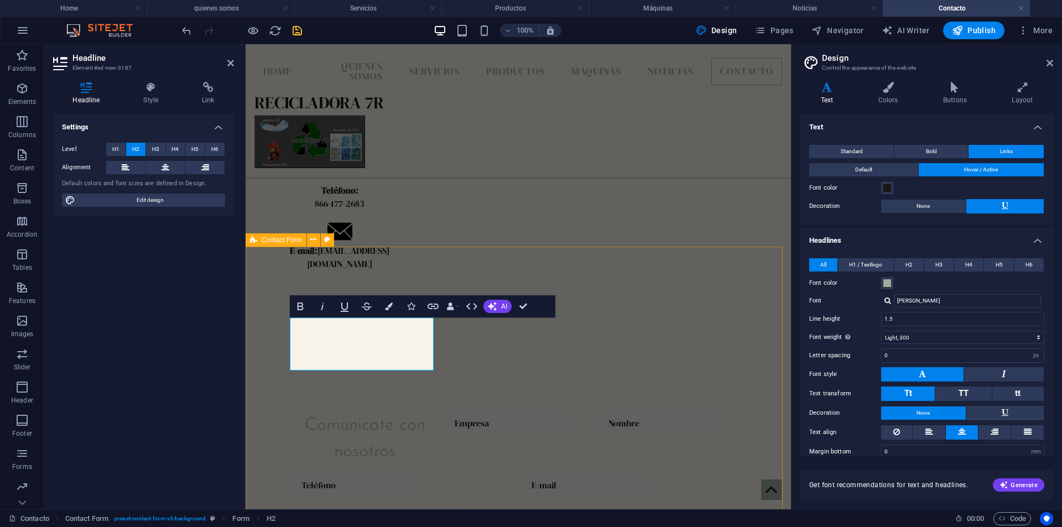
scroll to position [136, 0]
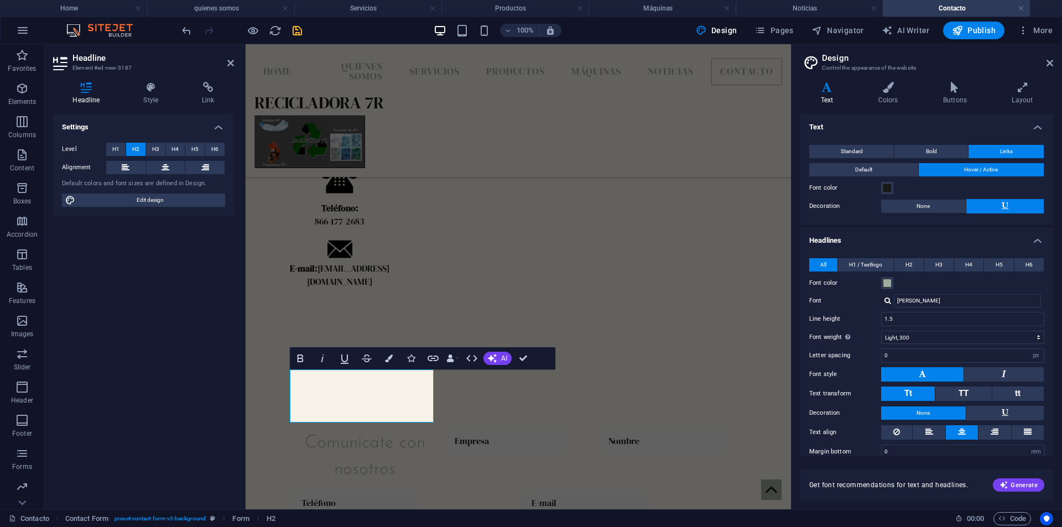
click at [226, 404] on div "Settings Level H1 H2 H3 H4 H5 H6 Alignment Default colors and font sizes are de…" at bounding box center [143, 307] width 181 height 386
click at [263, 382] on div "Comunícate con nosotros Unreadable? Regenerate Enviar Enviar" at bounding box center [518, 531] width 545 height 345
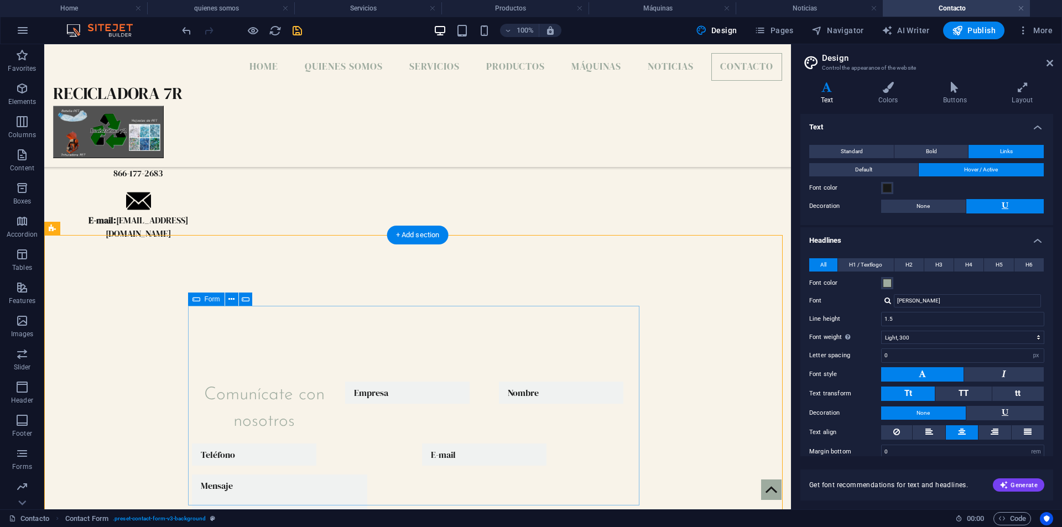
scroll to position [191, 0]
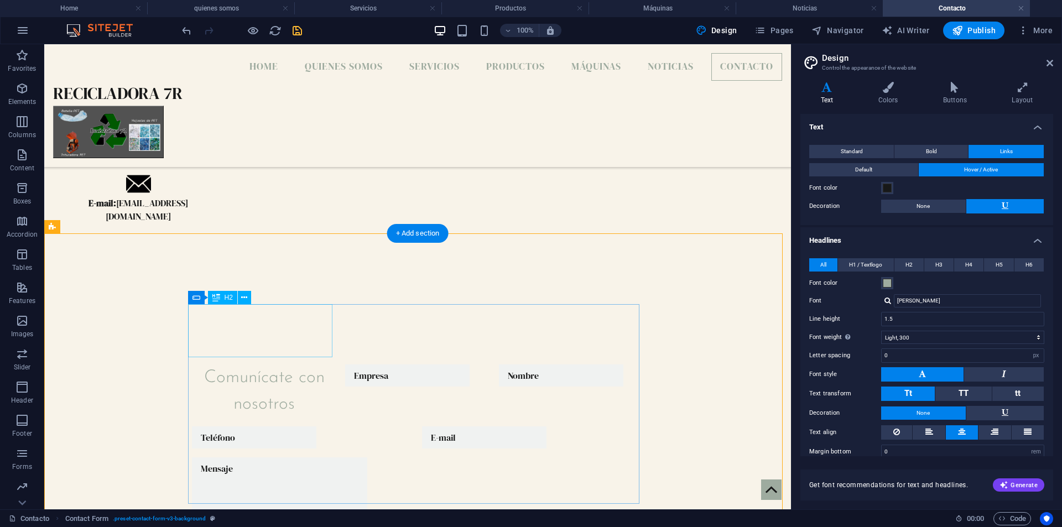
click at [303, 364] on div "Comunícate con nosotros" at bounding box center [264, 390] width 144 height 53
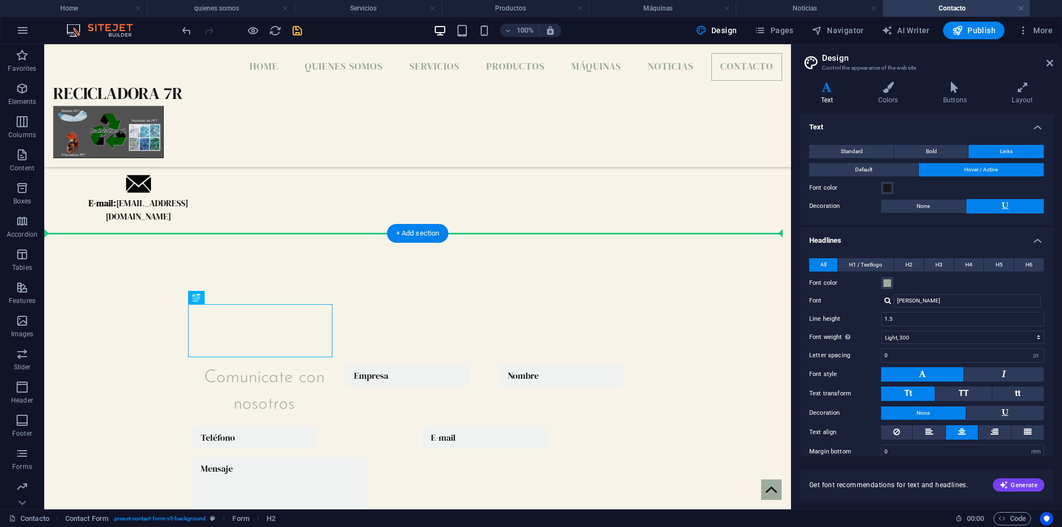
drag, startPoint x: 326, startPoint y: 355, endPoint x: 305, endPoint y: 276, distance: 81.8
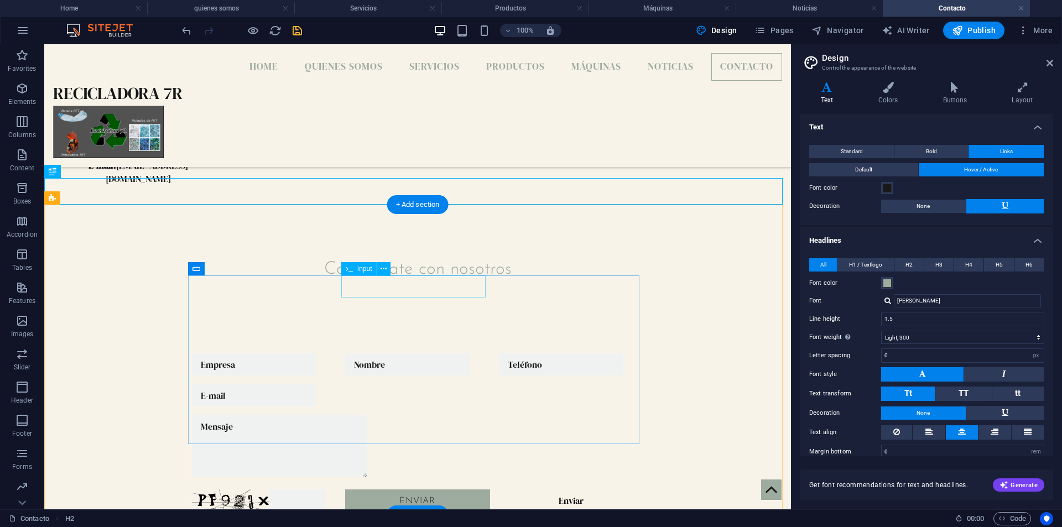
scroll to position [247, 0]
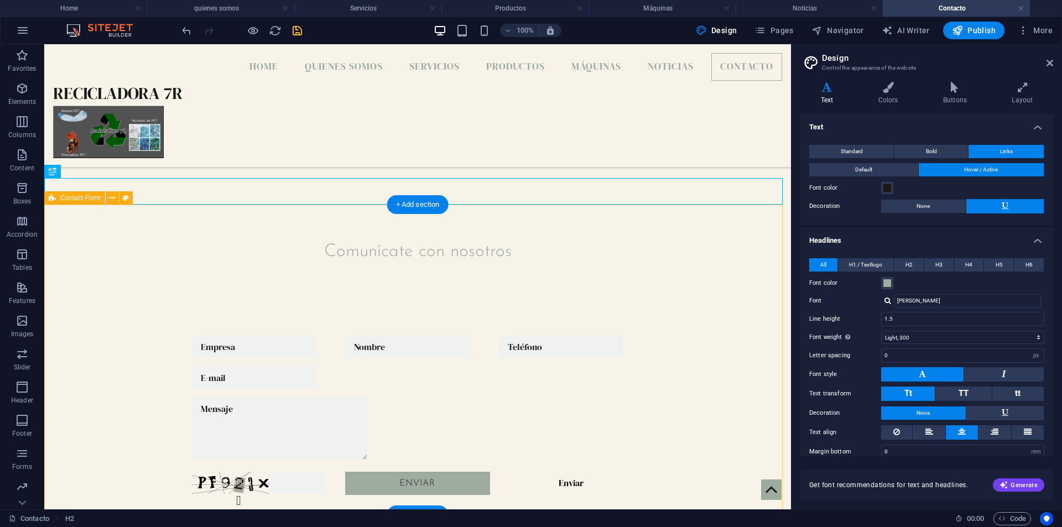
click at [373, 265] on div "Unreadable? Regenerate Enviar Enviar" at bounding box center [417, 422] width 746 height 314
drag, startPoint x: 372, startPoint y: 187, endPoint x: 371, endPoint y: 195, distance: 8.3
click at [371, 238] on div "Comunícate con nosotros" at bounding box center [417, 251] width 746 height 27
click at [364, 265] on div "Unreadable? Regenerate Enviar Enviar" at bounding box center [417, 422] width 746 height 314
click at [309, 265] on div "Unreadable? Regenerate Enviar Enviar" at bounding box center [417, 422] width 746 height 314
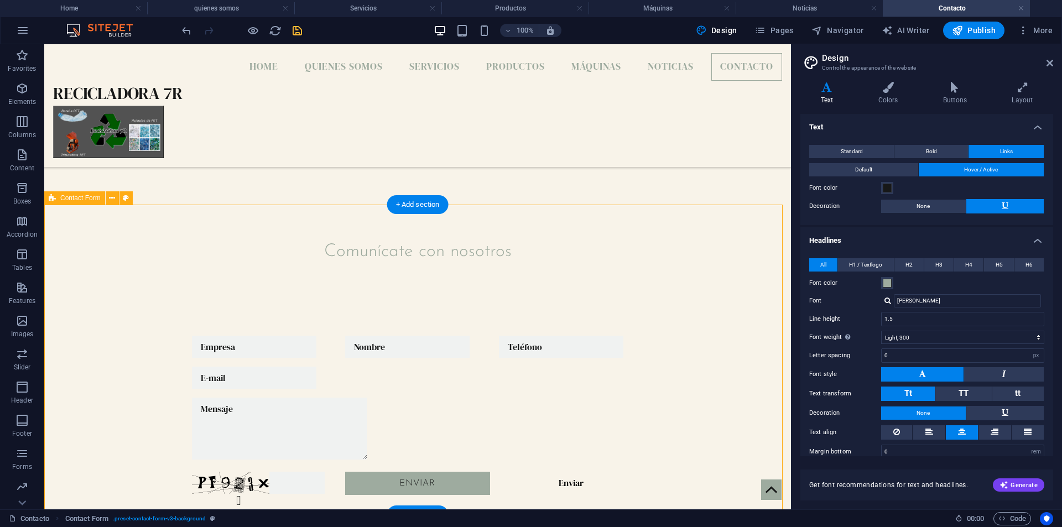
click at [309, 265] on div "Unreadable? Regenerate Enviar Enviar" at bounding box center [417, 422] width 746 height 314
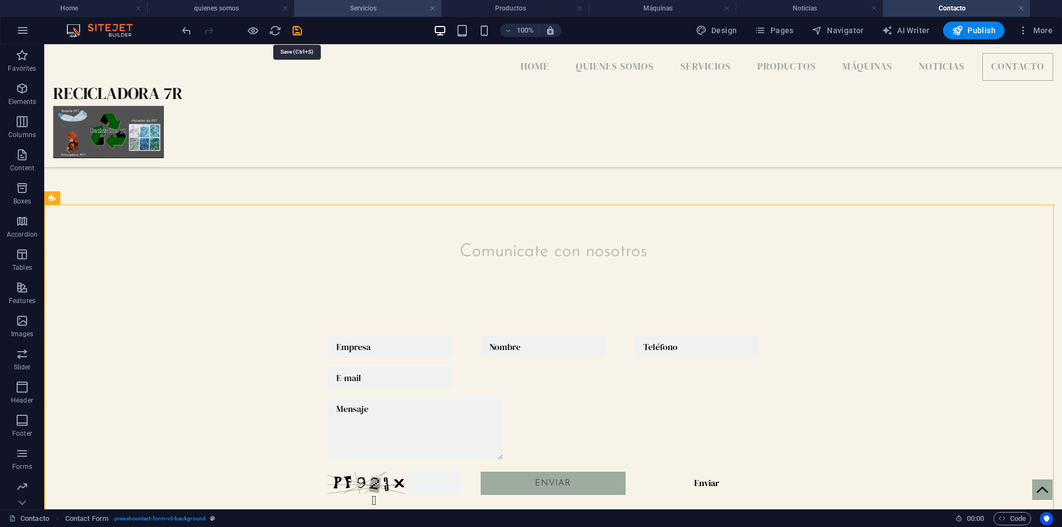
drag, startPoint x: 297, startPoint y: 29, endPoint x: 425, endPoint y: 15, distance: 128.5
click at [297, 29] on icon "save" at bounding box center [297, 30] width 13 height 13
click at [348, 9] on h4 "Servicios" at bounding box center [367, 8] width 147 height 12
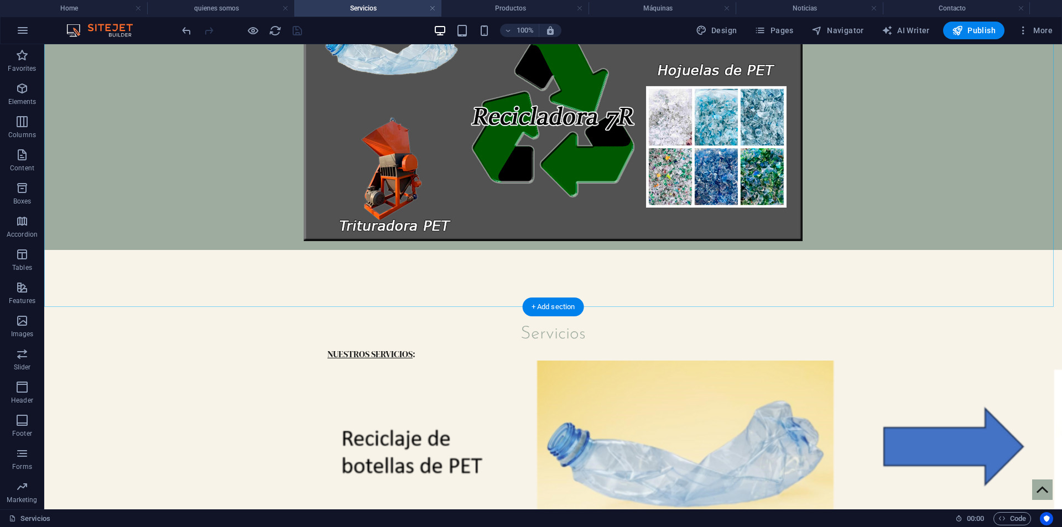
scroll to position [165, 0]
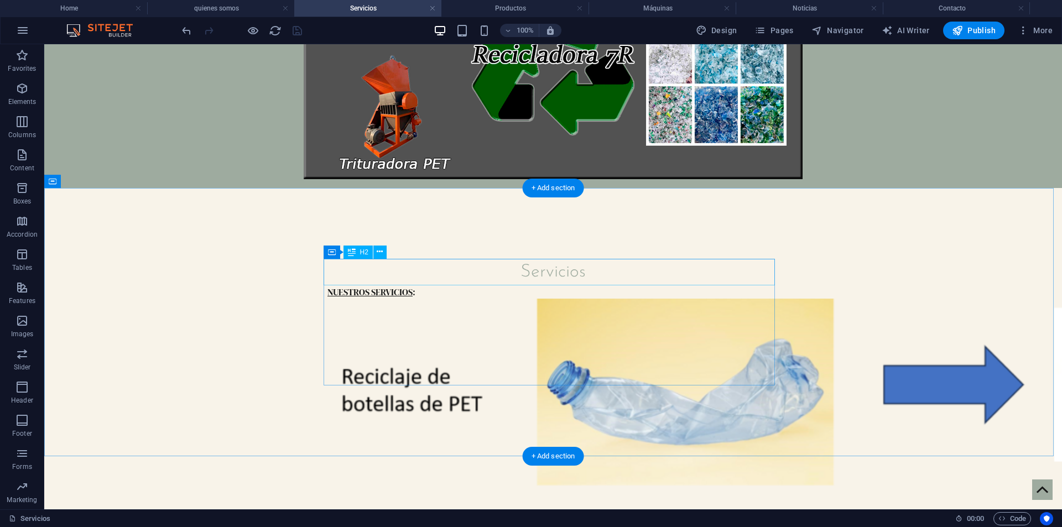
click at [522, 272] on div "Servicios" at bounding box center [552, 272] width 451 height 27
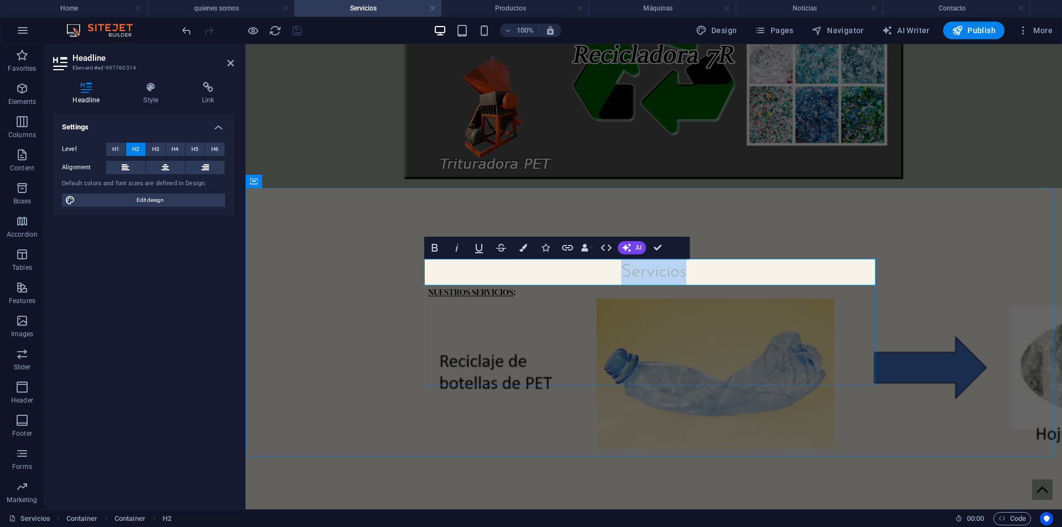
click at [623, 269] on h2 "Servicios" at bounding box center [653, 272] width 451 height 27
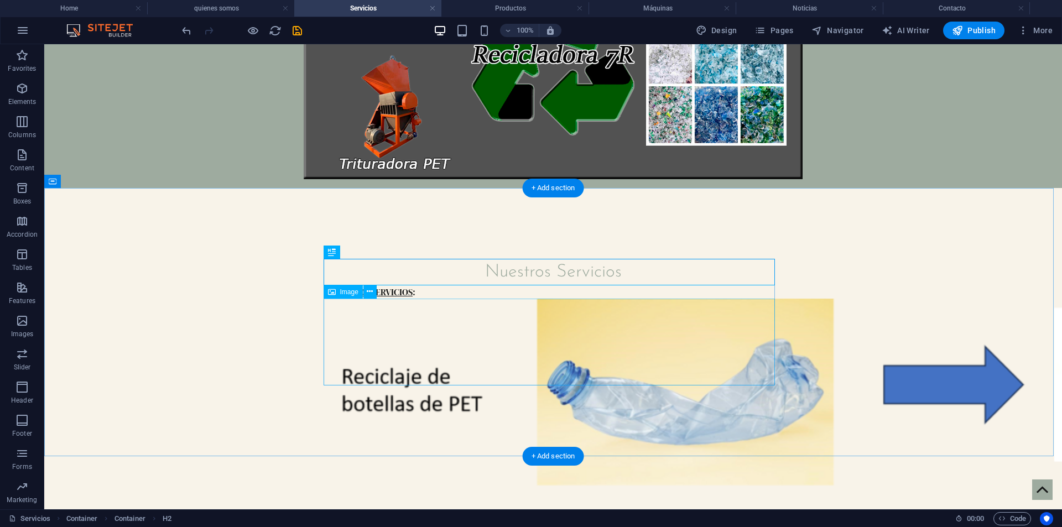
click at [414, 294] on div "NUESTROS SERVICIOS :" at bounding box center [552, 291] width 451 height 13
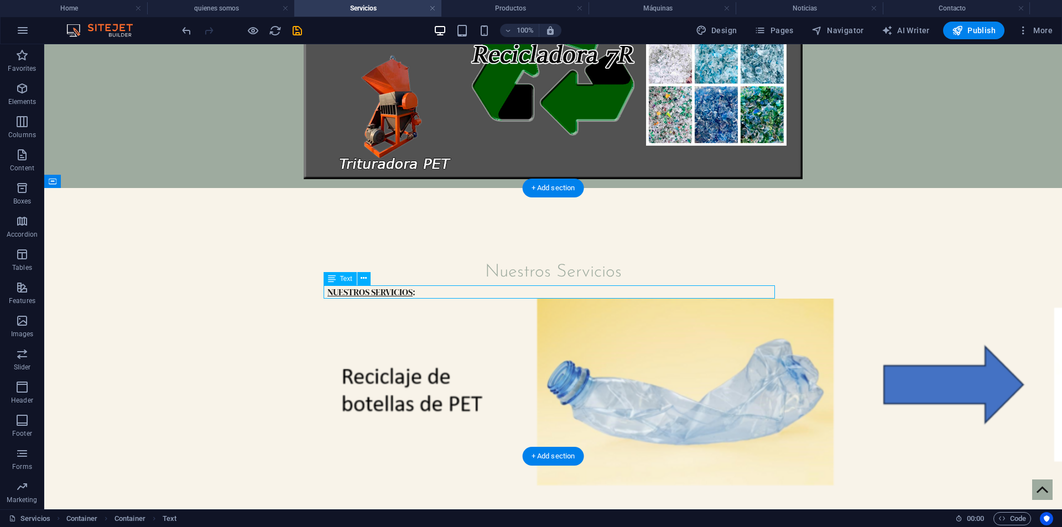
click at [409, 294] on div "NUESTROS SERVICIOS :" at bounding box center [552, 291] width 451 height 13
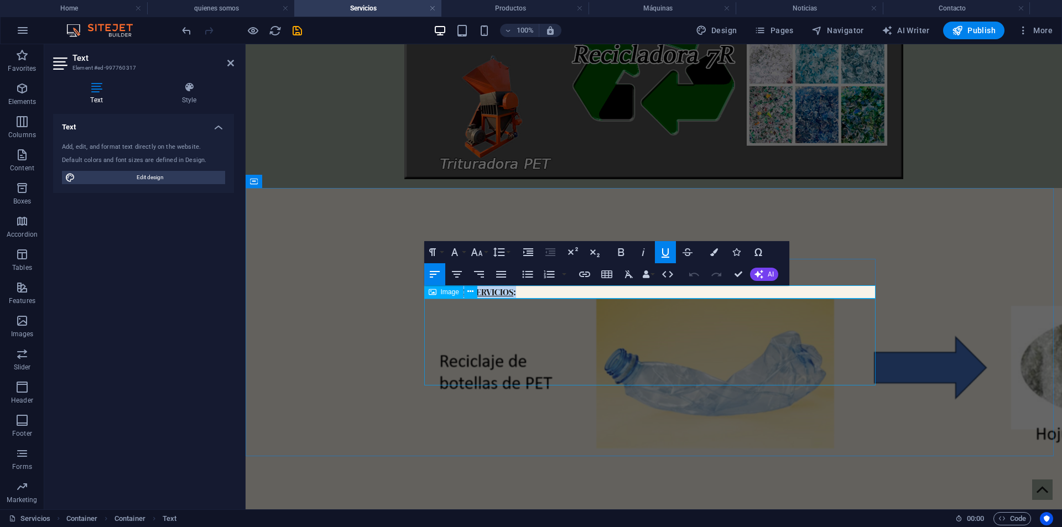
drag, startPoint x: 516, startPoint y: 295, endPoint x: 343, endPoint y: 305, distance: 173.4
click at [343, 305] on div "Nuestros Servicios NUESTROS SERVICIOS :" at bounding box center [654, 357] width 816 height 338
click at [375, 305] on div "Nuestros Servicios" at bounding box center [654, 357] width 816 height 338
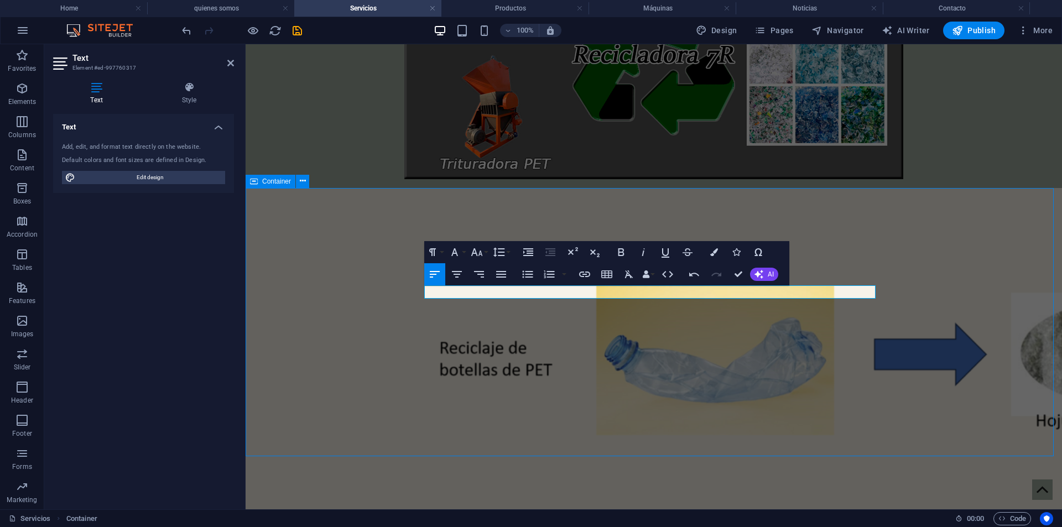
scroll to position [152, 0]
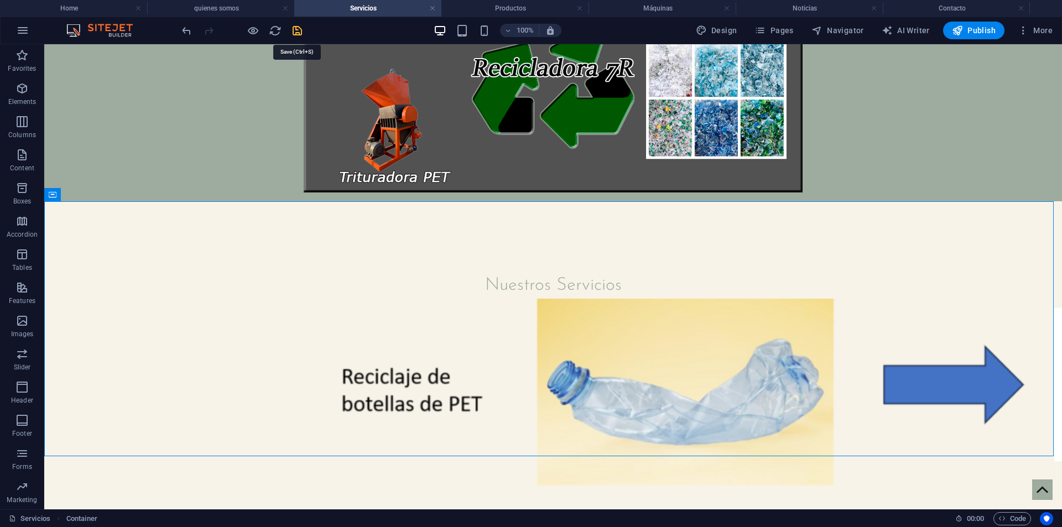
drag, startPoint x: 301, startPoint y: 29, endPoint x: 255, endPoint y: 2, distance: 54.1
click at [301, 29] on icon "save" at bounding box center [297, 30] width 13 height 13
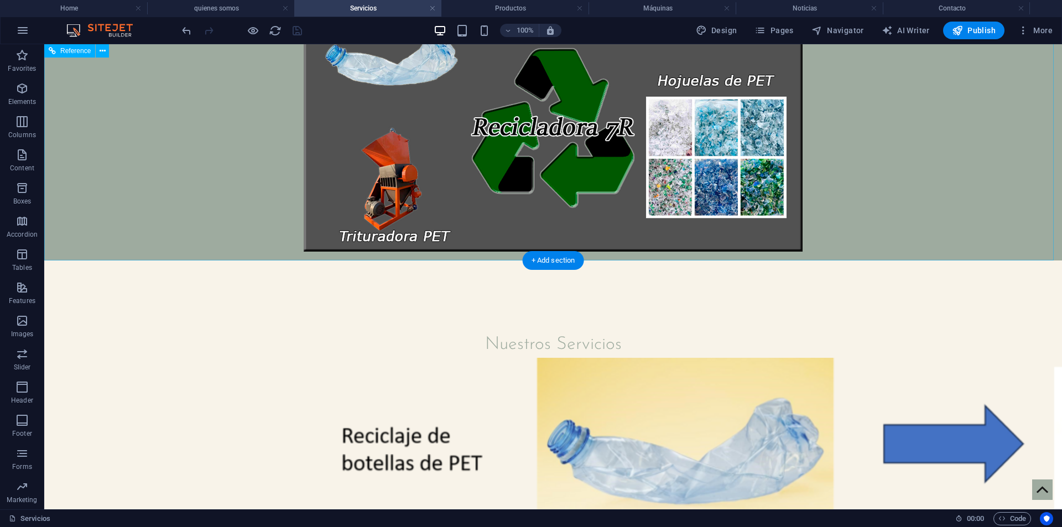
scroll to position [41, 0]
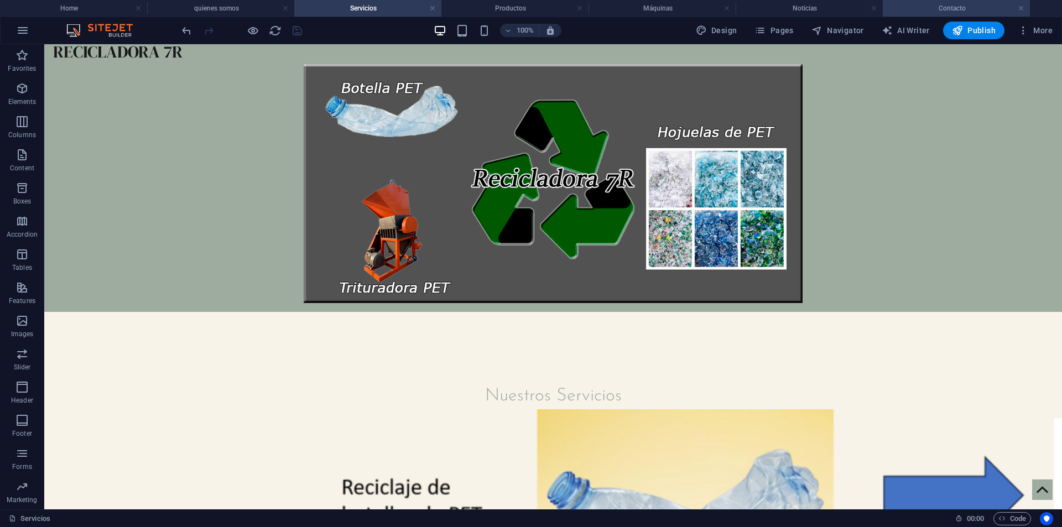
click at [922, 12] on h4 "Contacto" at bounding box center [955, 8] width 147 height 12
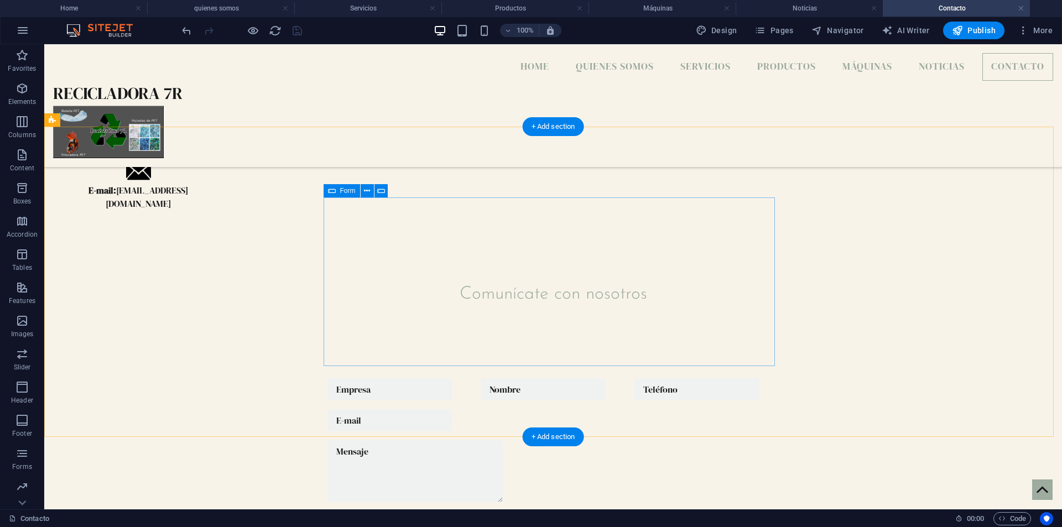
scroll to position [0, 0]
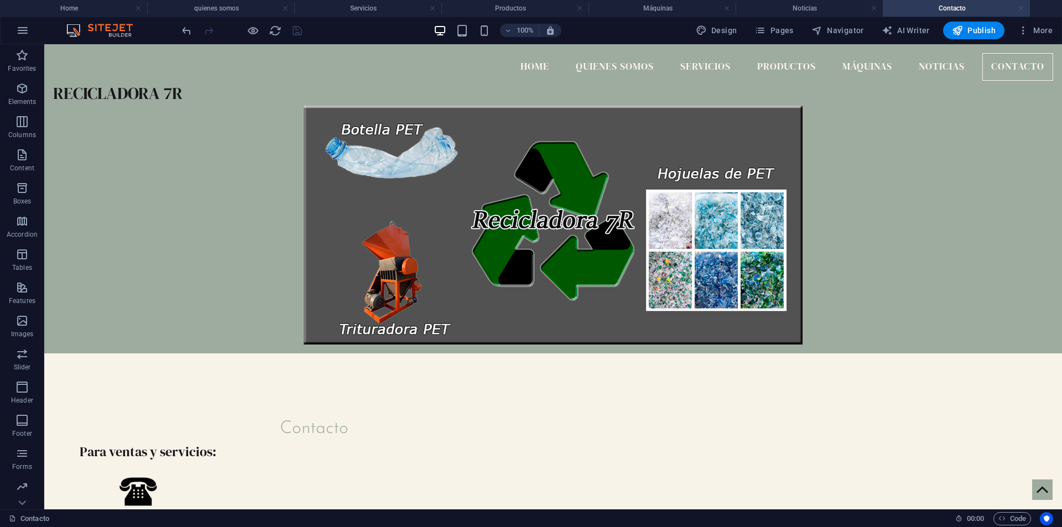
click at [1018, 9] on link at bounding box center [1020, 8] width 7 height 11
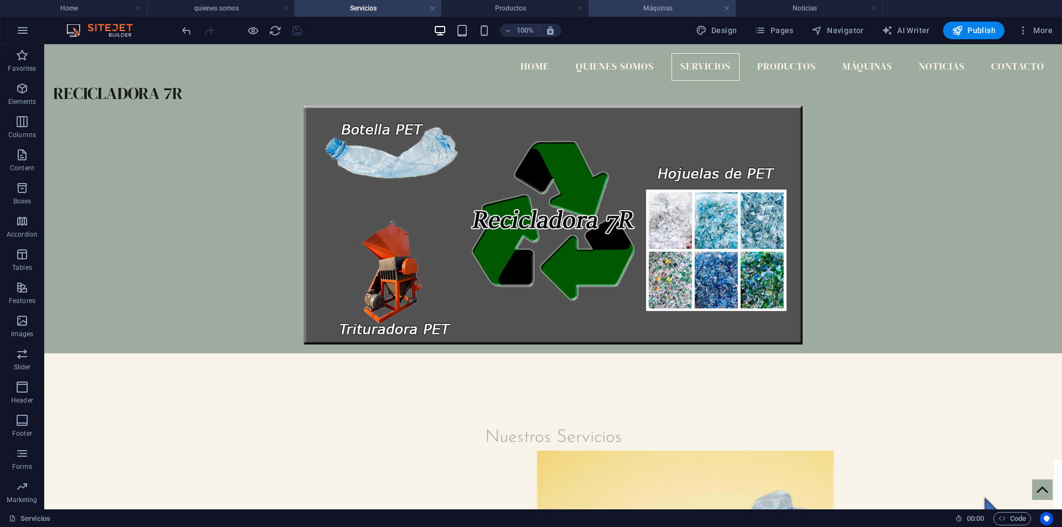
click at [656, 9] on h4 "Máquinas" at bounding box center [661, 8] width 147 height 12
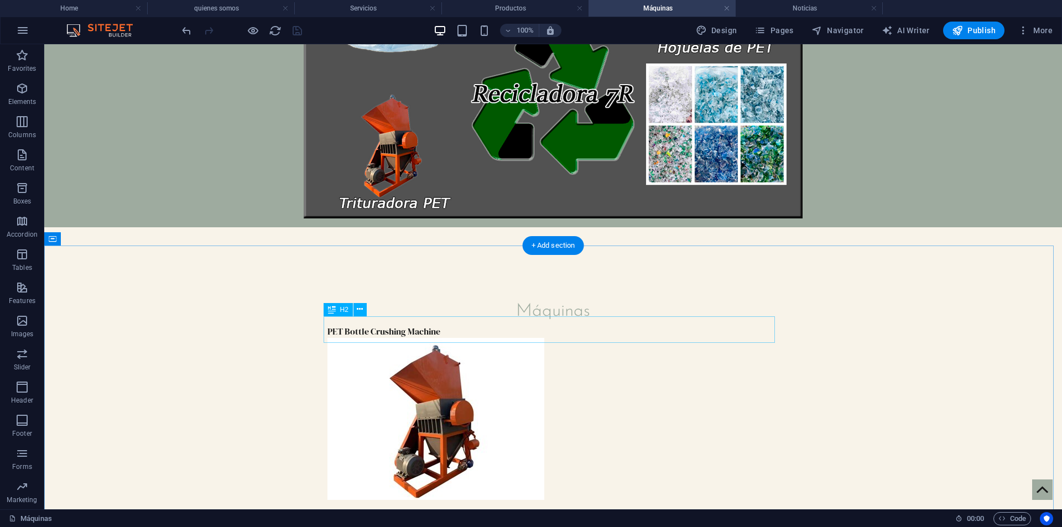
scroll to position [165, 0]
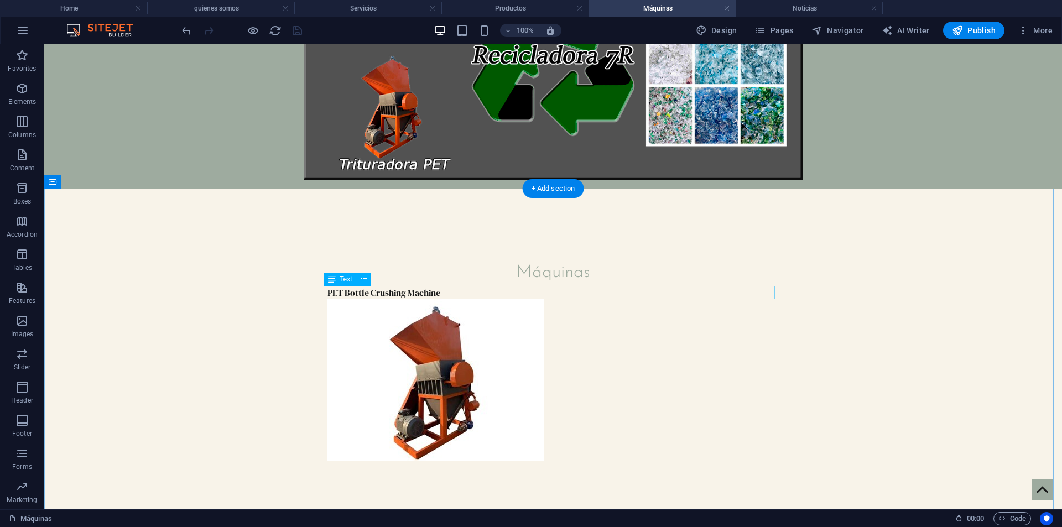
click at [416, 293] on div "PET Bottle Crushing Machine" at bounding box center [552, 292] width 451 height 13
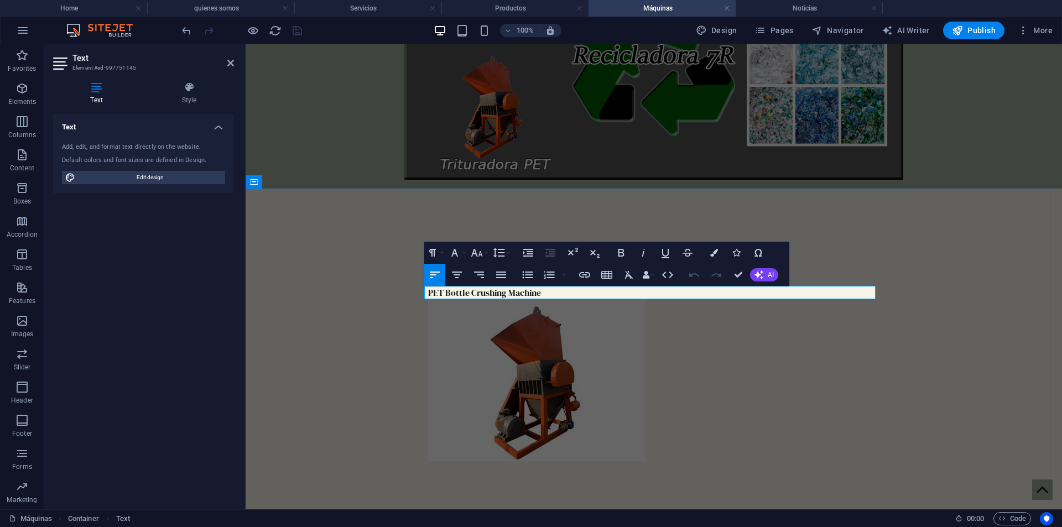
click at [546, 293] on p "PET Bottle Crushing Machine" at bounding box center [653, 292] width 451 height 13
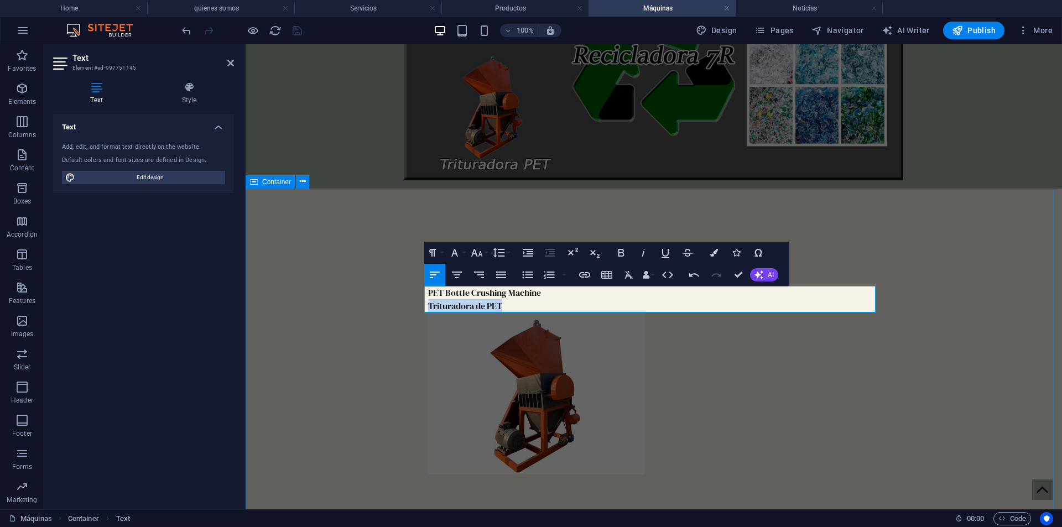
drag, startPoint x: 440, startPoint y: 313, endPoint x: 338, endPoint y: 316, distance: 101.8
click at [338, 316] on div "Máquinas PET Bottle Crushing Machine Trituradora de PET" at bounding box center [654, 367] width 816 height 357
copy p "Trituradora de PET"
drag, startPoint x: 553, startPoint y: 294, endPoint x: 412, endPoint y: 294, distance: 141.6
click at [412, 294] on div "Máquinas PET Bottle Crushing Machine Trituradora de PET" at bounding box center [654, 367] width 816 height 357
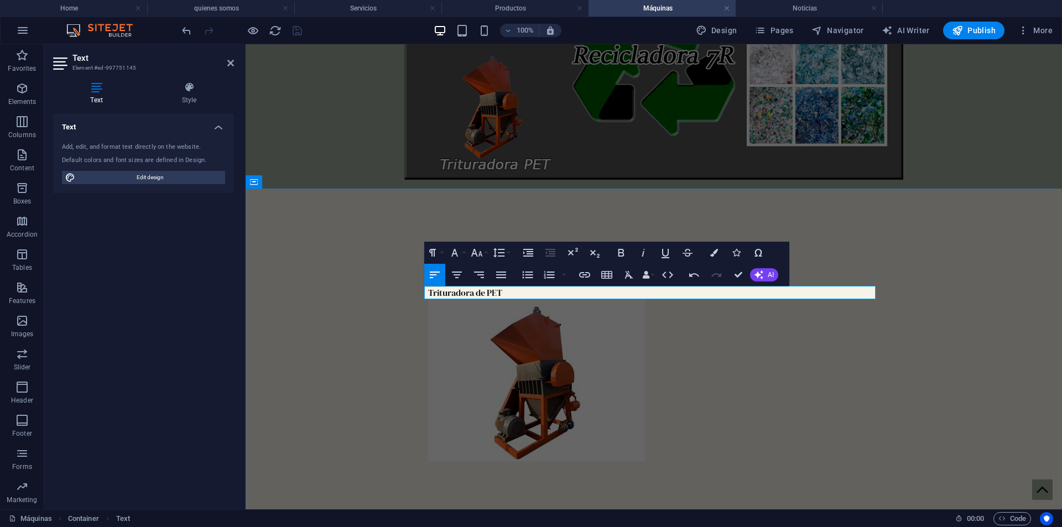
drag, startPoint x: 506, startPoint y: 295, endPoint x: 436, endPoint y: 295, distance: 69.7
click at [504, 295] on p "Trituradora de PET" at bounding box center [653, 292] width 451 height 13
click at [428, 291] on p "Trituradora de PET" at bounding box center [653, 292] width 451 height 13
click at [795, 379] on figure at bounding box center [653, 380] width 451 height 162
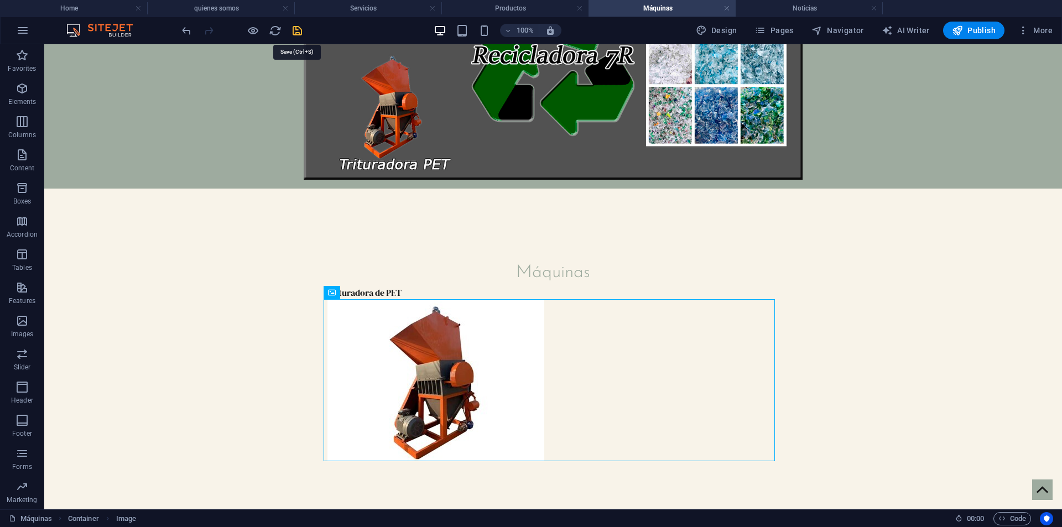
click at [297, 28] on icon "save" at bounding box center [297, 30] width 13 height 13
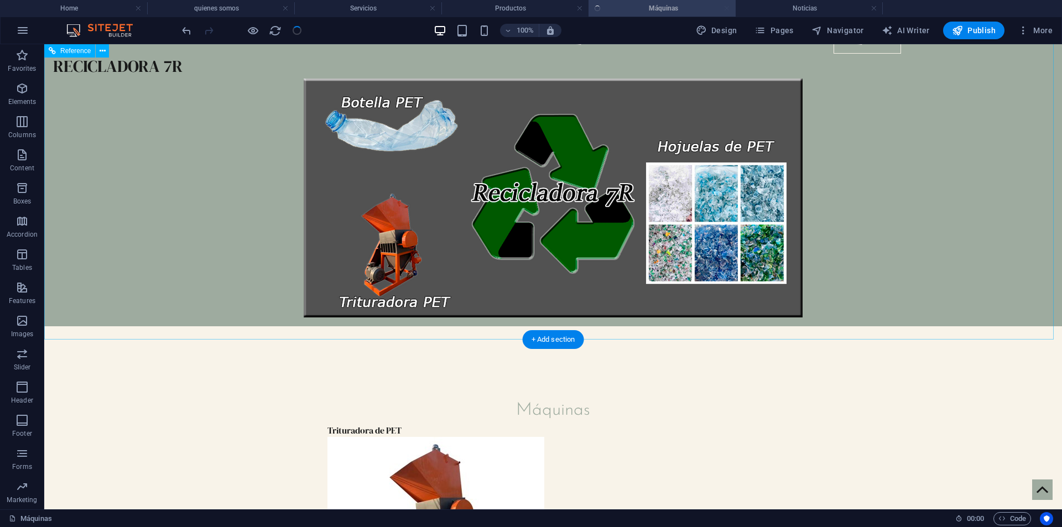
scroll to position [0, 0]
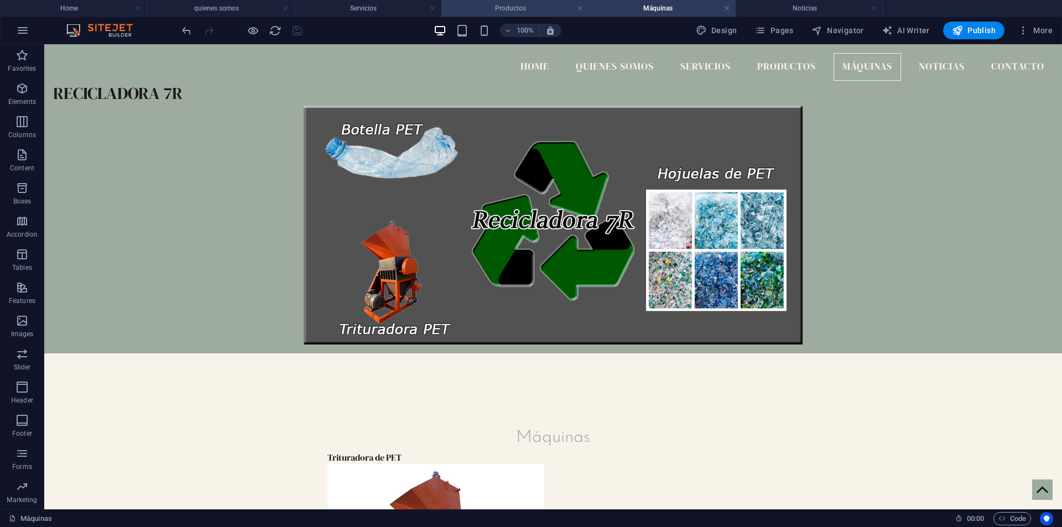
click at [534, 11] on h4 "Productos" at bounding box center [514, 8] width 147 height 12
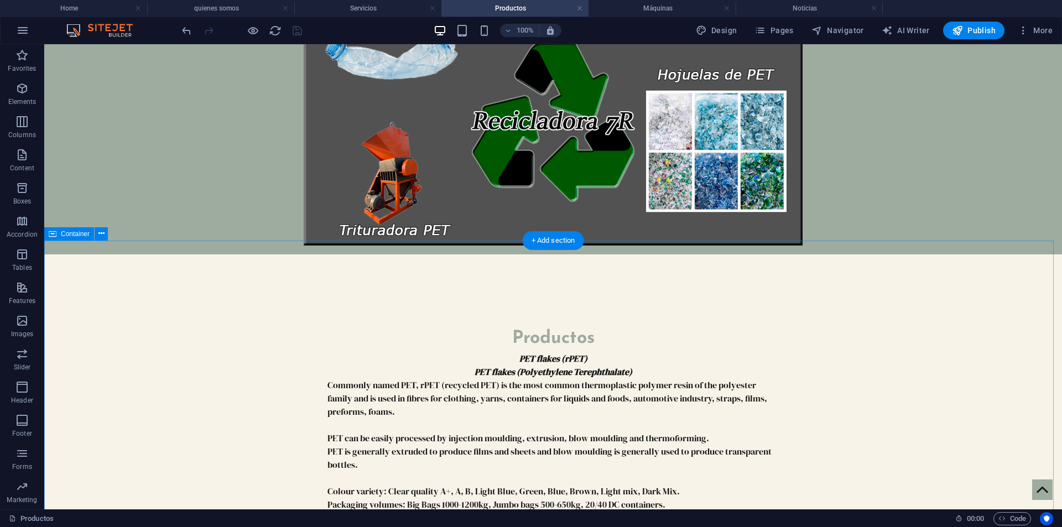
scroll to position [166, 0]
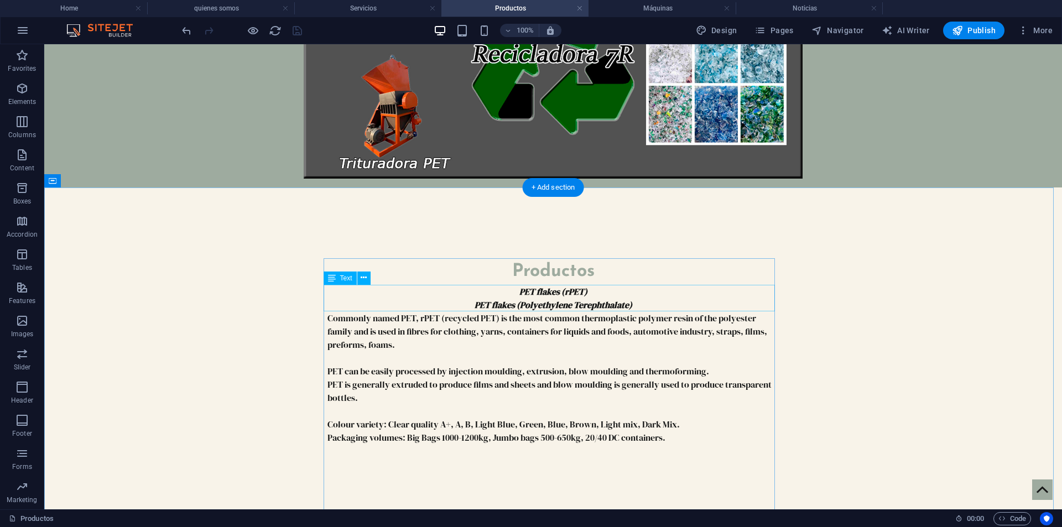
click at [518, 295] on div "PET flakes (rPET) PET flakes (Polyethylene Terephthalate)" at bounding box center [552, 298] width 451 height 27
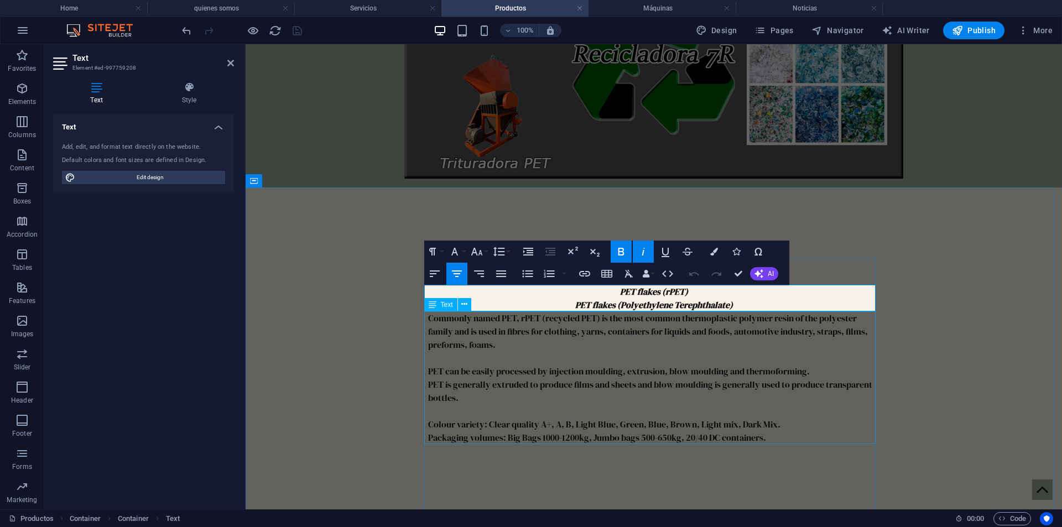
drag, startPoint x: 615, startPoint y: 291, endPoint x: 805, endPoint y: 316, distance: 190.7
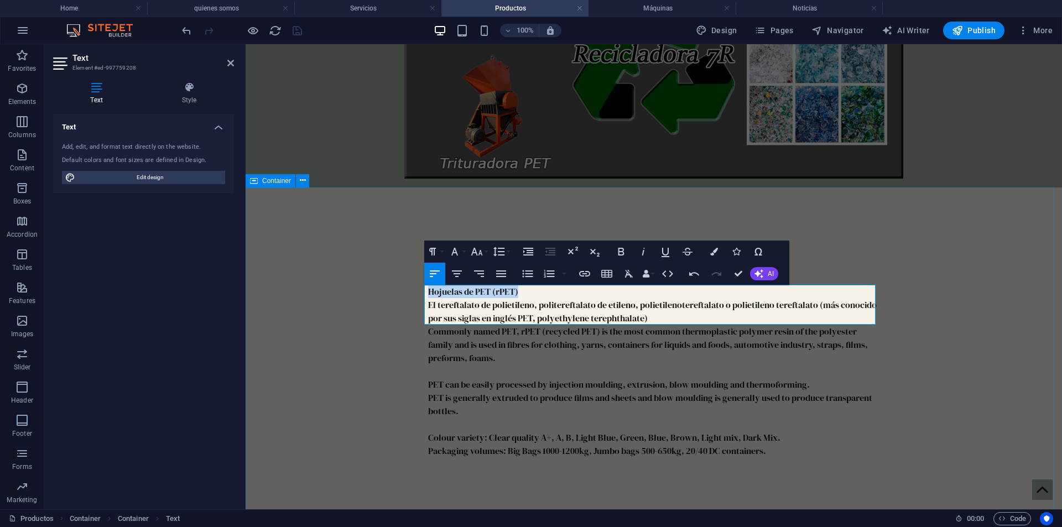
drag, startPoint x: 478, startPoint y: 293, endPoint x: 416, endPoint y: 293, distance: 61.4
click at [618, 247] on icon "button" at bounding box center [620, 251] width 13 height 13
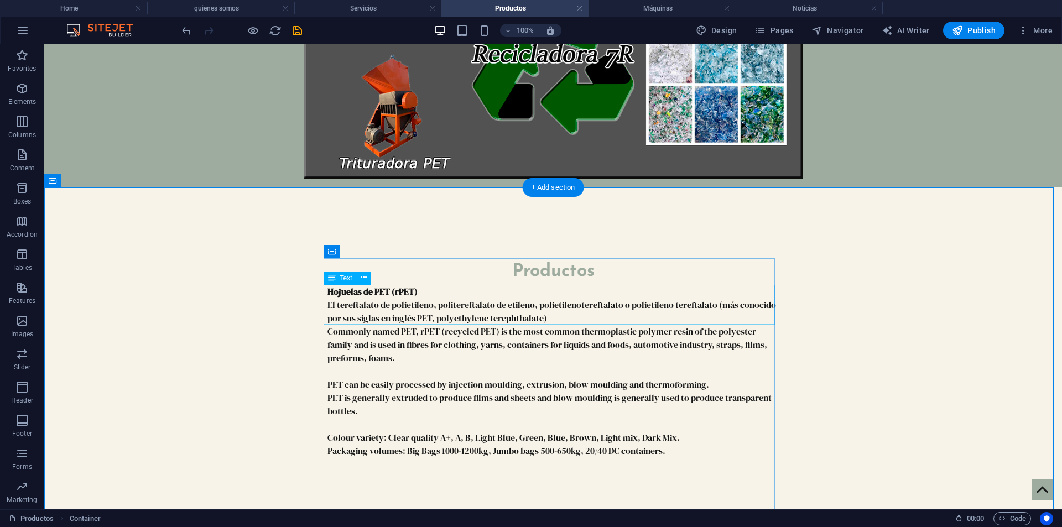
click at [545, 319] on div "Hojuelas de PET (rPET) El tereftalato de polietileno, politereftalato de etilen…" at bounding box center [552, 305] width 451 height 40
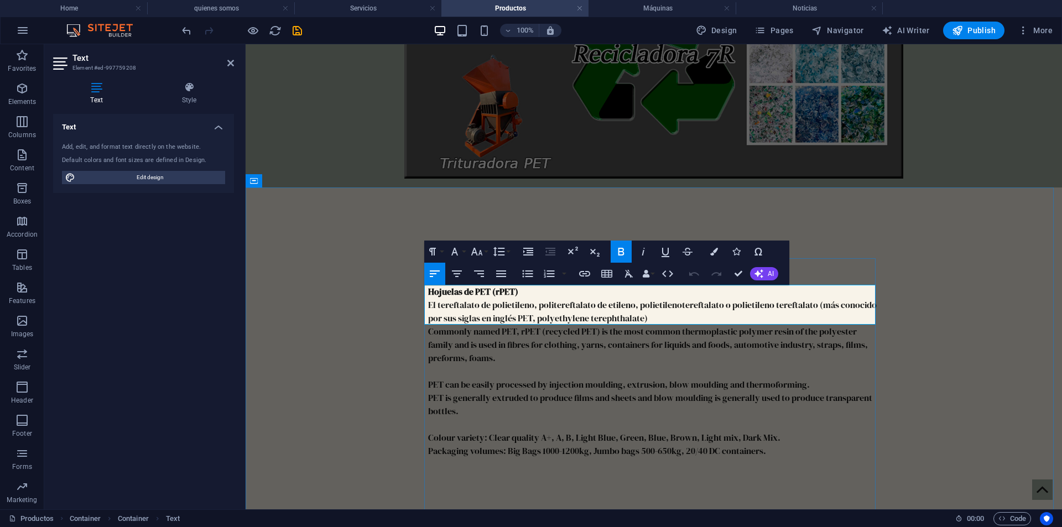
click at [646, 317] on p "El tereftalato de polietileno, politereftalato de etileno, polietilenotereftala…" at bounding box center [653, 311] width 451 height 27
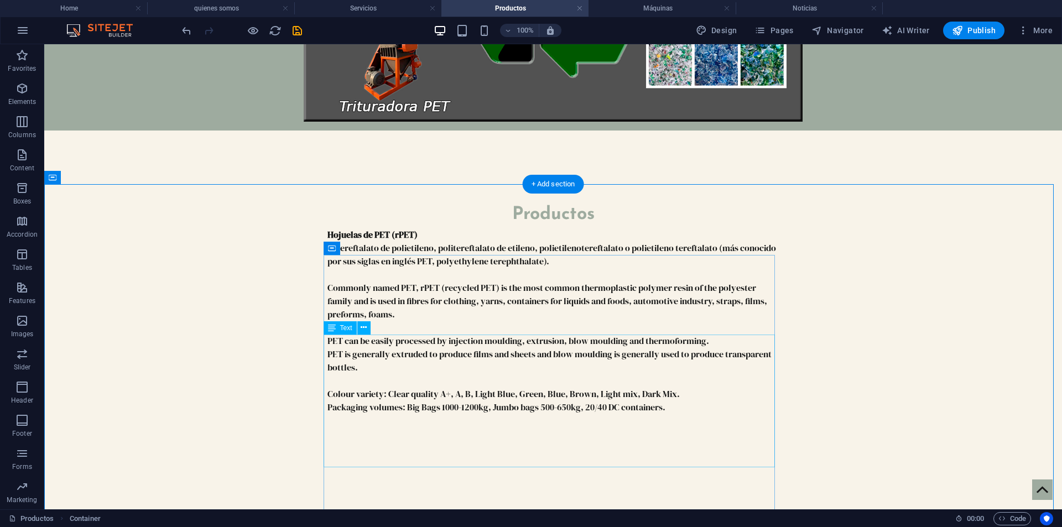
scroll to position [276, 0]
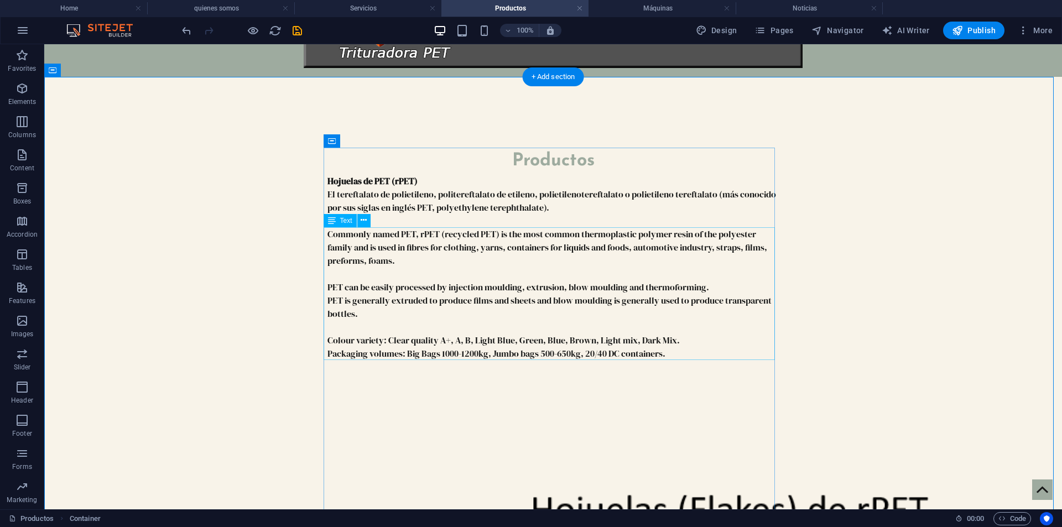
click at [361, 293] on div "Commonly named PET, rPET (recycled PET) is the most common thermoplastic polyme…" at bounding box center [552, 293] width 451 height 133
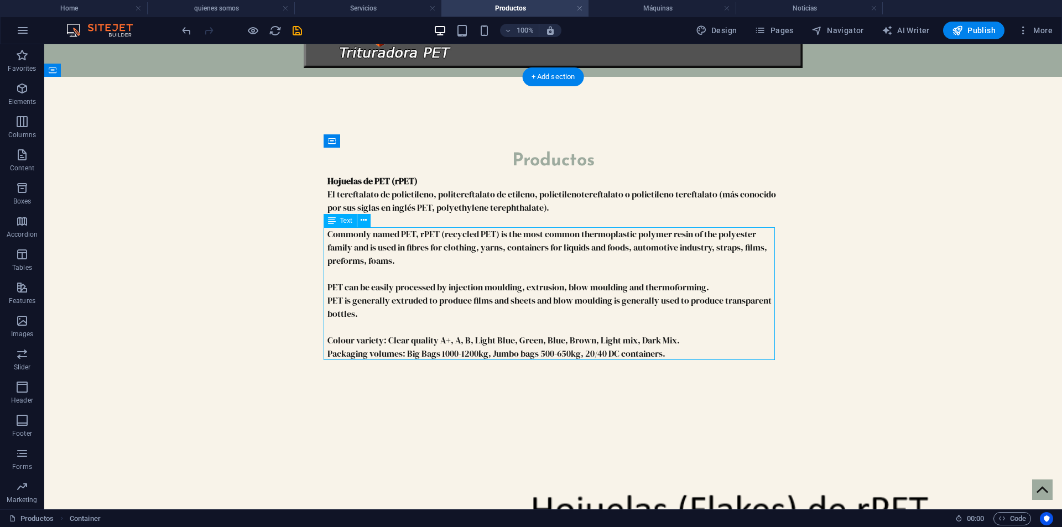
click at [361, 293] on div "Commonly named PET, rPET (recycled PET) is the most common thermoplastic polyme…" at bounding box center [552, 293] width 451 height 133
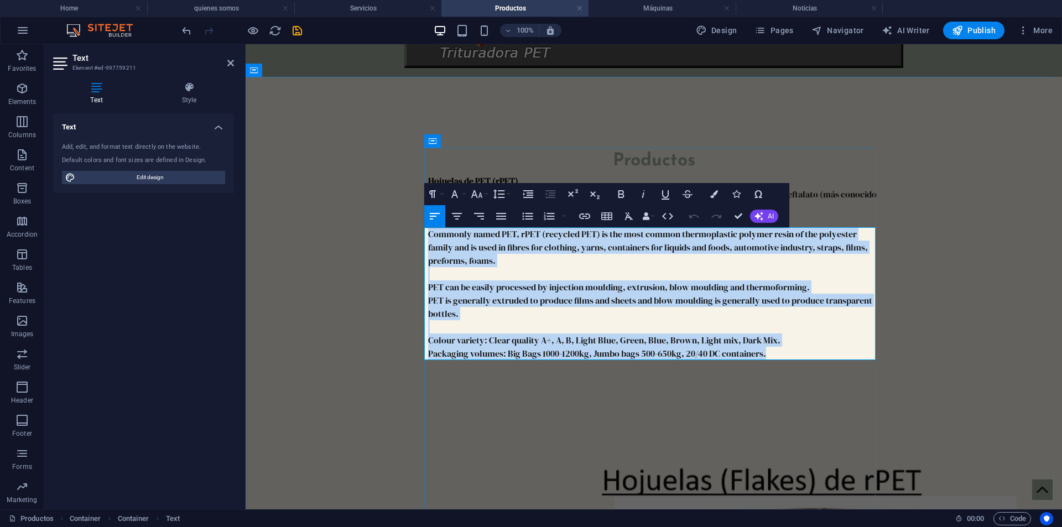
drag, startPoint x: 425, startPoint y: 235, endPoint x: 833, endPoint y: 352, distance: 424.4
click at [833, 352] on p "Commonly named PET, rPET (recycled PET) is the most common thermoplastic polyme…" at bounding box center [653, 293] width 451 height 133
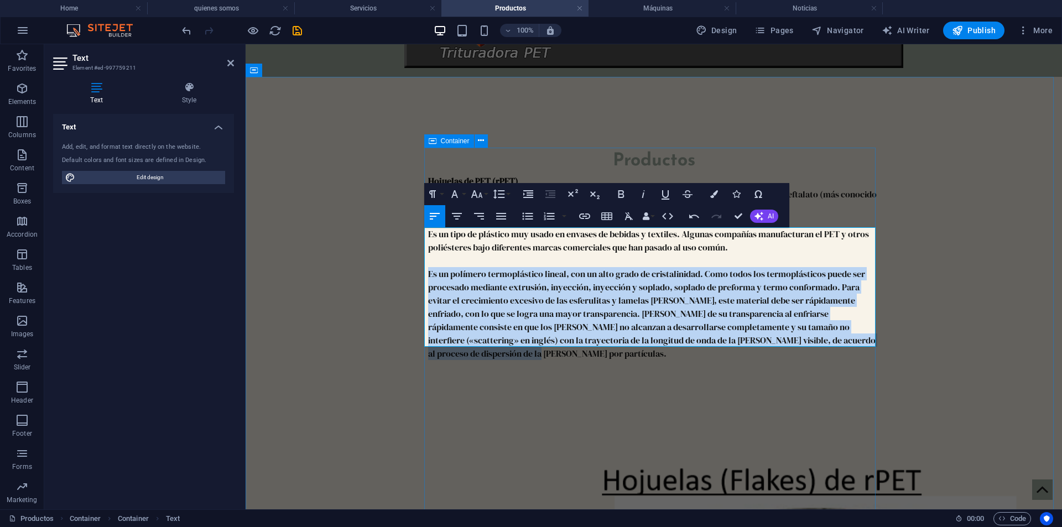
drag, startPoint x: 425, startPoint y: 271, endPoint x: 584, endPoint y: 236, distance: 162.6
click at [505, 210] on icon "button" at bounding box center [500, 216] width 13 height 13
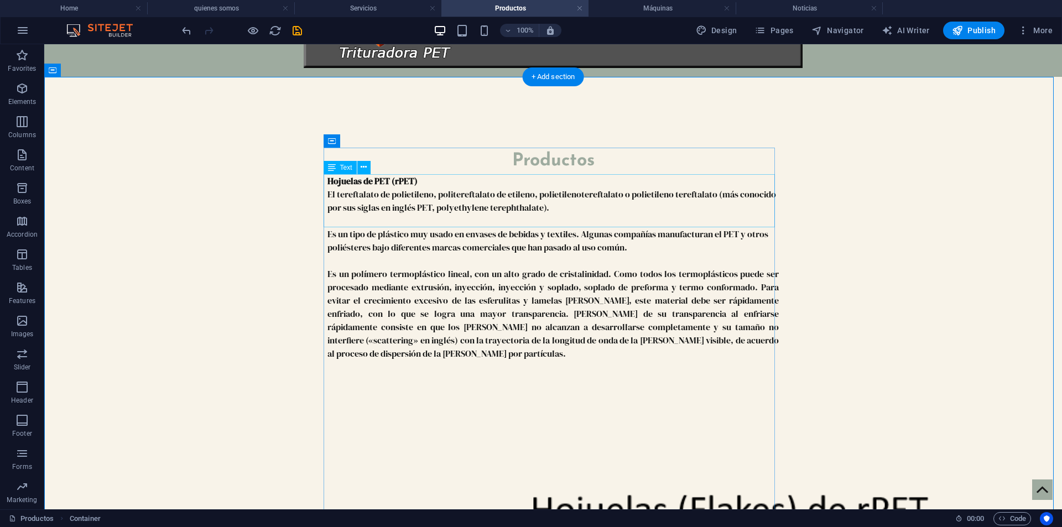
click at [418, 184] on div "Hojuelas de PET (rPET) El tereftalato de polietileno, politereftalato de etilen…" at bounding box center [552, 200] width 451 height 53
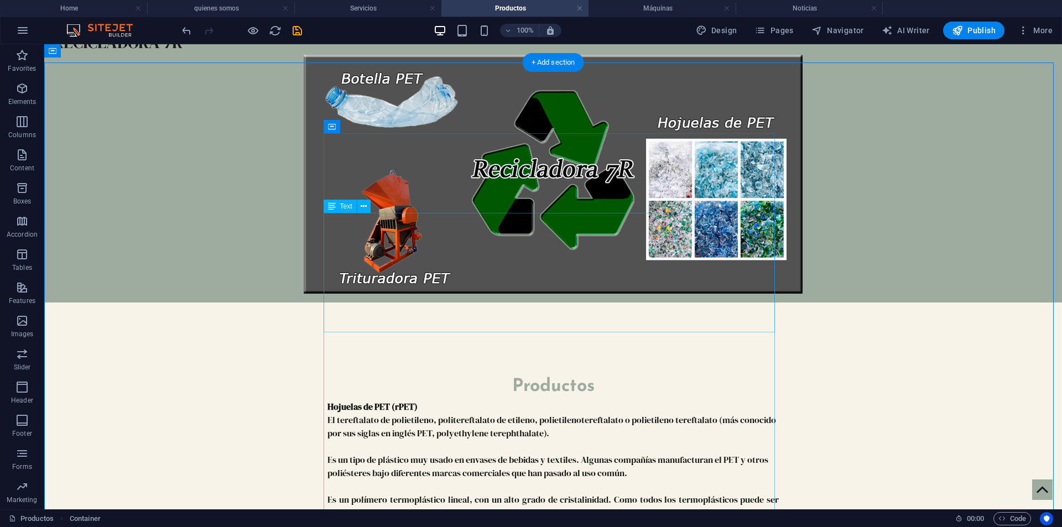
scroll to position [0, 0]
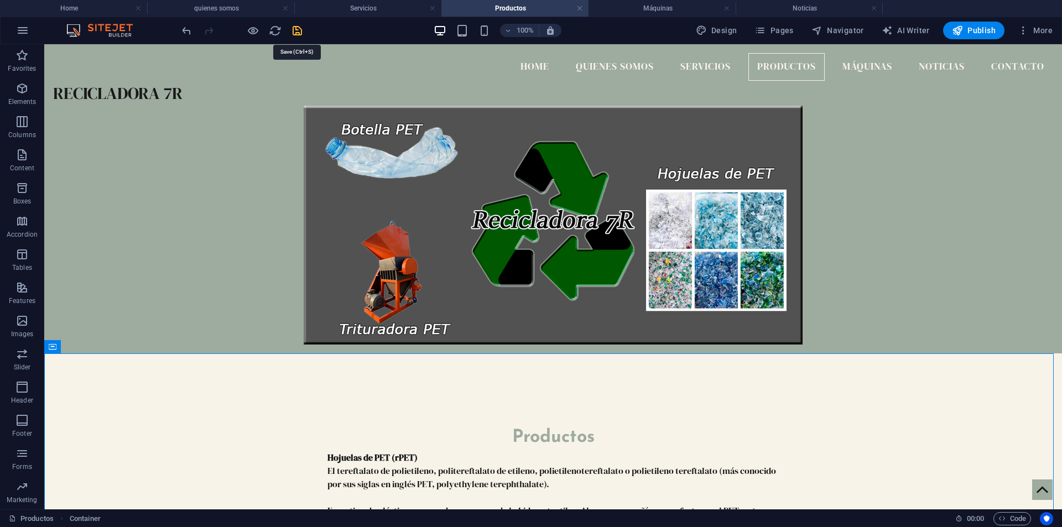
drag, startPoint x: 295, startPoint y: 28, endPoint x: 587, endPoint y: 138, distance: 312.0
click at [295, 28] on icon "save" at bounding box center [297, 30] width 13 height 13
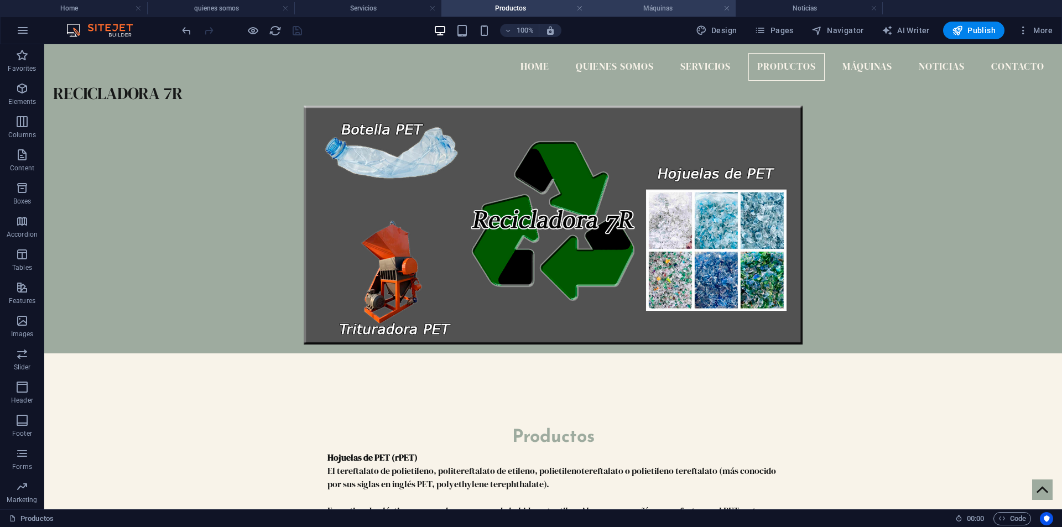
click at [668, 13] on h4 "Máquinas" at bounding box center [661, 8] width 147 height 12
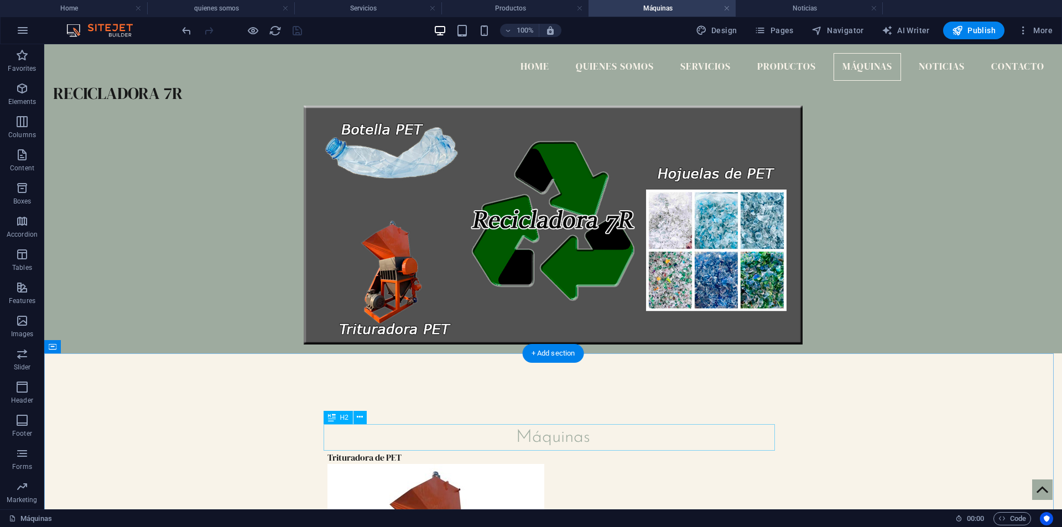
click at [509, 437] on div "Máquinas" at bounding box center [552, 437] width 451 height 27
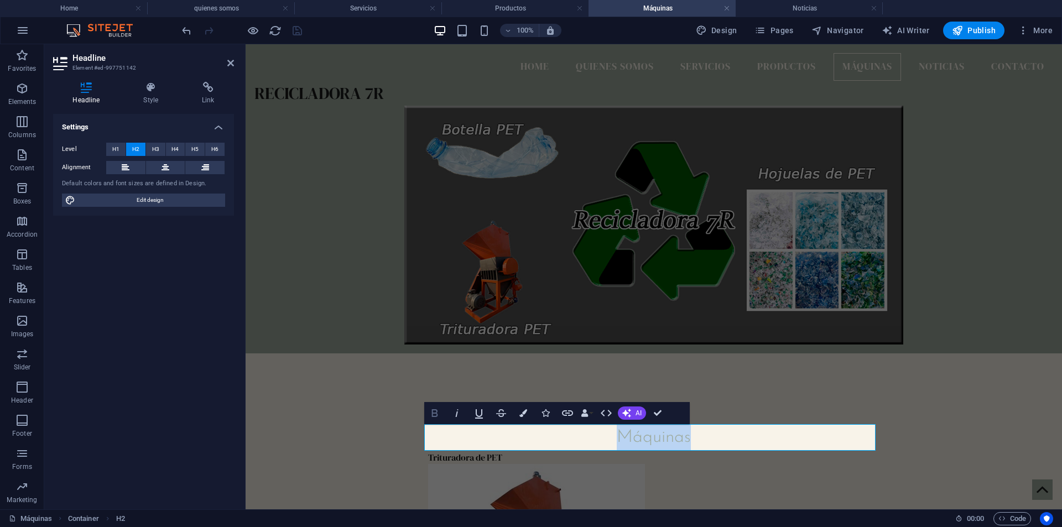
click at [425, 415] on button "Bold" at bounding box center [434, 413] width 21 height 22
click at [387, 459] on div "Máquinas Trituradora de PET" at bounding box center [654, 524] width 816 height 343
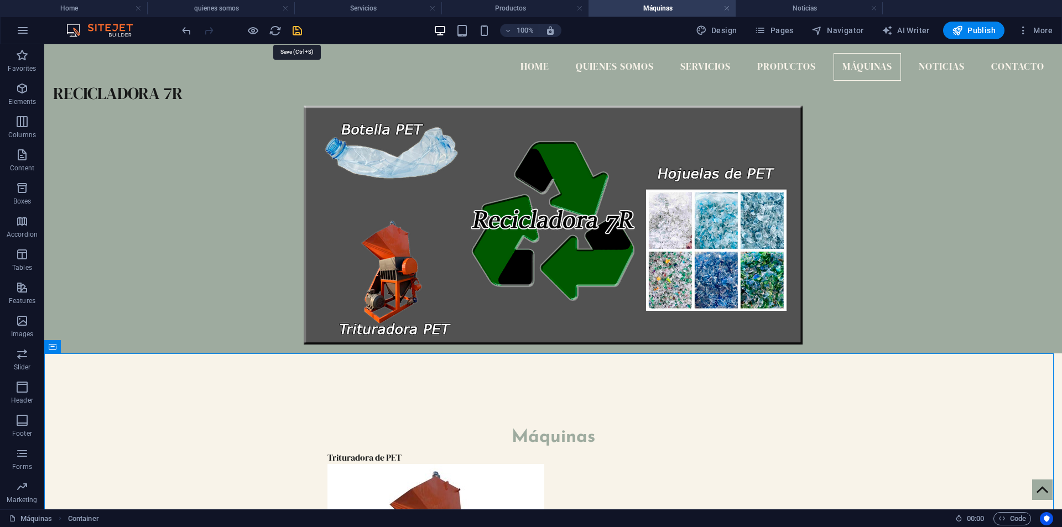
drag, startPoint x: 300, startPoint y: 29, endPoint x: 520, endPoint y: 27, distance: 220.6
click at [300, 29] on icon "save" at bounding box center [297, 30] width 13 height 13
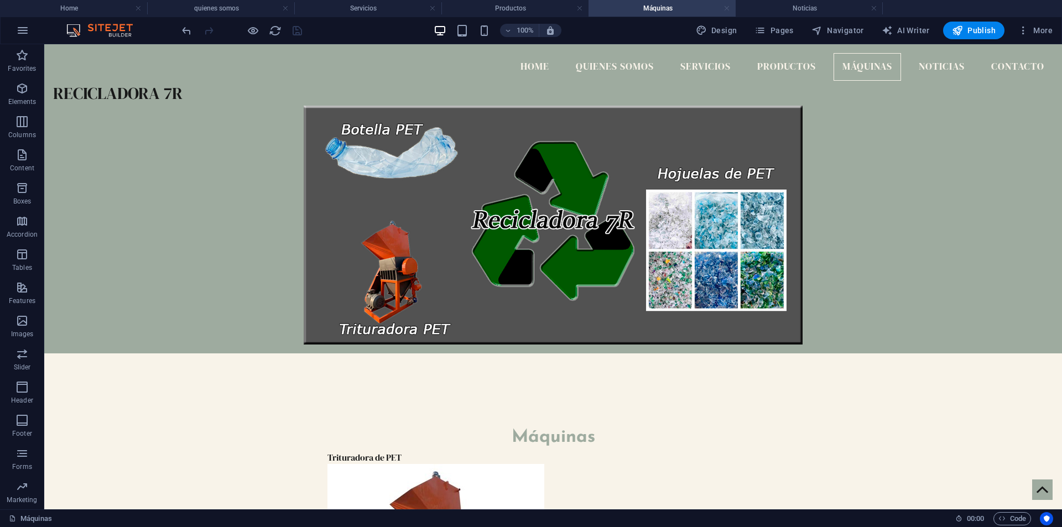
click at [728, 5] on link at bounding box center [726, 8] width 7 height 11
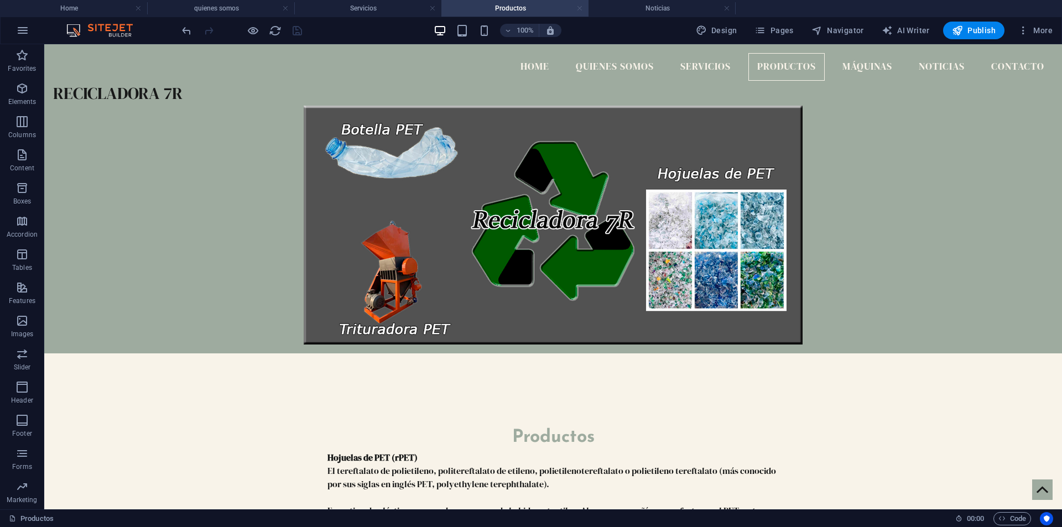
click at [578, 6] on link at bounding box center [579, 8] width 7 height 11
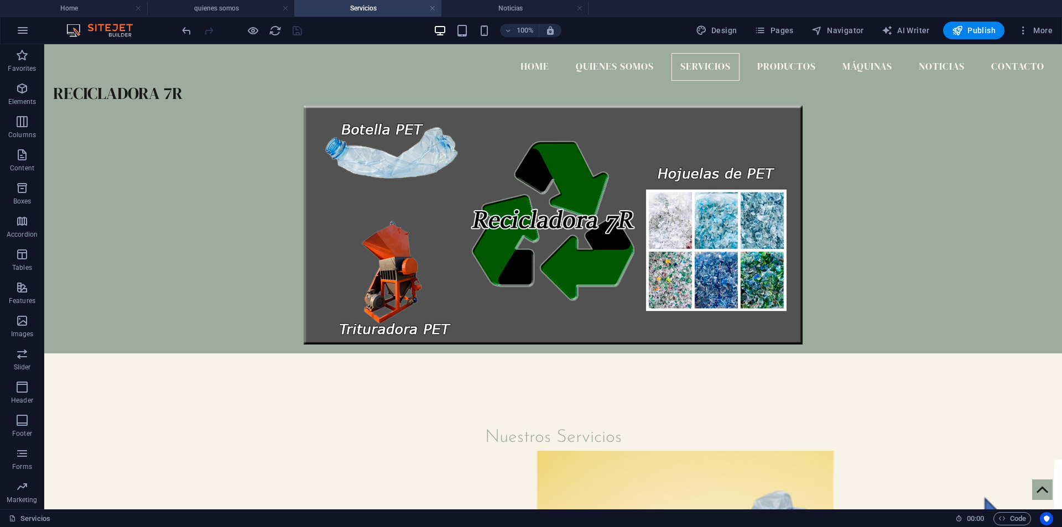
click at [357, 11] on h4 "Servicios" at bounding box center [367, 8] width 147 height 12
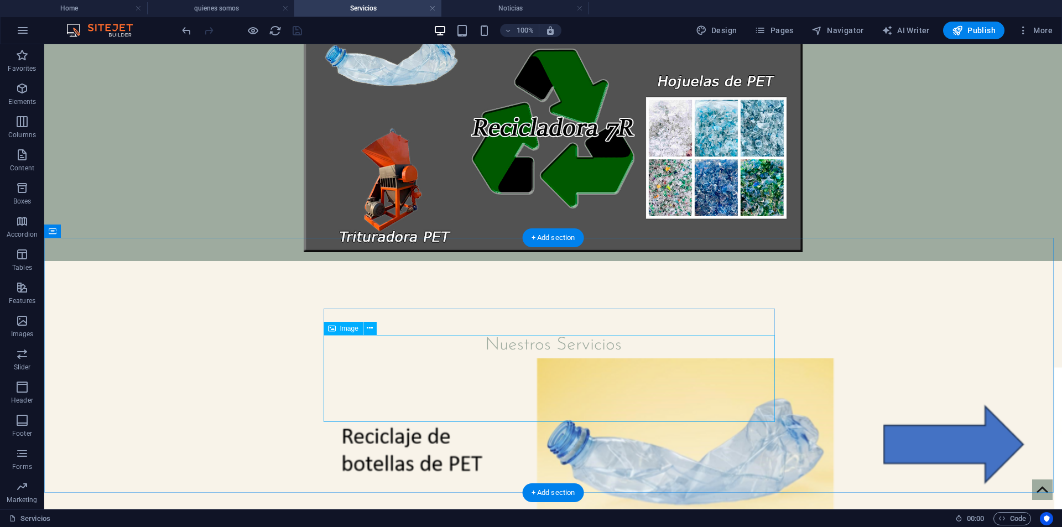
scroll to position [152, 0]
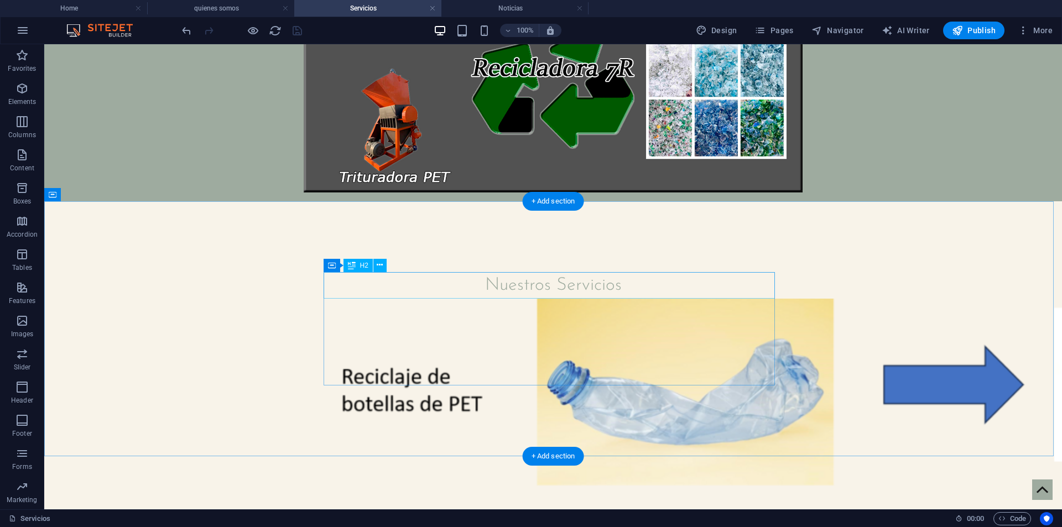
click at [483, 283] on div "Nuestros Servicios" at bounding box center [552, 285] width 451 height 27
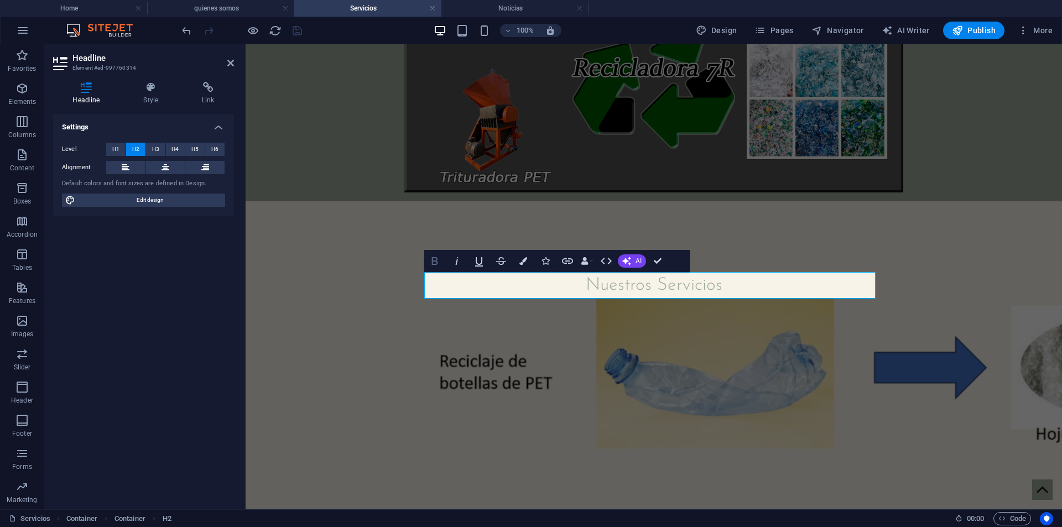
click at [434, 259] on icon "button" at bounding box center [434, 260] width 13 height 13
click at [754, 286] on h2 "Nuestros Servicios" at bounding box center [653, 285] width 451 height 27
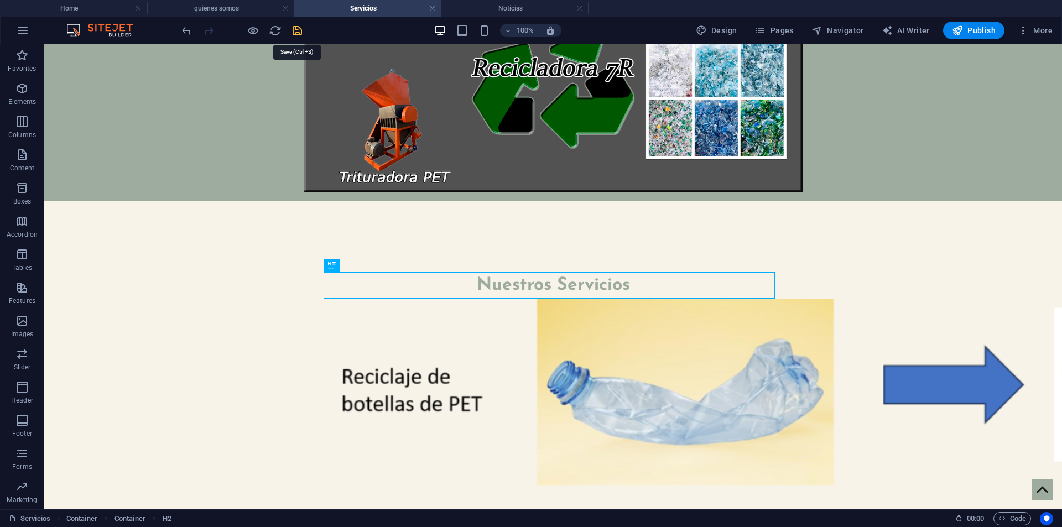
click at [294, 30] on icon "save" at bounding box center [297, 30] width 13 height 13
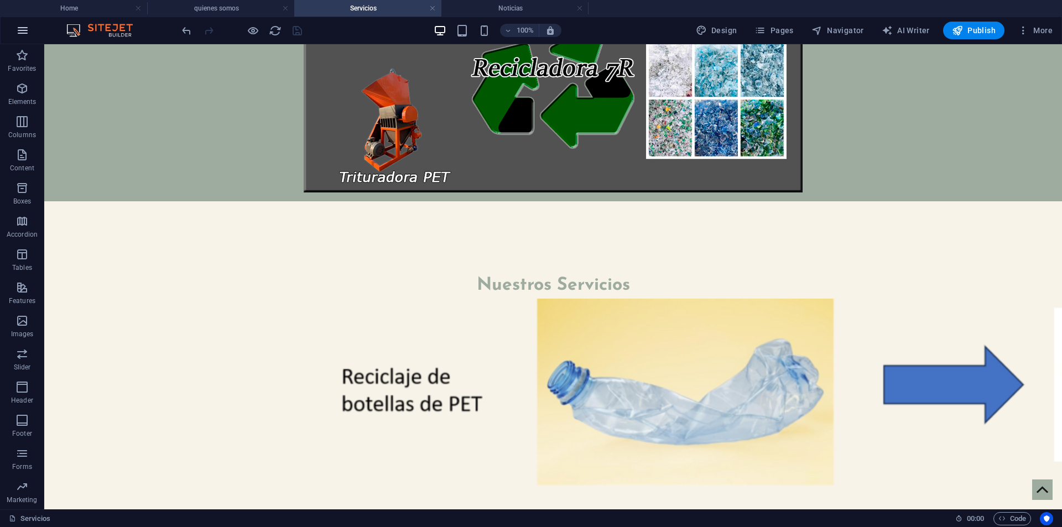
click at [18, 27] on icon "button" at bounding box center [22, 30] width 13 height 13
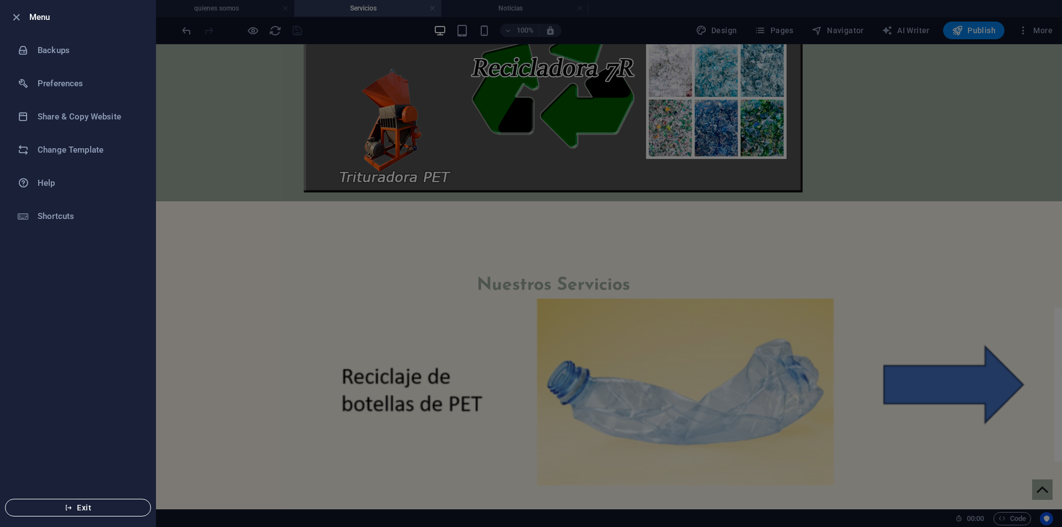
click at [67, 503] on span "Exit" at bounding box center [77, 507] width 127 height 9
click at [399, 274] on div at bounding box center [531, 263] width 1062 height 527
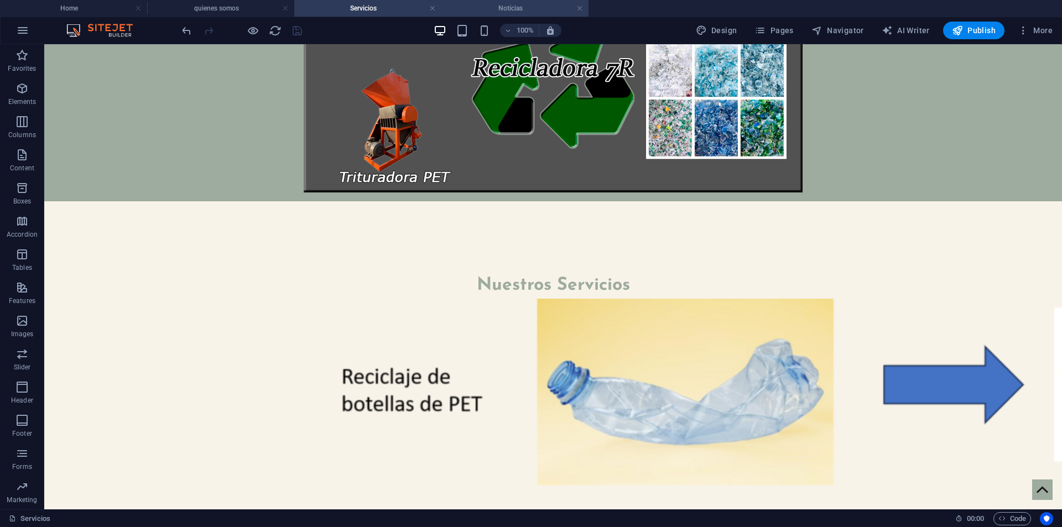
click at [530, 14] on li "Noticias" at bounding box center [514, 8] width 147 height 17
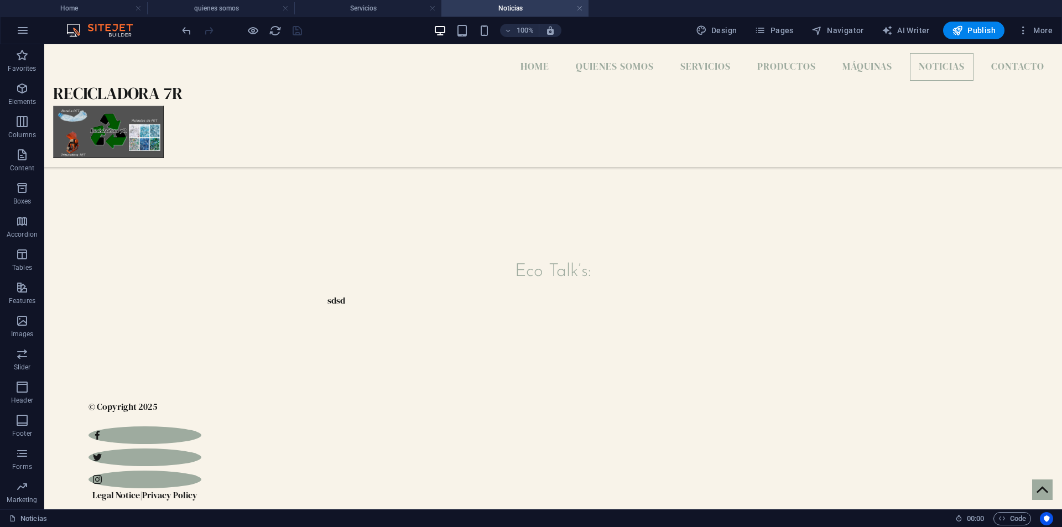
scroll to position [0, 0]
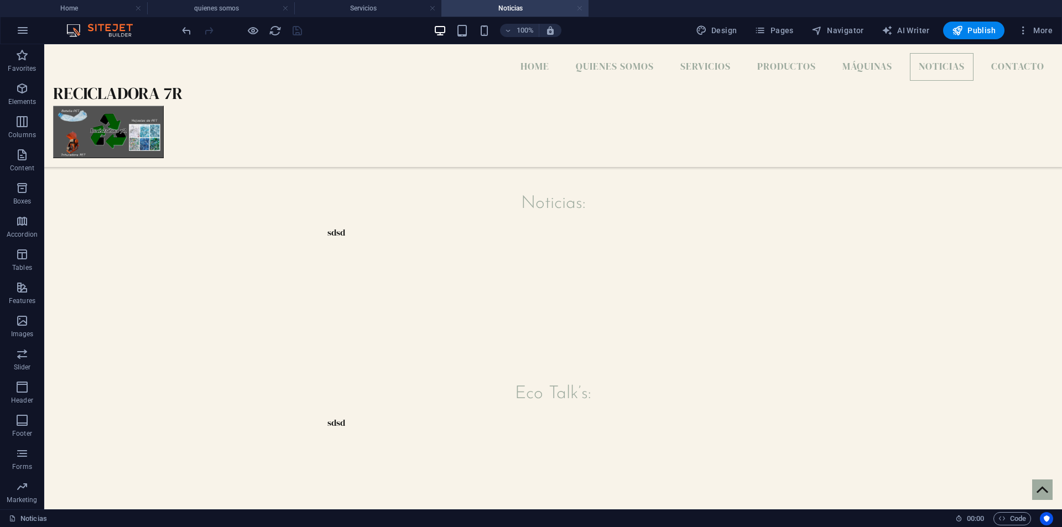
click at [577, 7] on link at bounding box center [579, 8] width 7 height 11
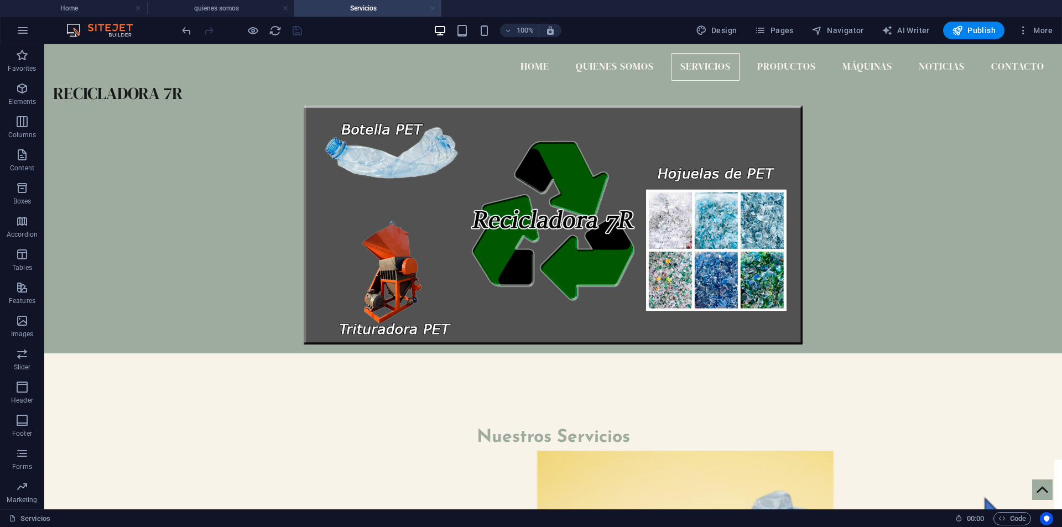
click at [433, 8] on link at bounding box center [432, 8] width 7 height 11
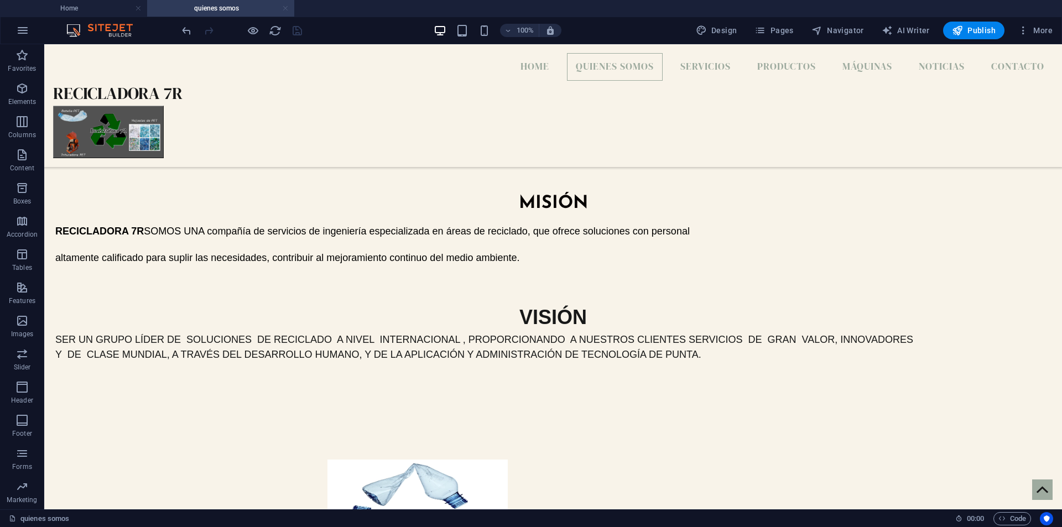
click at [284, 8] on link at bounding box center [285, 8] width 7 height 11
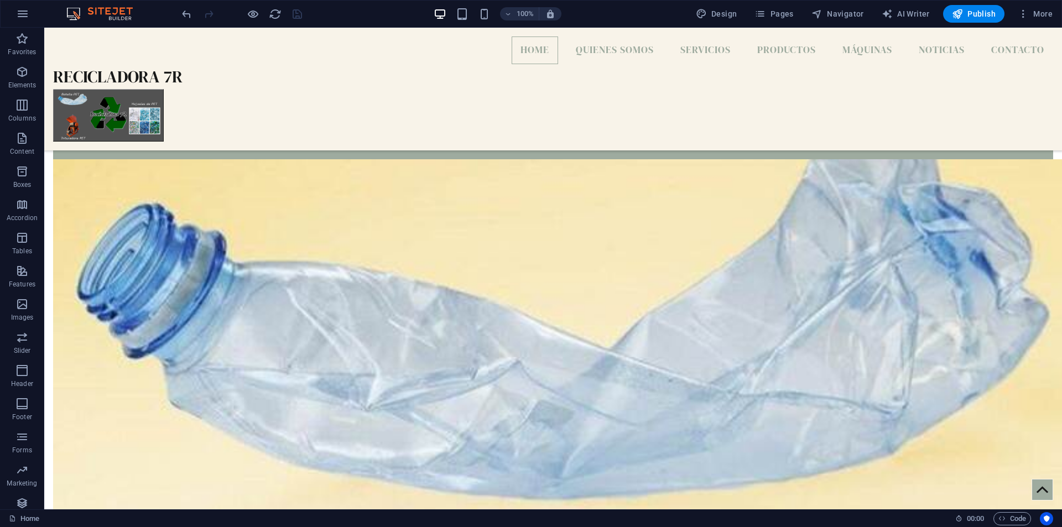
scroll to position [641, 0]
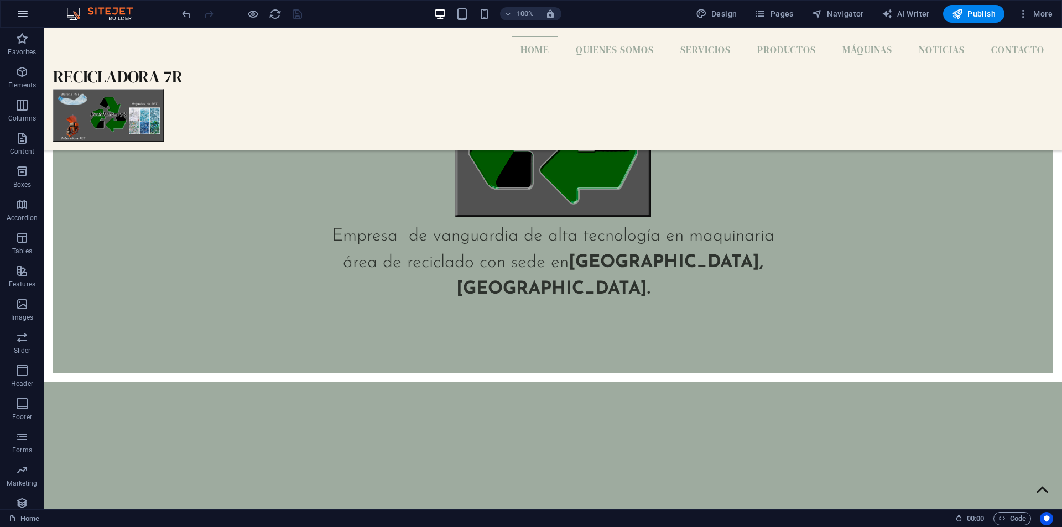
click at [23, 18] on icon "button" at bounding box center [22, 13] width 13 height 13
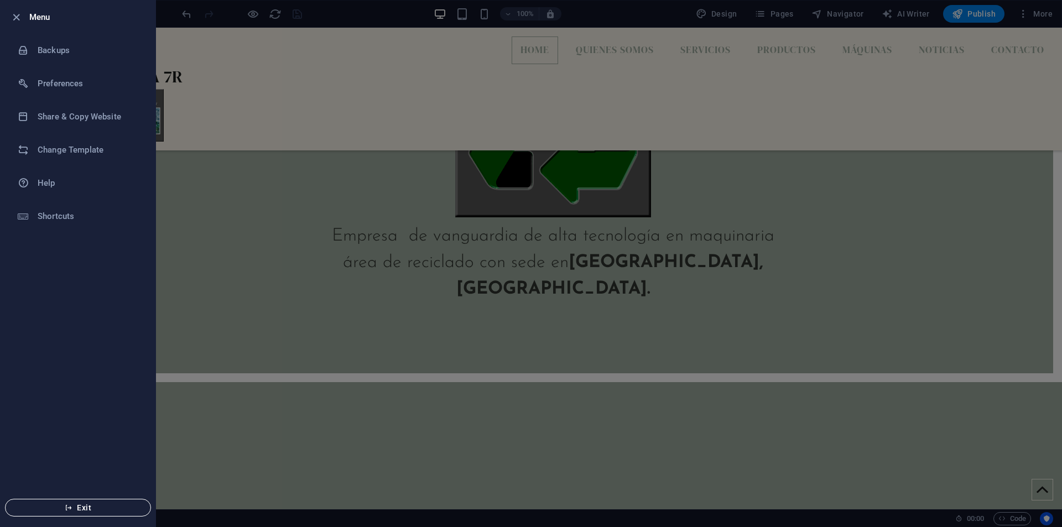
click at [60, 508] on span "Exit" at bounding box center [77, 507] width 127 height 9
